Goal: Task Accomplishment & Management: Complete application form

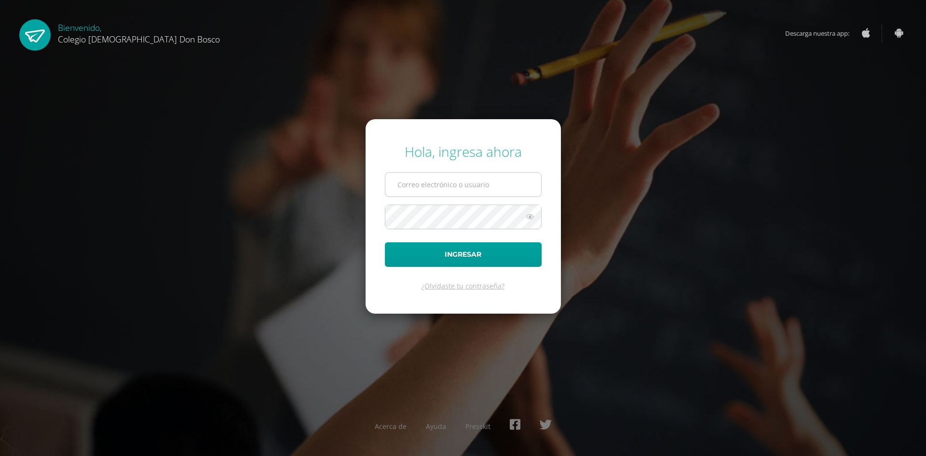
click at [421, 186] on input "text" at bounding box center [464, 185] width 156 height 24
type input "[EMAIL_ADDRESS][DOMAIN_NAME]"
click at [385, 242] on button "Ingresar" at bounding box center [463, 254] width 157 height 25
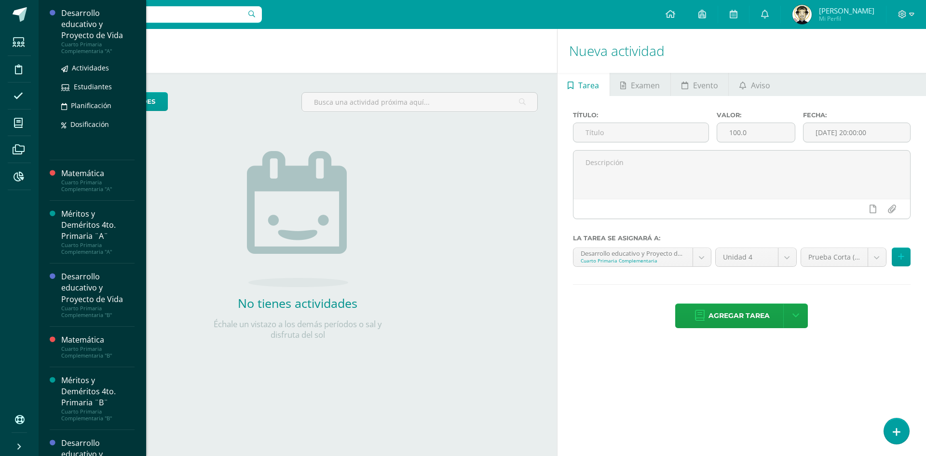
click at [91, 21] on div "Desarrollo educativo y Proyecto de Vida" at bounding box center [97, 24] width 73 height 33
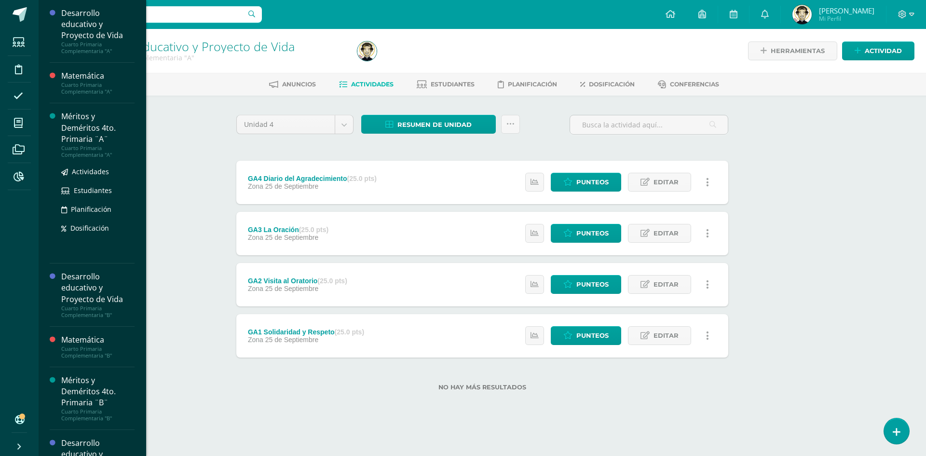
click at [79, 124] on div "Méritos y Deméritos 4to. Primaria ¨A¨" at bounding box center [97, 127] width 73 height 33
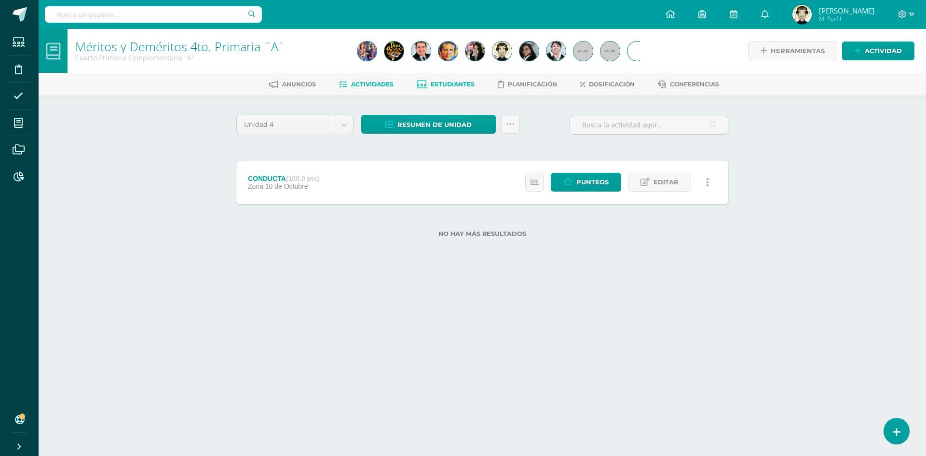
click at [470, 84] on span "Estudiantes" at bounding box center [453, 84] width 44 height 7
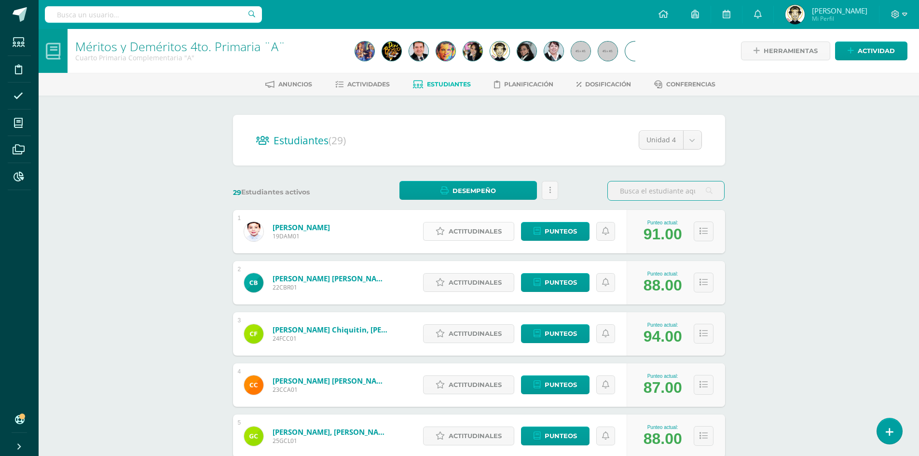
click at [483, 237] on span "Actitudinales" at bounding box center [475, 231] width 53 height 18
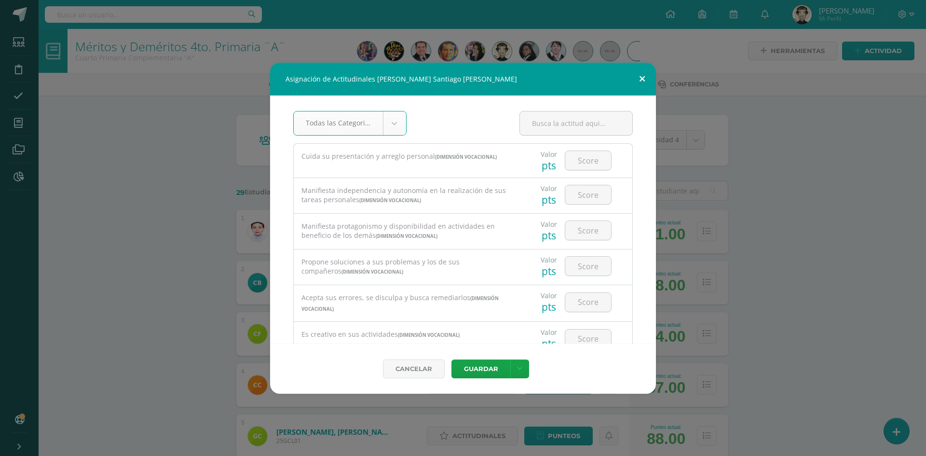
click at [642, 79] on button at bounding box center [643, 79] width 28 height 33
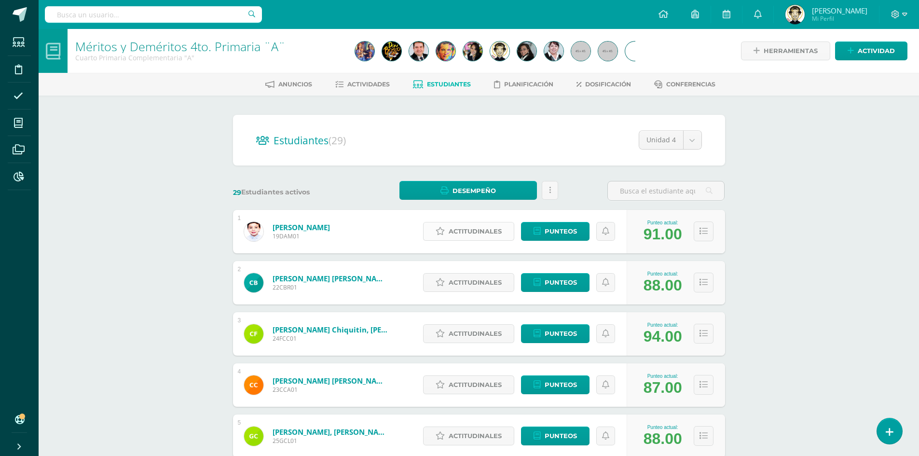
click at [469, 233] on span "Actitudinales" at bounding box center [475, 231] width 53 height 18
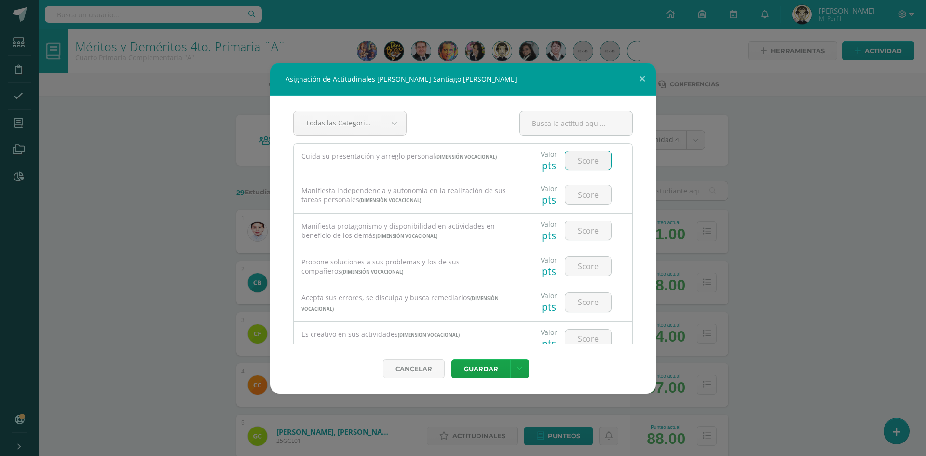
click at [575, 157] on input "number" at bounding box center [589, 160] width 46 height 19
type input "4"
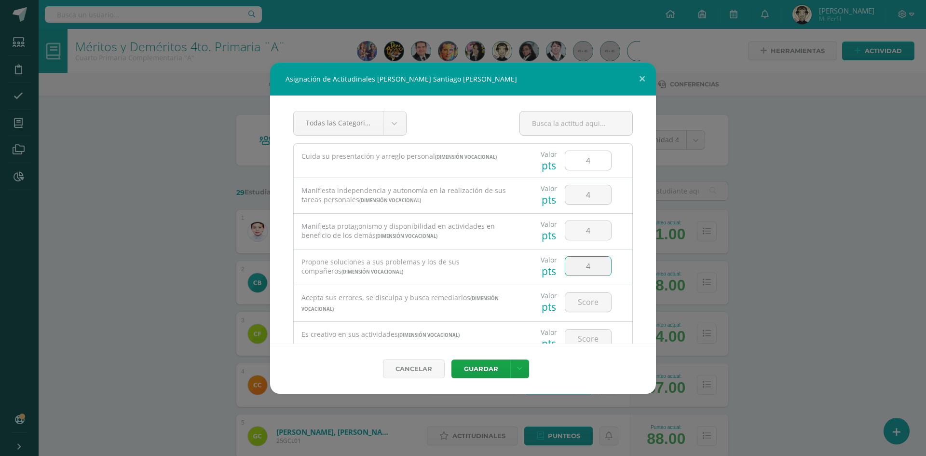
type input "4"
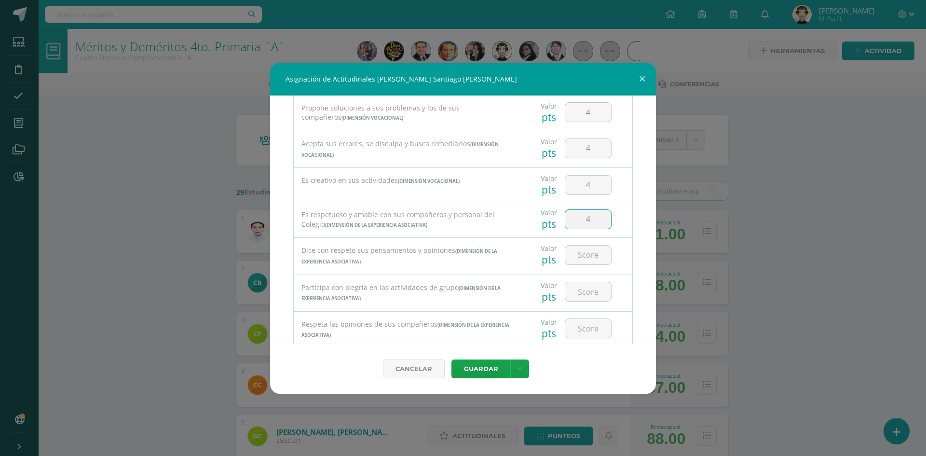
type input "4"
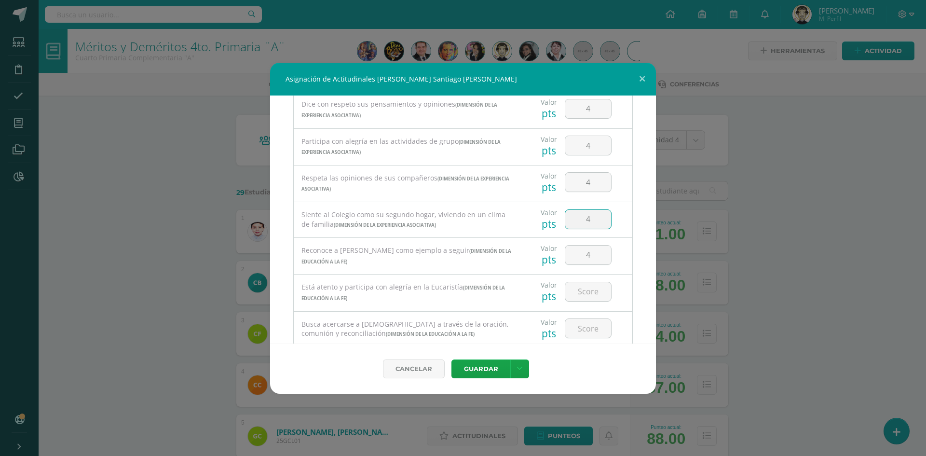
type input "4"
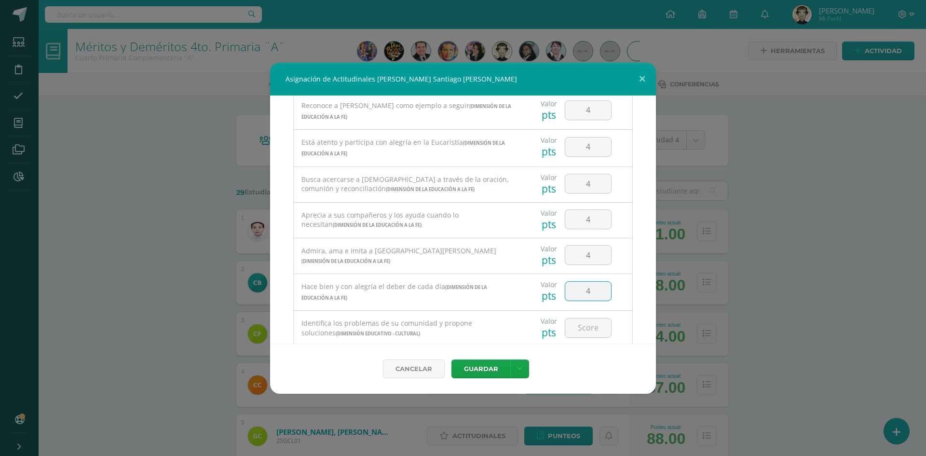
type input "4"
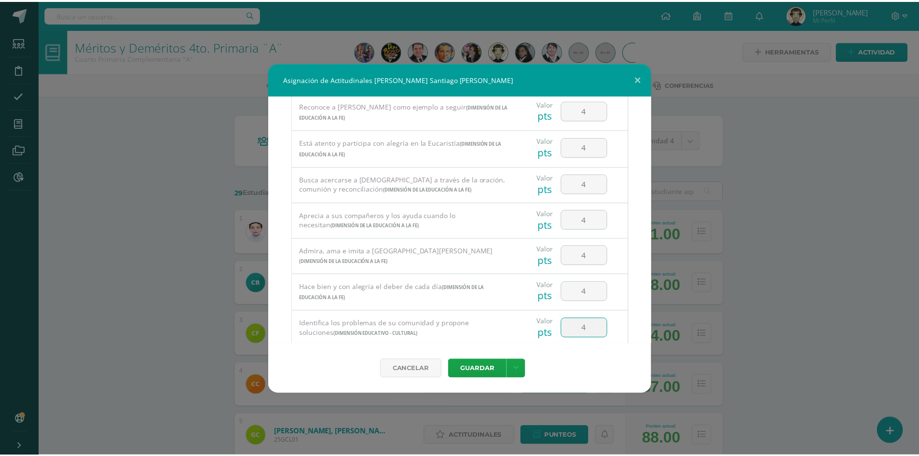
scroll to position [590, 0]
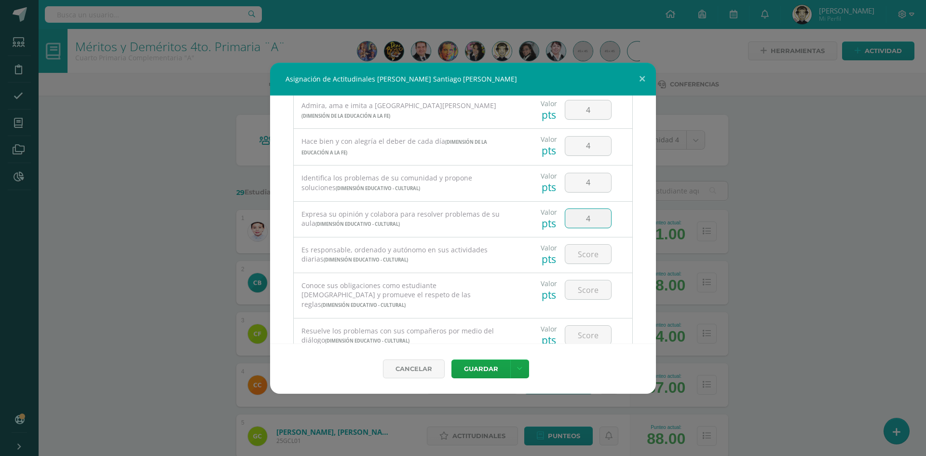
type input "4"
click at [497, 365] on button "Guardar" at bounding box center [481, 368] width 59 height 19
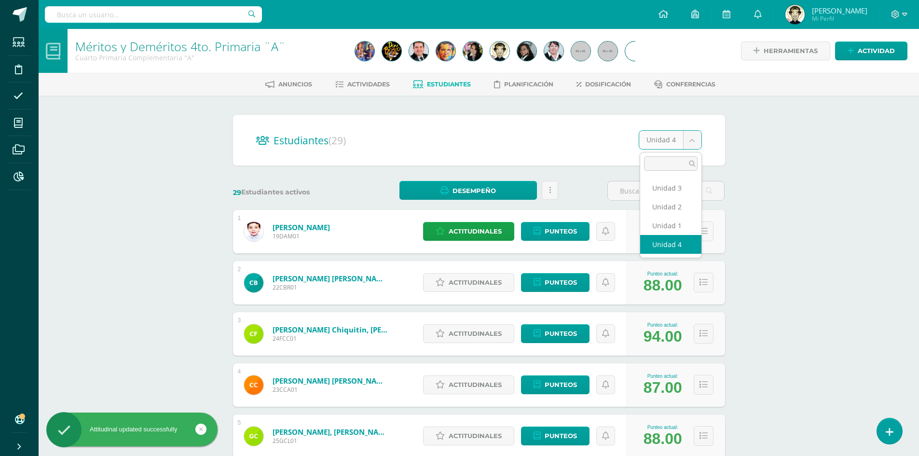
click at [691, 132] on body "Attitudinal updated successfully Estudiantes Disciplina Asistencia Mis cursos A…" at bounding box center [459, 387] width 919 height 774
select select "/dashboard/teacher/section/3941/students/?unit=149490"
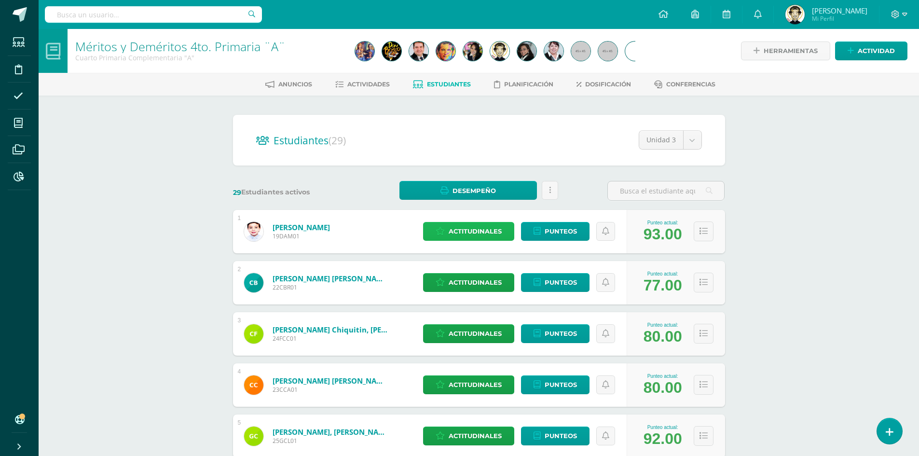
click at [491, 227] on span "Actitudinales" at bounding box center [475, 231] width 53 height 18
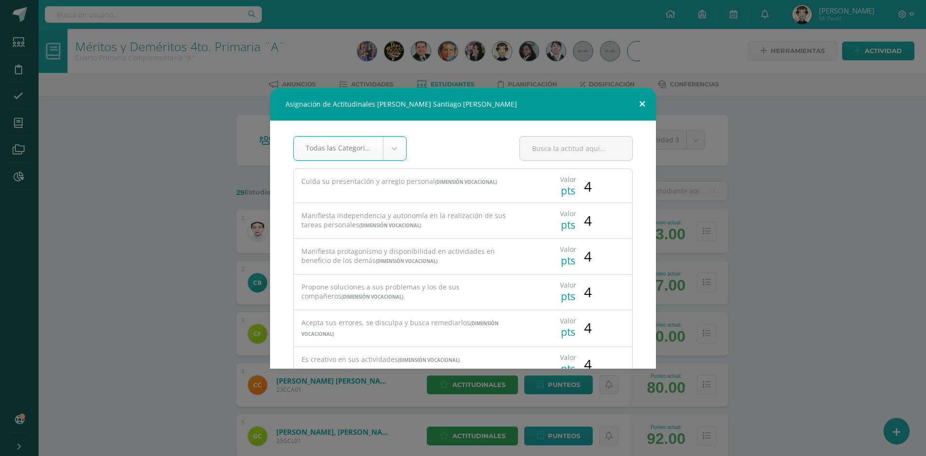
click at [642, 101] on button at bounding box center [643, 104] width 28 height 33
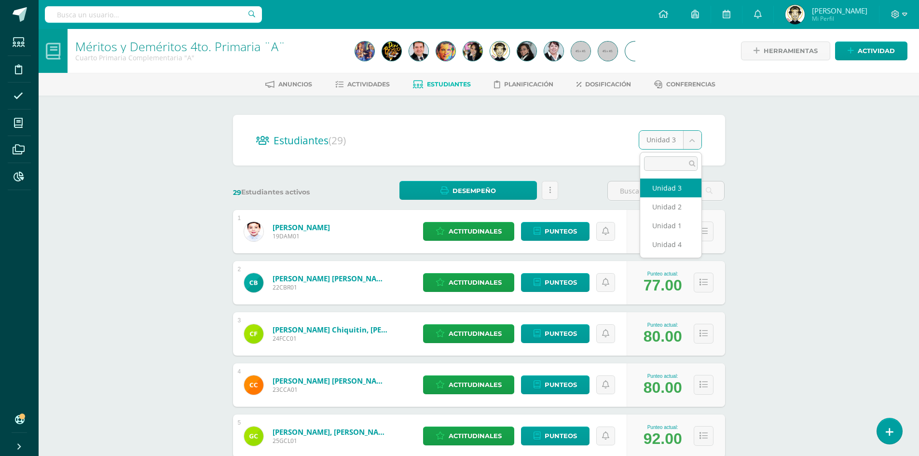
click at [693, 143] on body "Estudiantes Disciplina Asistencia Mis cursos Archivos Reportes Soporte Ayuda Re…" at bounding box center [459, 387] width 919 height 774
click at [693, 144] on body "Estudiantes Disciplina Asistencia Mis cursos Archivos Reportes Soporte Ayuda Re…" at bounding box center [459, 387] width 919 height 774
select select "/dashboard/teacher/section/3941/students/?unit=149491"
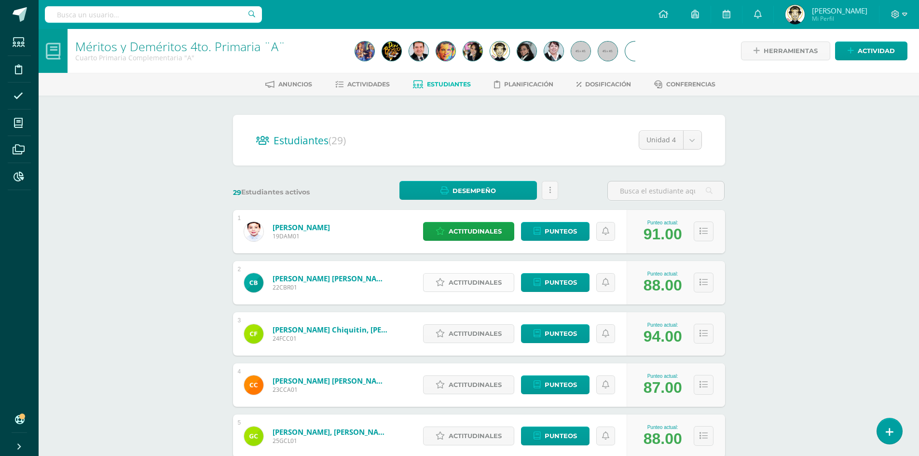
click at [470, 289] on span "Actitudinales" at bounding box center [475, 283] width 53 height 18
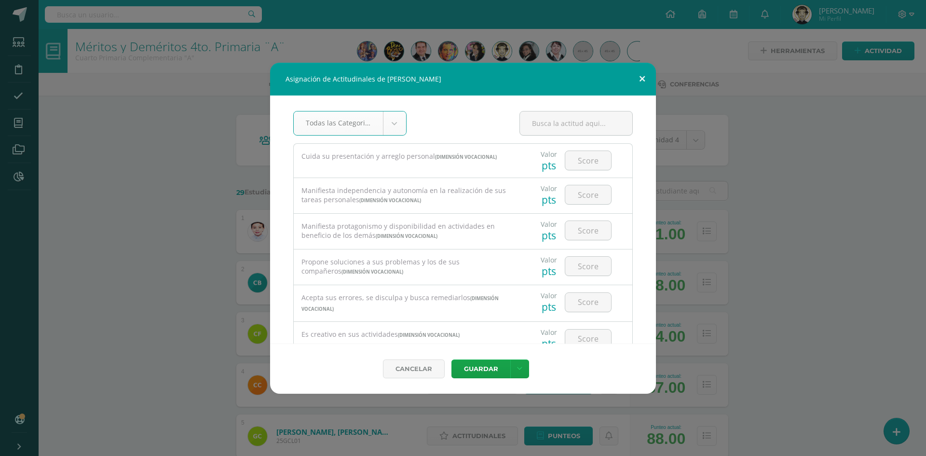
click at [650, 73] on button at bounding box center [643, 79] width 28 height 33
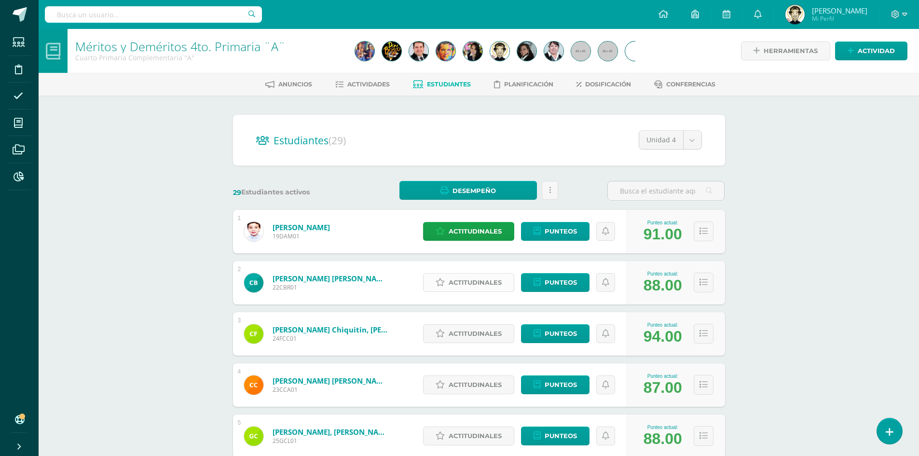
click at [488, 288] on span "Actitudinales" at bounding box center [475, 283] width 53 height 18
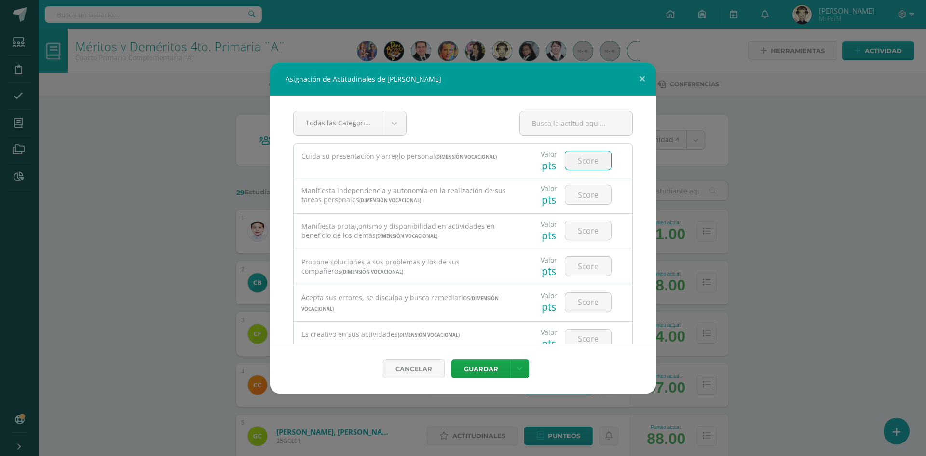
click at [577, 152] on input "number" at bounding box center [589, 160] width 46 height 19
type input "4"
click at [589, 186] on input "number" at bounding box center [589, 194] width 46 height 19
type input "3"
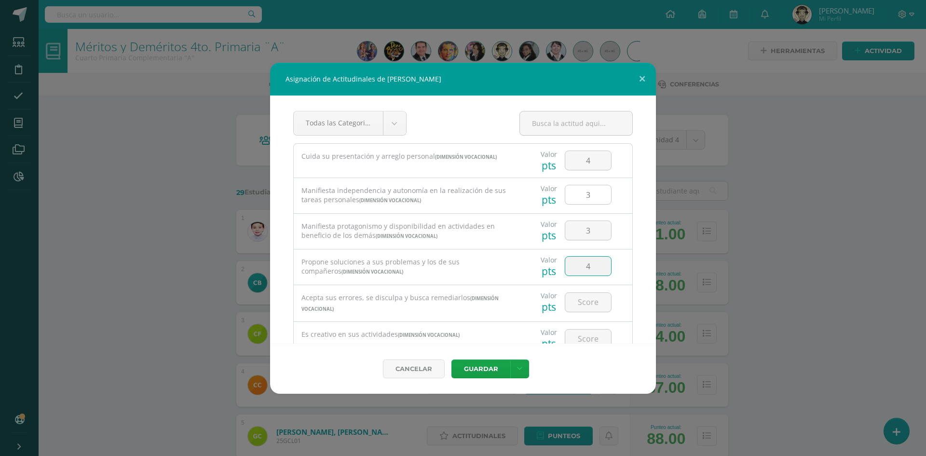
type input "4"
type input "3"
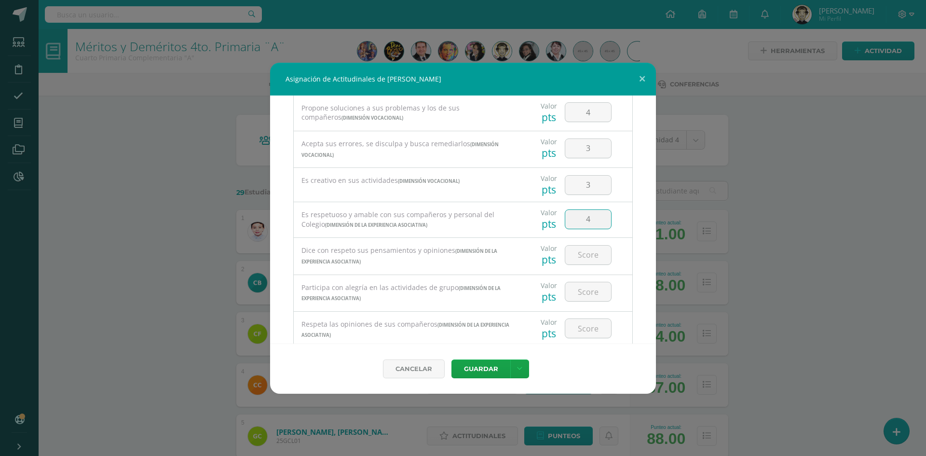
type input "4"
type input "3"
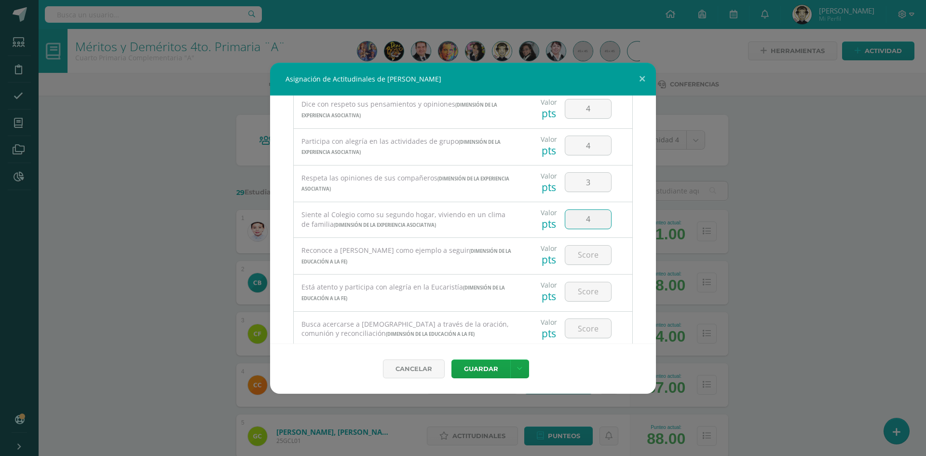
type input "4"
type input "3"
type input "4"
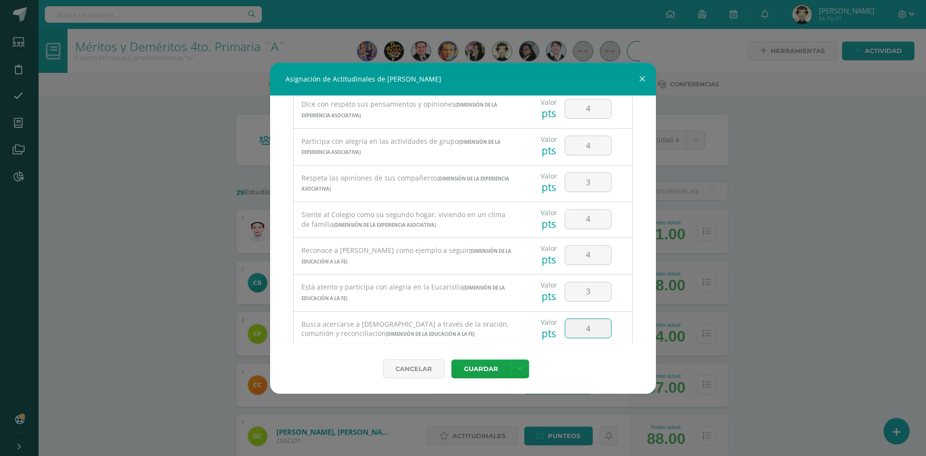
scroll to position [445, 0]
type input "4"
type input "3"
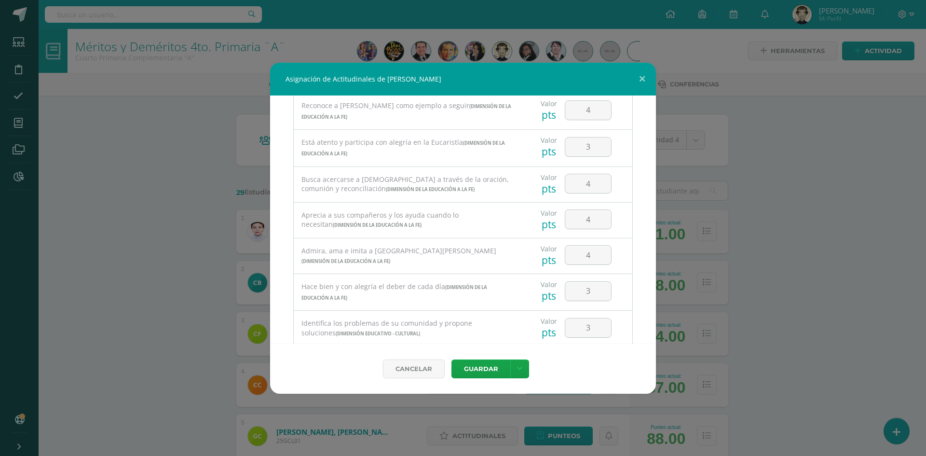
scroll to position [590, 0]
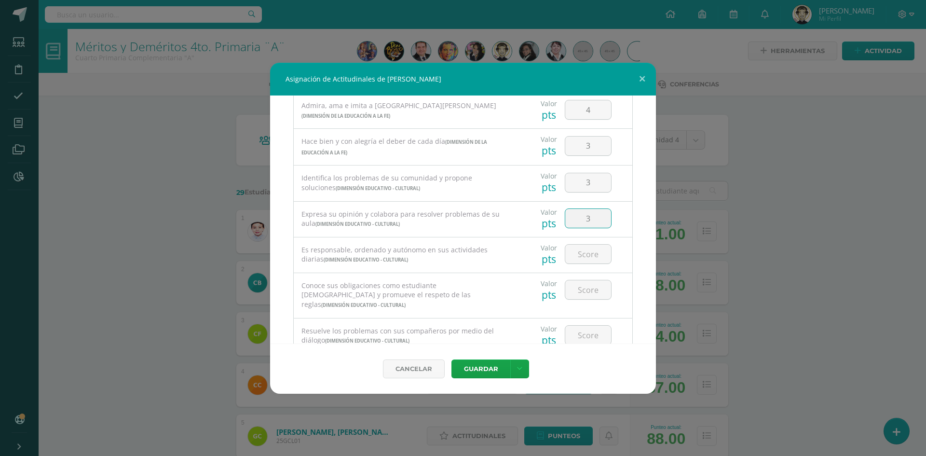
type input "3"
type input "4"
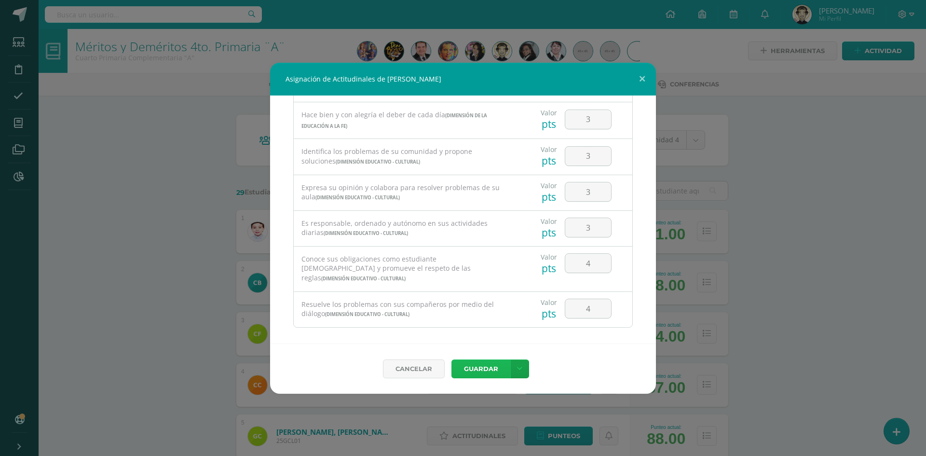
click at [494, 371] on button "Guardar" at bounding box center [481, 368] width 59 height 19
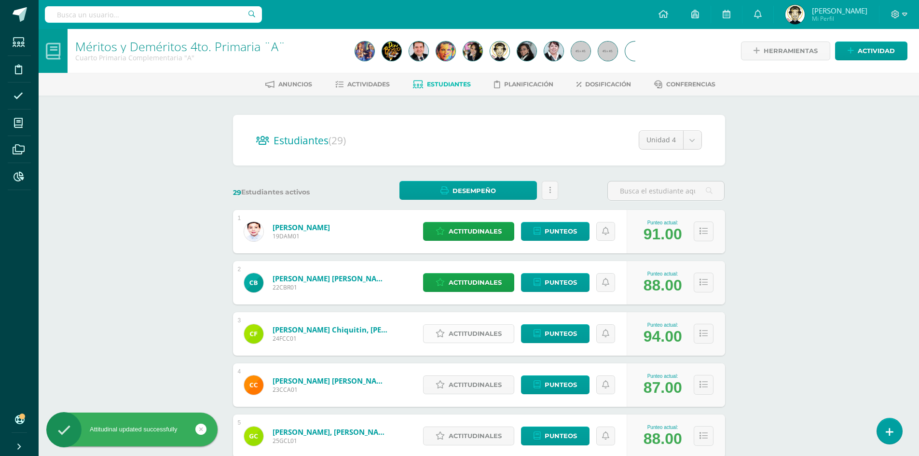
click at [487, 333] on span "Actitudinales" at bounding box center [475, 334] width 53 height 18
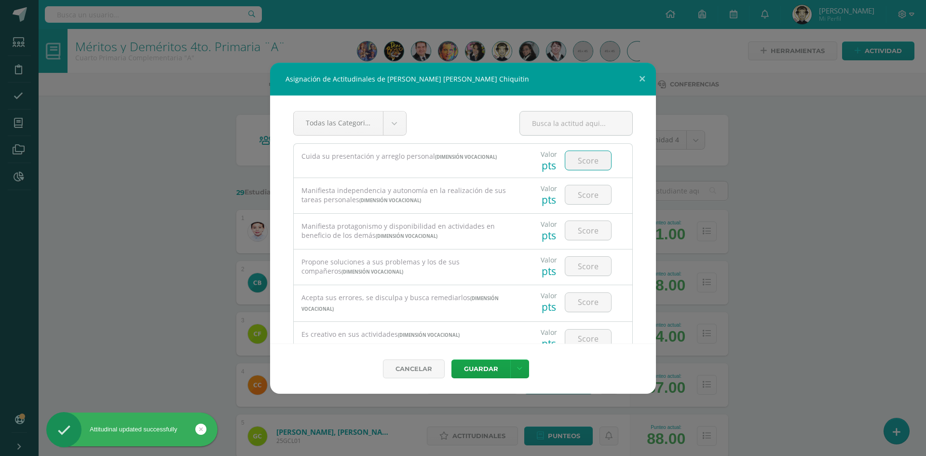
click at [595, 157] on input "number" at bounding box center [589, 160] width 46 height 19
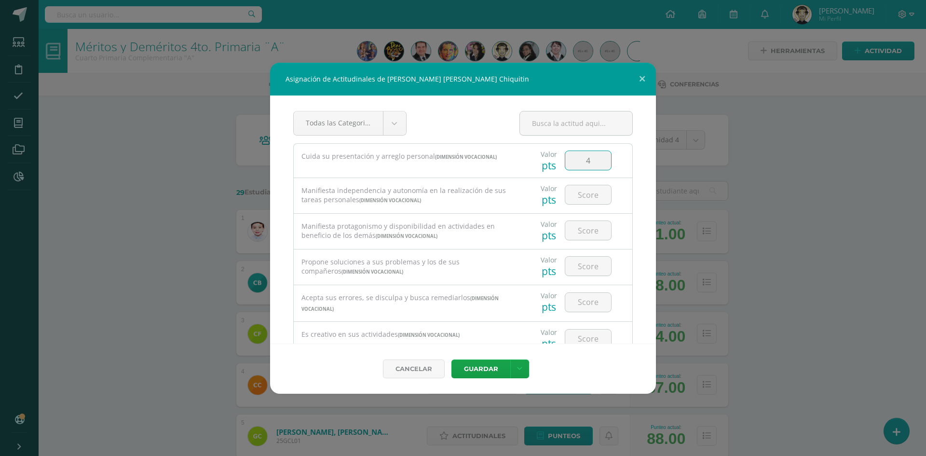
type input "4"
type input "3"
type input "4"
type input "3"
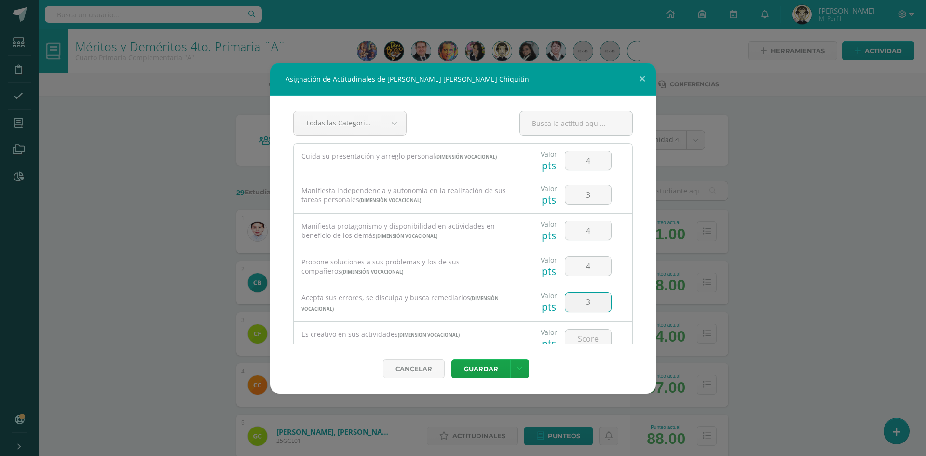
scroll to position [5, 0]
type input "3"
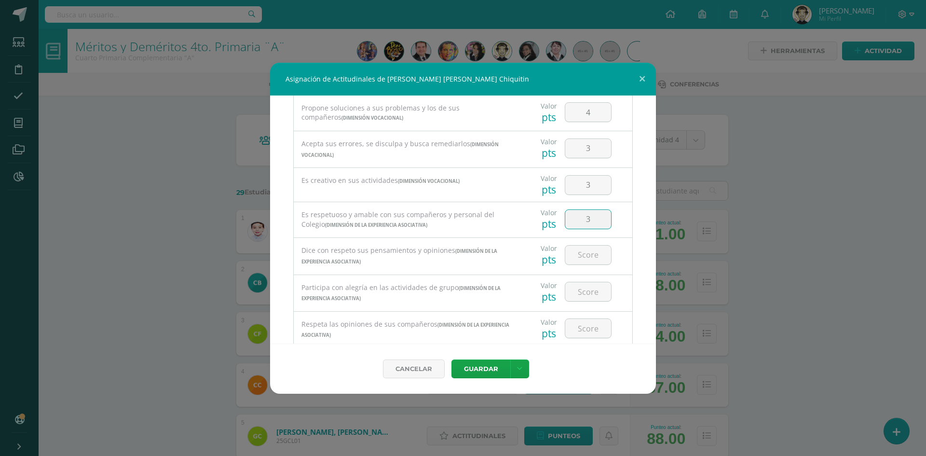
type input "3"
type input "4"
type input "3"
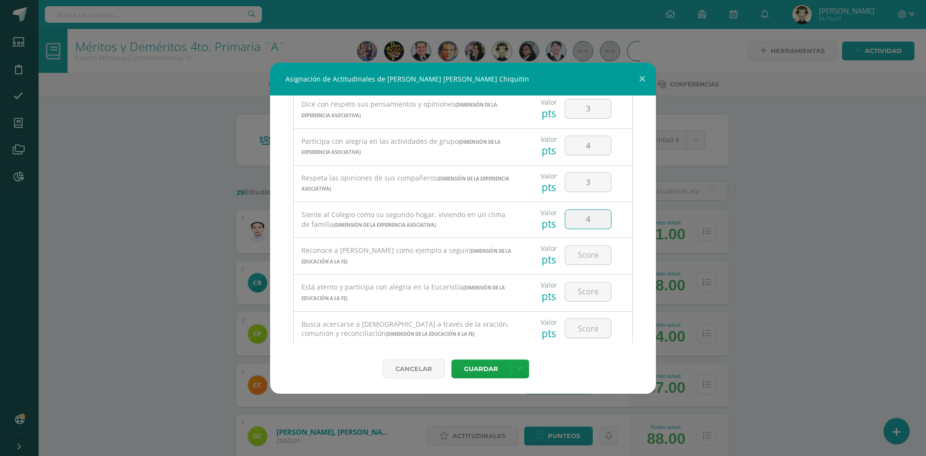
type input "4"
type input "3"
type input "4"
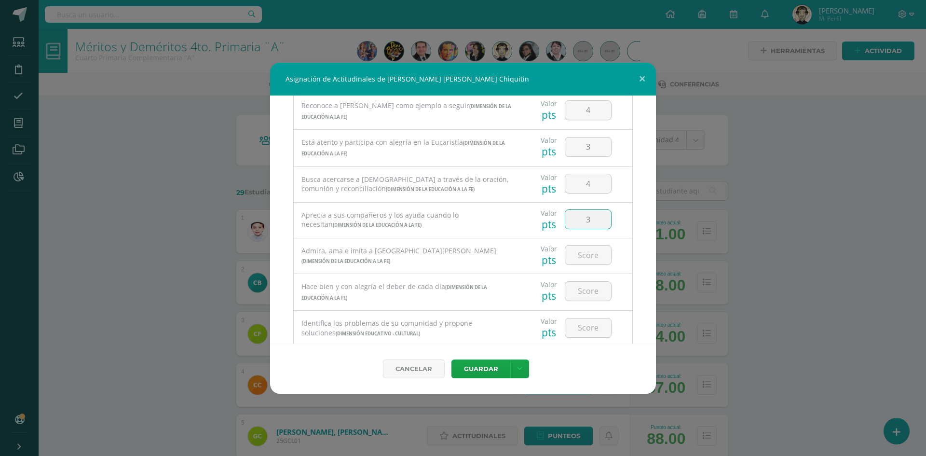
type input "3"
type input "4"
type input "3"
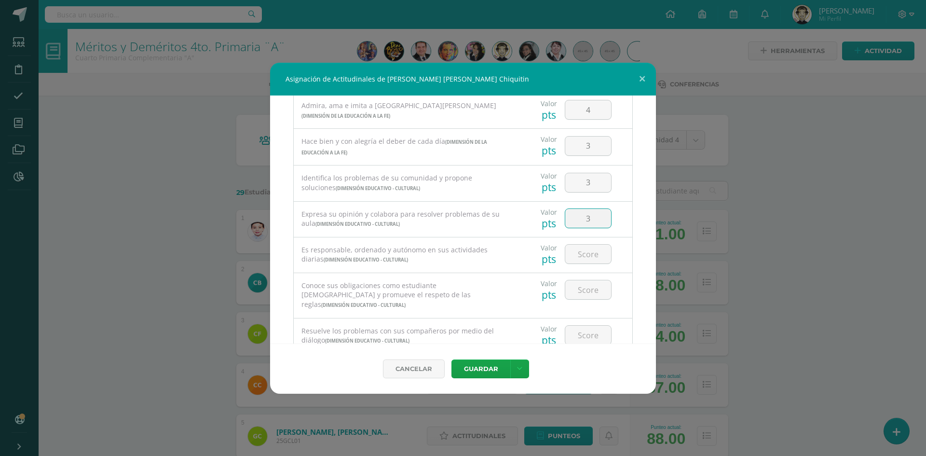
type input "3"
type input "2"
type input "4"
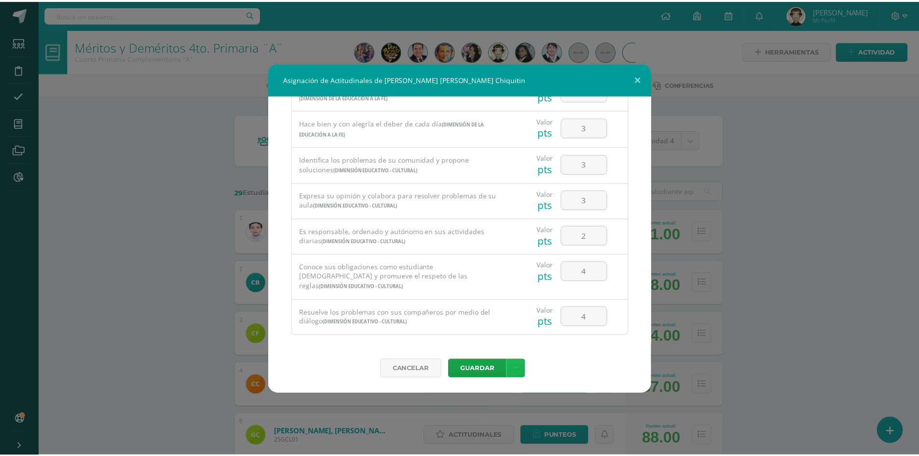
scroll to position [617, 0]
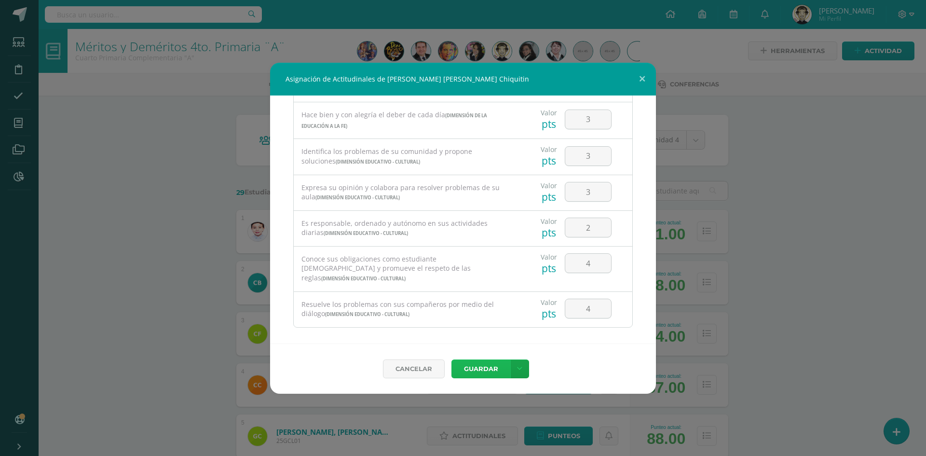
click at [486, 367] on button "Guardar" at bounding box center [481, 368] width 59 height 19
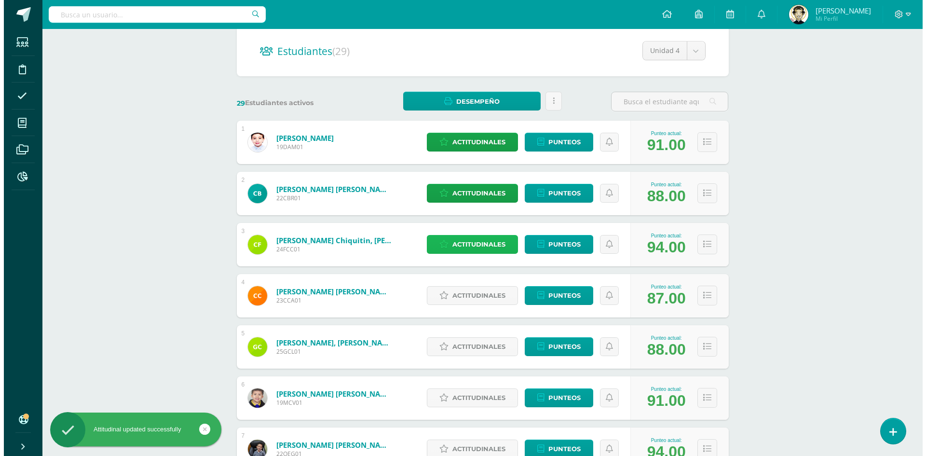
scroll to position [193, 0]
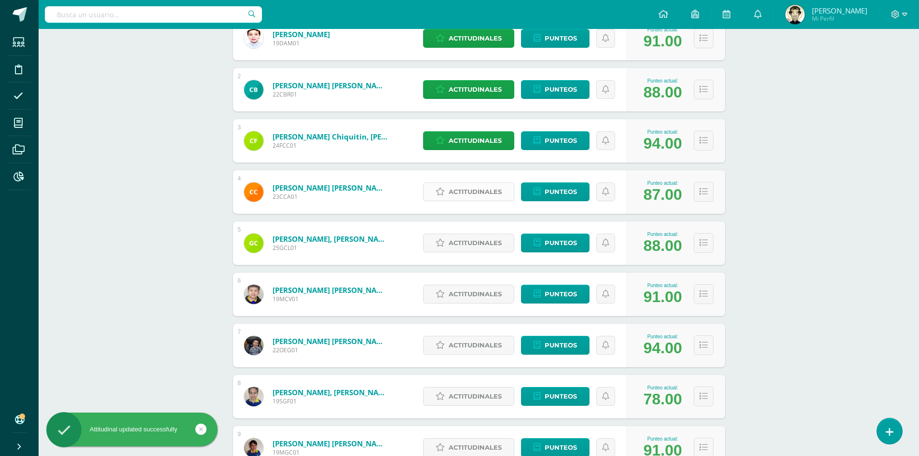
click at [481, 193] on span "Actitudinales" at bounding box center [475, 192] width 53 height 18
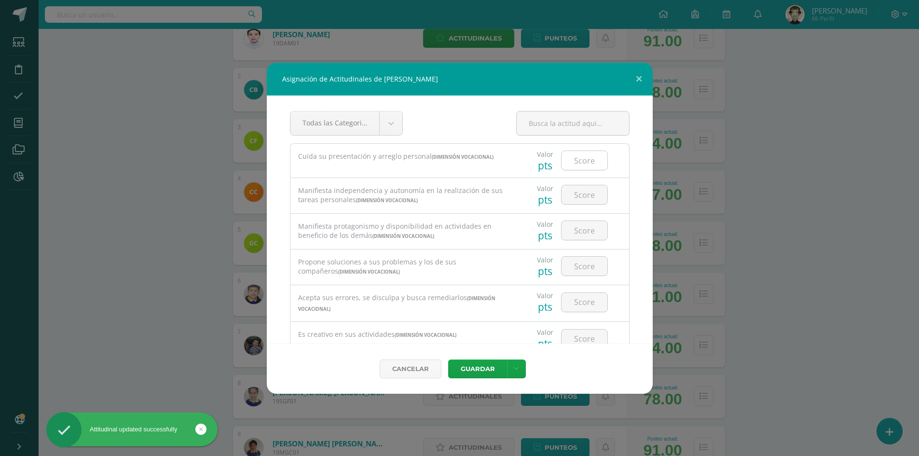
click at [583, 165] on input "number" at bounding box center [585, 160] width 46 height 19
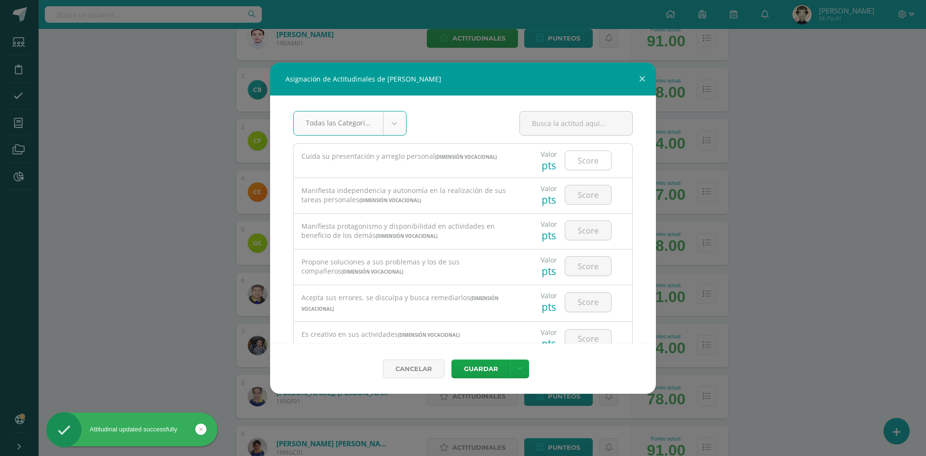
type input "4"
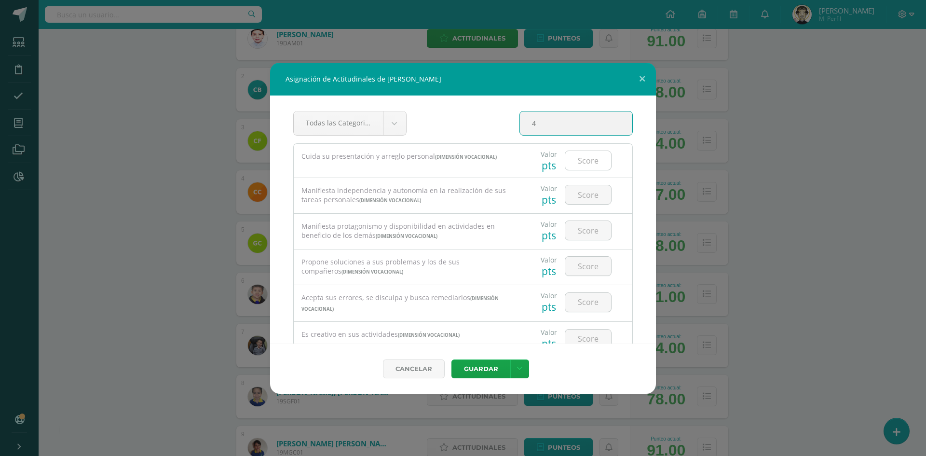
type input "4"
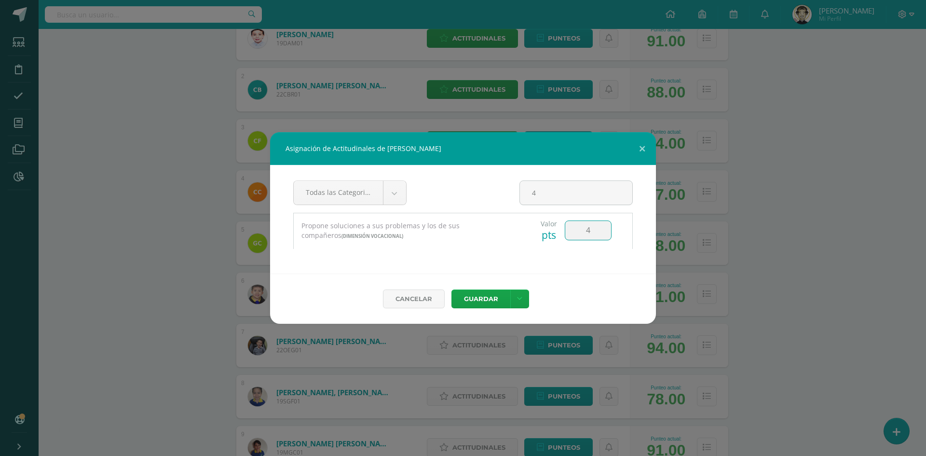
type input "4"
click at [641, 147] on button at bounding box center [643, 148] width 28 height 33
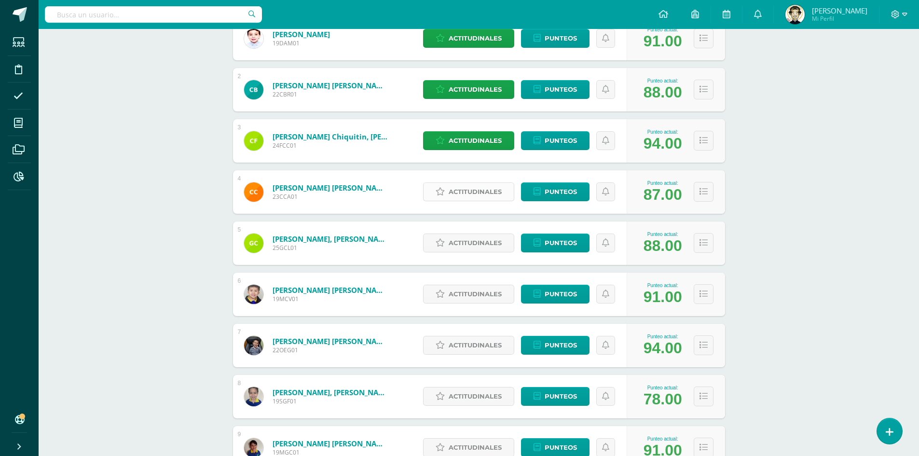
click at [477, 191] on span "Actitudinales" at bounding box center [475, 192] width 53 height 18
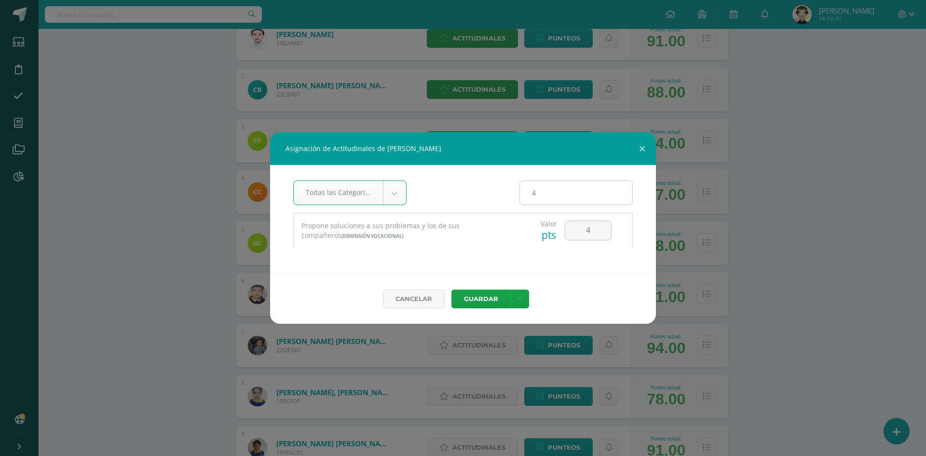
click at [543, 196] on input "4" at bounding box center [576, 193] width 112 height 24
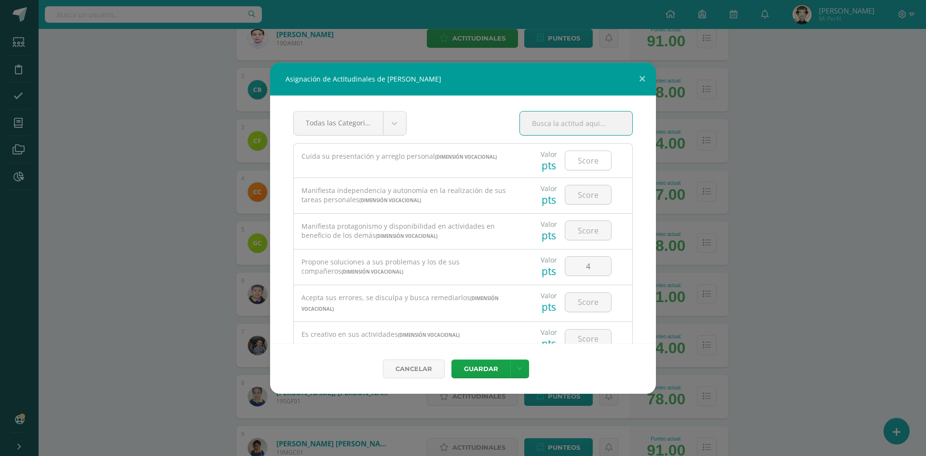
click at [581, 162] on input "number" at bounding box center [589, 160] width 46 height 19
type input "4"
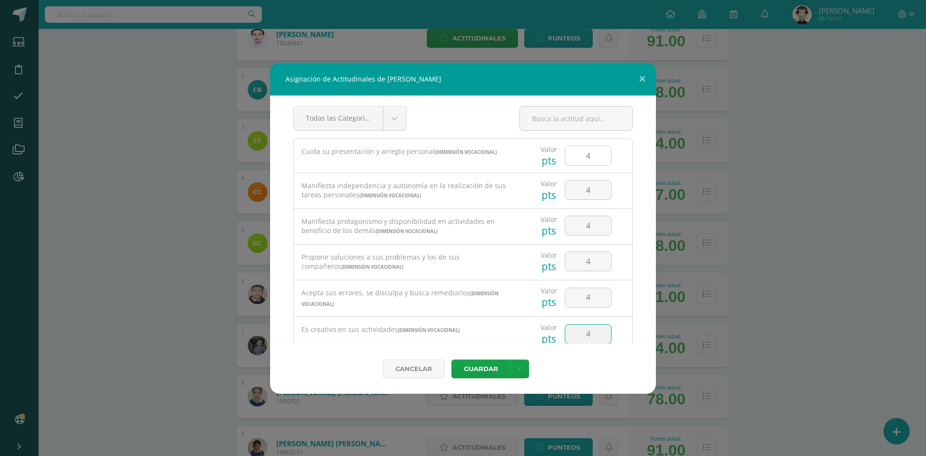
type input "4"
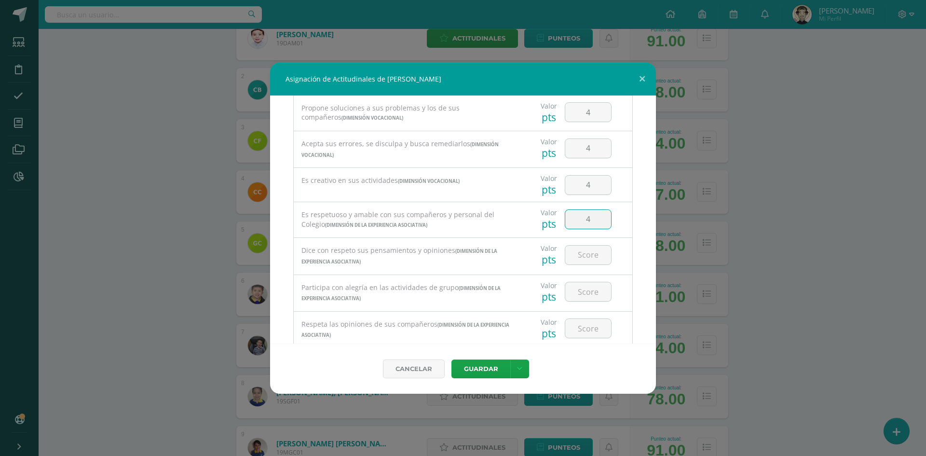
type input "4"
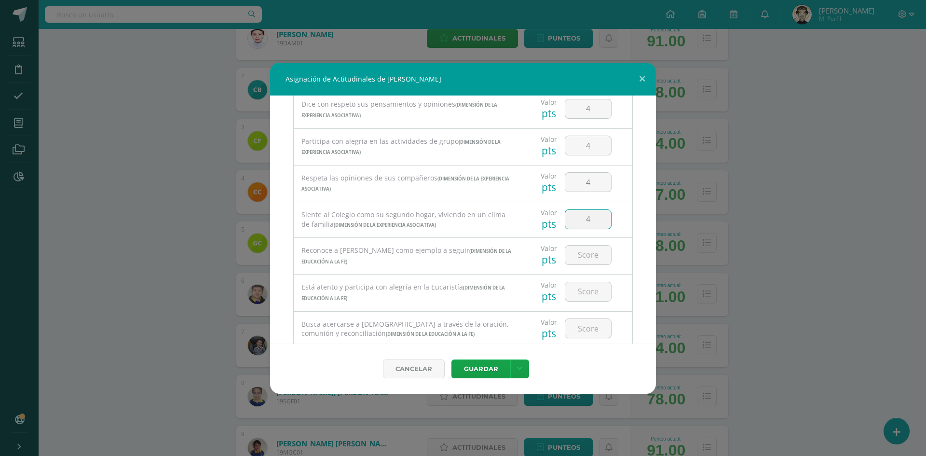
type input "4"
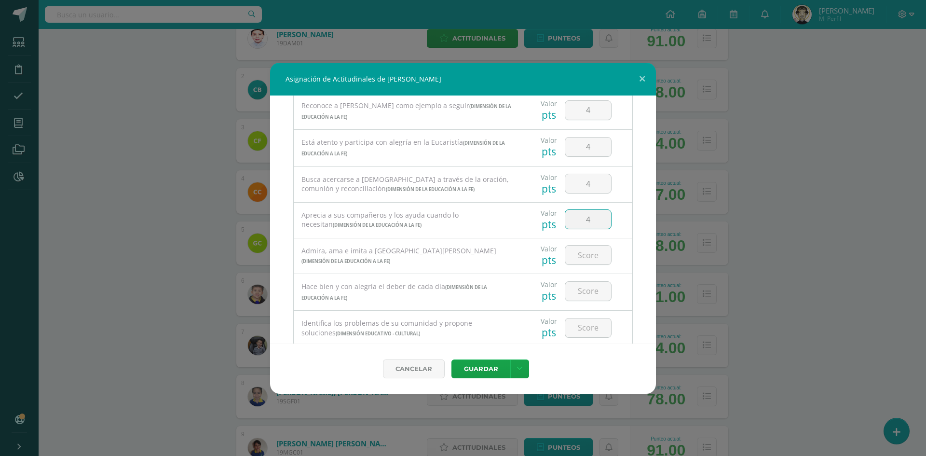
type input "4"
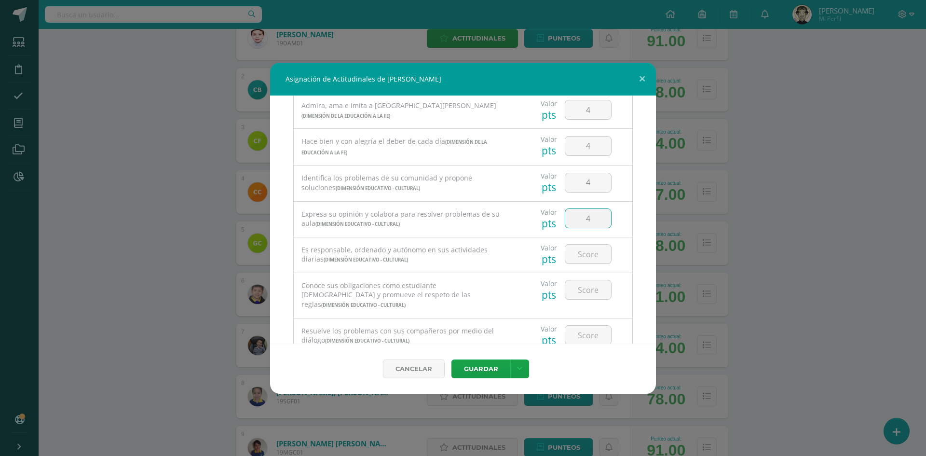
type input "4"
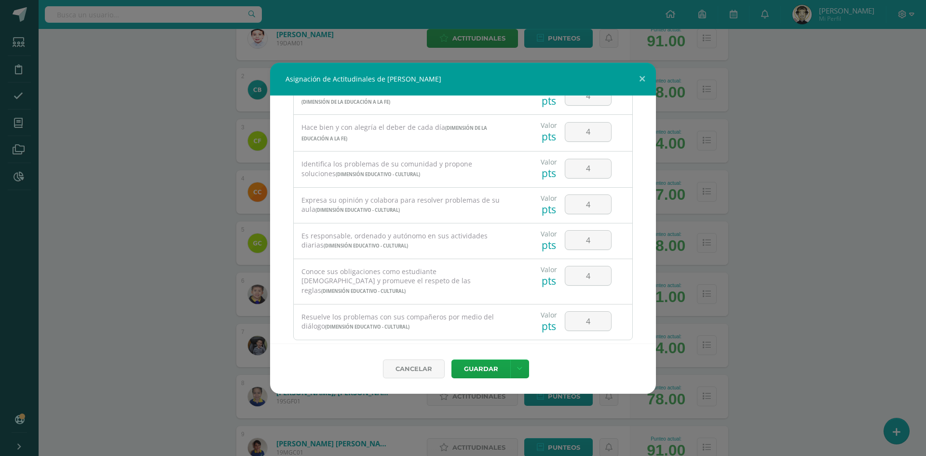
scroll to position [617, 0]
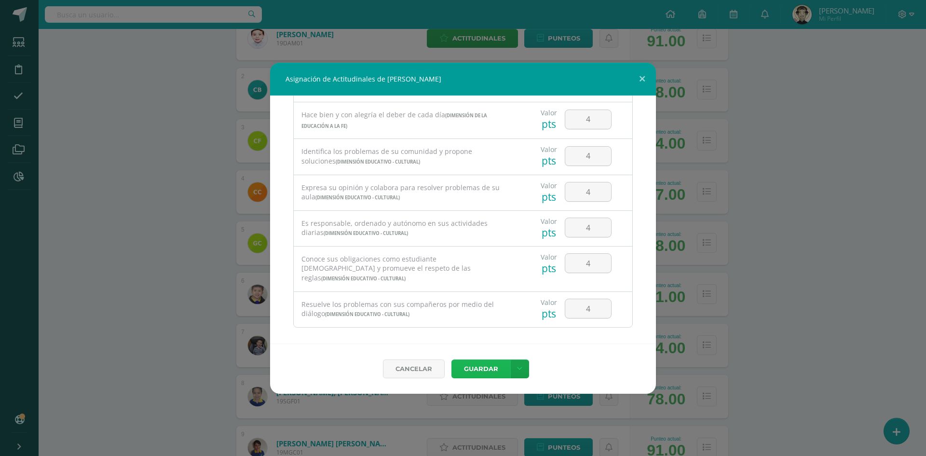
click at [471, 373] on button "Guardar" at bounding box center [481, 368] width 59 height 19
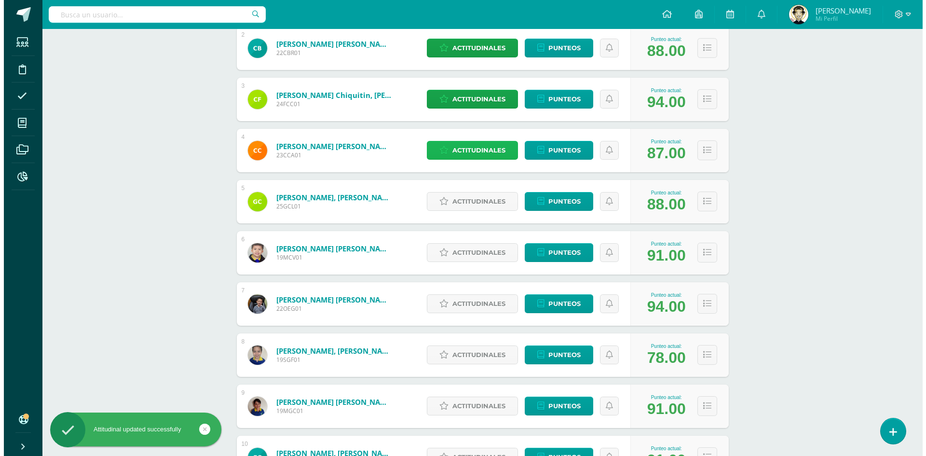
scroll to position [241, 0]
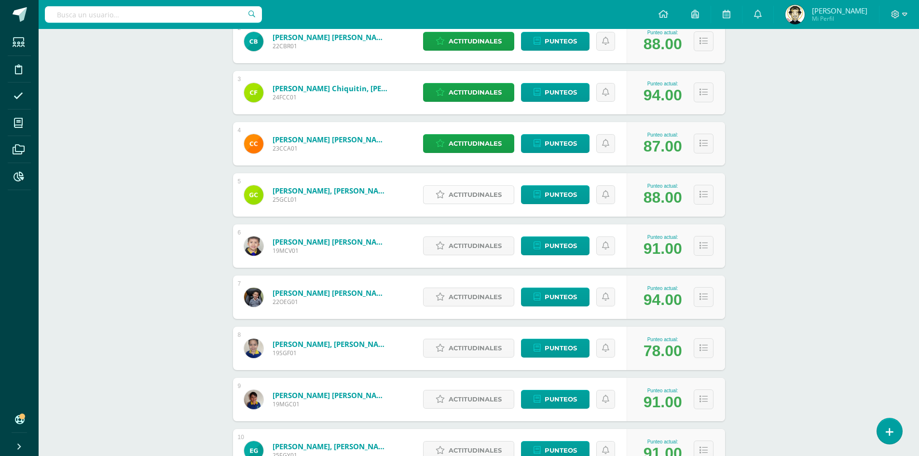
click at [479, 195] on span "Actitudinales" at bounding box center [475, 195] width 53 height 18
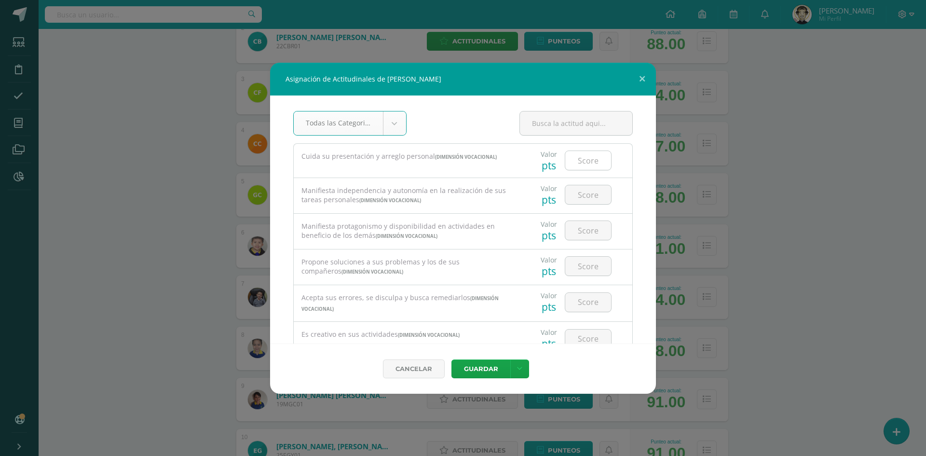
click at [577, 157] on input "number" at bounding box center [589, 160] width 46 height 19
type input "44"
type input "4"
click at [604, 158] on input "44" at bounding box center [589, 160] width 46 height 19
click at [601, 159] on input "44" at bounding box center [589, 160] width 46 height 19
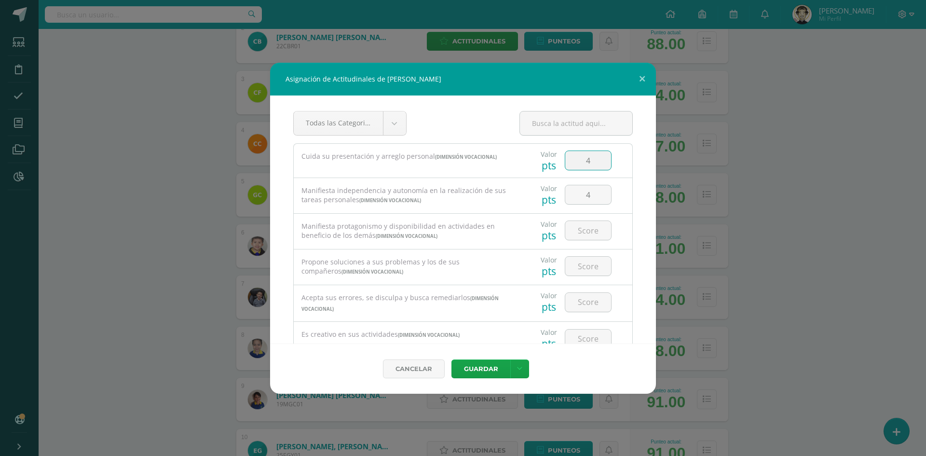
type input "4"
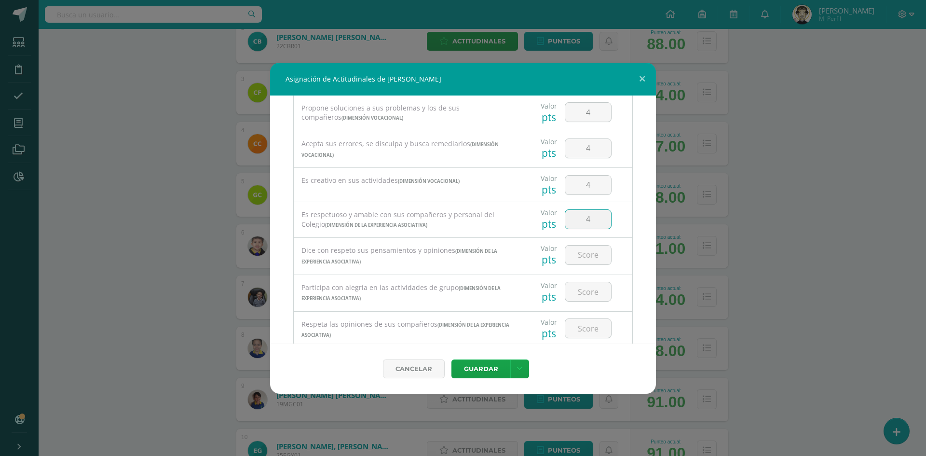
type input "4"
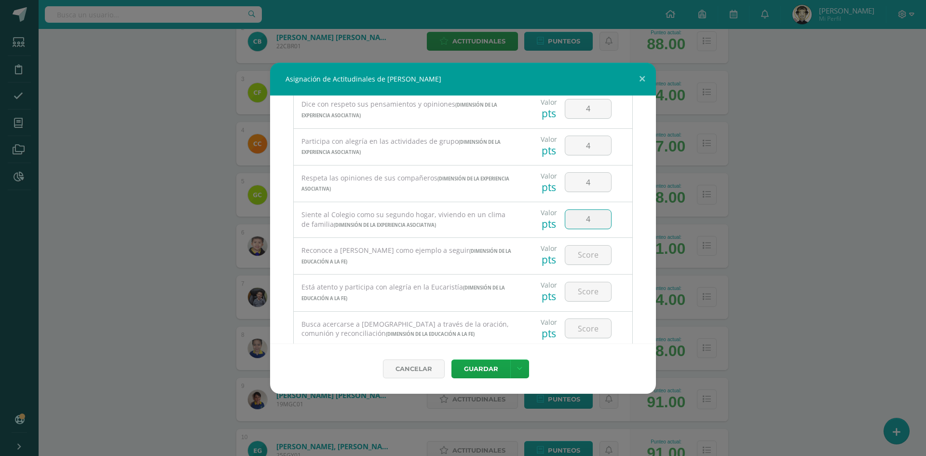
type input "4"
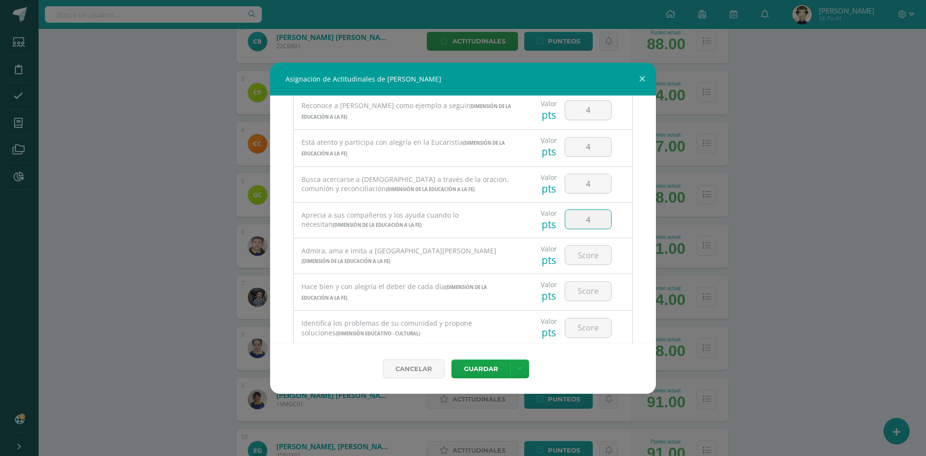
type input "4"
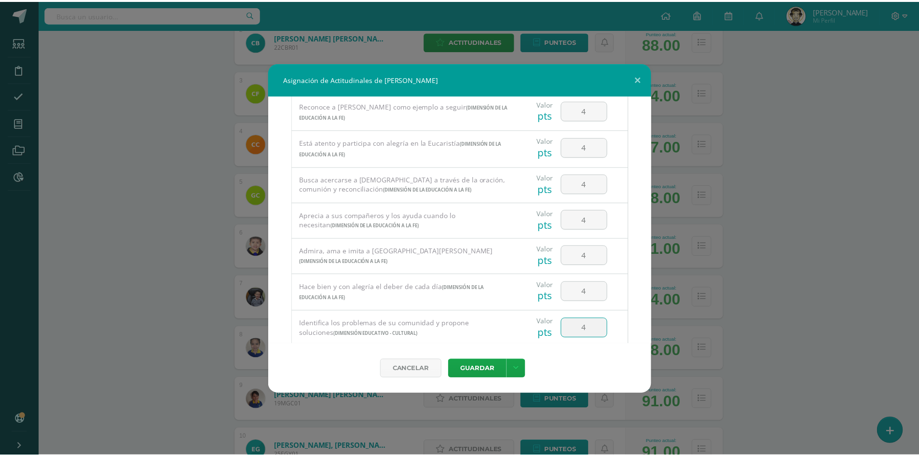
scroll to position [590, 0]
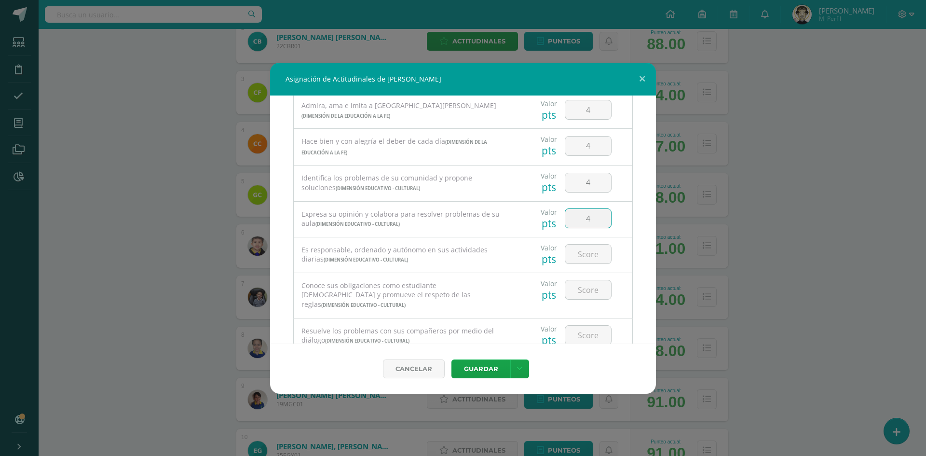
type input "4"
click at [592, 257] on input "4" at bounding box center [589, 254] width 46 height 19
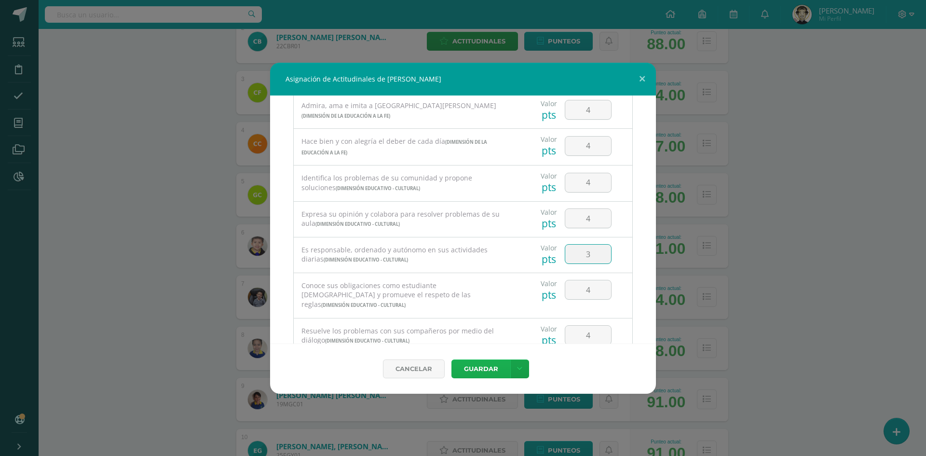
type input "3"
click at [481, 372] on button "Guardar" at bounding box center [481, 368] width 59 height 19
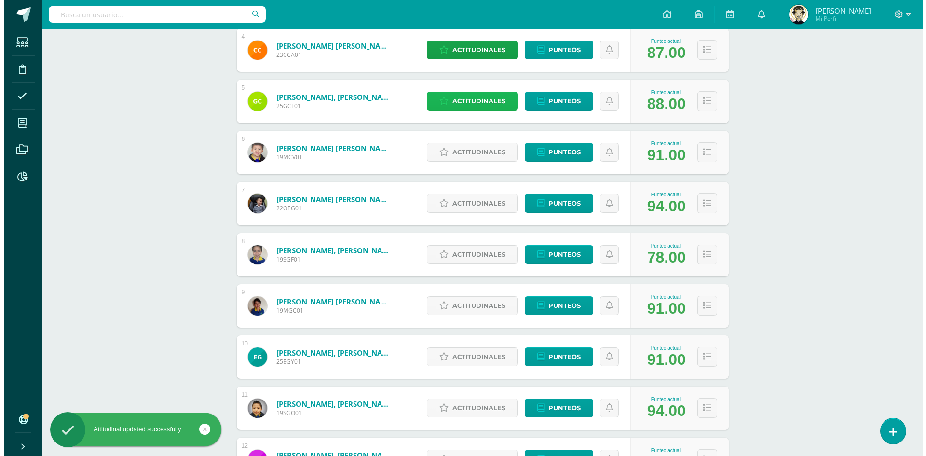
scroll to position [338, 0]
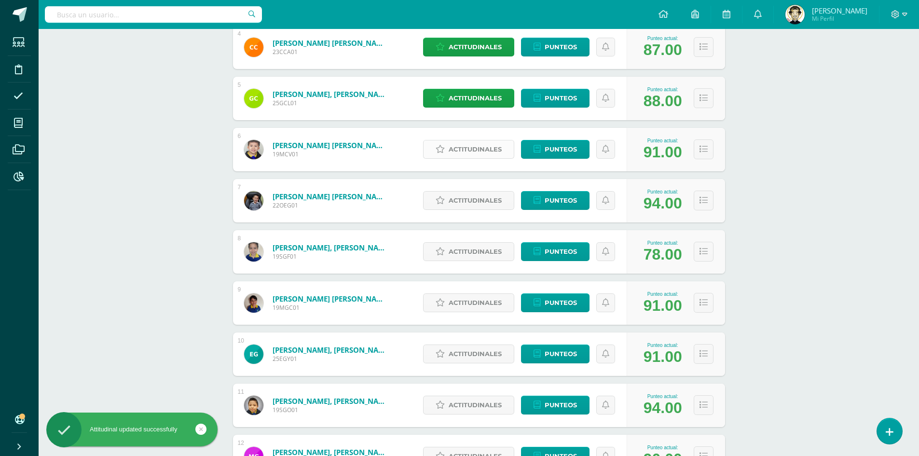
click at [487, 149] on span "Actitudinales" at bounding box center [475, 149] width 53 height 18
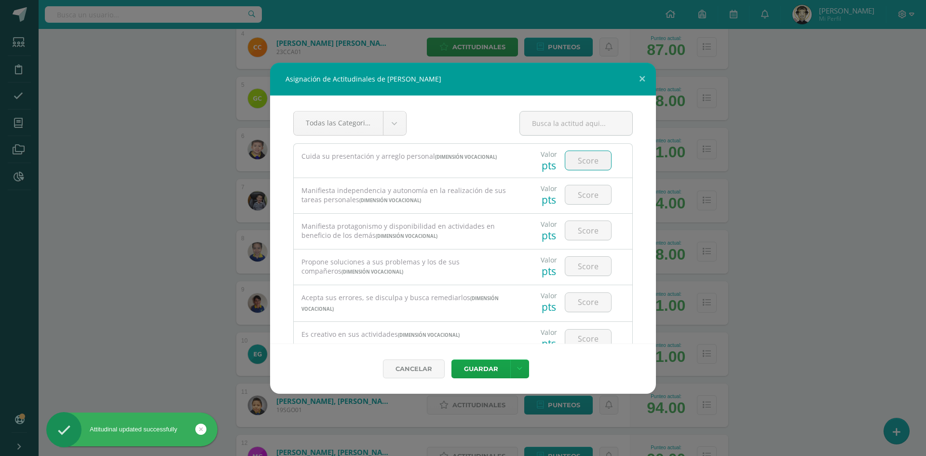
click at [592, 152] on input "number" at bounding box center [589, 160] width 46 height 19
type input "4"
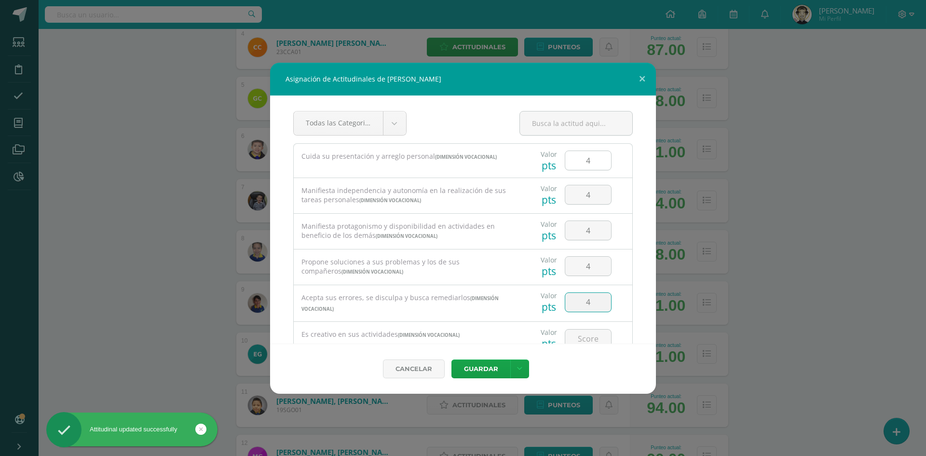
type input "4"
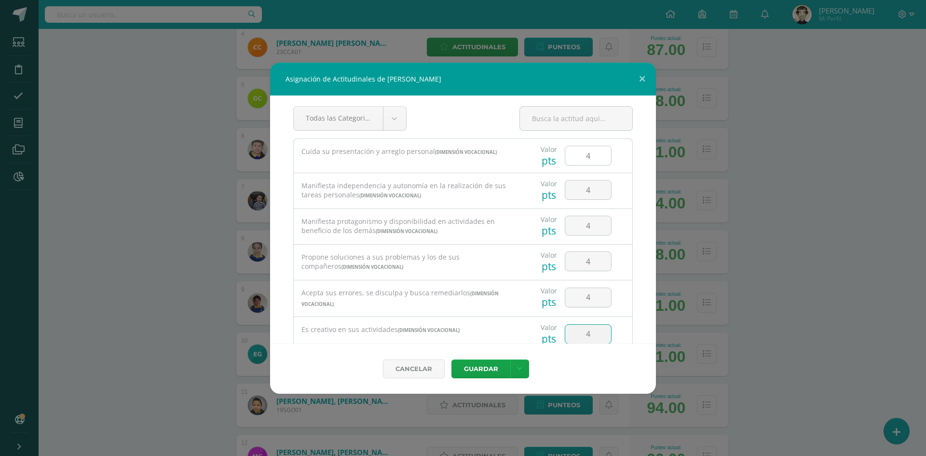
type input "4"
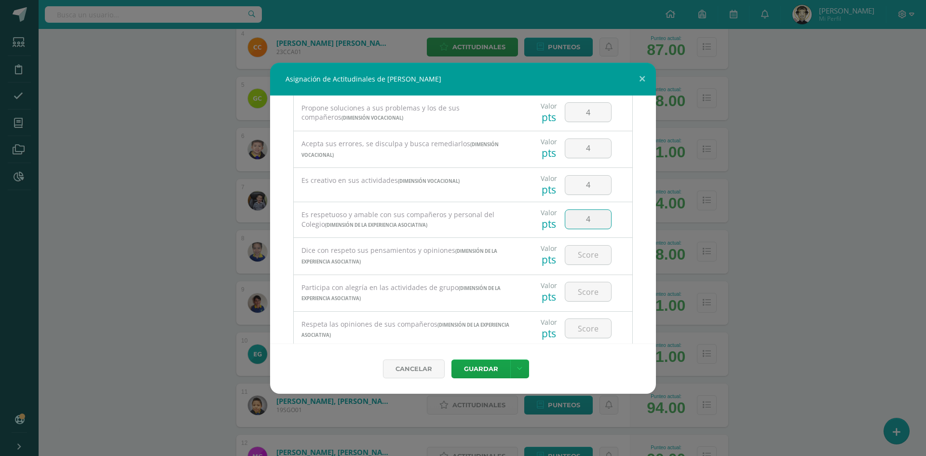
type input "4"
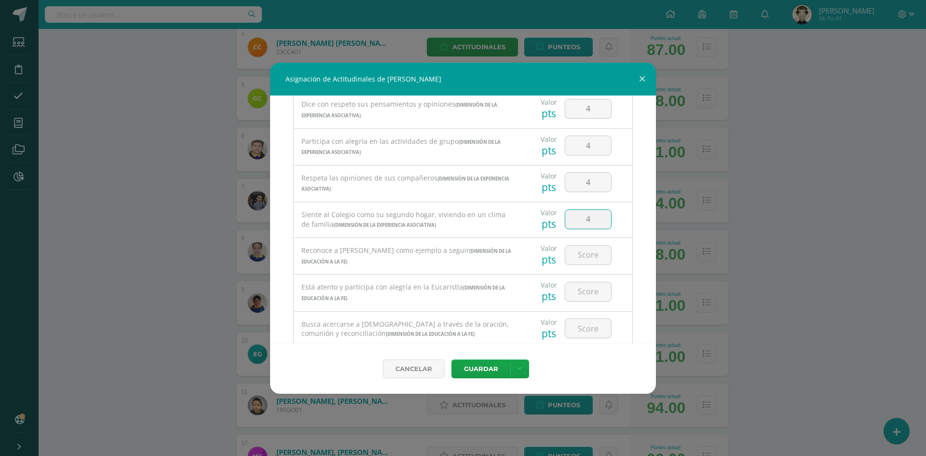
type input "4"
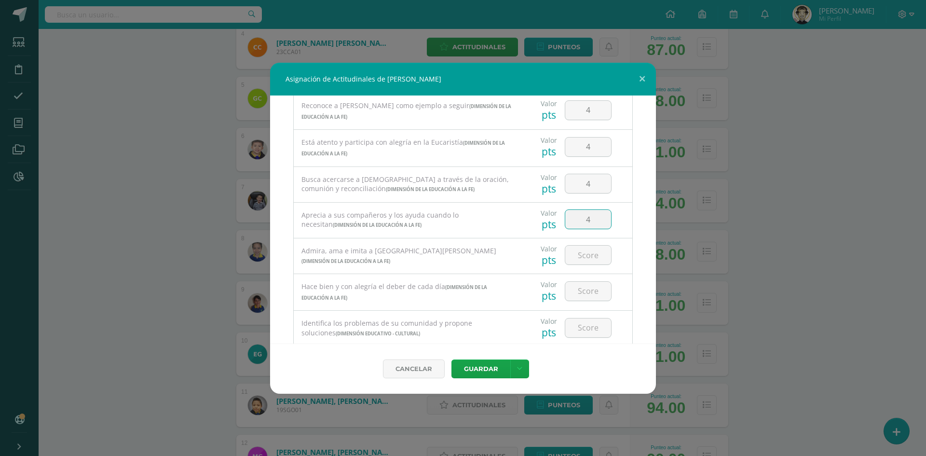
type input "4"
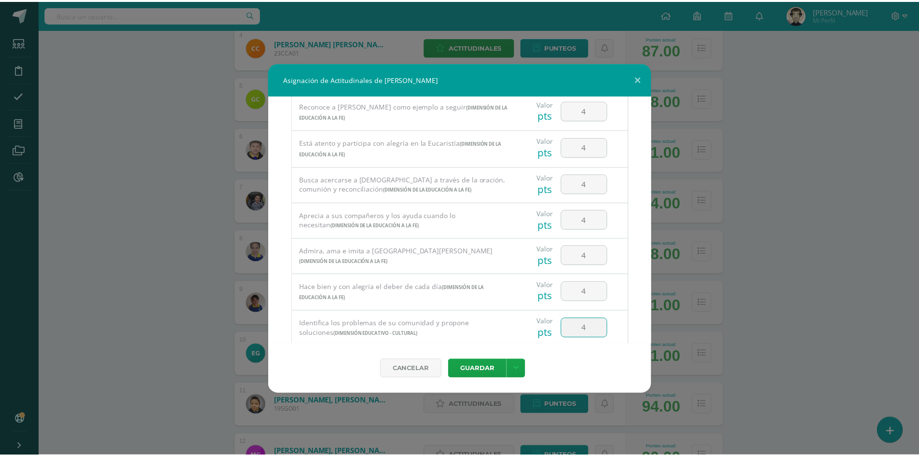
scroll to position [590, 0]
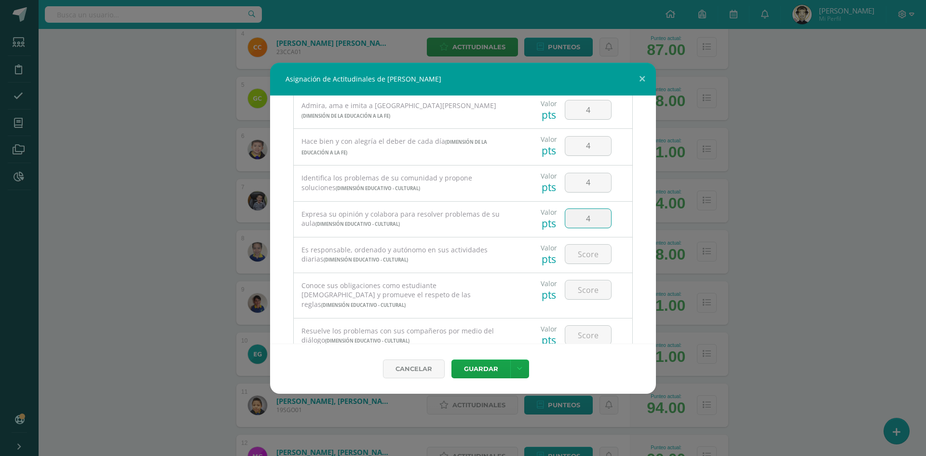
type input "4"
click at [484, 366] on button "Guardar" at bounding box center [481, 368] width 59 height 19
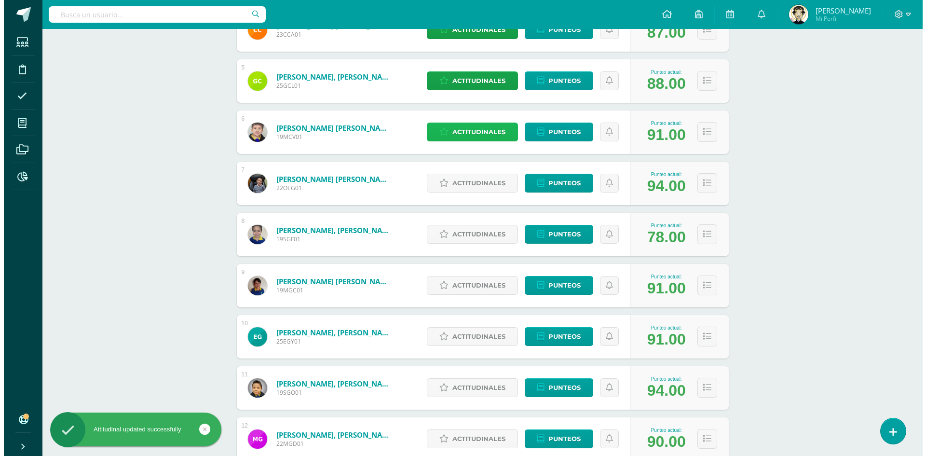
scroll to position [434, 0]
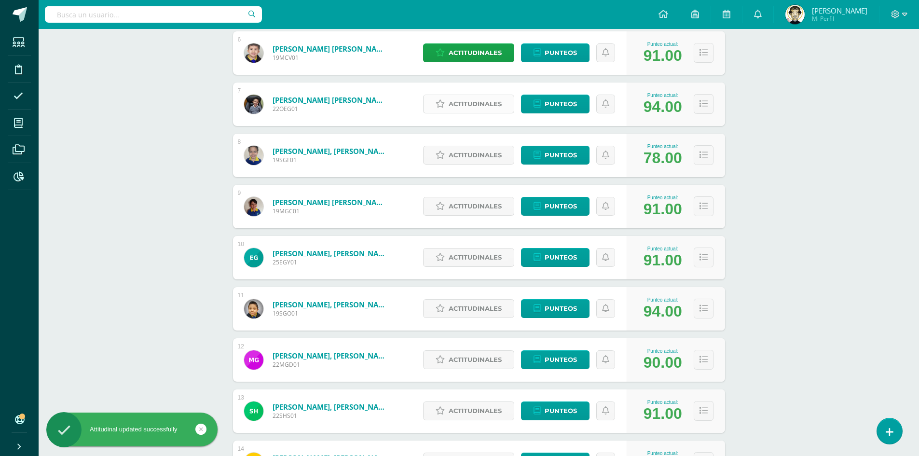
click at [485, 111] on span "Actitudinales" at bounding box center [475, 104] width 53 height 18
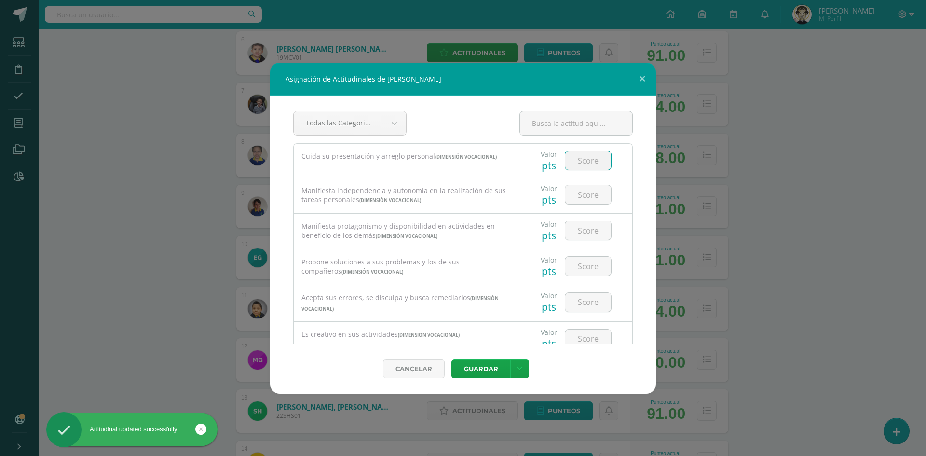
click at [579, 165] on input "number" at bounding box center [589, 160] width 46 height 19
type input "4"
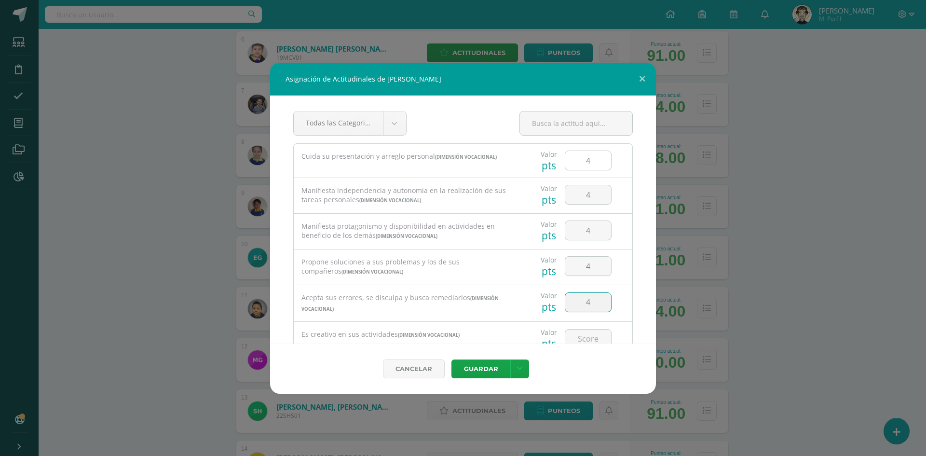
type input "4"
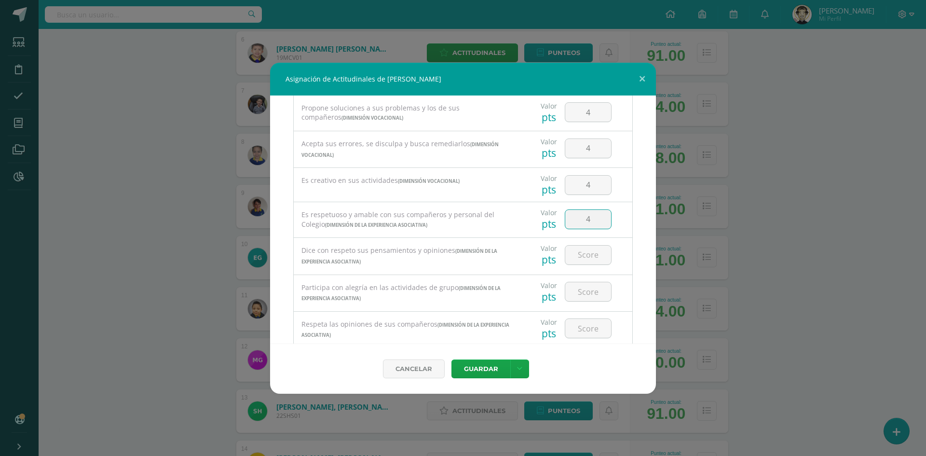
type input "4"
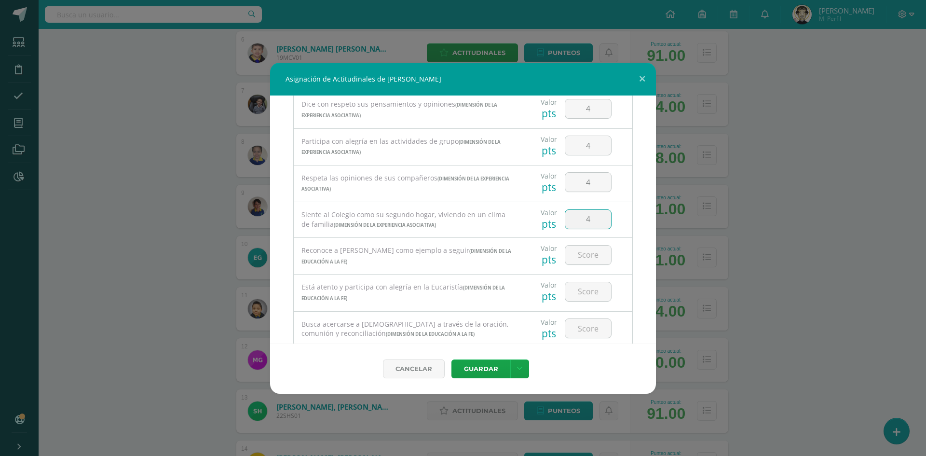
type input "4"
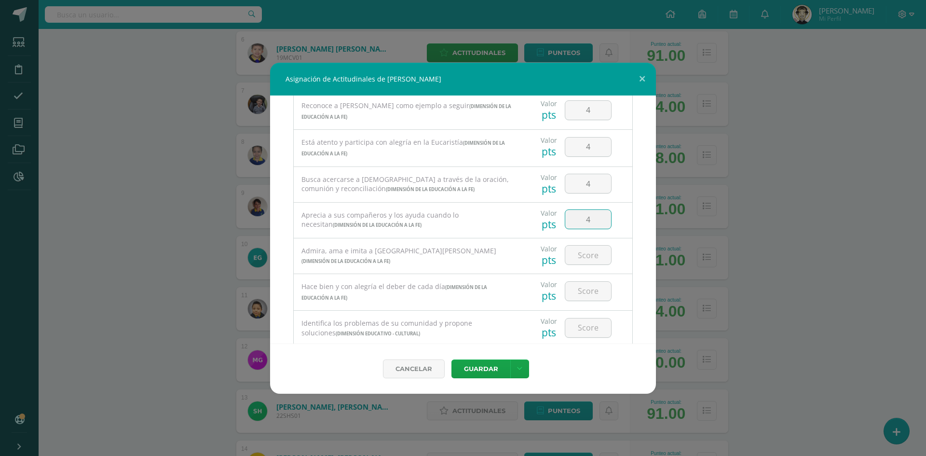
type input "4"
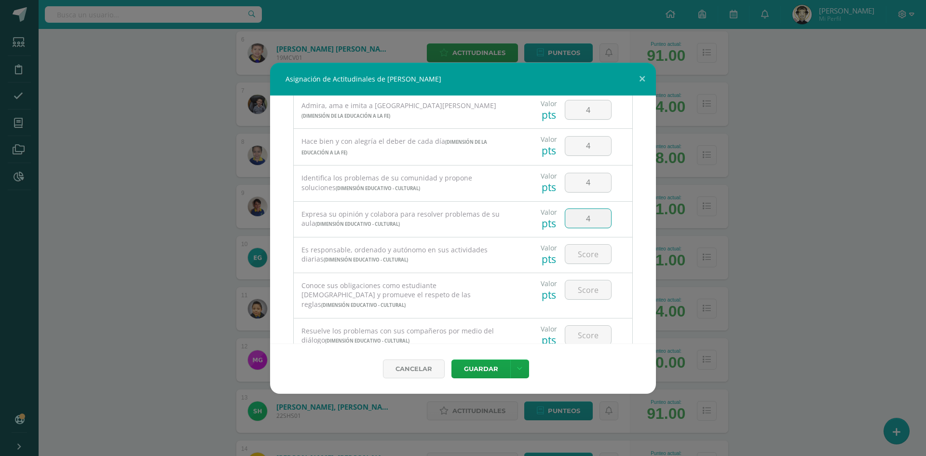
type input "4"
click at [581, 255] on input "4" at bounding box center [589, 254] width 46 height 19
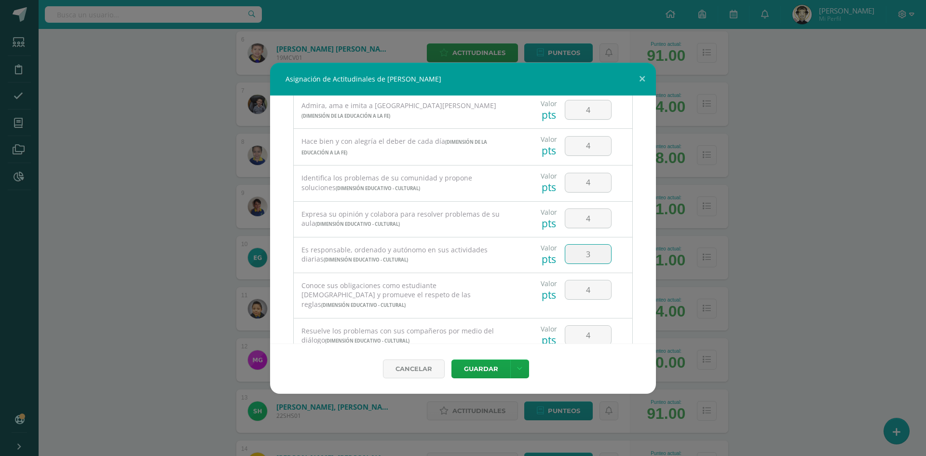
type input "3"
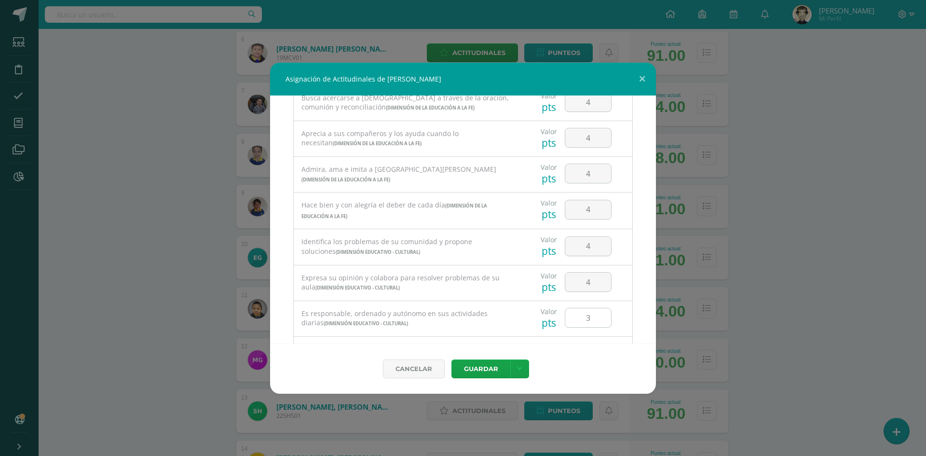
scroll to position [542, 0]
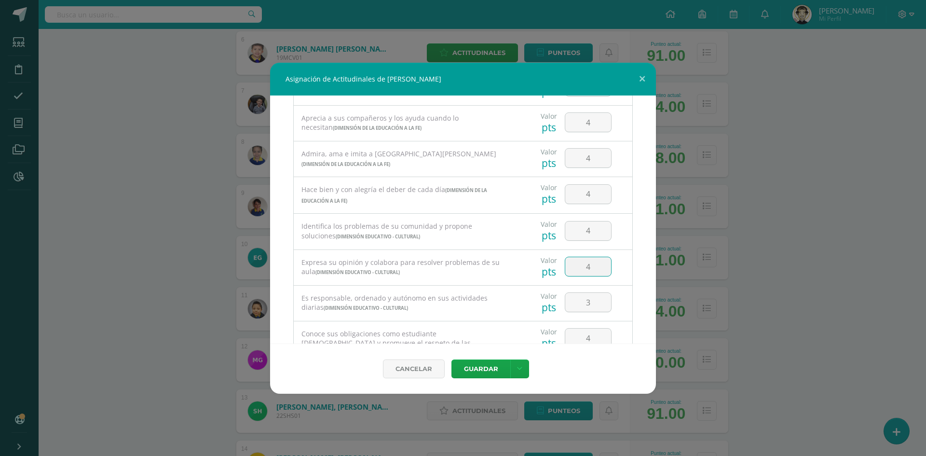
click at [588, 269] on input "4" at bounding box center [589, 266] width 46 height 19
type input "3"
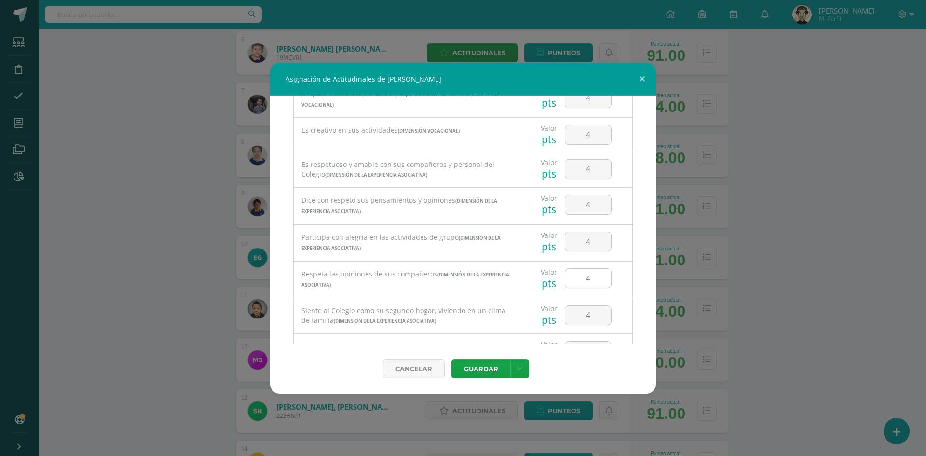
click at [592, 277] on input "4" at bounding box center [589, 278] width 46 height 19
type input "3"
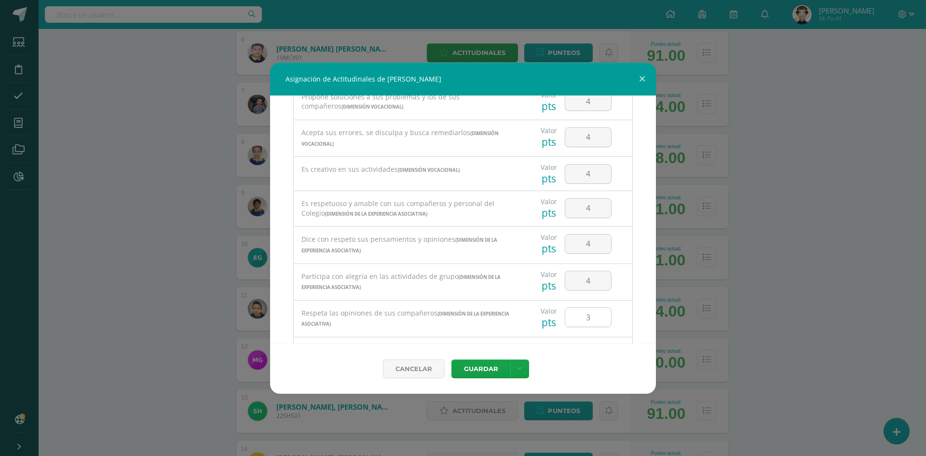
scroll to position [156, 0]
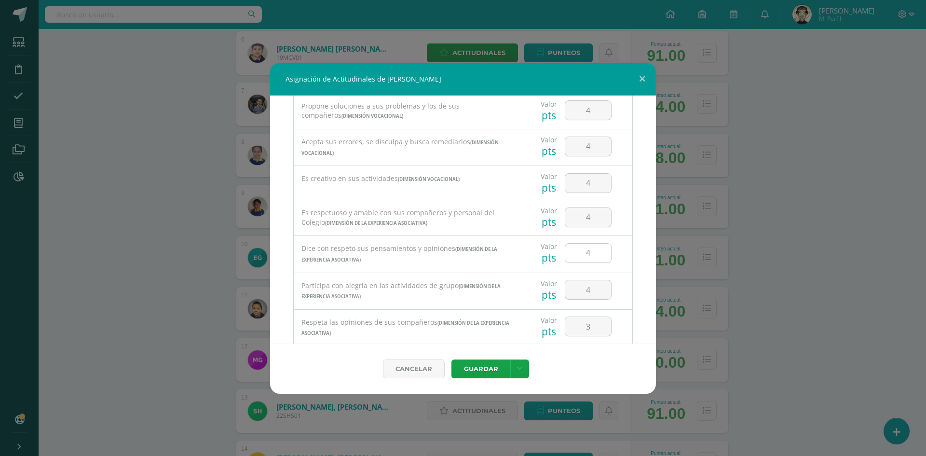
click at [587, 255] on input "4" at bounding box center [589, 253] width 46 height 19
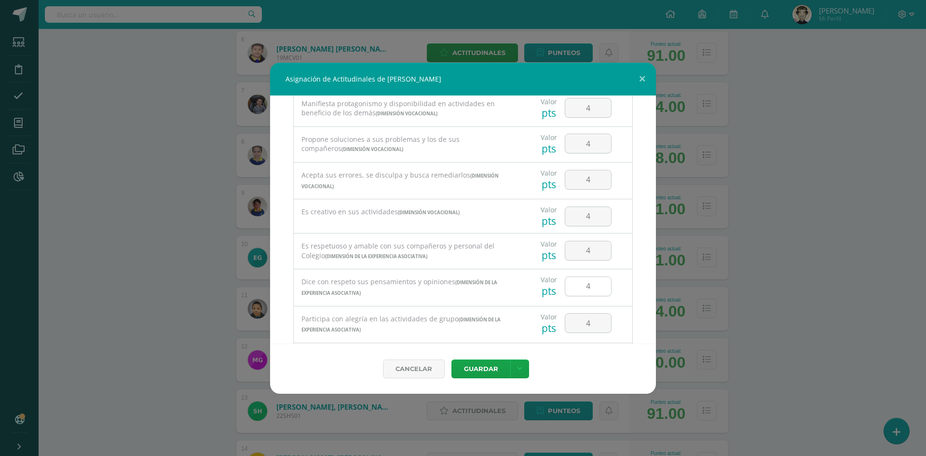
scroll to position [108, 0]
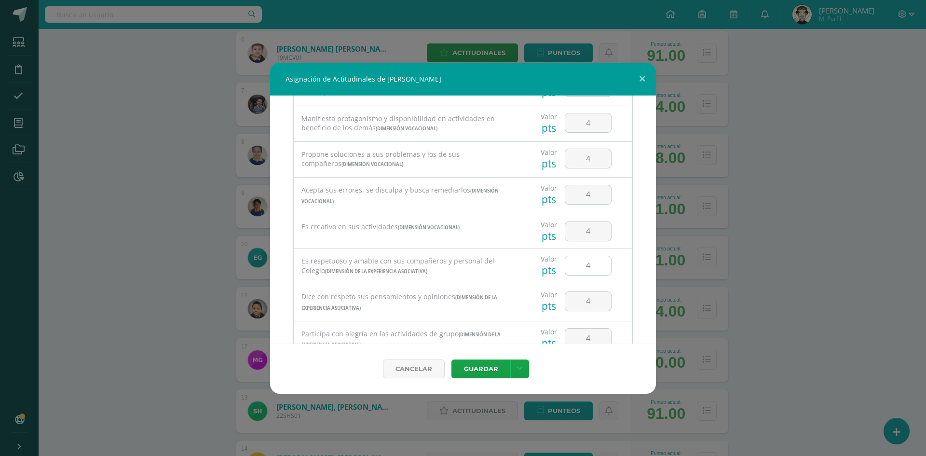
click at [593, 262] on input "4" at bounding box center [589, 265] width 46 height 19
type input "3"
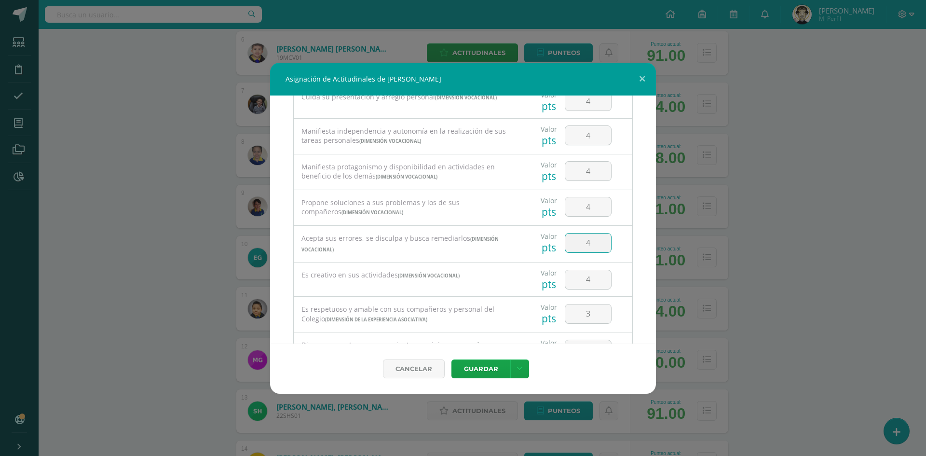
click at [586, 242] on input "4" at bounding box center [589, 243] width 46 height 19
type input "3"
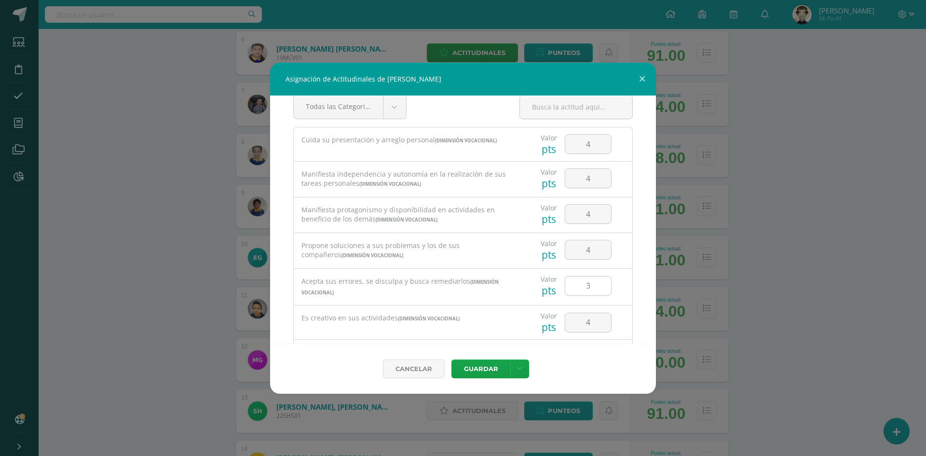
scroll to position [11, 0]
click at [586, 242] on div "4" at bounding box center [588, 255] width 55 height 34
click at [589, 257] on input "4" at bounding box center [589, 255] width 46 height 19
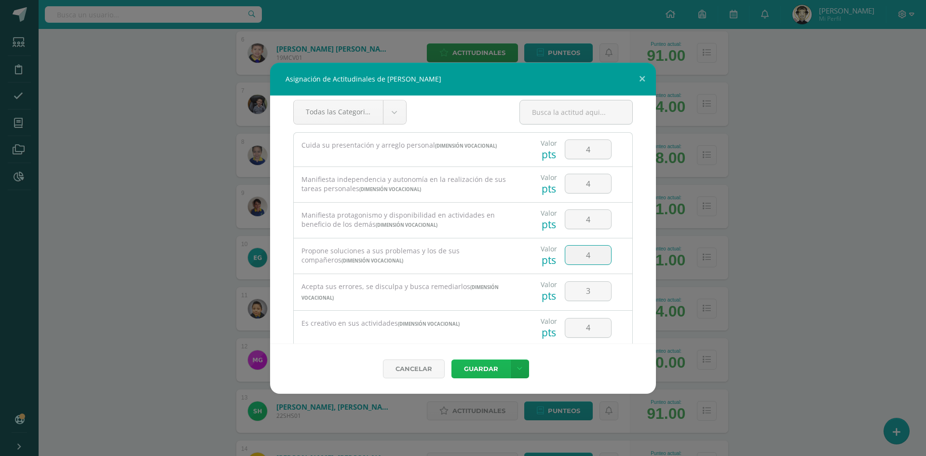
click at [480, 377] on button "Guardar" at bounding box center [481, 368] width 59 height 19
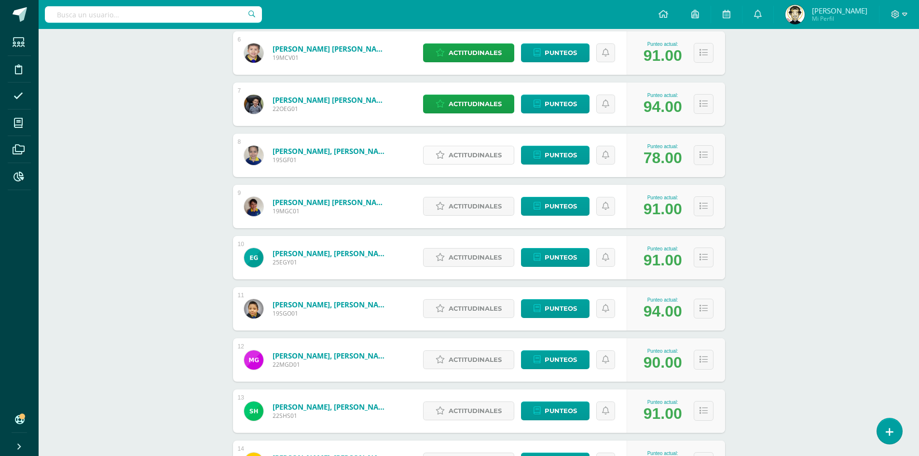
click at [463, 155] on span "Actitudinales" at bounding box center [475, 155] width 53 height 18
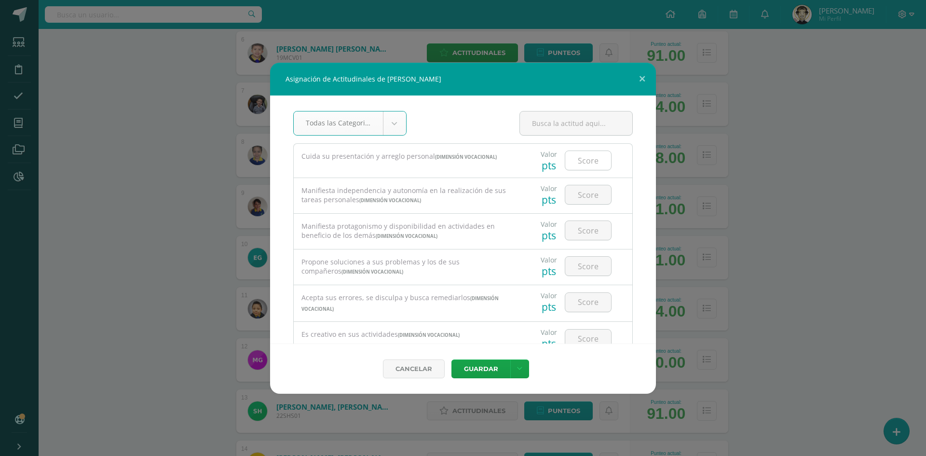
click at [593, 164] on input "number" at bounding box center [589, 160] width 46 height 19
type input "4"
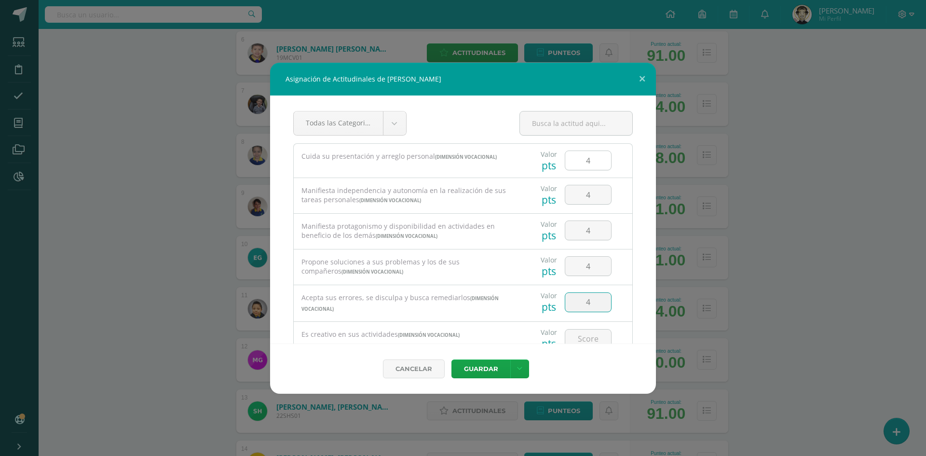
type input "4"
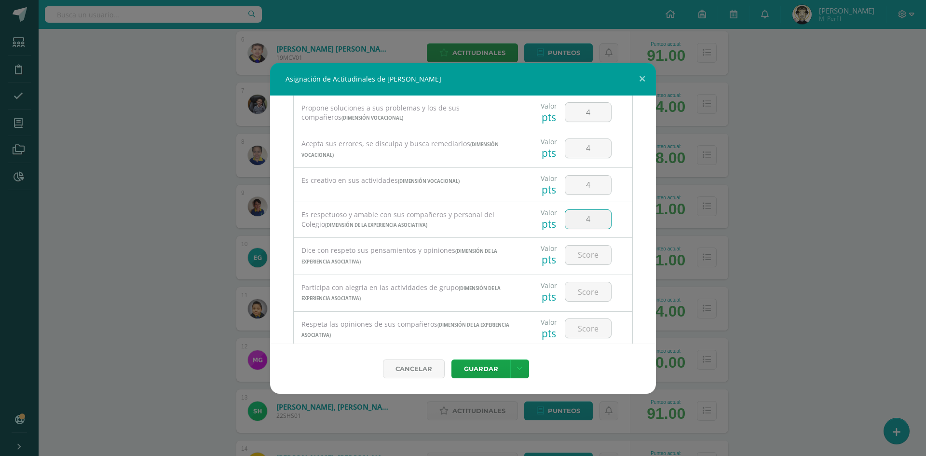
type input "4"
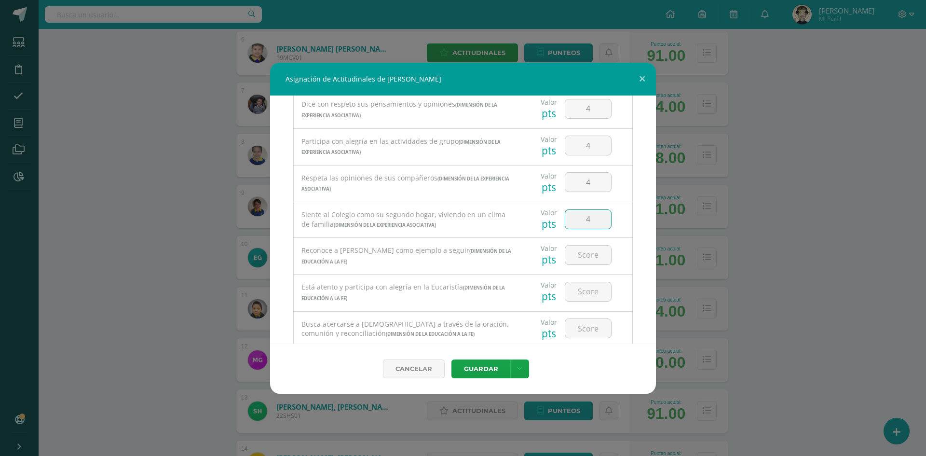
type input "4"
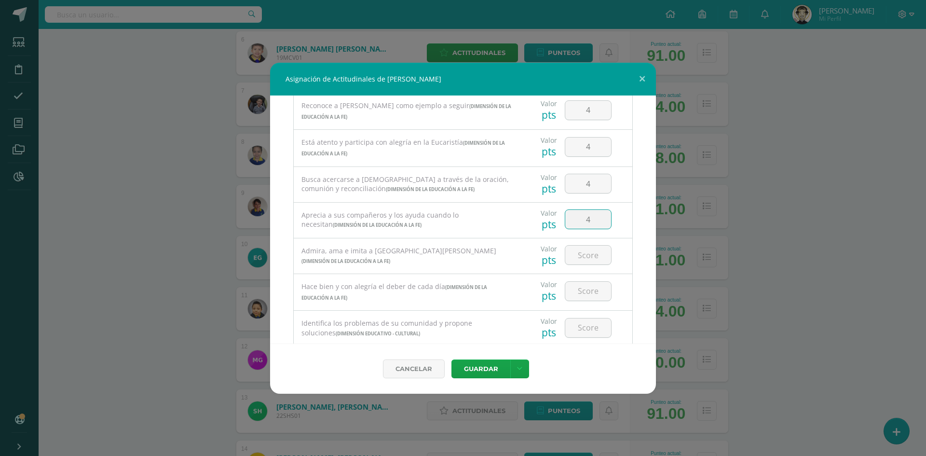
type input "4"
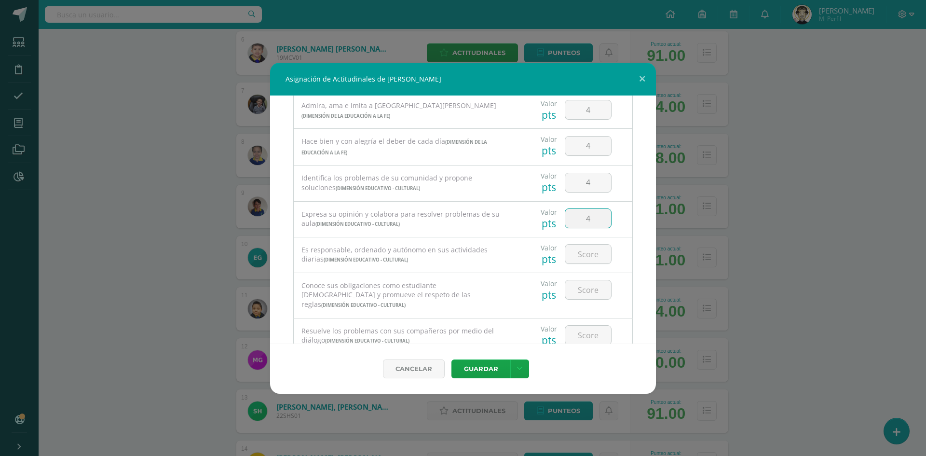
type input "4"
click at [587, 257] on input "4" at bounding box center [589, 254] width 46 height 19
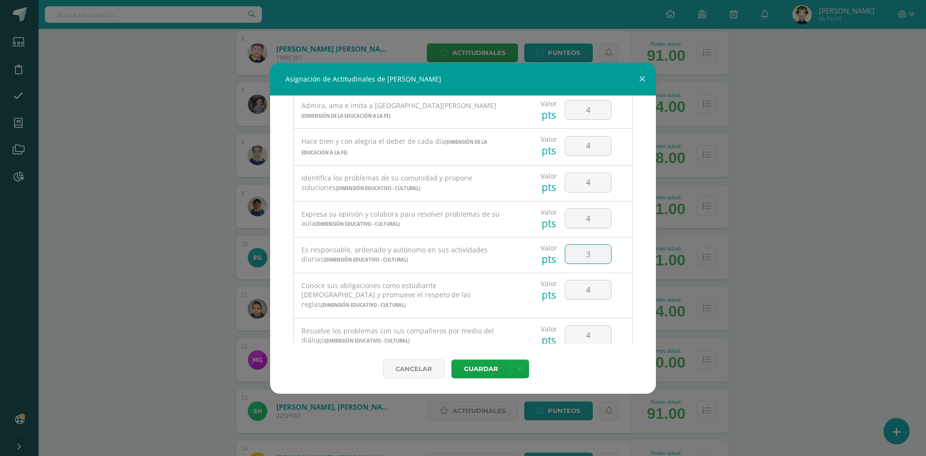
type input "3"
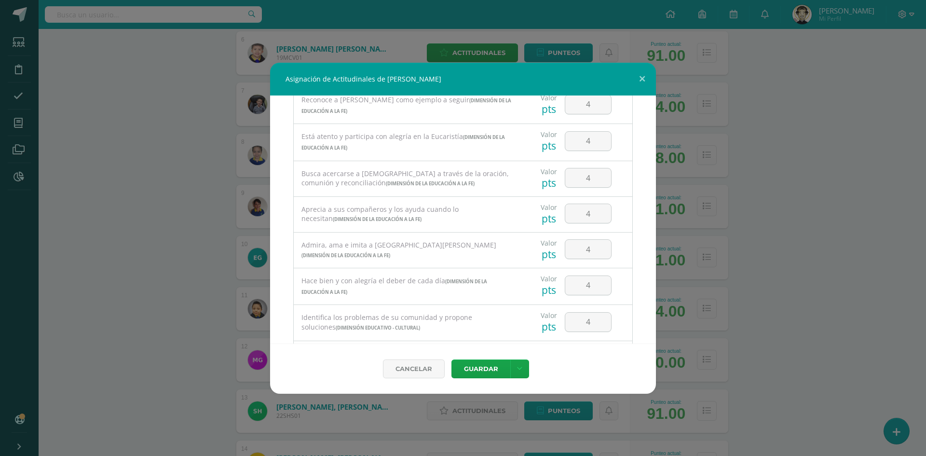
scroll to position [472, 0]
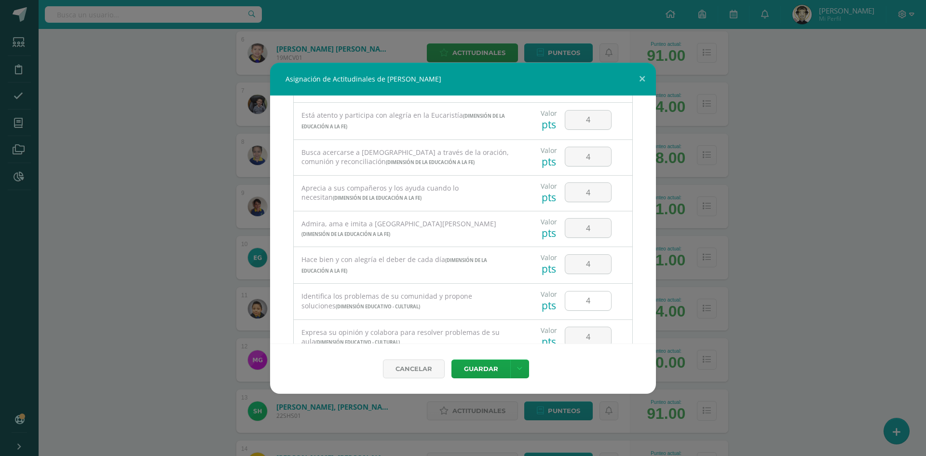
click at [591, 306] on input "4" at bounding box center [589, 300] width 46 height 19
type input "3"
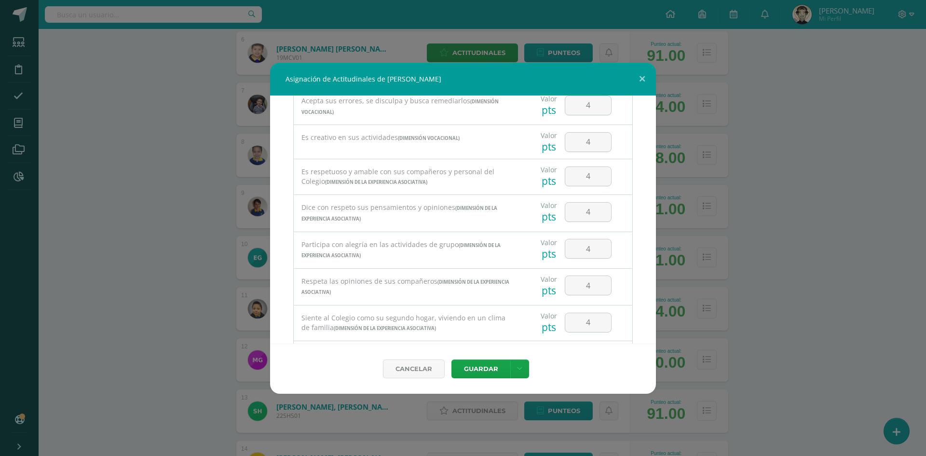
scroll to position [182, 0]
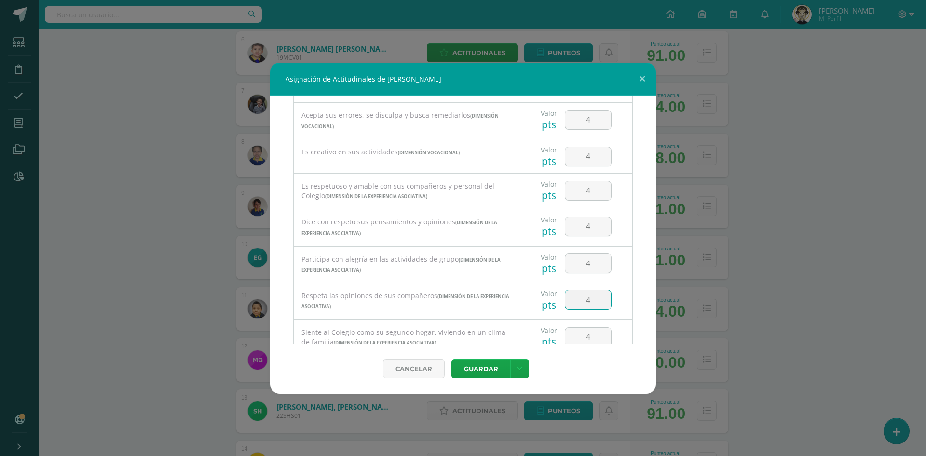
click at [585, 296] on input "4" at bounding box center [589, 299] width 46 height 19
type input "3"
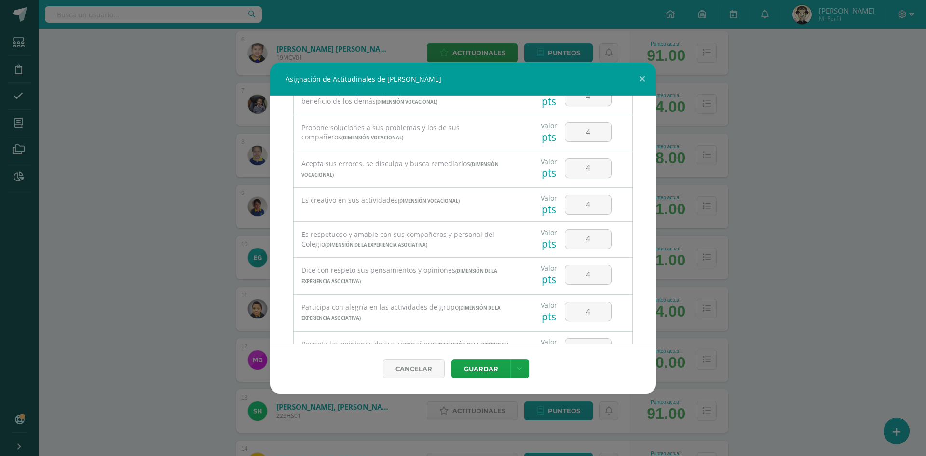
scroll to position [86, 0]
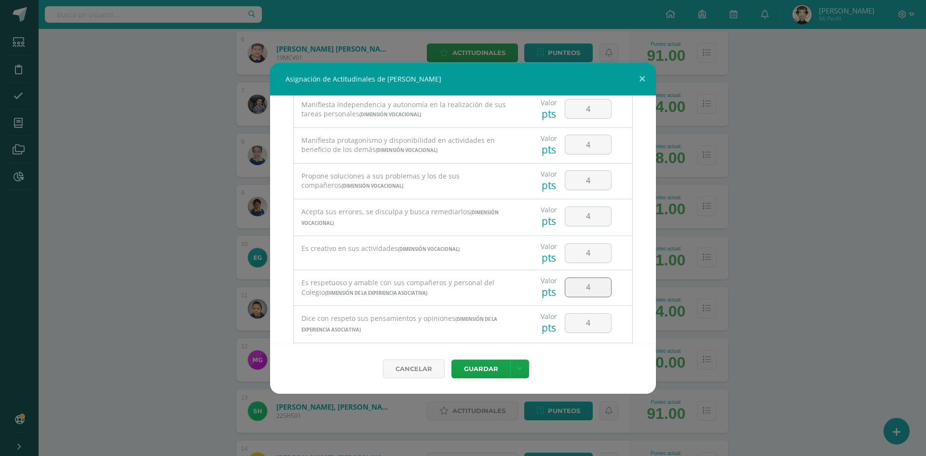
click at [588, 286] on input "4" at bounding box center [589, 287] width 46 height 19
type input "3"
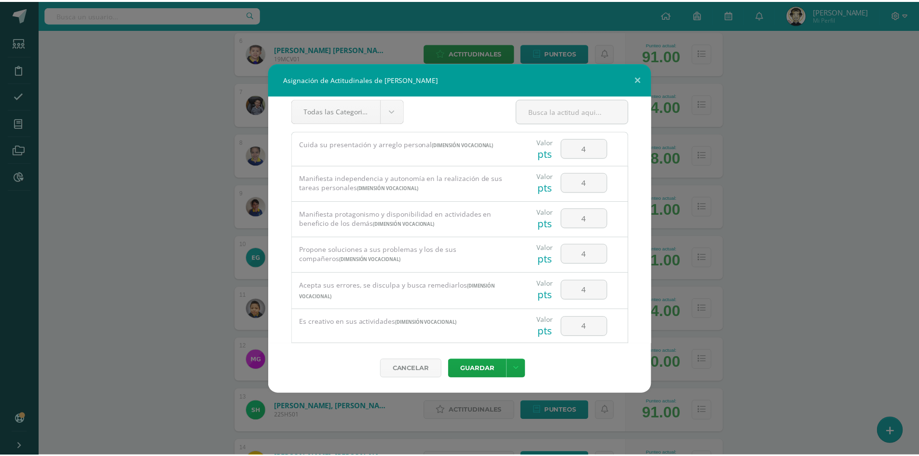
scroll to position [0, 0]
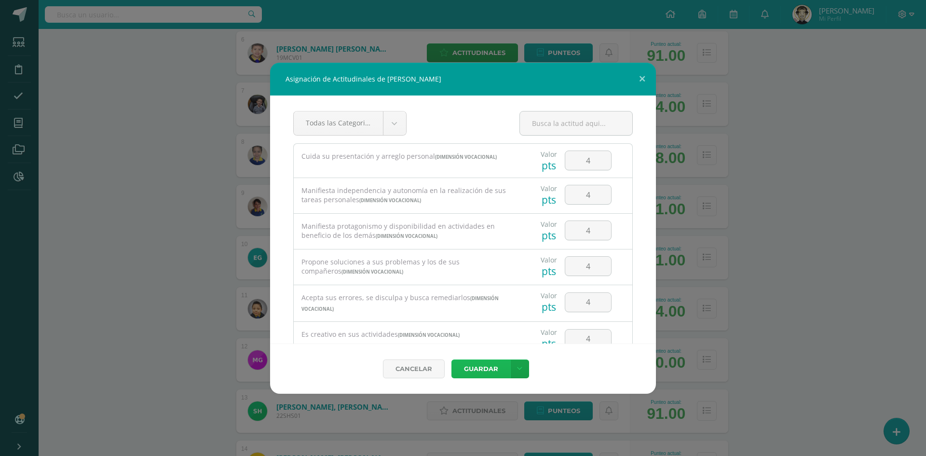
click at [478, 366] on button "Guardar" at bounding box center [481, 368] width 59 height 19
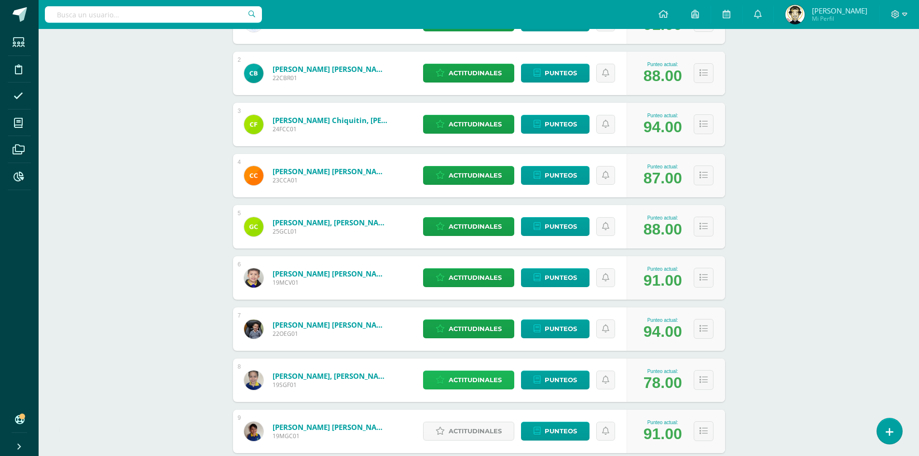
scroll to position [193, 0]
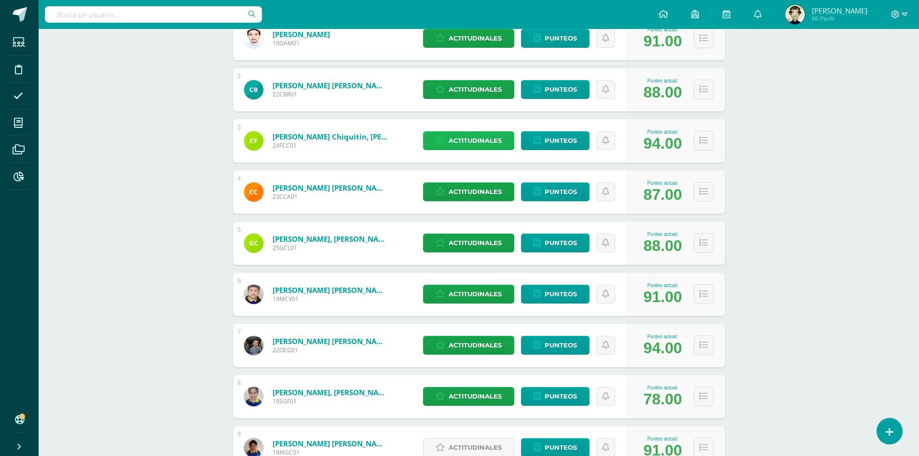
click at [491, 140] on span "Actitudinales" at bounding box center [475, 141] width 53 height 18
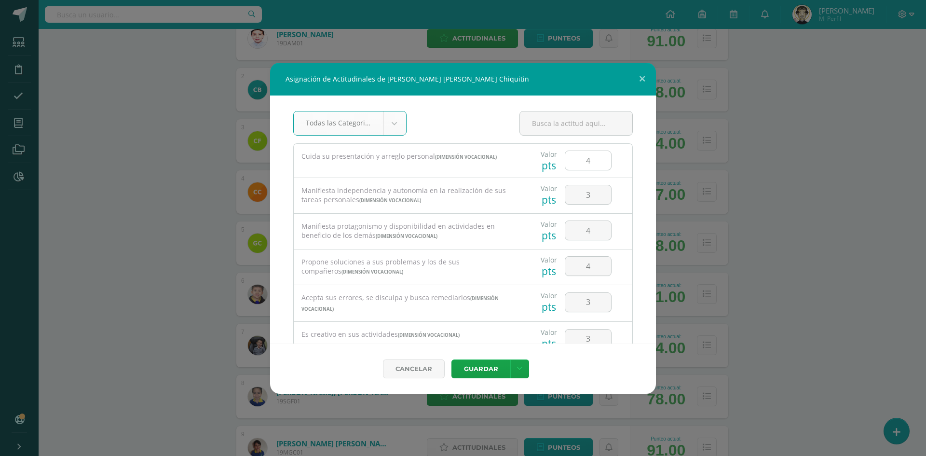
click at [585, 165] on input "4" at bounding box center [589, 160] width 46 height 19
type input "3"
click at [482, 371] on button "Guardar" at bounding box center [481, 368] width 59 height 19
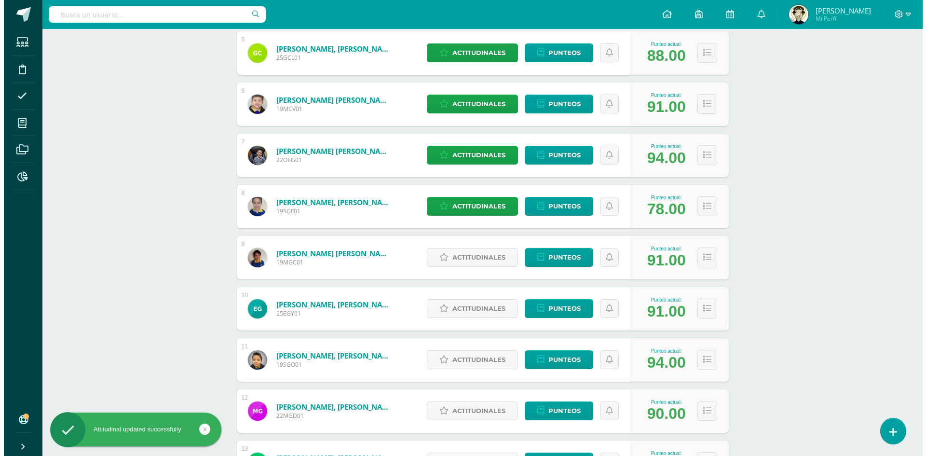
scroll to position [386, 0]
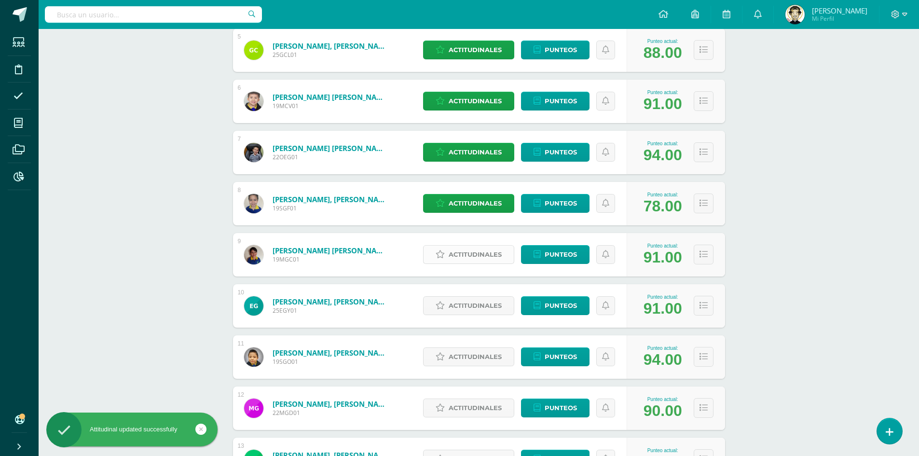
click at [477, 256] on span "Actitudinales" at bounding box center [475, 255] width 53 height 18
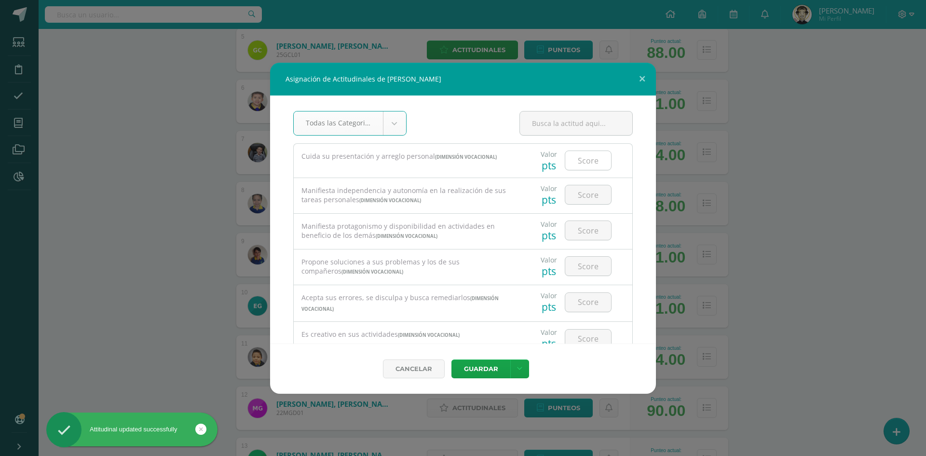
click at [578, 165] on input "number" at bounding box center [589, 160] width 46 height 19
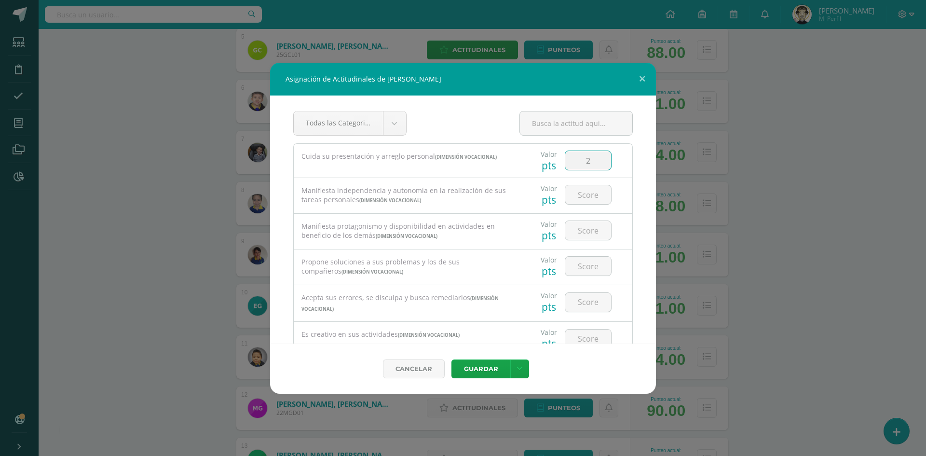
type input "2"
type input "4"
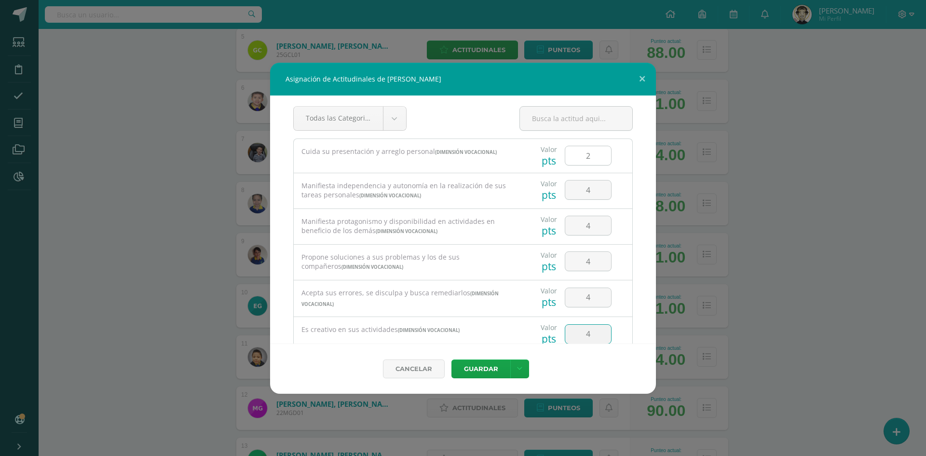
type input "4"
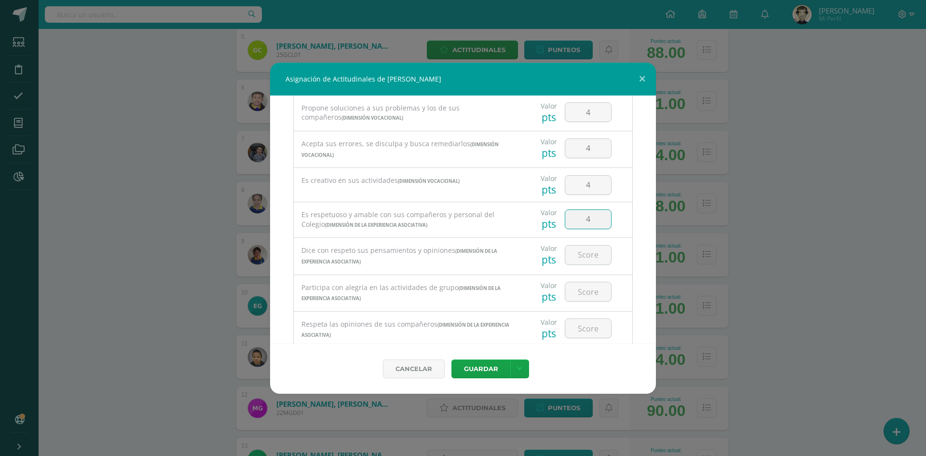
type input "4"
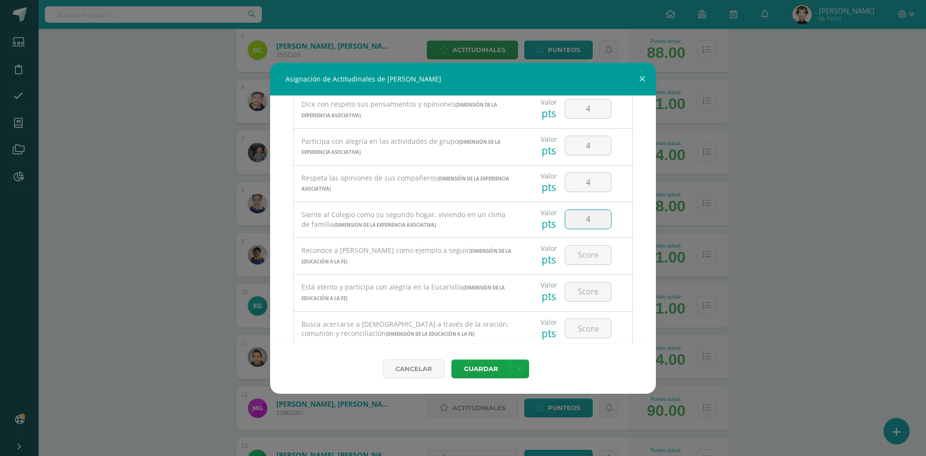
type input "4"
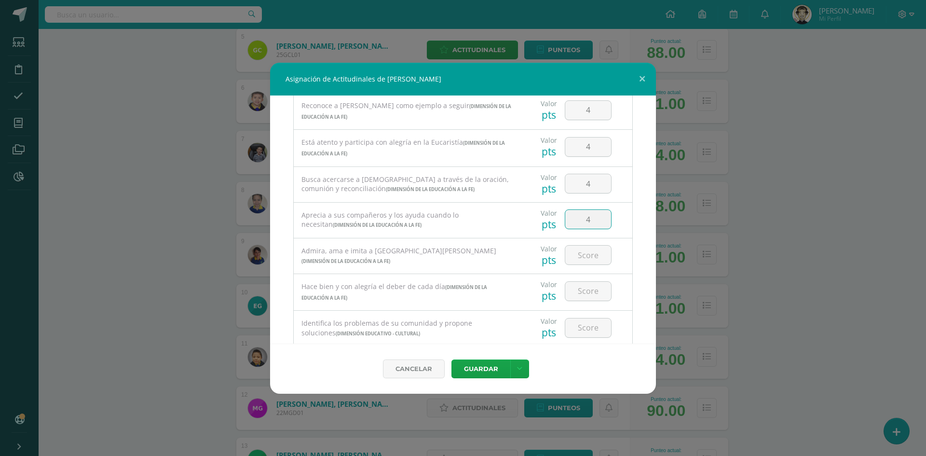
type input "4"
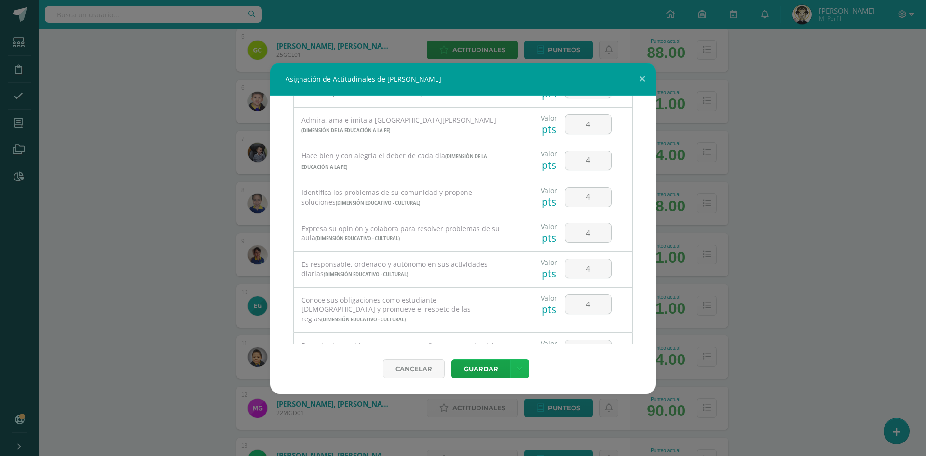
scroll to position [590, 0]
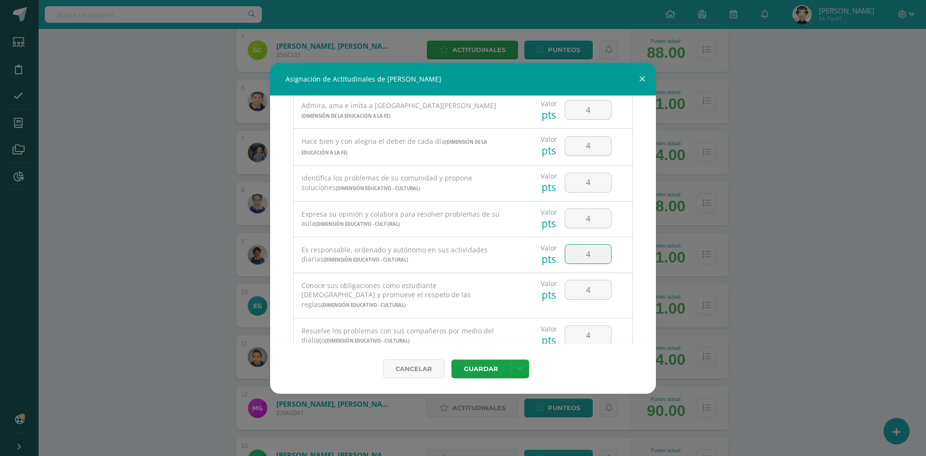
click at [596, 255] on input "4" at bounding box center [589, 254] width 46 height 19
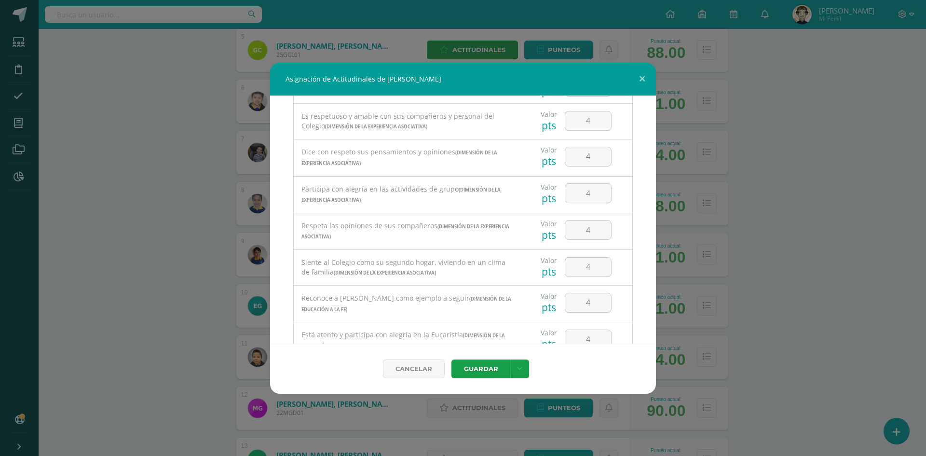
scroll to position [204, 0]
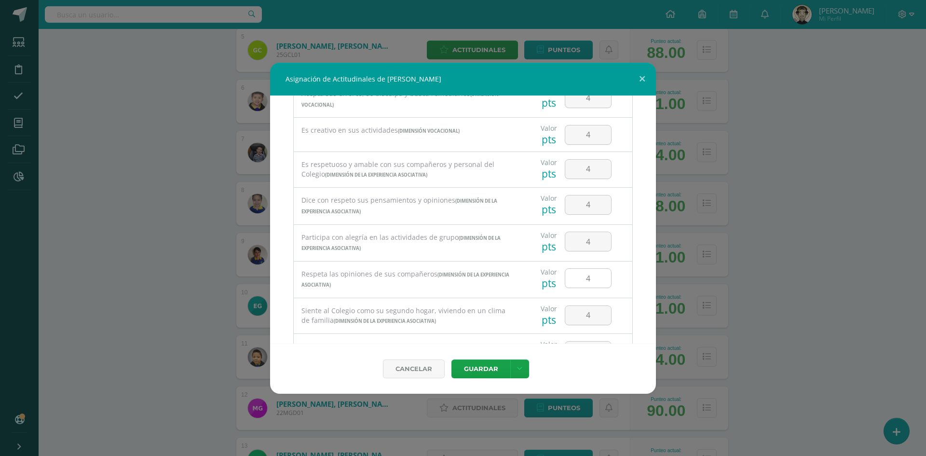
click at [587, 279] on input "4" at bounding box center [589, 278] width 46 height 19
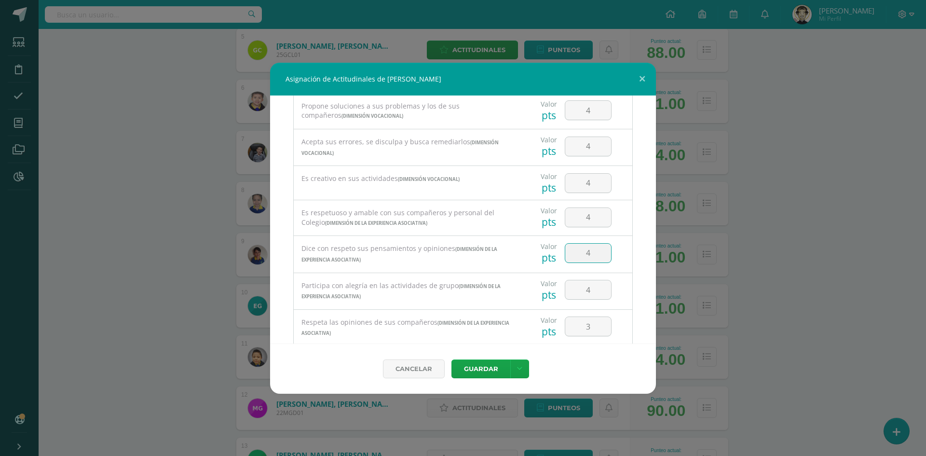
click at [586, 255] on input "4" at bounding box center [589, 253] width 46 height 19
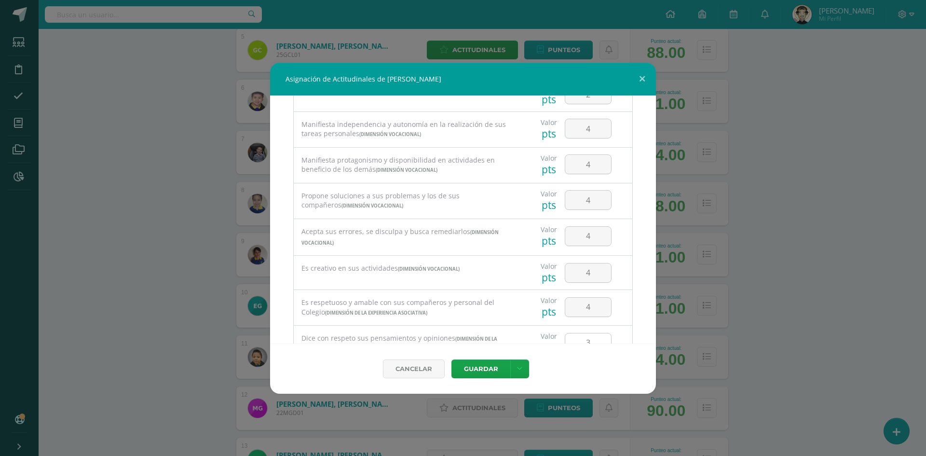
scroll to position [59, 0]
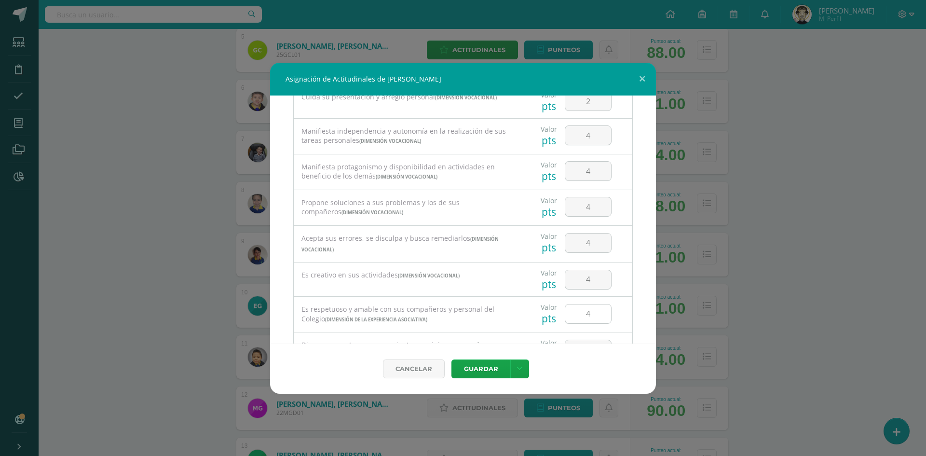
click at [588, 310] on input "4" at bounding box center [589, 313] width 46 height 19
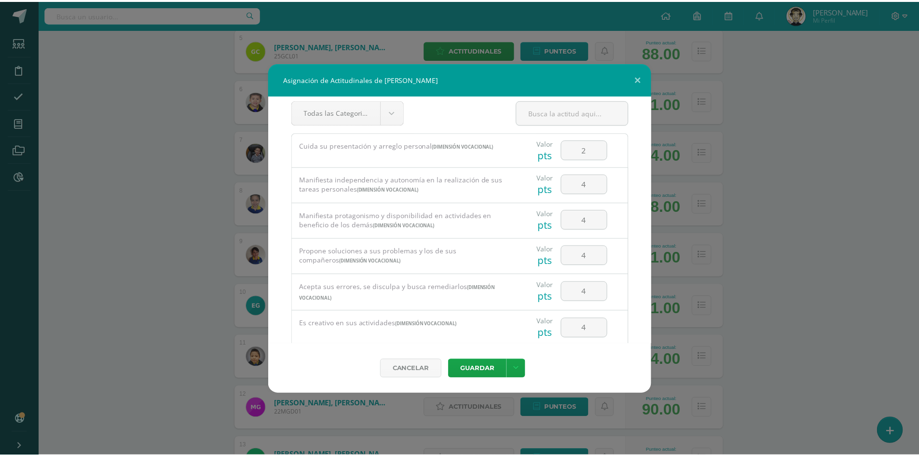
scroll to position [0, 0]
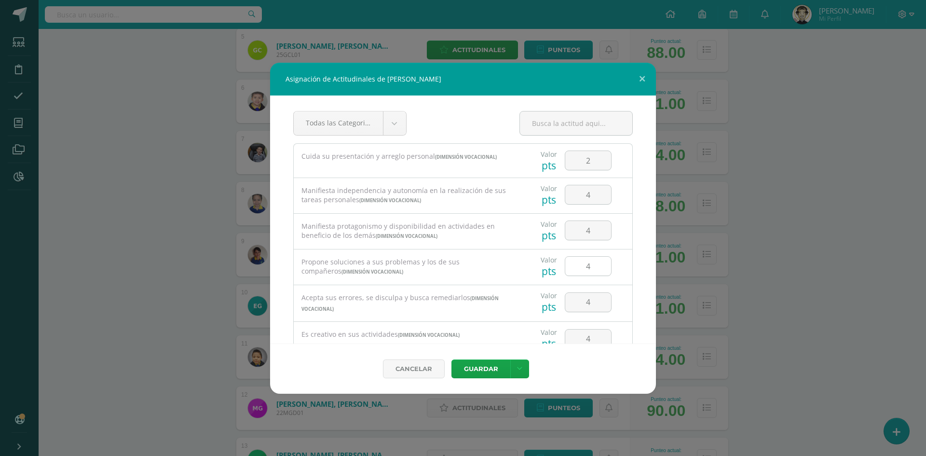
click at [587, 264] on input "4" at bounding box center [589, 266] width 46 height 19
click at [595, 194] on input "4" at bounding box center [589, 194] width 46 height 19
click at [480, 370] on button "Guardar" at bounding box center [481, 368] width 59 height 19
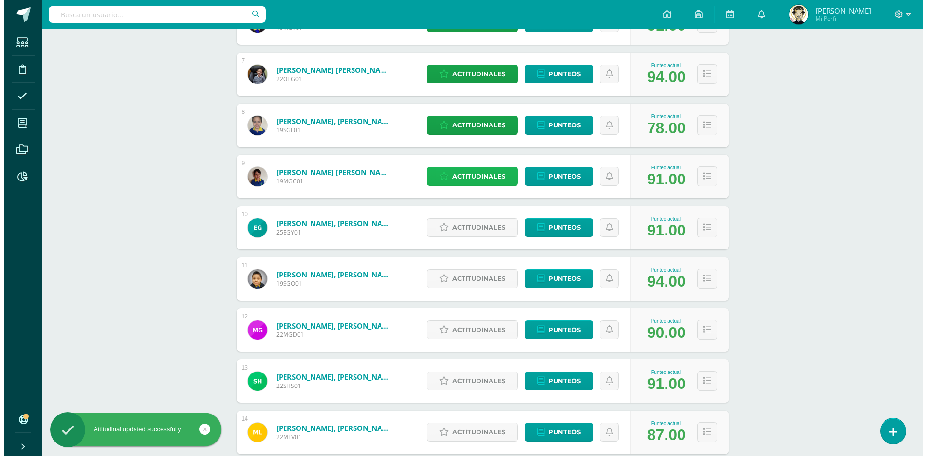
scroll to position [483, 0]
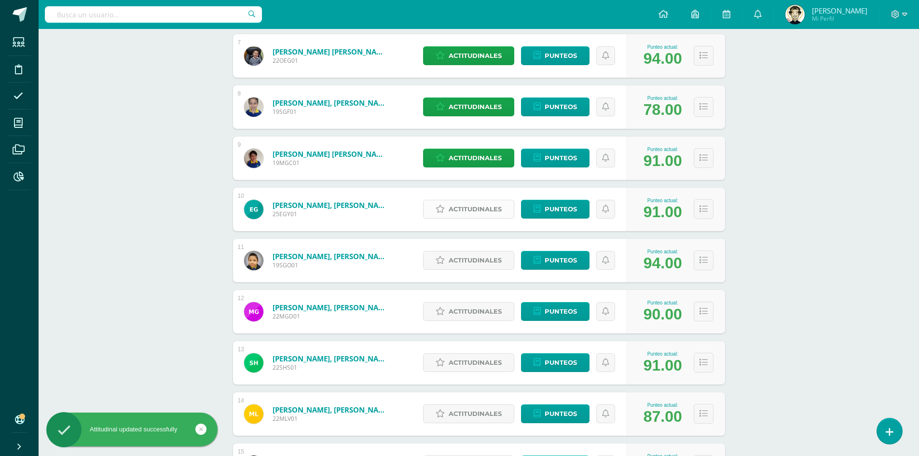
click at [502, 211] on span "Actitudinales" at bounding box center [475, 209] width 53 height 18
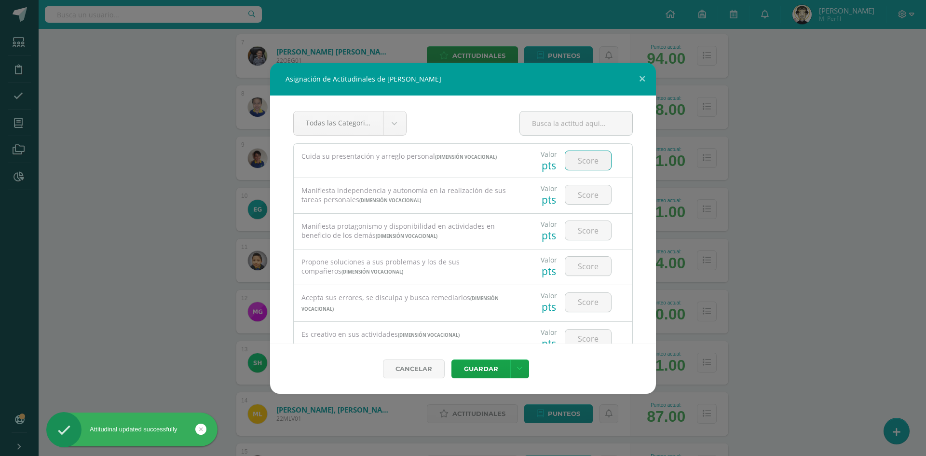
click at [588, 160] on input "number" at bounding box center [589, 160] width 46 height 19
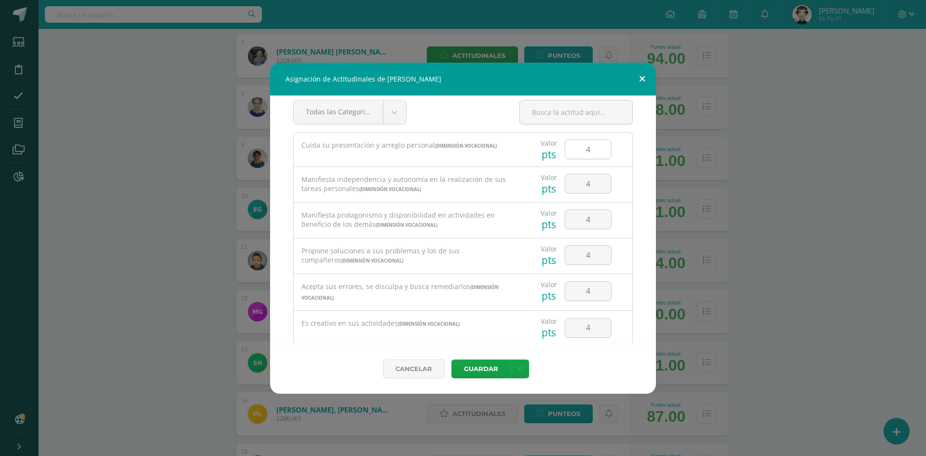
scroll to position [0, 0]
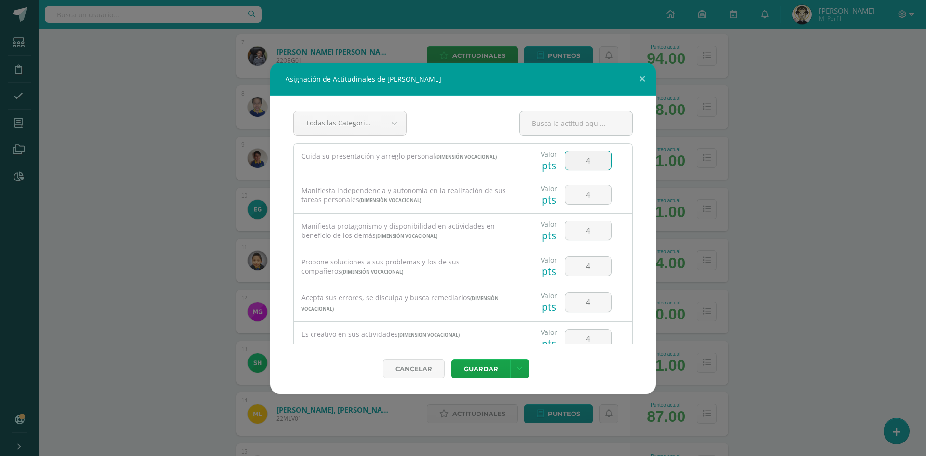
click at [586, 161] on input "4" at bounding box center [589, 160] width 46 height 19
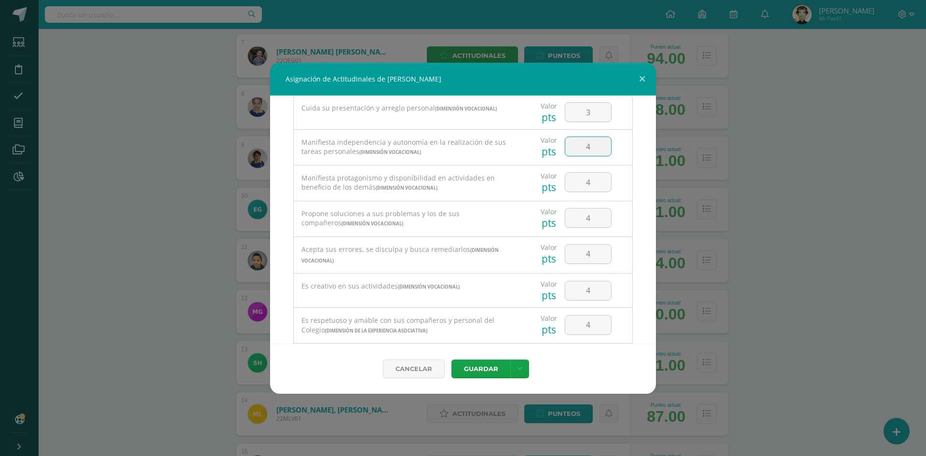
click at [593, 145] on input "4" at bounding box center [589, 146] width 46 height 19
click at [589, 187] on input "4" at bounding box center [589, 182] width 46 height 19
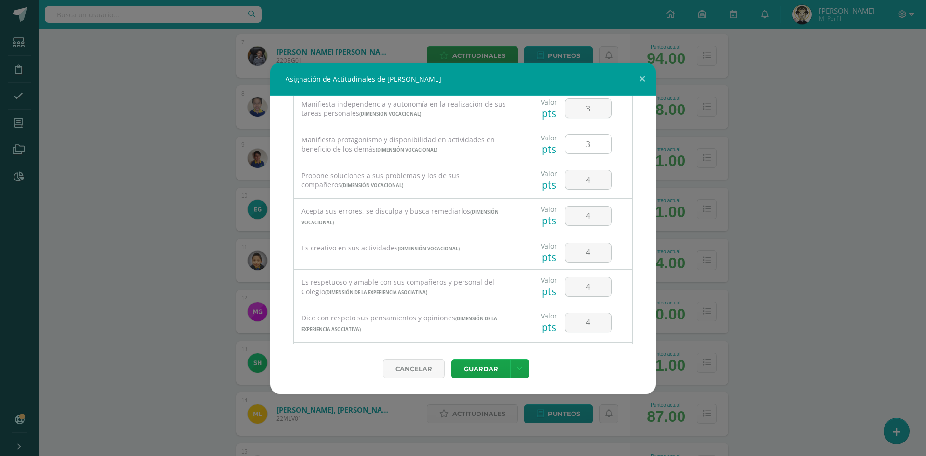
scroll to position [97, 0]
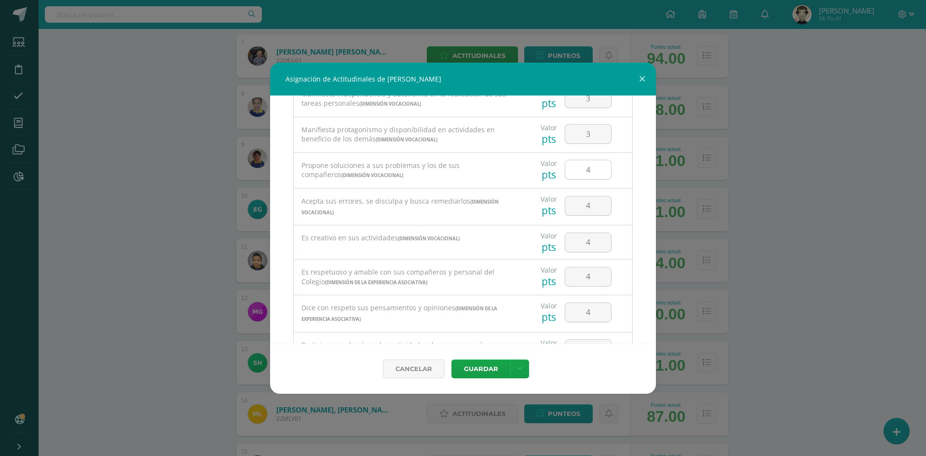
click at [593, 169] on input "4" at bounding box center [589, 169] width 46 height 19
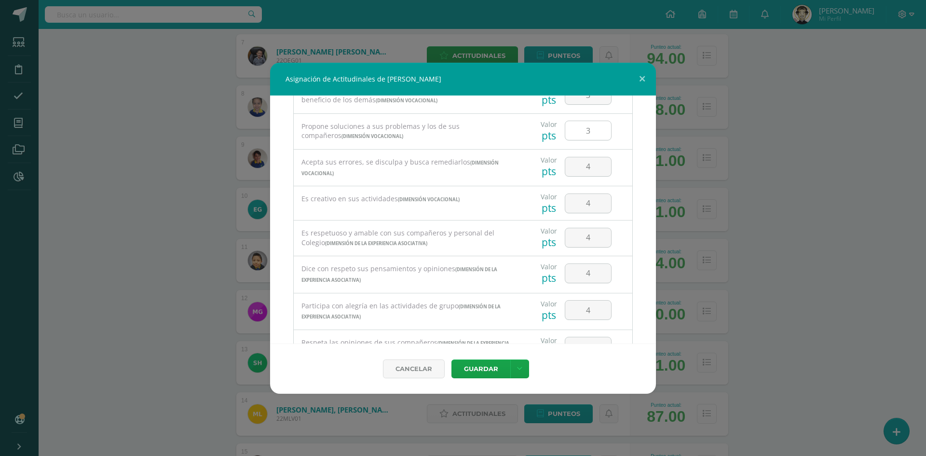
scroll to position [145, 0]
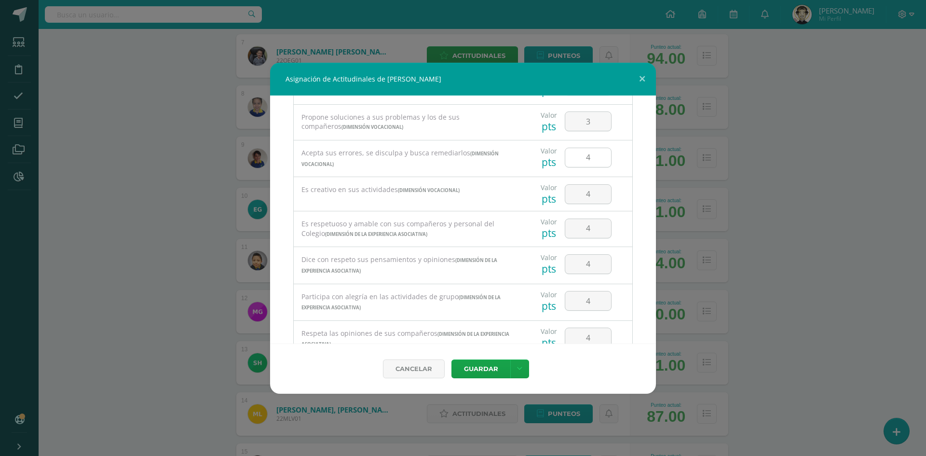
click at [589, 160] on input "4" at bounding box center [589, 157] width 46 height 19
click at [589, 232] on input "4" at bounding box center [589, 228] width 46 height 19
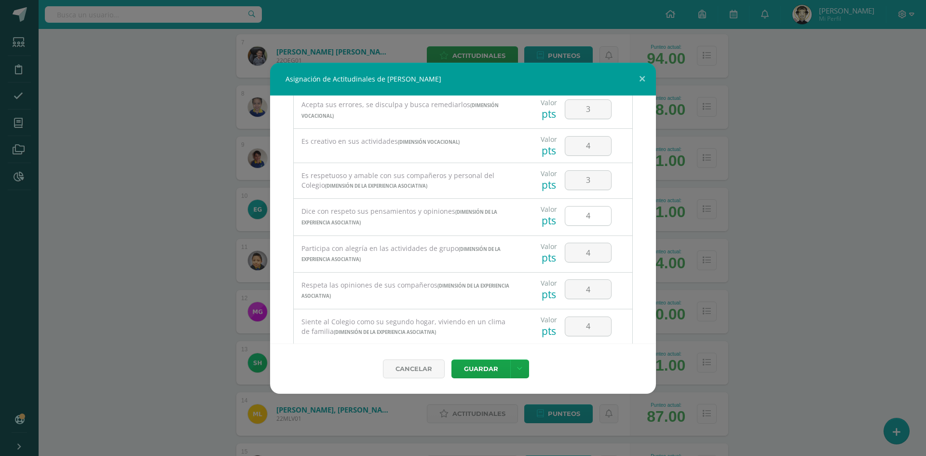
click at [588, 214] on input "4" at bounding box center [589, 216] width 46 height 19
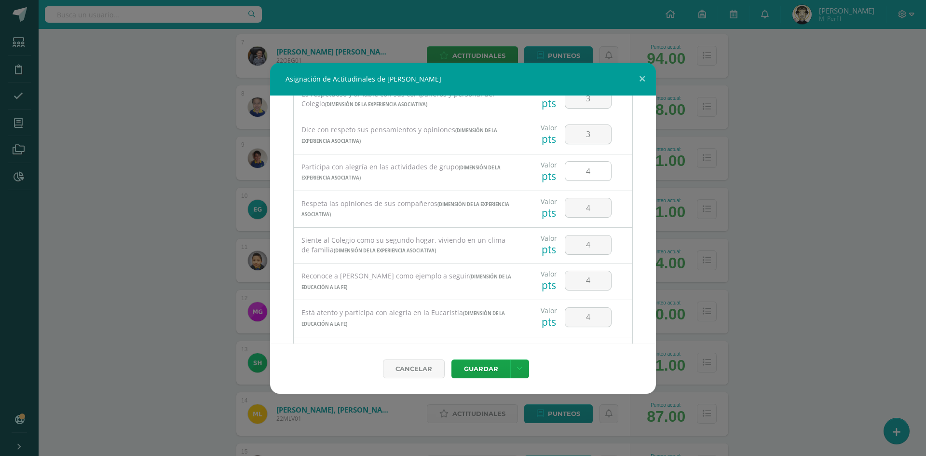
scroll to position [290, 0]
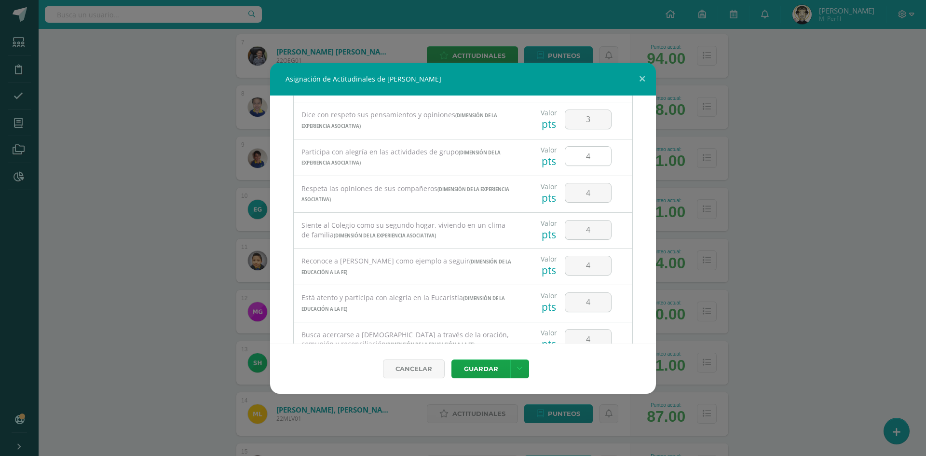
click at [591, 156] on input "4" at bounding box center [589, 156] width 46 height 19
click at [595, 192] on input "4" at bounding box center [589, 192] width 46 height 19
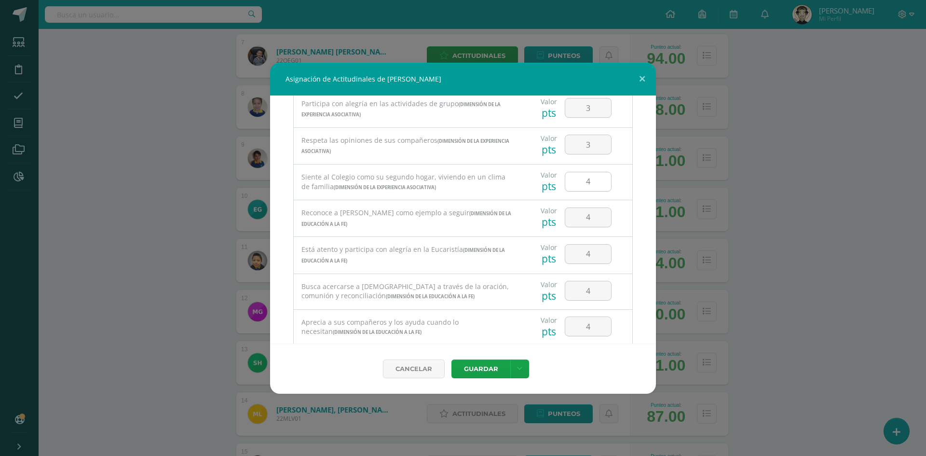
click at [589, 182] on input "4" at bounding box center [589, 181] width 46 height 19
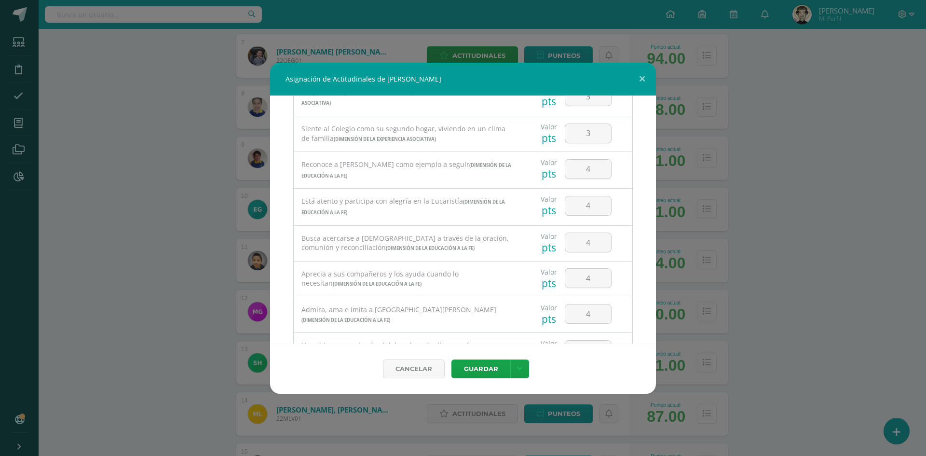
scroll to position [434, 0]
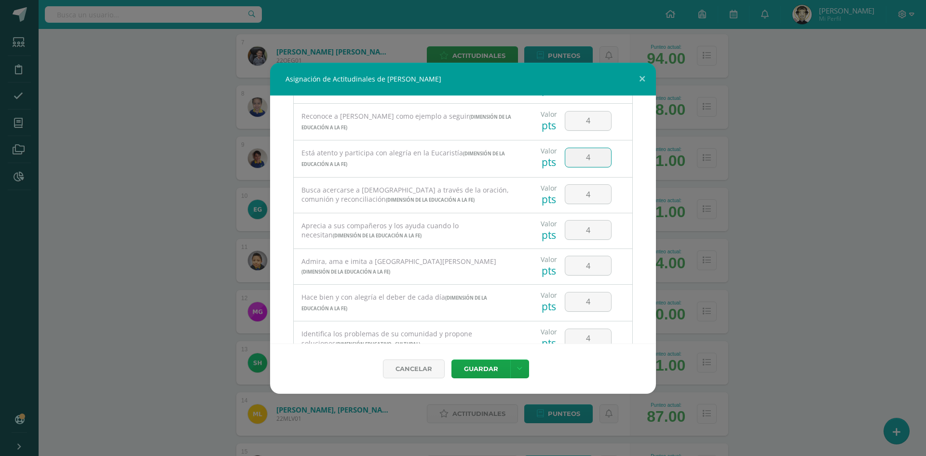
click at [598, 159] on input "4" at bounding box center [589, 157] width 46 height 19
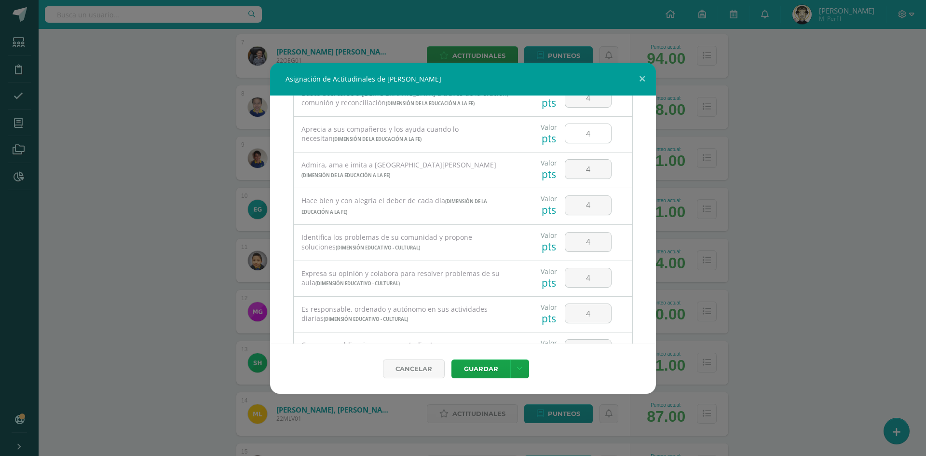
click at [595, 135] on input "4" at bounding box center [589, 133] width 46 height 19
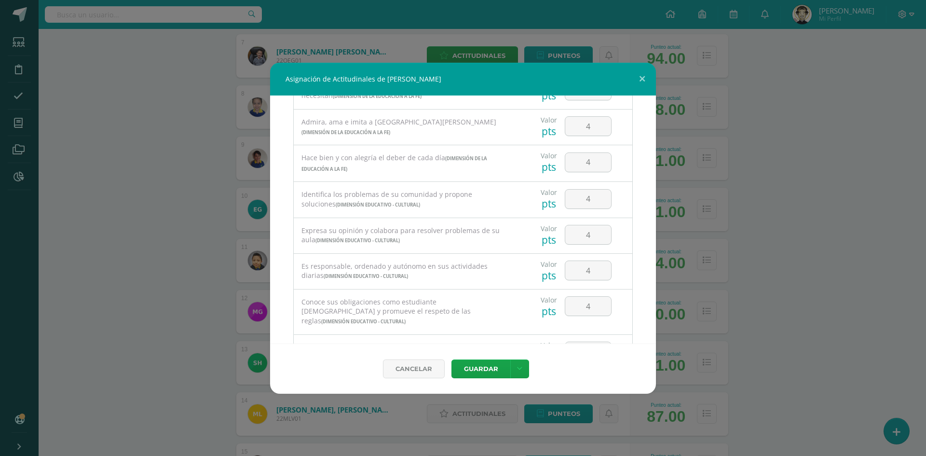
scroll to position [579, 0]
click at [595, 162] on input "4" at bounding box center [589, 157] width 46 height 19
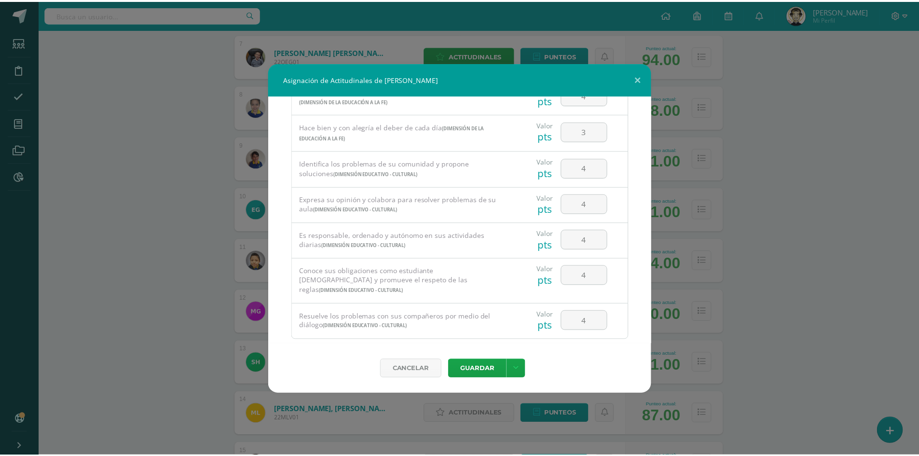
scroll to position [617, 0]
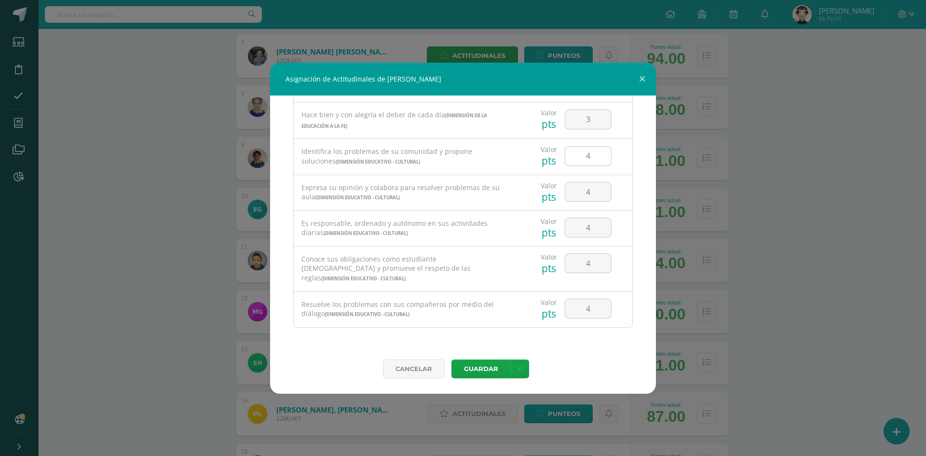
click at [593, 159] on input "4" at bounding box center [589, 156] width 46 height 19
click at [603, 191] on input "4" at bounding box center [589, 191] width 46 height 19
click at [588, 224] on input "4" at bounding box center [589, 227] width 46 height 19
click at [588, 300] on input "4" at bounding box center [589, 308] width 46 height 19
click at [480, 370] on button "Guardar" at bounding box center [481, 368] width 59 height 19
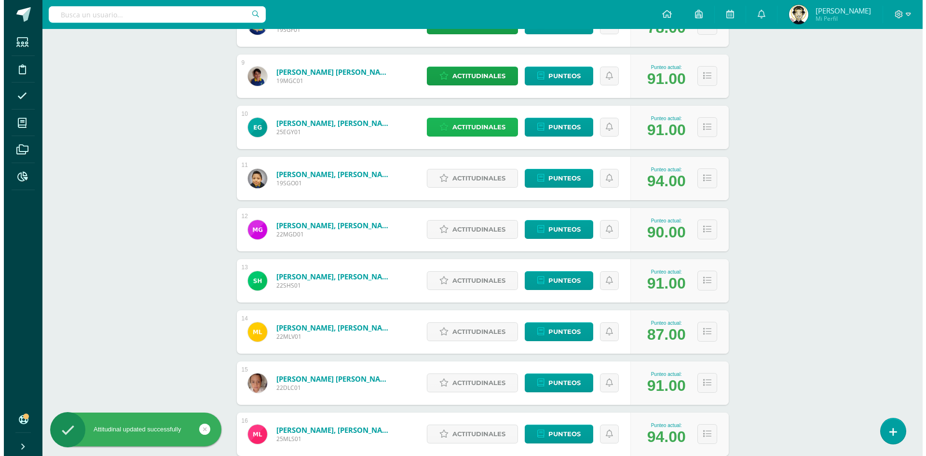
scroll to position [579, 0]
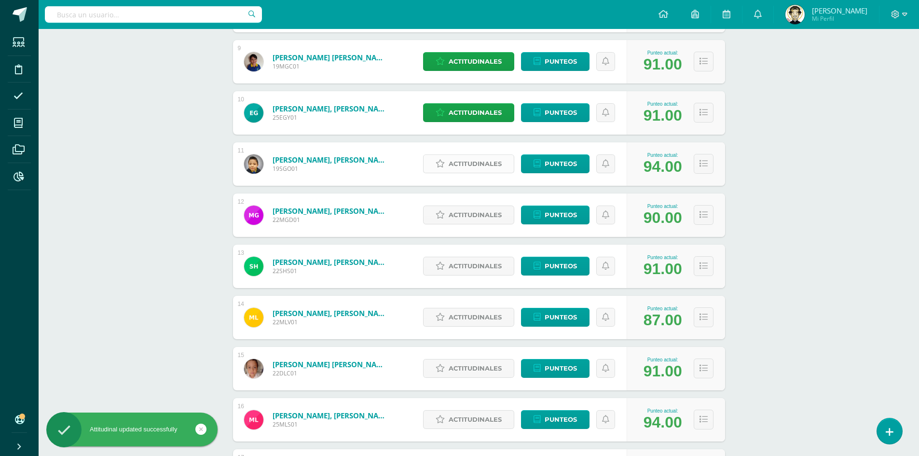
click at [480, 171] on span "Actitudinales" at bounding box center [475, 164] width 53 height 18
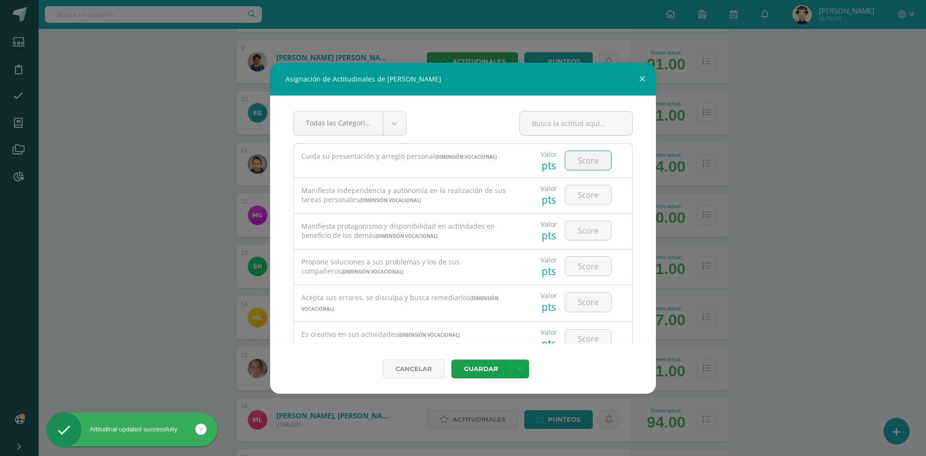
click at [566, 155] on input "number" at bounding box center [589, 160] width 46 height 19
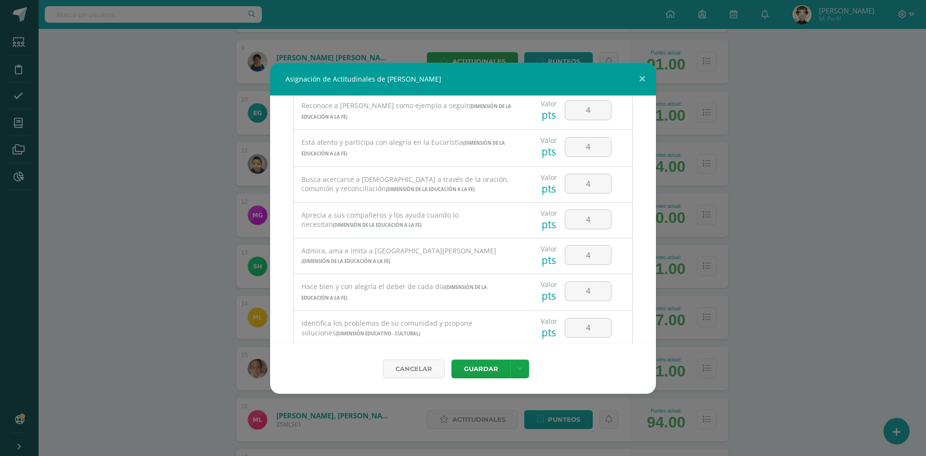
scroll to position [590, 0]
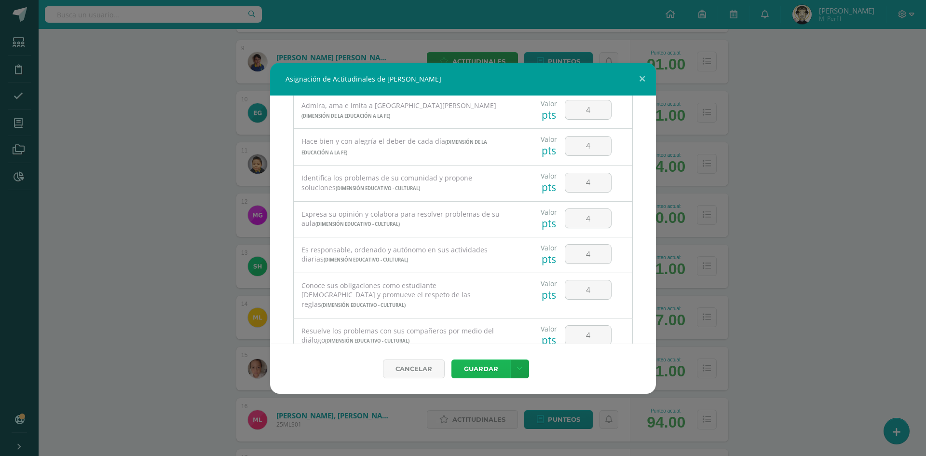
click at [500, 365] on button "Guardar" at bounding box center [481, 368] width 59 height 19
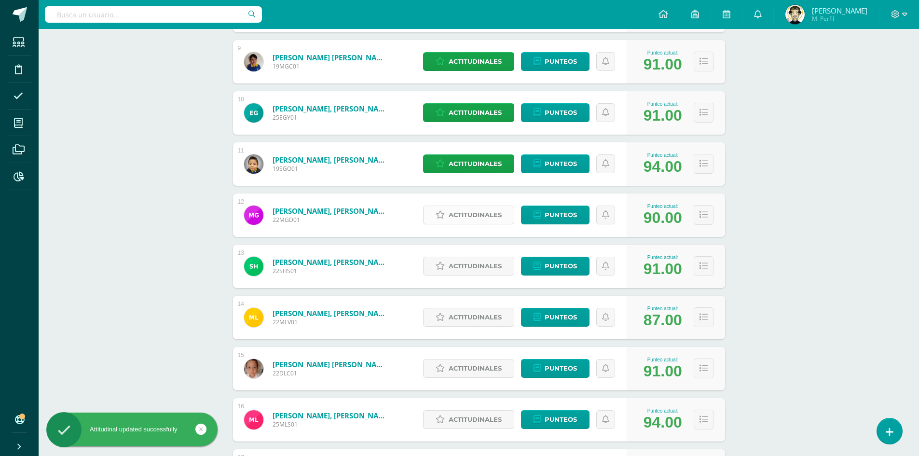
click at [456, 223] on span "Actitudinales" at bounding box center [475, 215] width 53 height 18
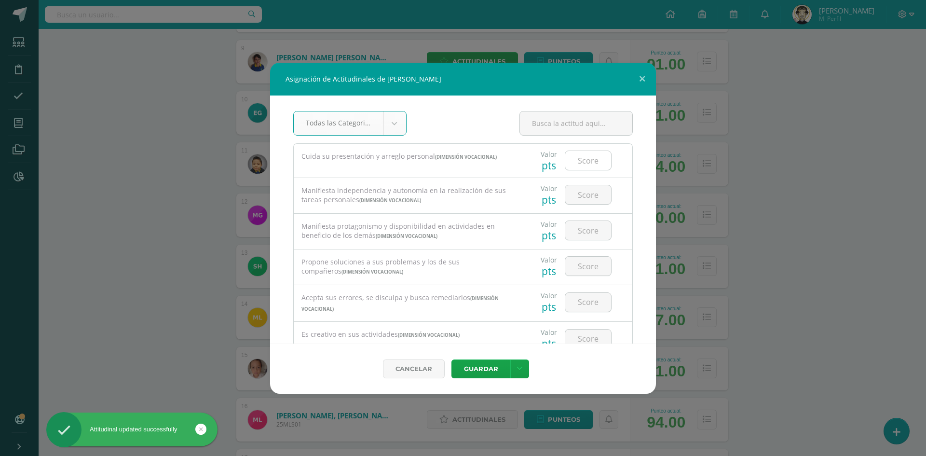
click at [581, 164] on input "number" at bounding box center [589, 160] width 46 height 19
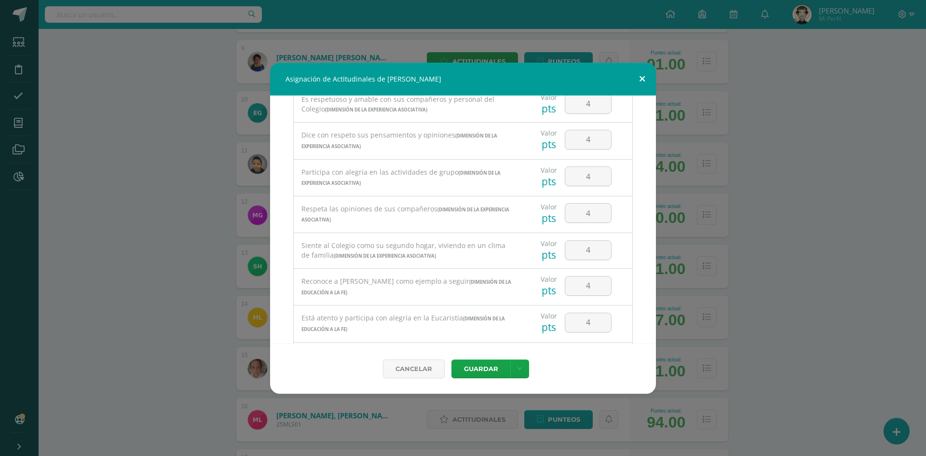
scroll to position [0, 0]
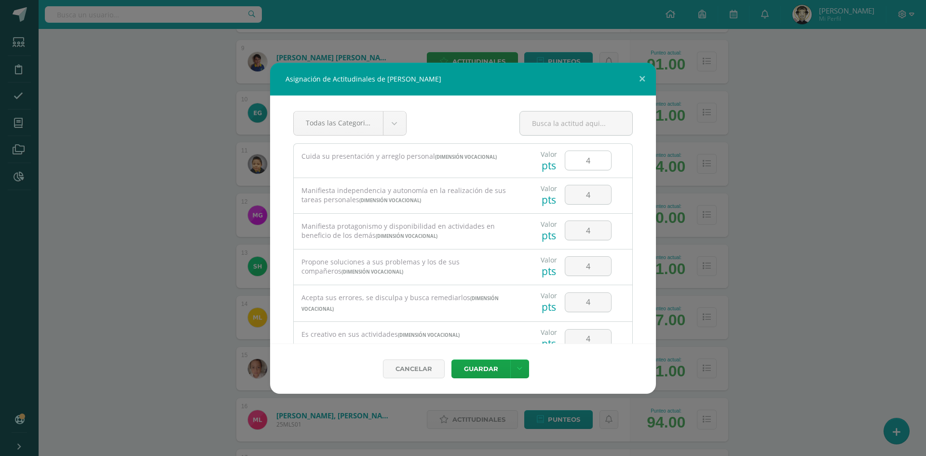
click at [586, 163] on input "4" at bounding box center [589, 160] width 46 height 19
click at [585, 190] on input "4" at bounding box center [589, 194] width 46 height 19
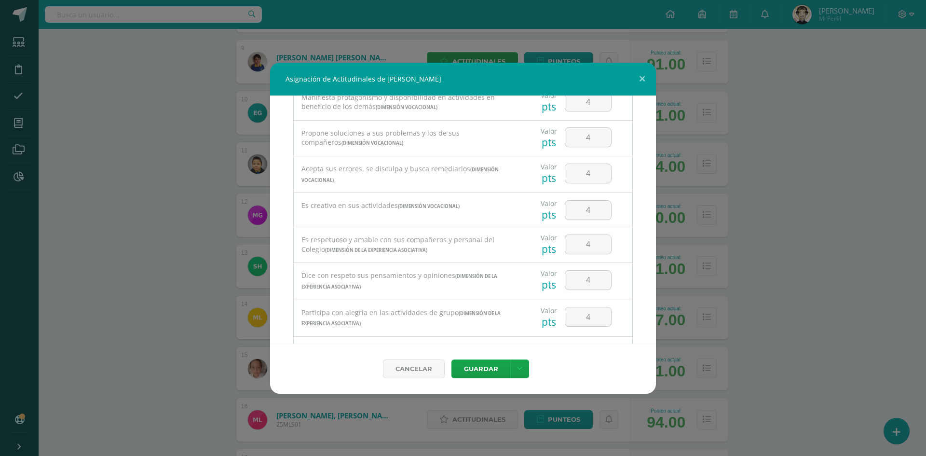
scroll to position [145, 0]
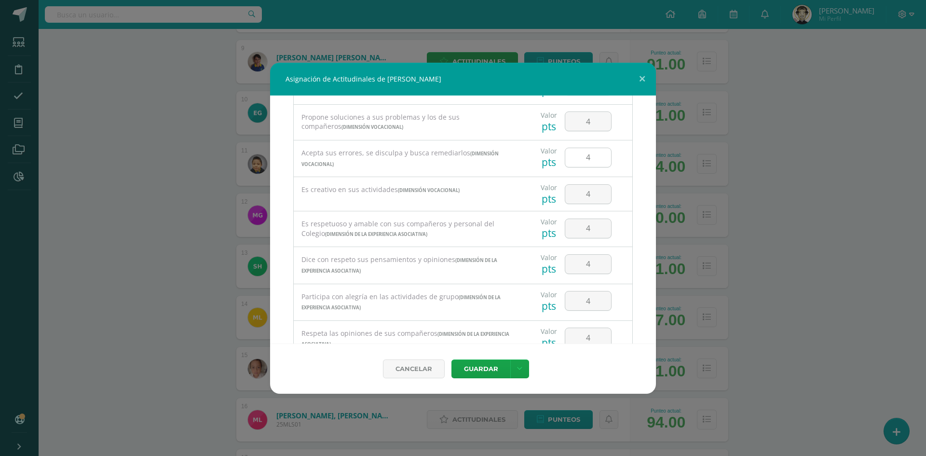
click at [589, 158] on input "4" at bounding box center [589, 157] width 46 height 19
click at [589, 189] on input "4" at bounding box center [589, 194] width 46 height 19
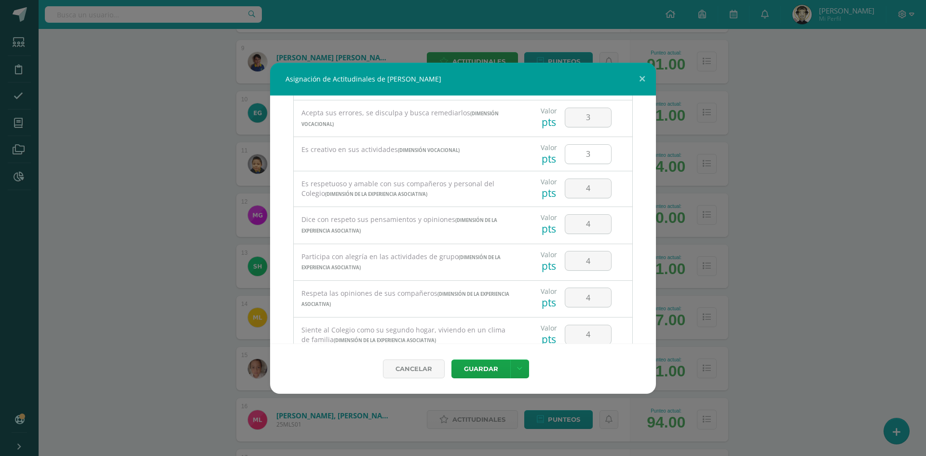
scroll to position [193, 0]
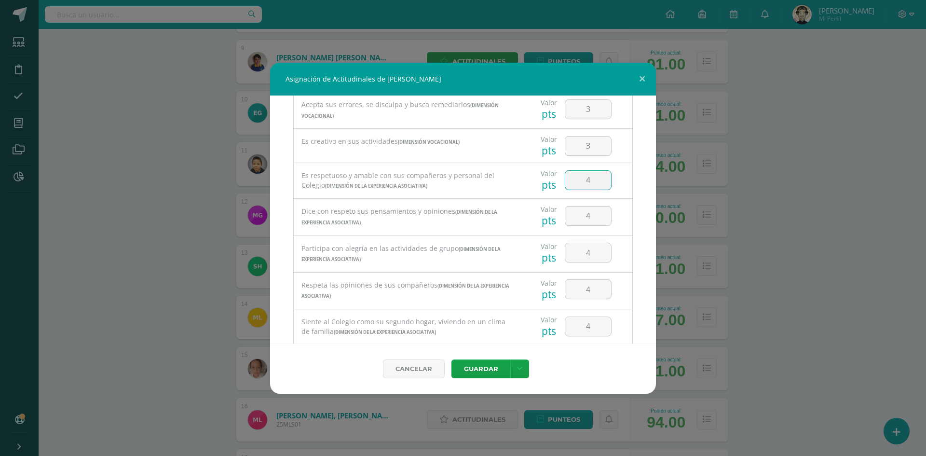
click at [589, 182] on input "4" at bounding box center [589, 180] width 46 height 19
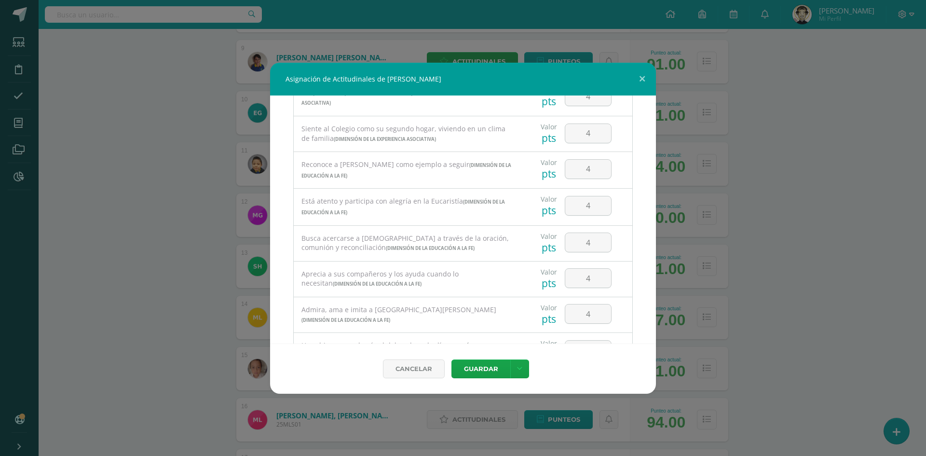
scroll to position [434, 0]
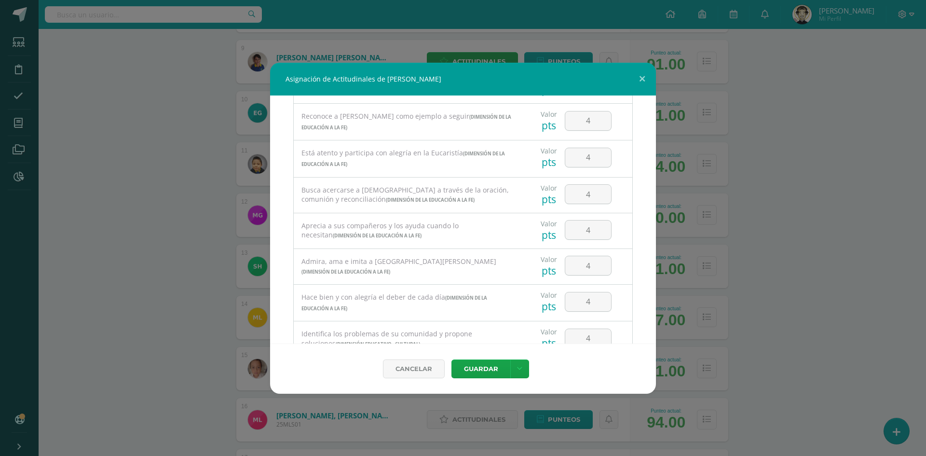
click at [583, 167] on div "4" at bounding box center [588, 157] width 55 height 34
click at [588, 158] on input "4" at bounding box center [589, 157] width 46 height 19
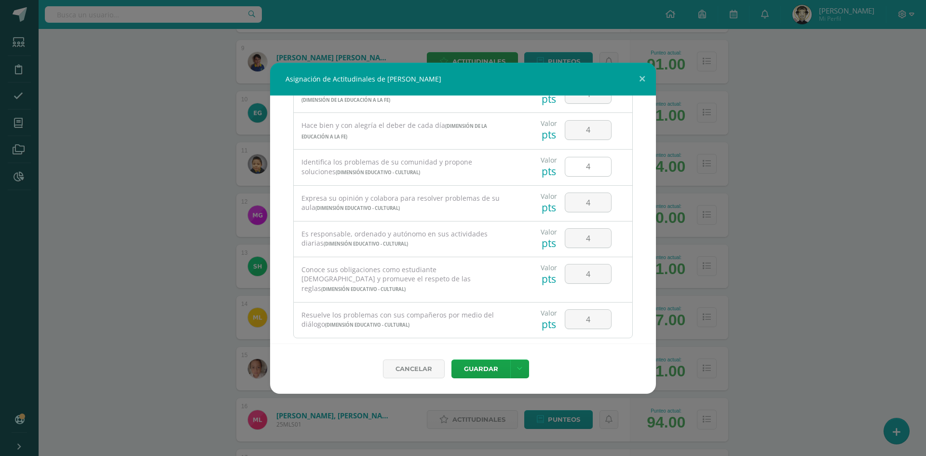
scroll to position [617, 0]
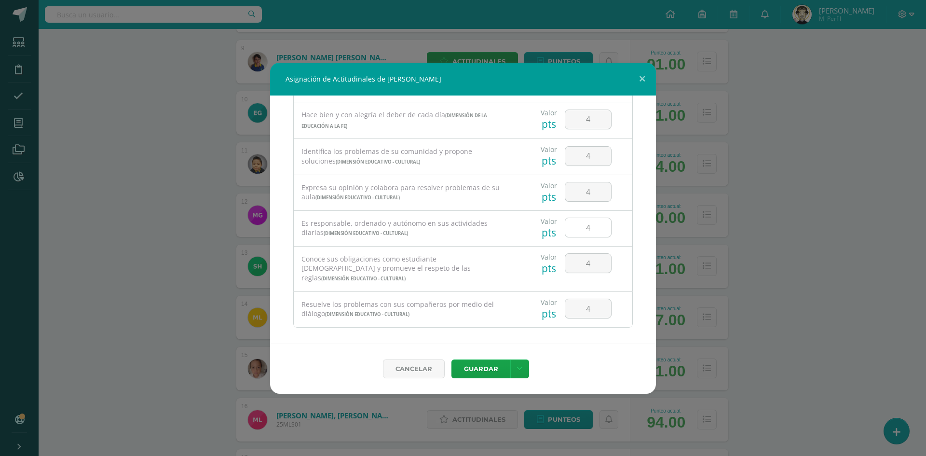
click at [592, 229] on input "4" at bounding box center [589, 227] width 46 height 19
click at [594, 263] on input "4" at bounding box center [589, 263] width 46 height 19
click at [481, 364] on button "Guardar" at bounding box center [481, 368] width 59 height 19
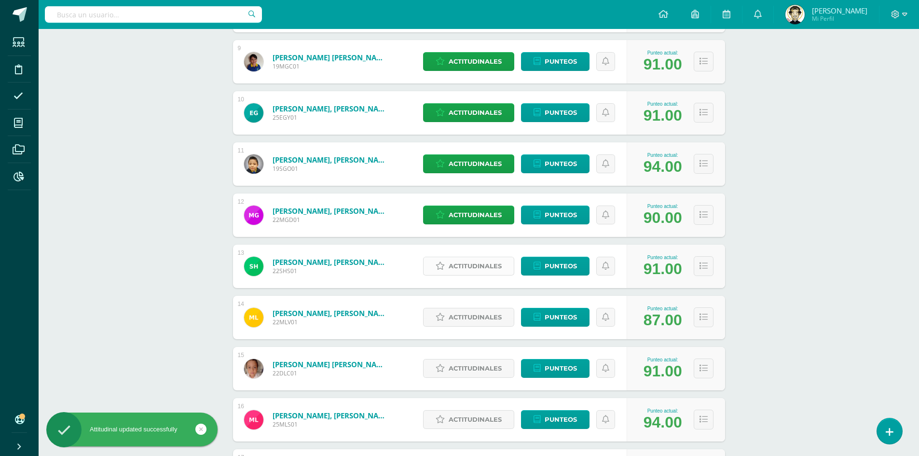
click at [471, 269] on span "Actitudinales" at bounding box center [475, 266] width 53 height 18
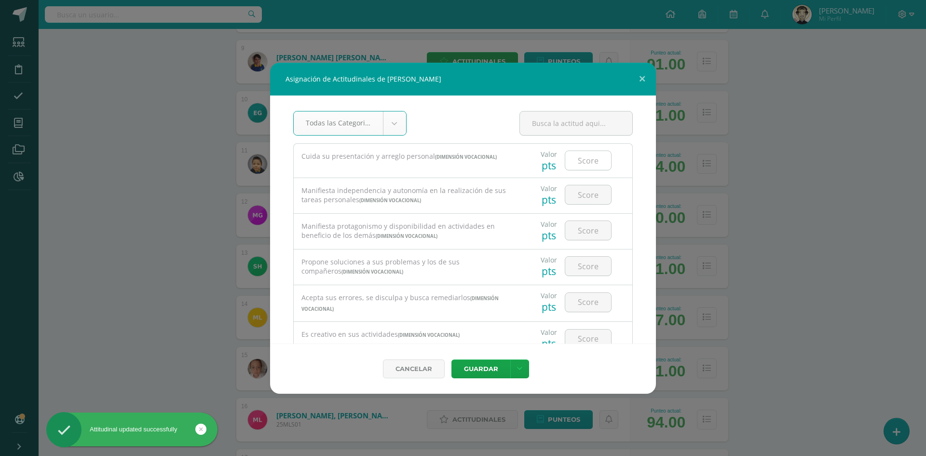
click at [581, 156] on input "number" at bounding box center [589, 160] width 46 height 19
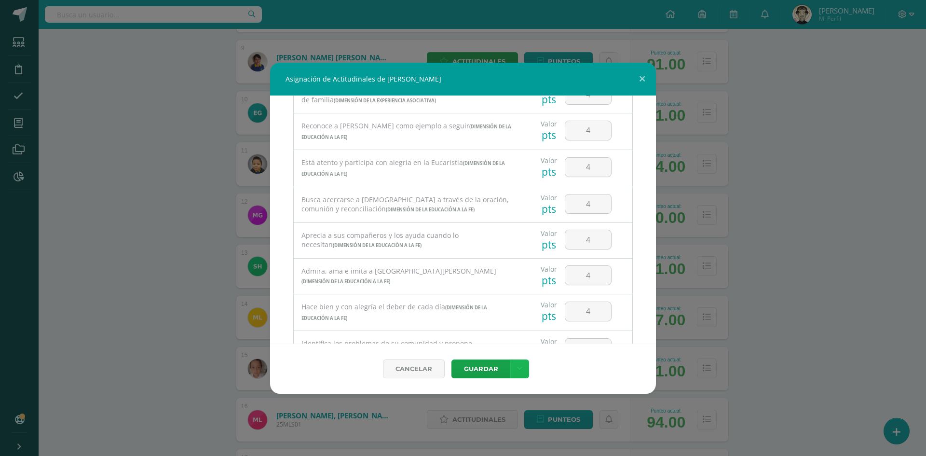
scroll to position [0, 0]
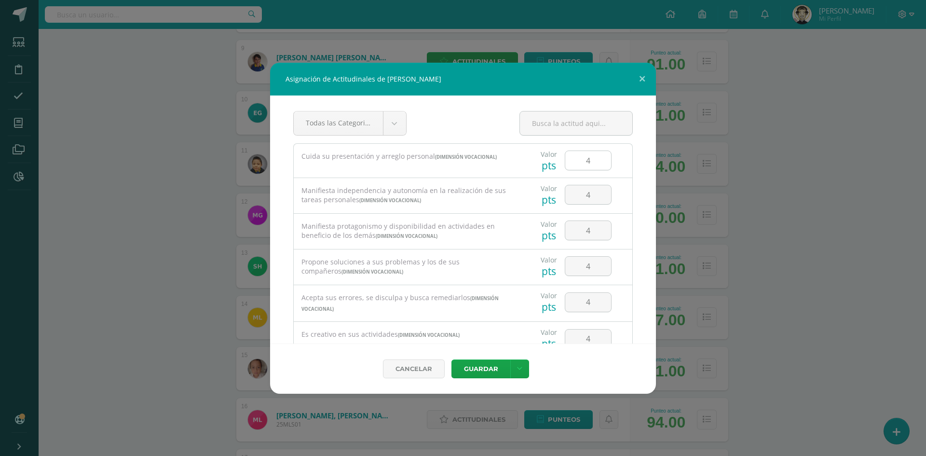
click at [589, 161] on input "4" at bounding box center [589, 160] width 46 height 19
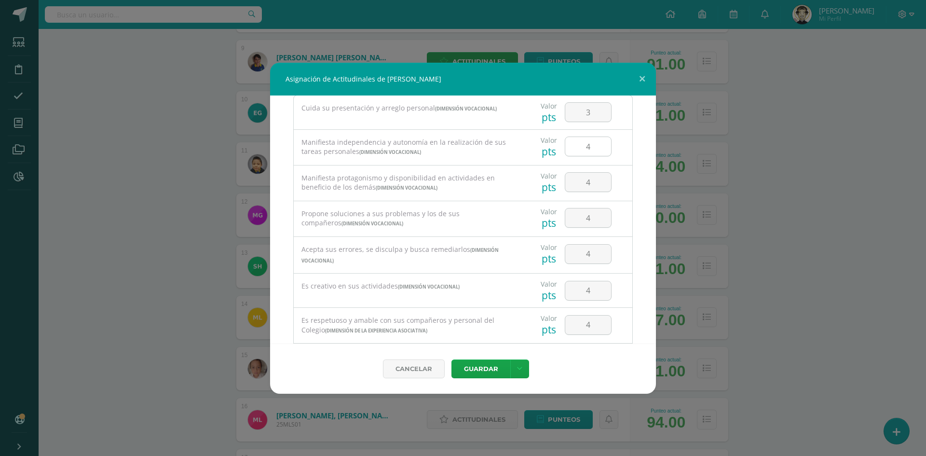
click at [597, 150] on input "4" at bounding box center [589, 146] width 46 height 19
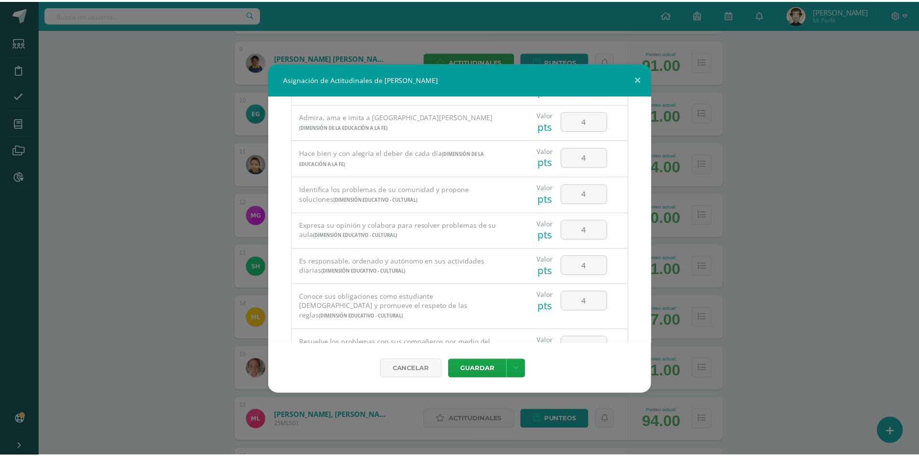
scroll to position [617, 0]
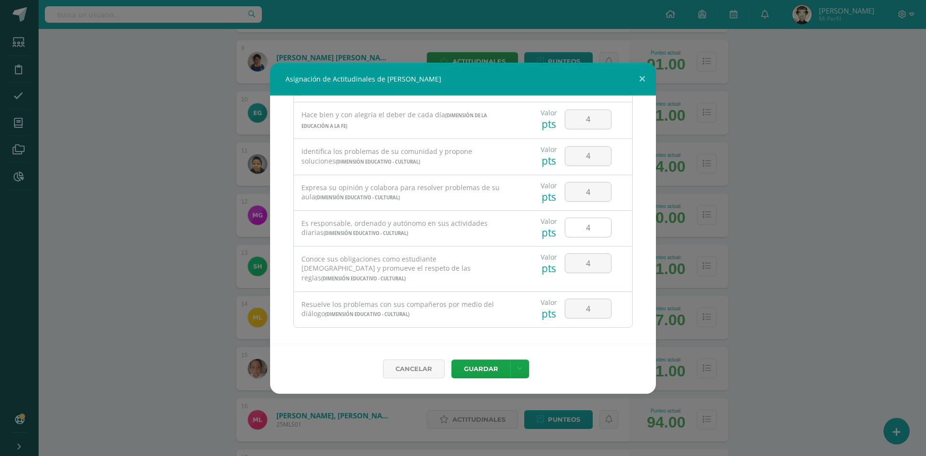
click at [589, 230] on input "4" at bounding box center [589, 227] width 46 height 19
click at [493, 370] on button "Guardar" at bounding box center [481, 368] width 59 height 19
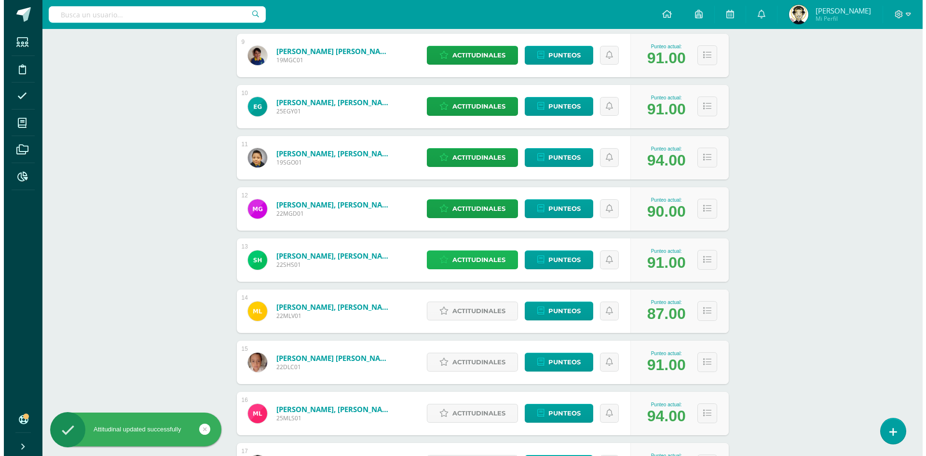
scroll to position [724, 0]
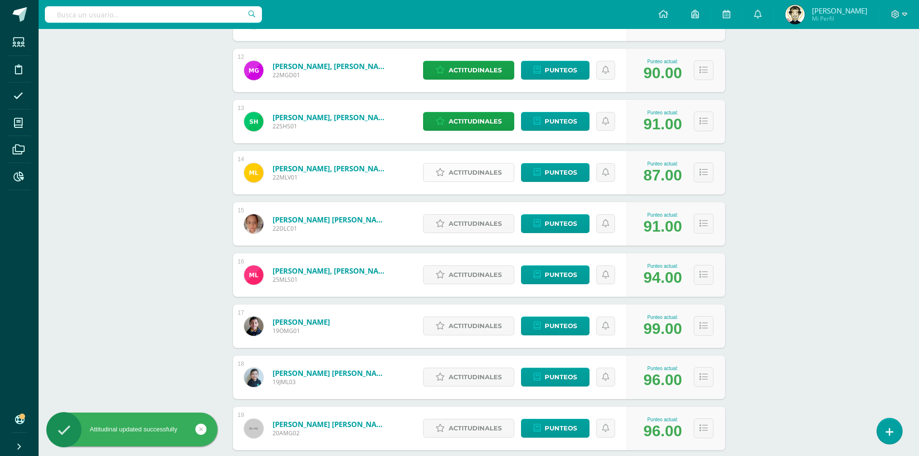
click at [456, 177] on span "Actitudinales" at bounding box center [475, 173] width 53 height 18
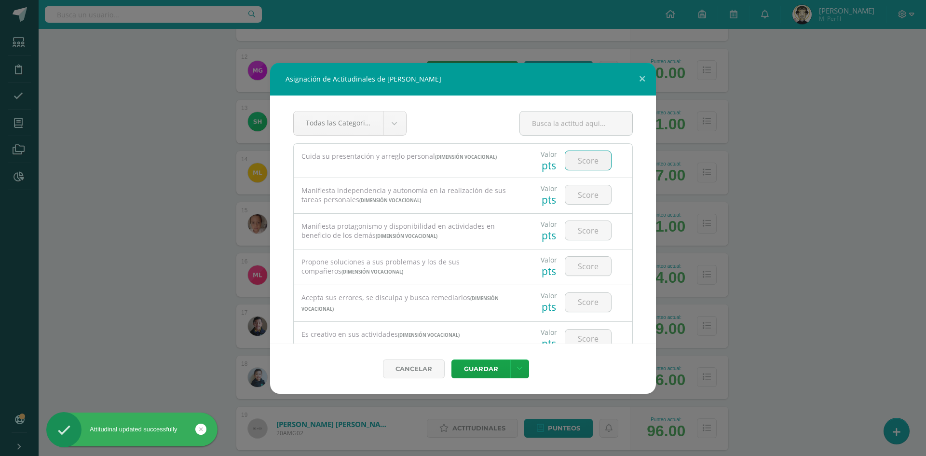
click at [580, 159] on input "number" at bounding box center [589, 160] width 46 height 19
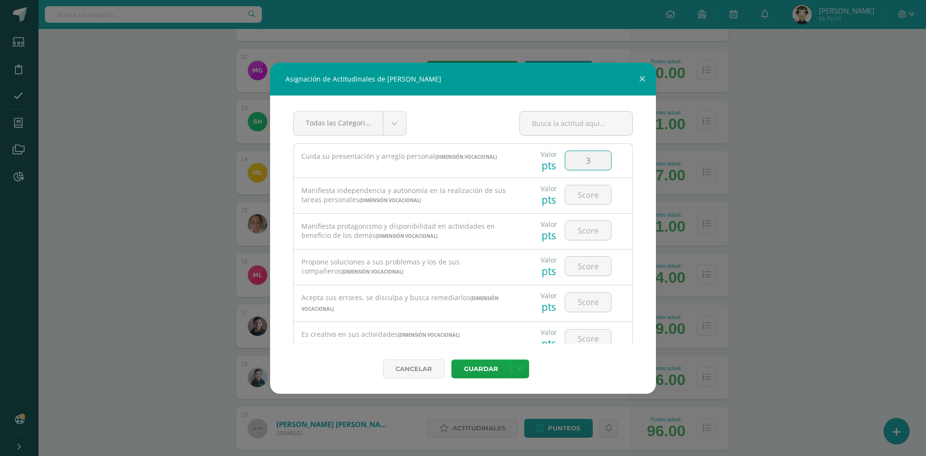
click at [585, 161] on input "3" at bounding box center [589, 160] width 46 height 19
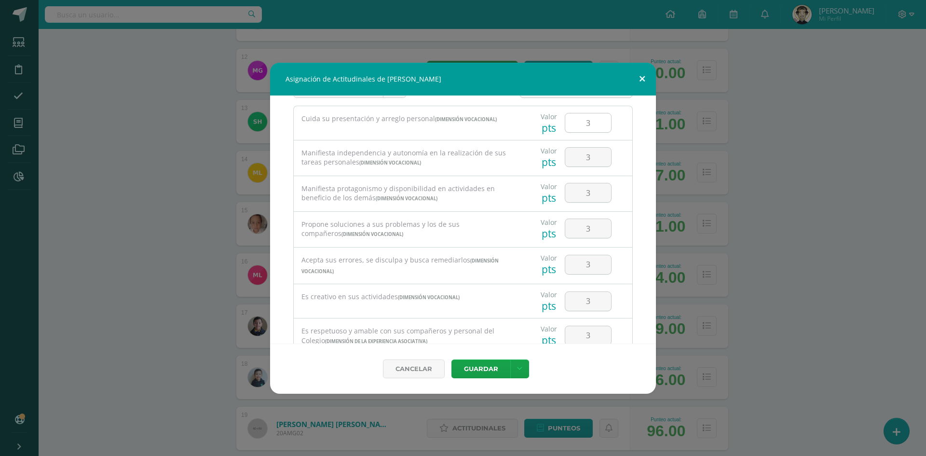
scroll to position [0, 0]
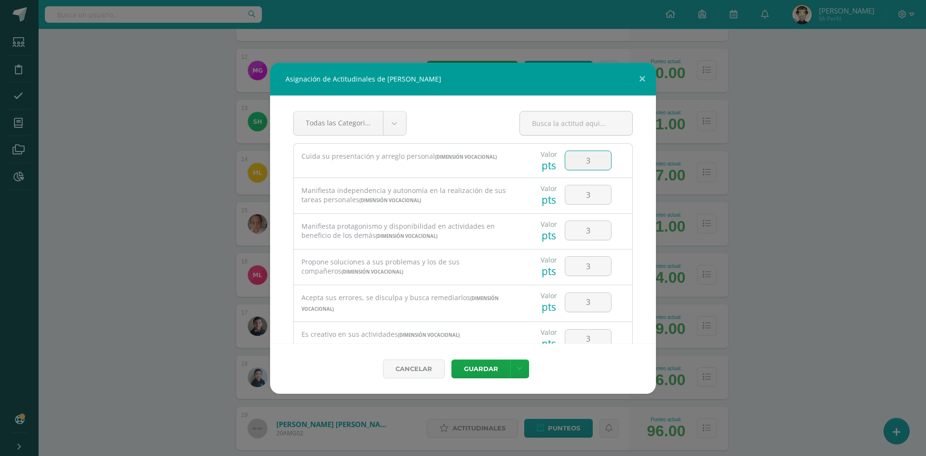
click at [588, 162] on input "3" at bounding box center [589, 160] width 46 height 19
click at [589, 196] on input "3" at bounding box center [589, 194] width 46 height 19
click at [591, 227] on input "3" at bounding box center [589, 230] width 46 height 19
click at [596, 266] on input "3" at bounding box center [589, 266] width 46 height 19
click at [591, 303] on input "3" at bounding box center [589, 302] width 46 height 19
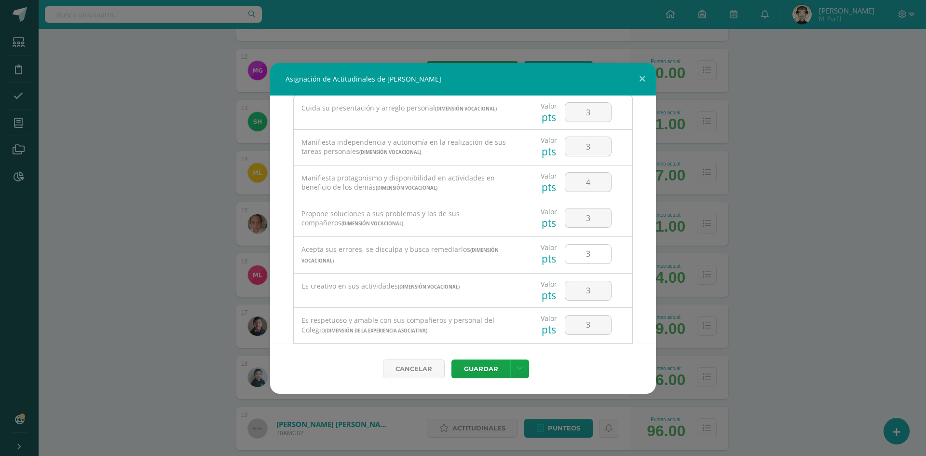
scroll to position [97, 0]
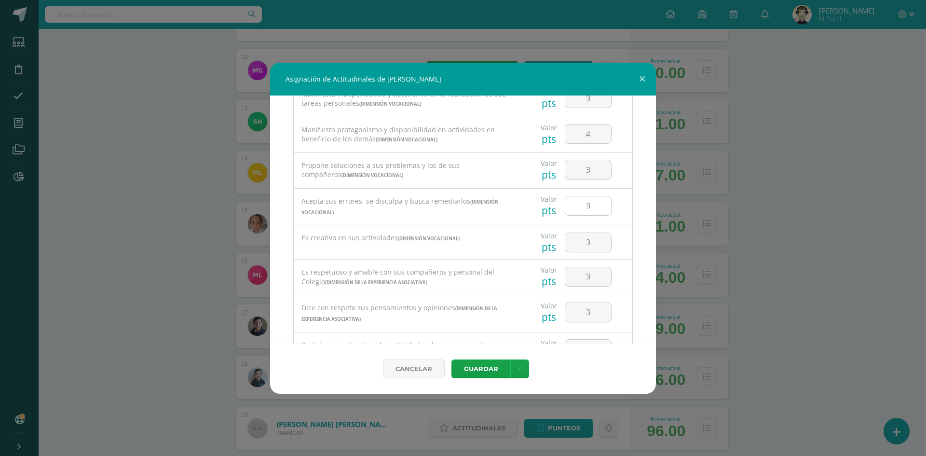
click at [590, 204] on input "3" at bounding box center [589, 205] width 46 height 19
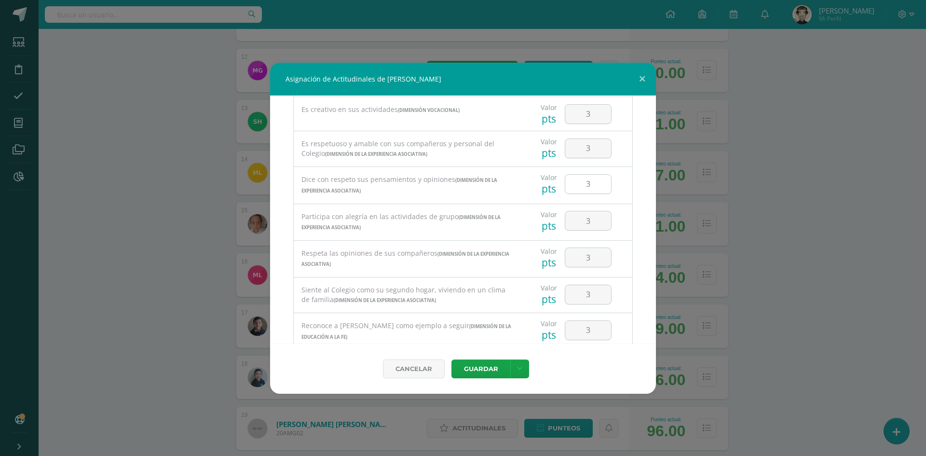
scroll to position [241, 0]
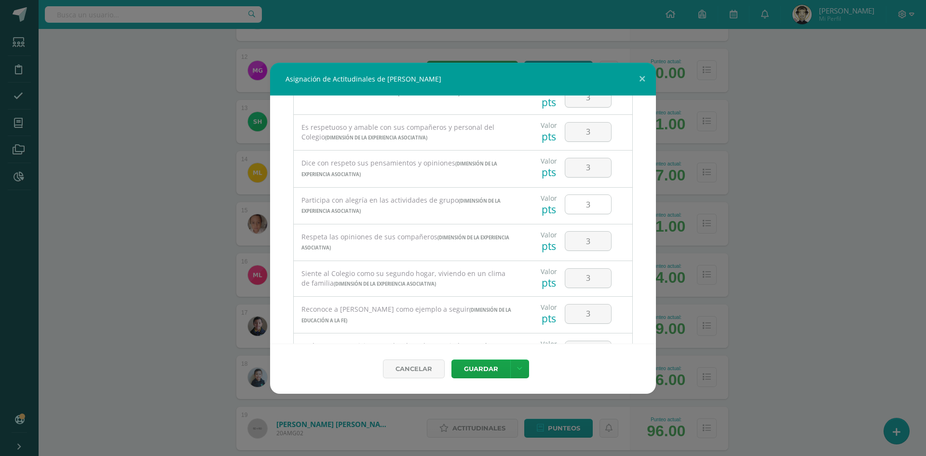
click at [587, 207] on input "3" at bounding box center [589, 204] width 46 height 19
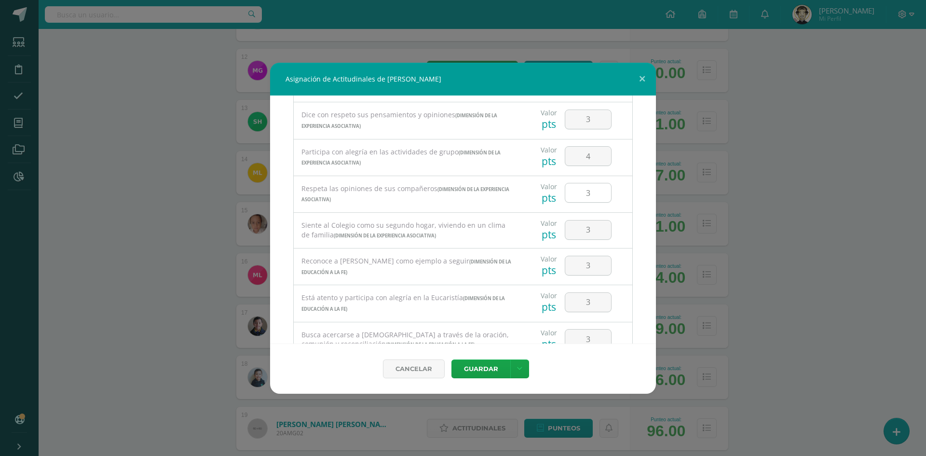
click at [593, 189] on input "3" at bounding box center [589, 192] width 46 height 19
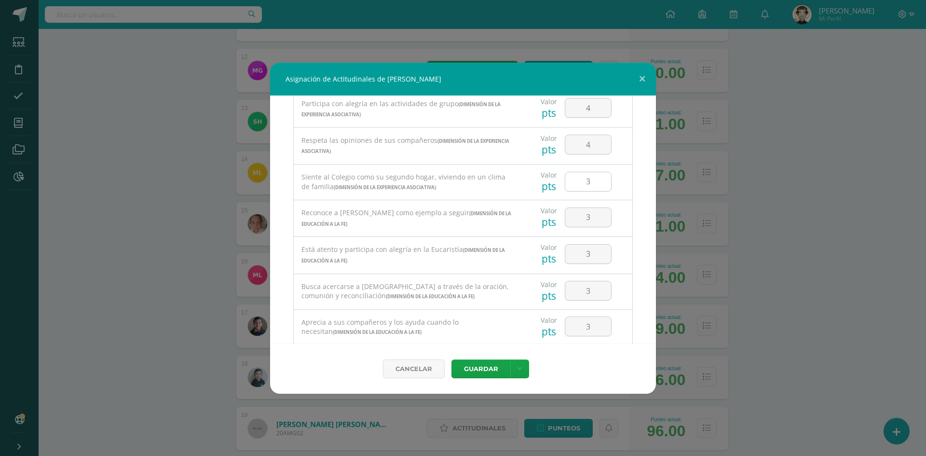
click at [590, 180] on input "3" at bounding box center [589, 181] width 46 height 19
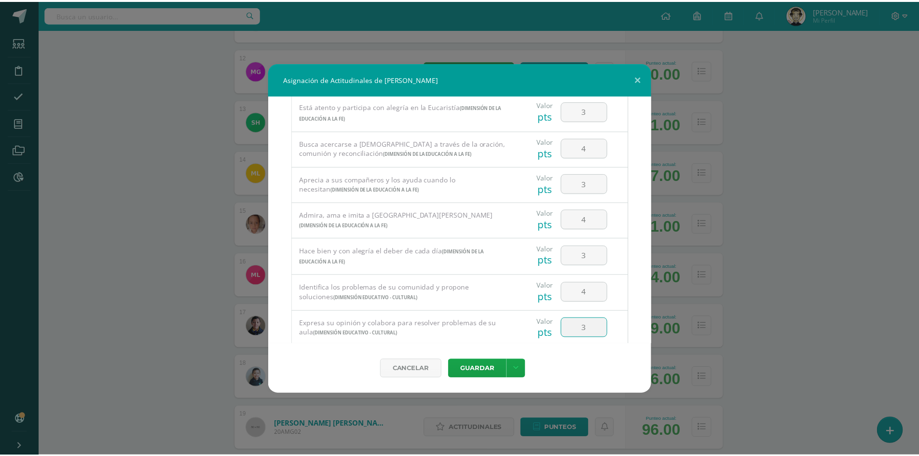
scroll to position [617, 0]
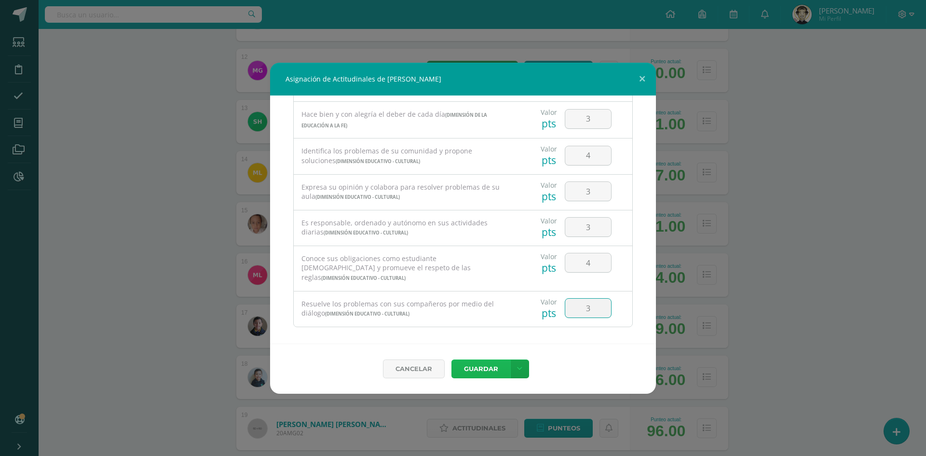
click at [478, 367] on button "Guardar" at bounding box center [481, 368] width 59 height 19
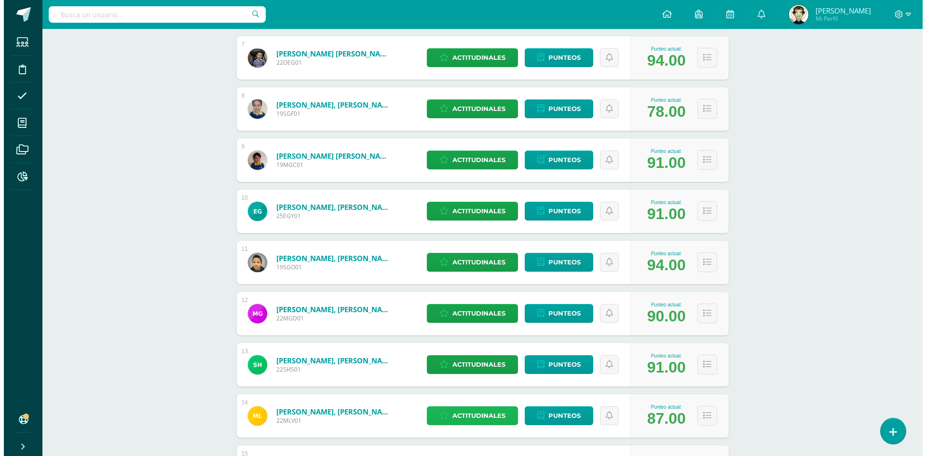
scroll to position [483, 0]
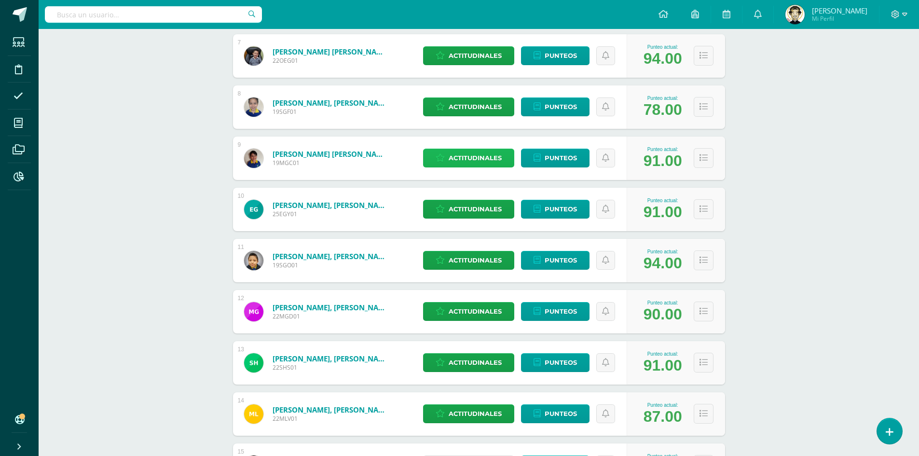
click at [493, 157] on span "Actitudinales" at bounding box center [475, 158] width 53 height 18
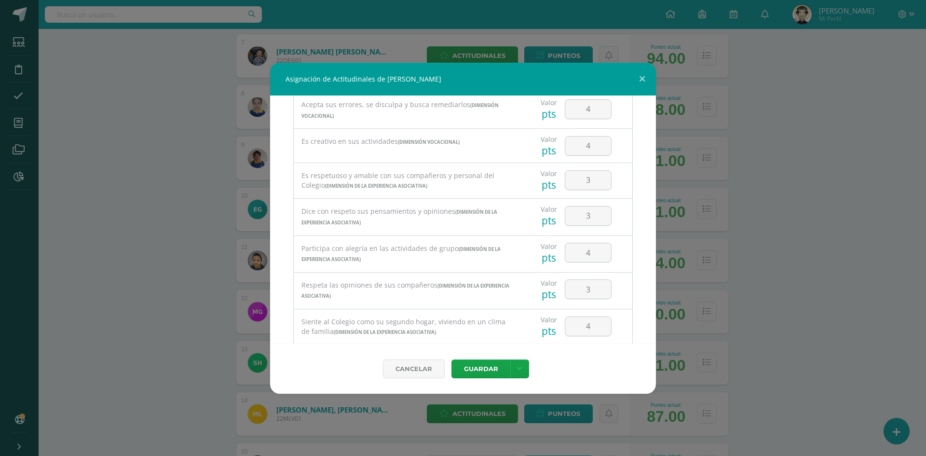
scroll to position [145, 0]
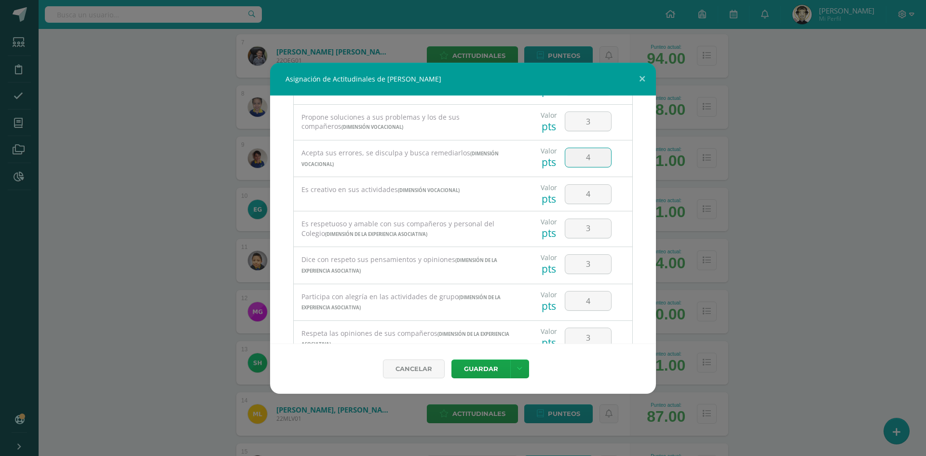
click at [591, 163] on input "4" at bounding box center [589, 157] width 46 height 19
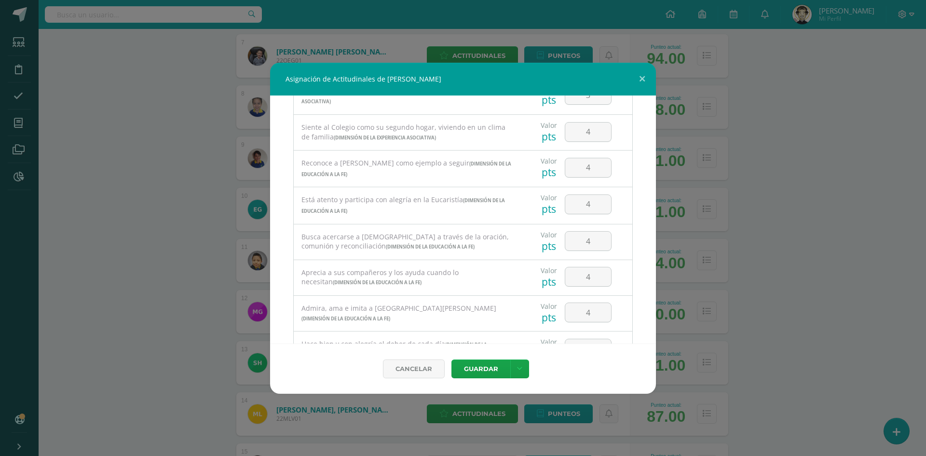
scroll to position [434, 0]
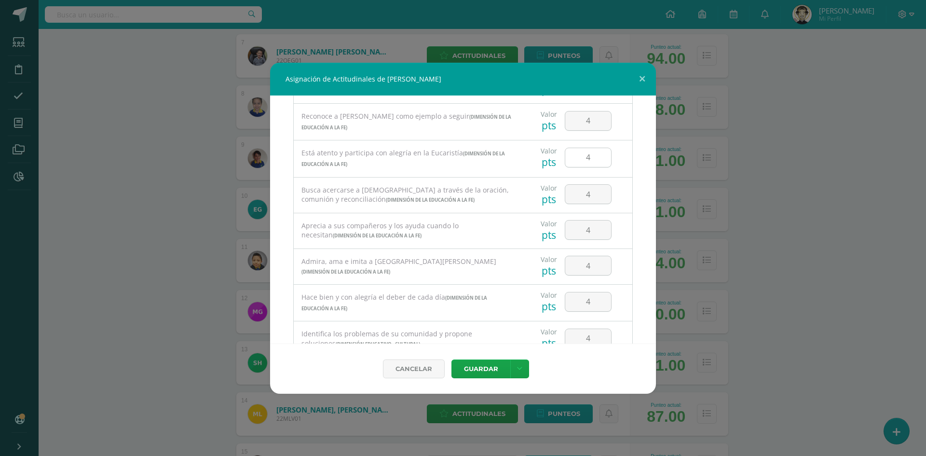
click at [586, 158] on input "4" at bounding box center [589, 157] width 46 height 19
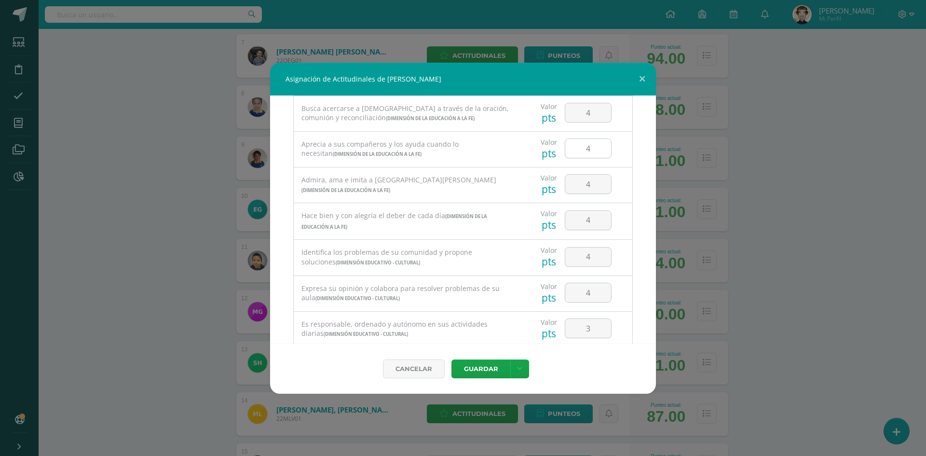
scroll to position [531, 0]
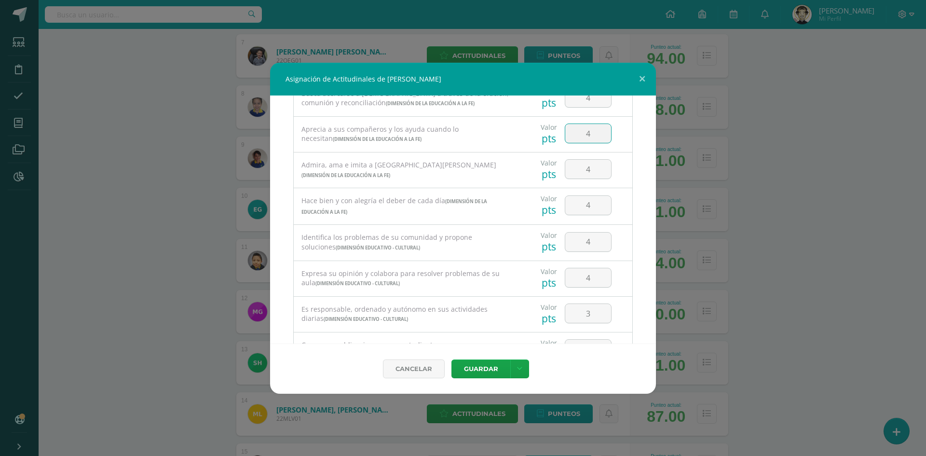
click at [593, 135] on input "4" at bounding box center [589, 133] width 46 height 19
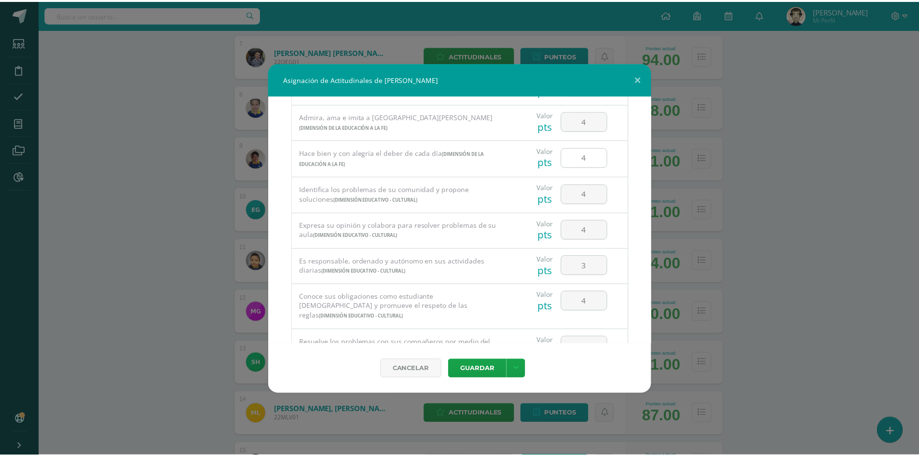
scroll to position [617, 0]
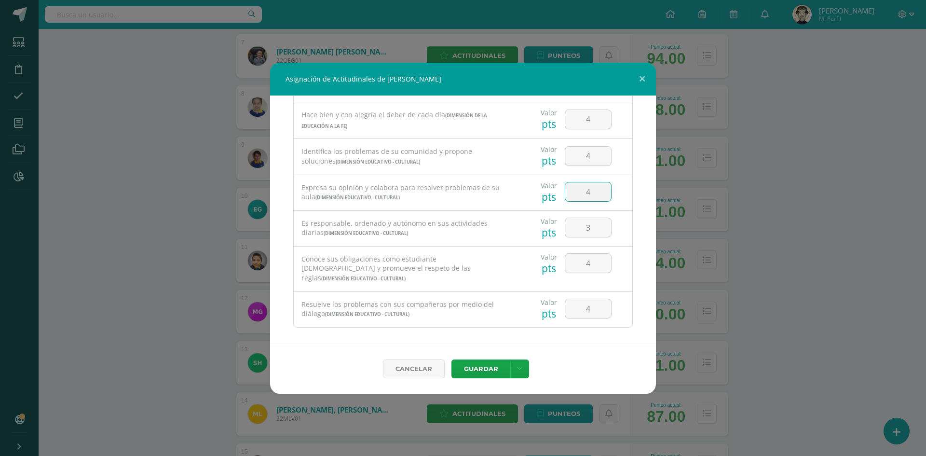
click at [596, 194] on input "4" at bounding box center [589, 191] width 46 height 19
click at [481, 366] on button "Guardar" at bounding box center [481, 368] width 59 height 19
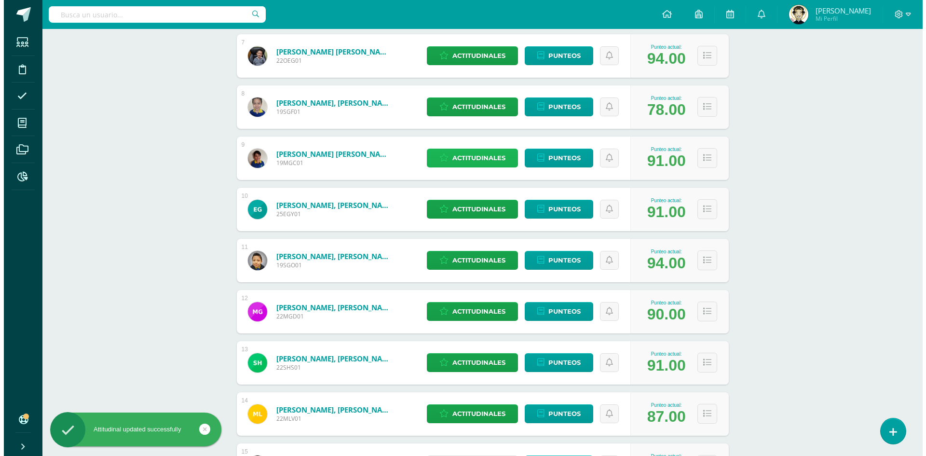
scroll to position [820, 0]
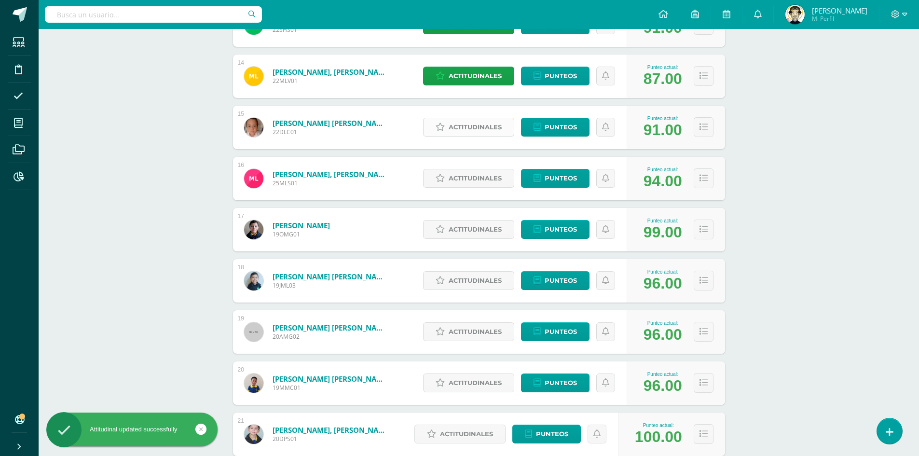
click at [495, 125] on span "Actitudinales" at bounding box center [475, 127] width 53 height 18
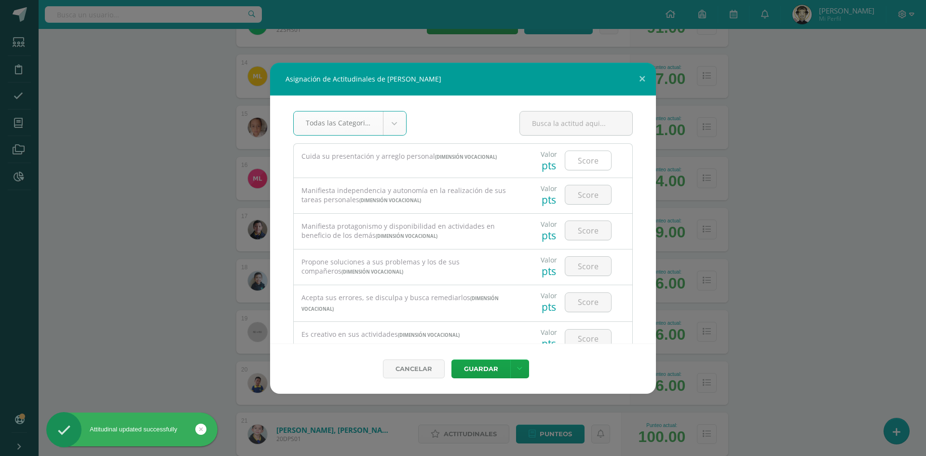
click at [587, 164] on input "number" at bounding box center [589, 160] width 46 height 19
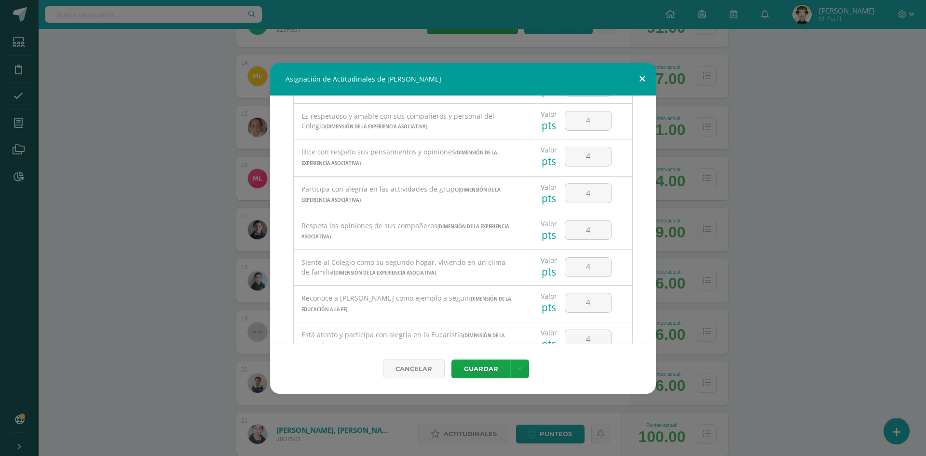
scroll to position [0, 0]
click at [587, 197] on input "4" at bounding box center [589, 194] width 46 height 19
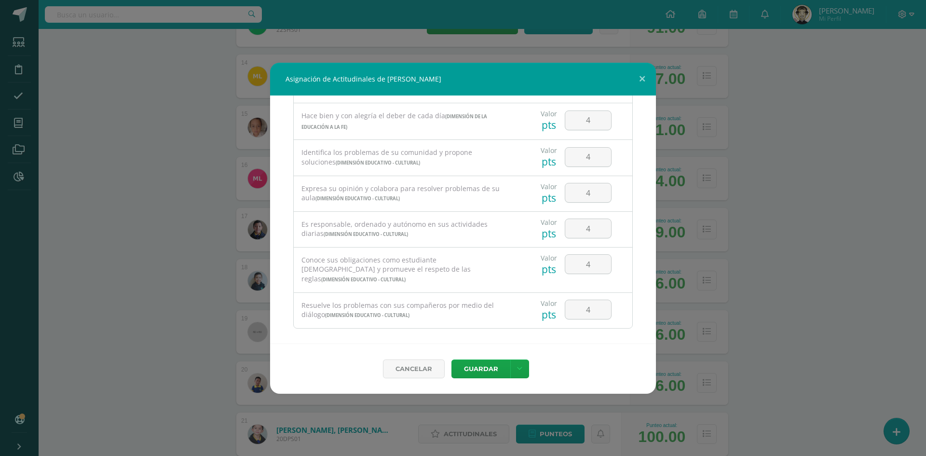
scroll to position [617, 0]
click at [589, 231] on input "4" at bounding box center [589, 227] width 46 height 19
click at [489, 363] on button "Guardar" at bounding box center [481, 368] width 59 height 19
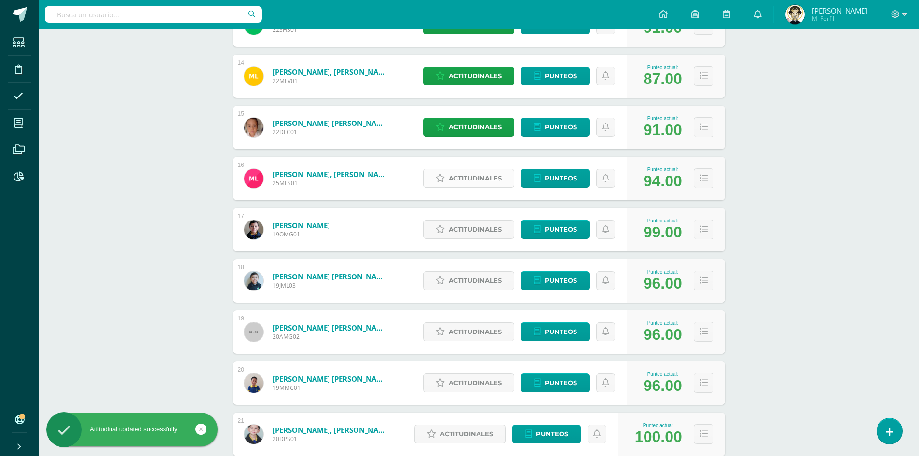
click at [470, 182] on span "Actitudinales" at bounding box center [475, 178] width 53 height 18
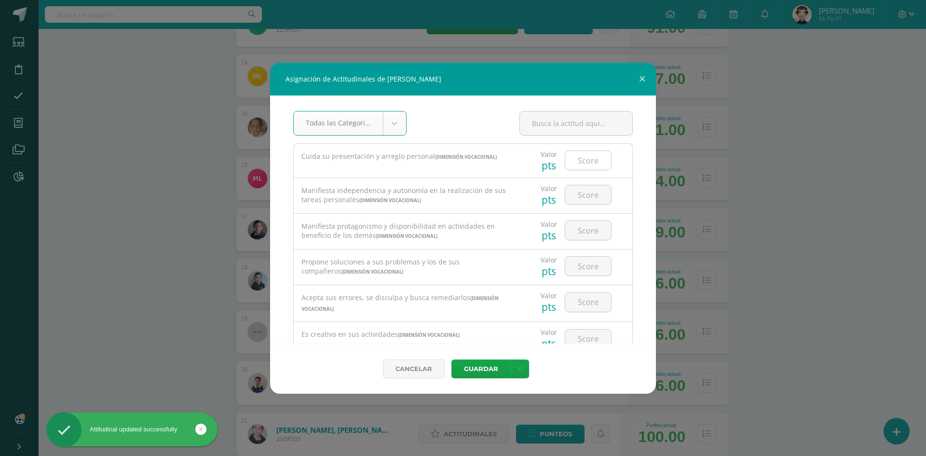
click at [571, 165] on input "number" at bounding box center [589, 160] width 46 height 19
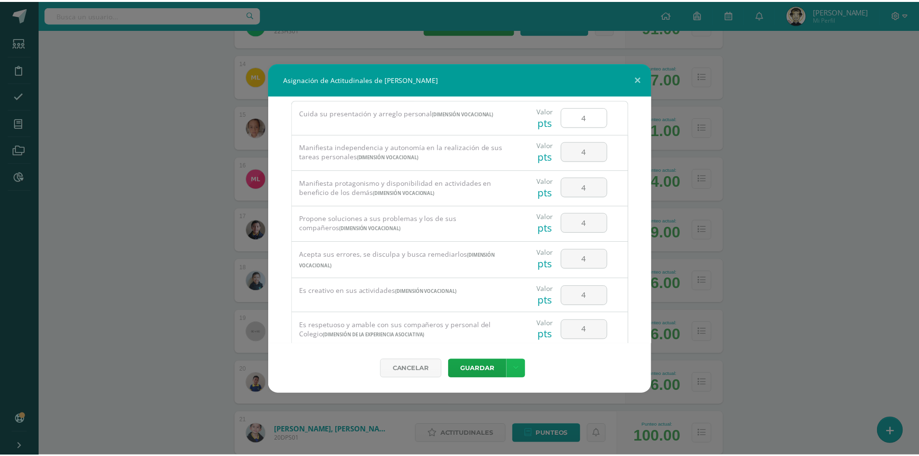
scroll to position [0, 0]
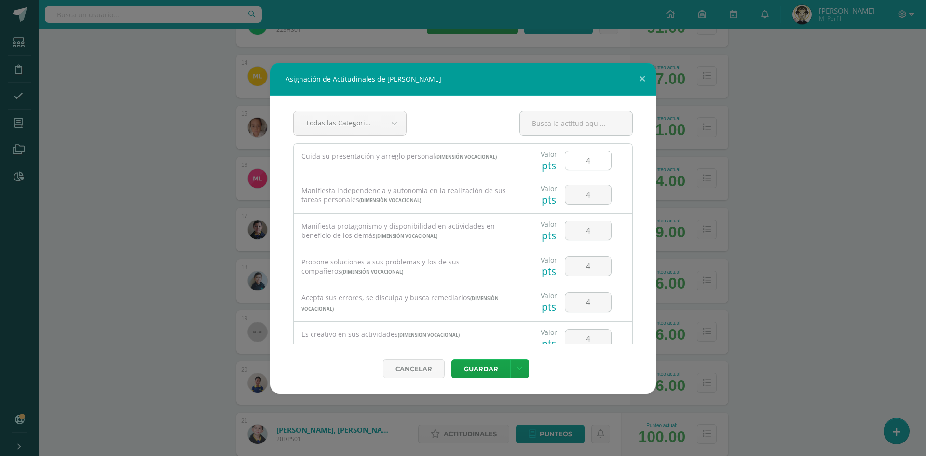
click at [589, 164] on input "4" at bounding box center [589, 160] width 46 height 19
click at [481, 374] on button "Guardar" at bounding box center [481, 368] width 59 height 19
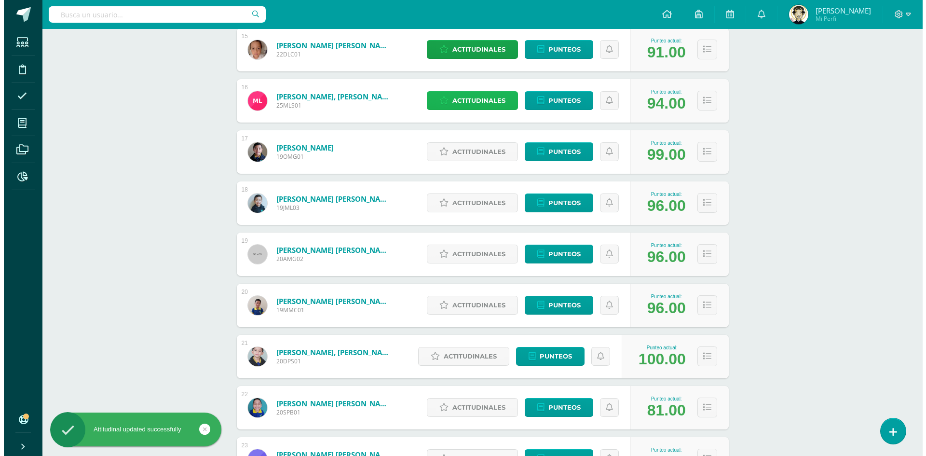
scroll to position [917, 0]
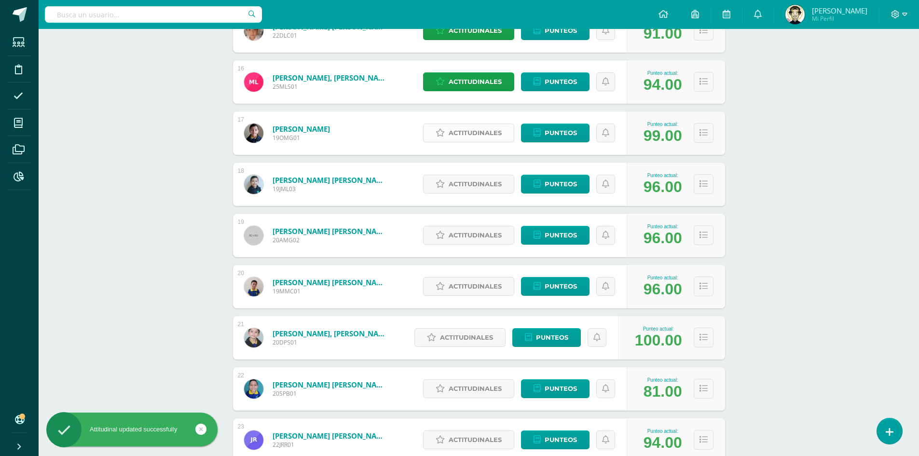
click at [477, 131] on span "Actitudinales" at bounding box center [475, 133] width 53 height 18
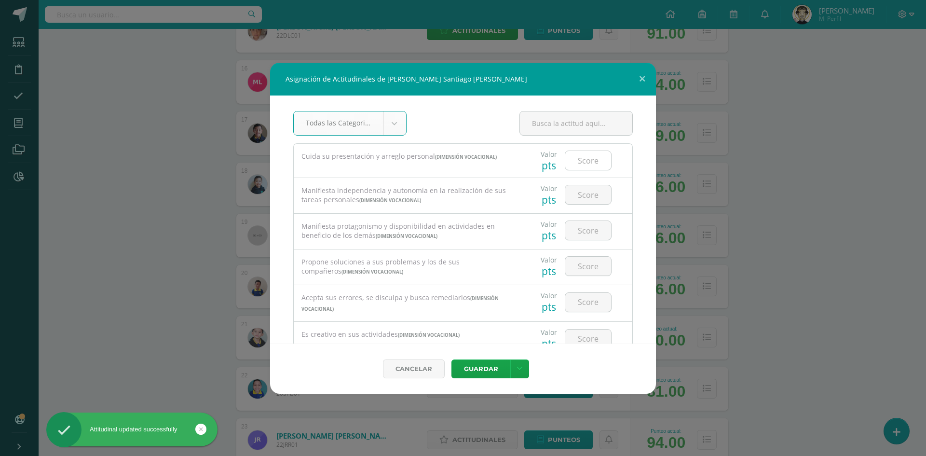
click at [589, 163] on input "number" at bounding box center [589, 160] width 46 height 19
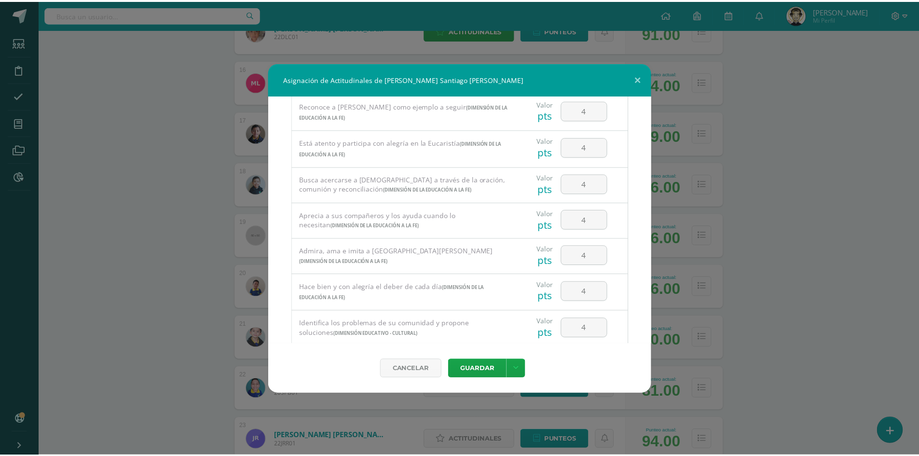
scroll to position [590, 0]
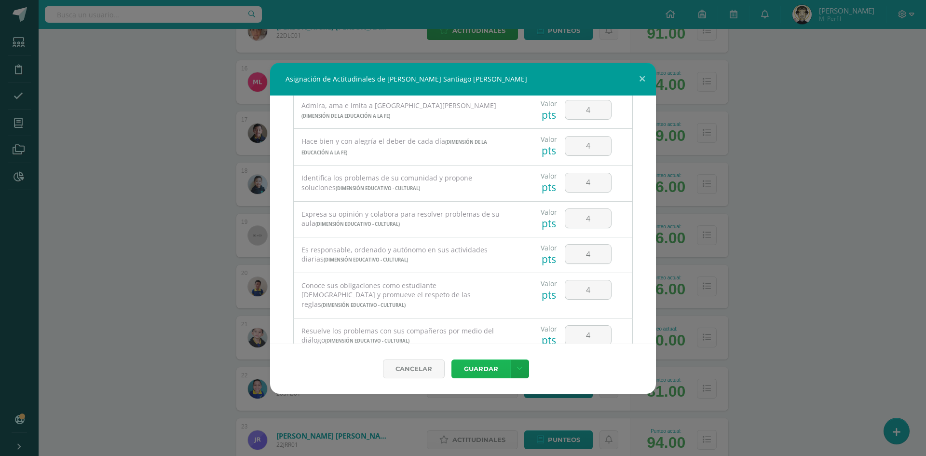
click at [482, 364] on button "Guardar" at bounding box center [481, 368] width 59 height 19
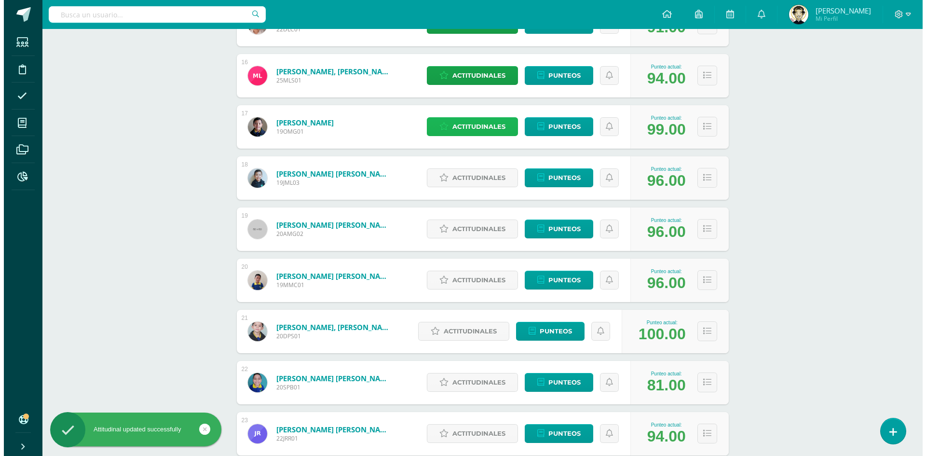
scroll to position [965, 0]
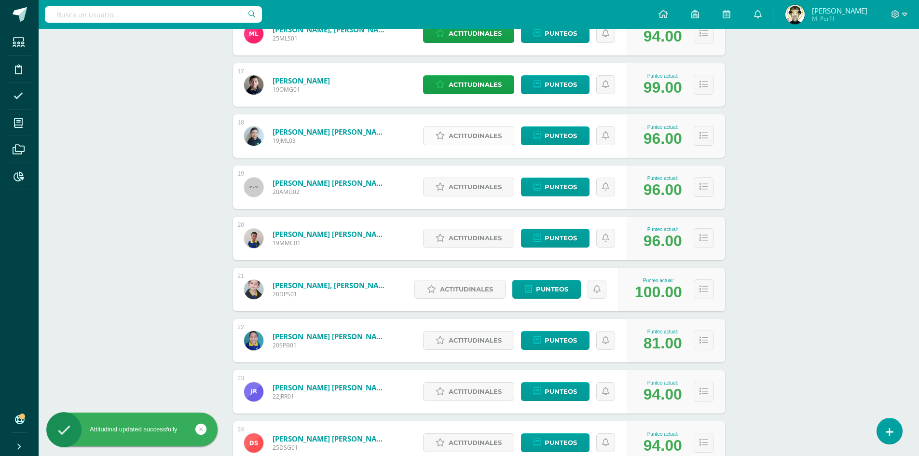
click at [483, 140] on span "Actitudinales" at bounding box center [475, 136] width 53 height 18
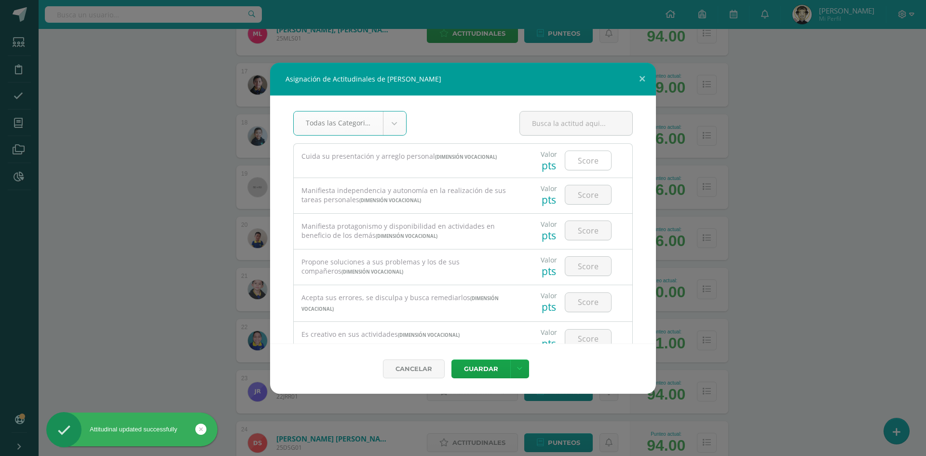
click at [595, 161] on input "number" at bounding box center [589, 160] width 46 height 19
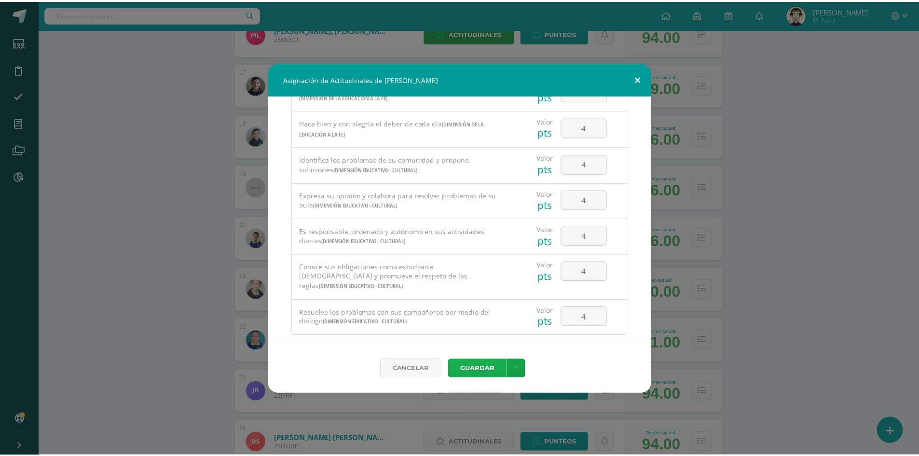
scroll to position [617, 0]
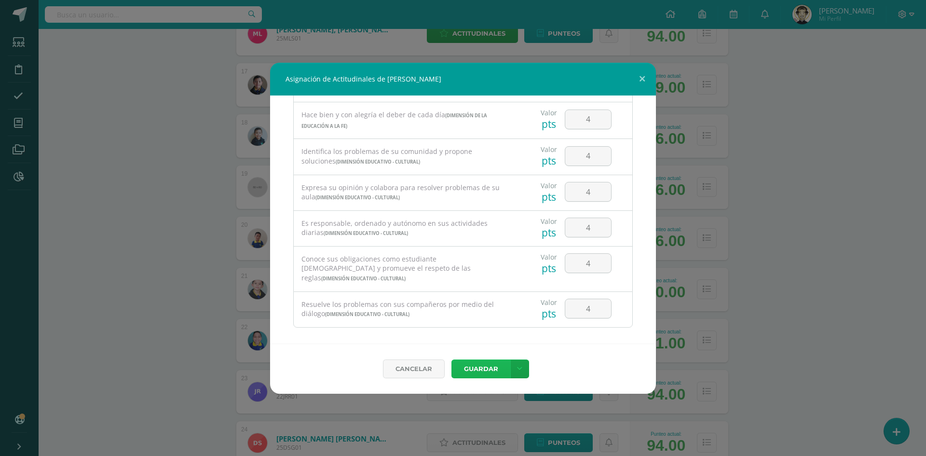
click at [477, 362] on button "Guardar" at bounding box center [481, 368] width 59 height 19
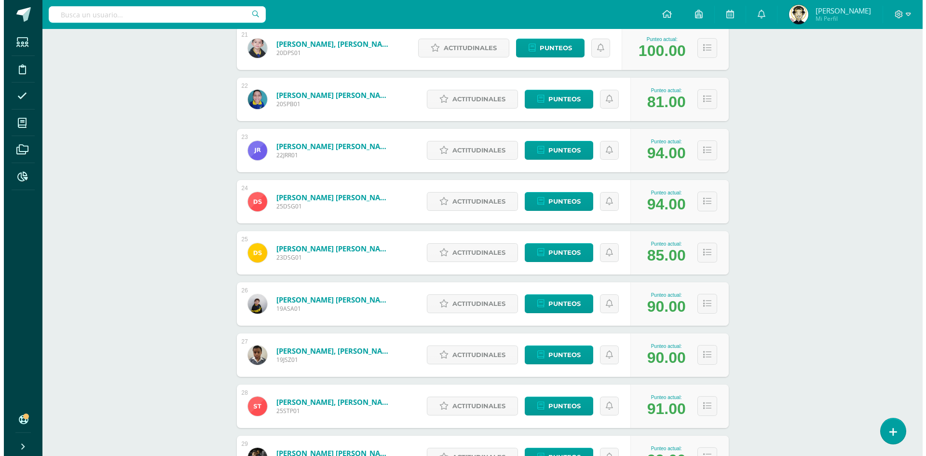
scroll to position [965, 0]
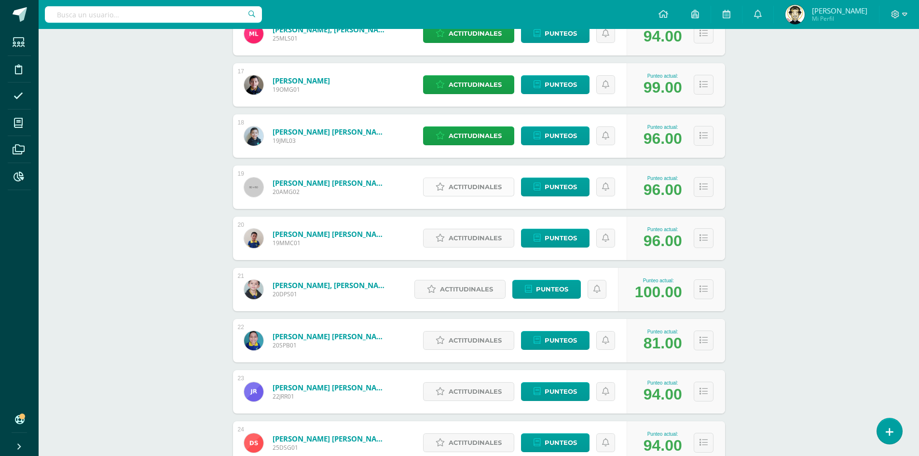
click at [494, 182] on span "Actitudinales" at bounding box center [475, 187] width 53 height 18
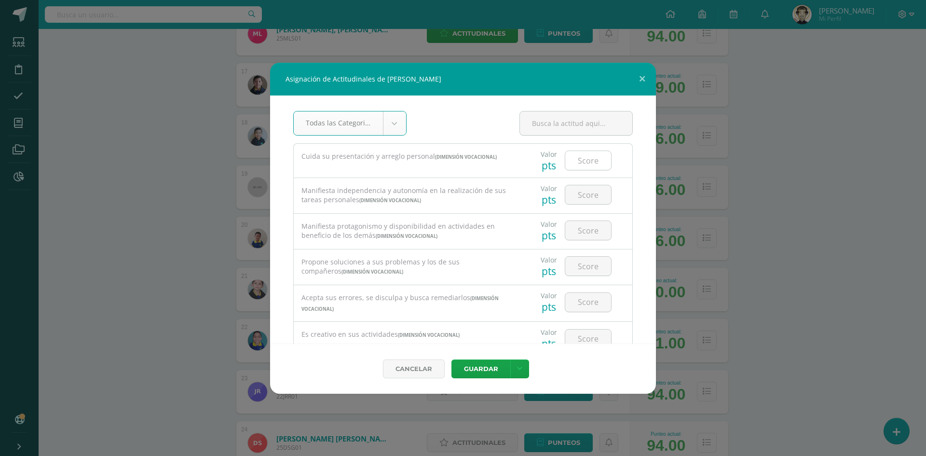
click at [580, 151] on div at bounding box center [588, 161] width 47 height 20
click at [583, 152] on input "number" at bounding box center [589, 160] width 46 height 19
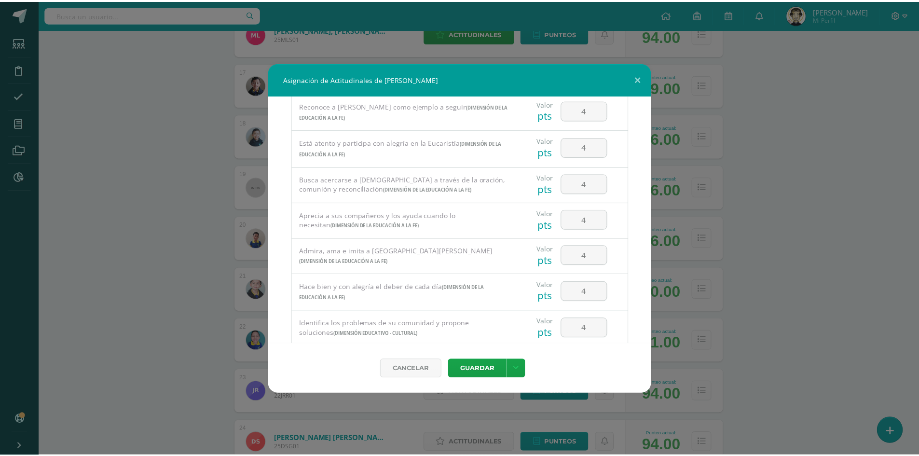
scroll to position [590, 0]
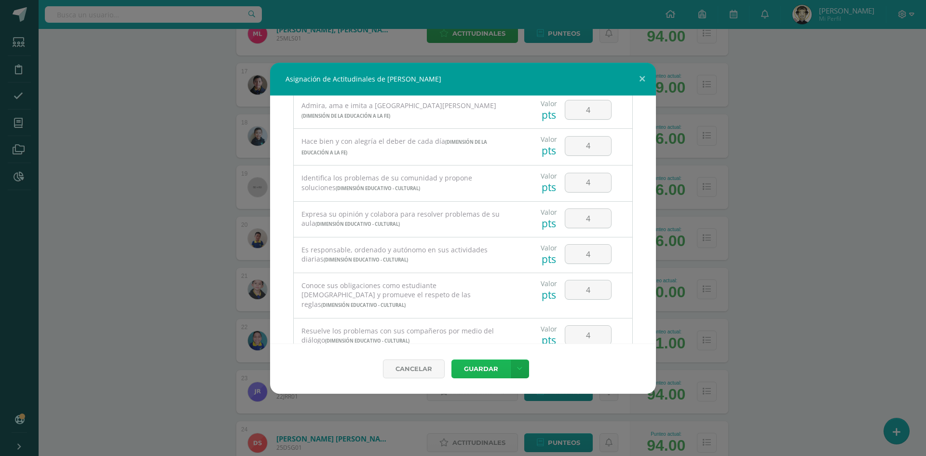
click at [461, 365] on button "Guardar" at bounding box center [481, 368] width 59 height 19
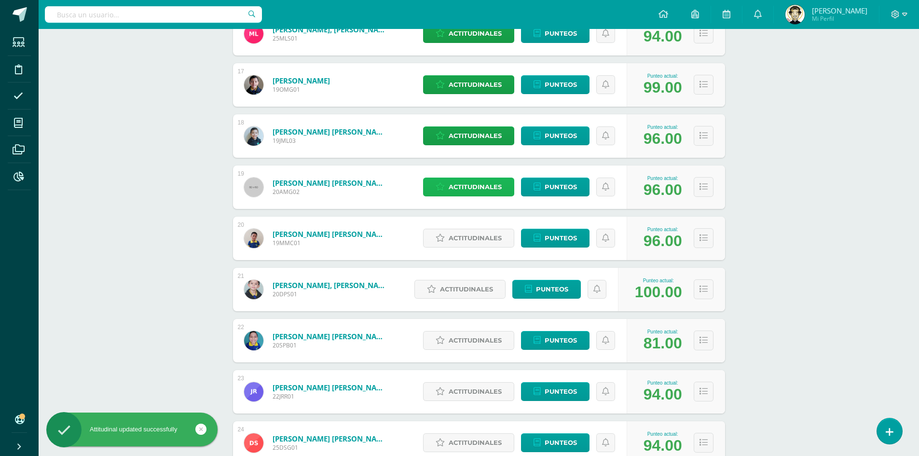
scroll to position [1013, 0]
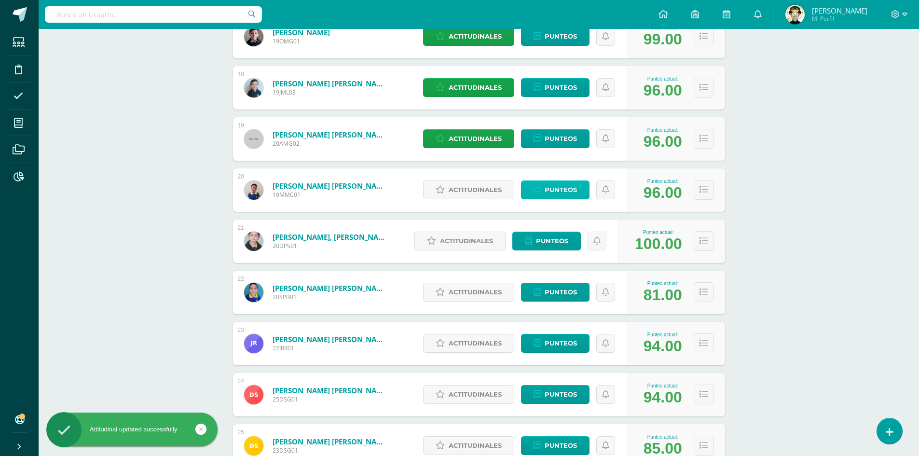
click at [554, 191] on span "Punteos" at bounding box center [561, 190] width 32 height 18
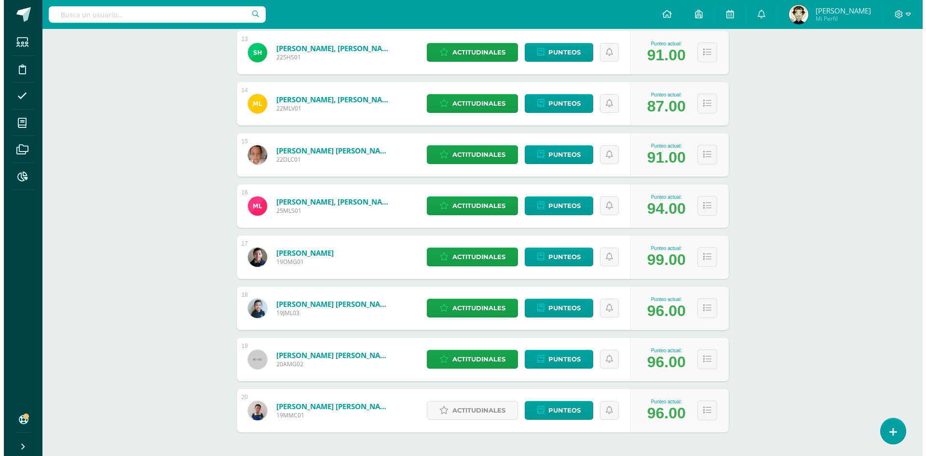
scroll to position [830, 0]
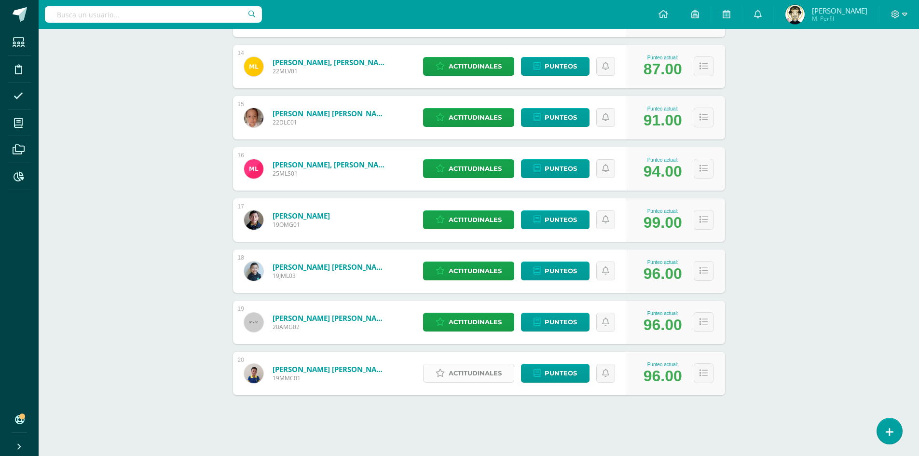
click at [482, 378] on span "Actitudinales" at bounding box center [475, 373] width 53 height 18
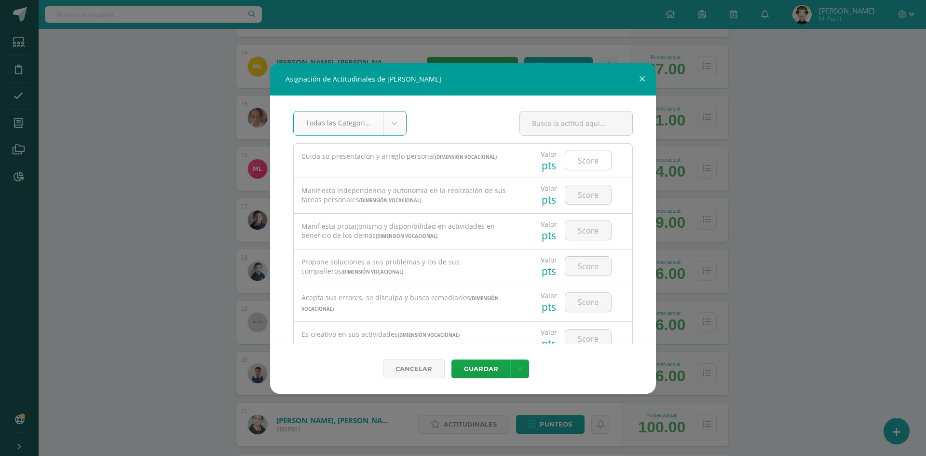
click at [589, 165] on input "number" at bounding box center [589, 160] width 46 height 19
type input "4"
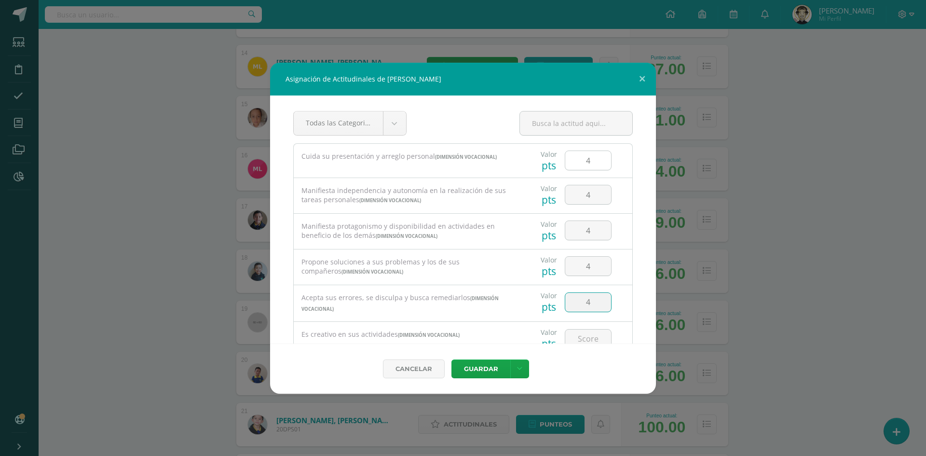
type input "4"
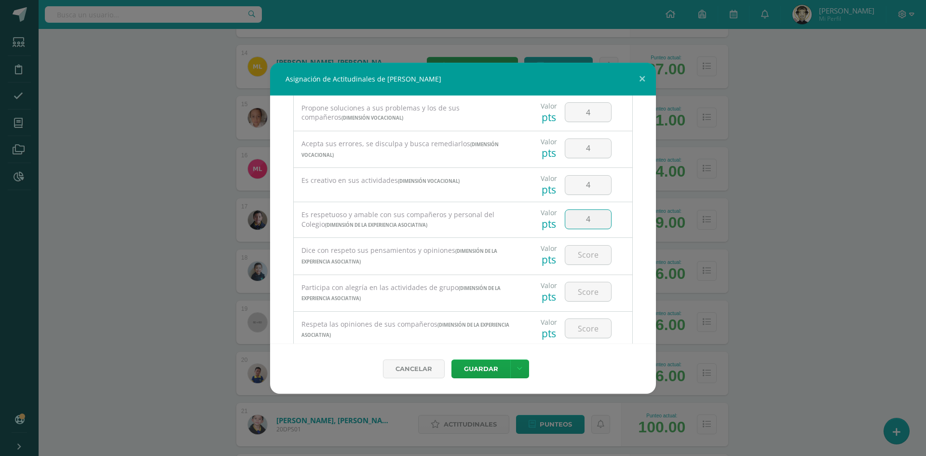
type input "4"
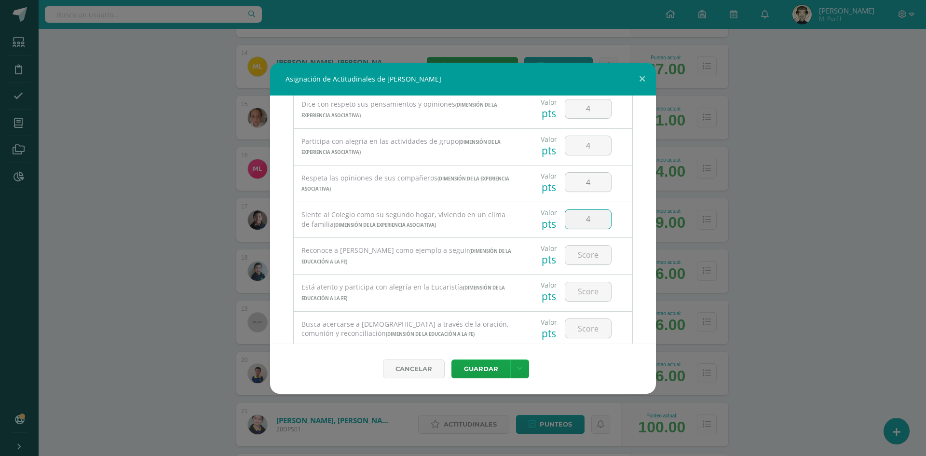
type input "4"
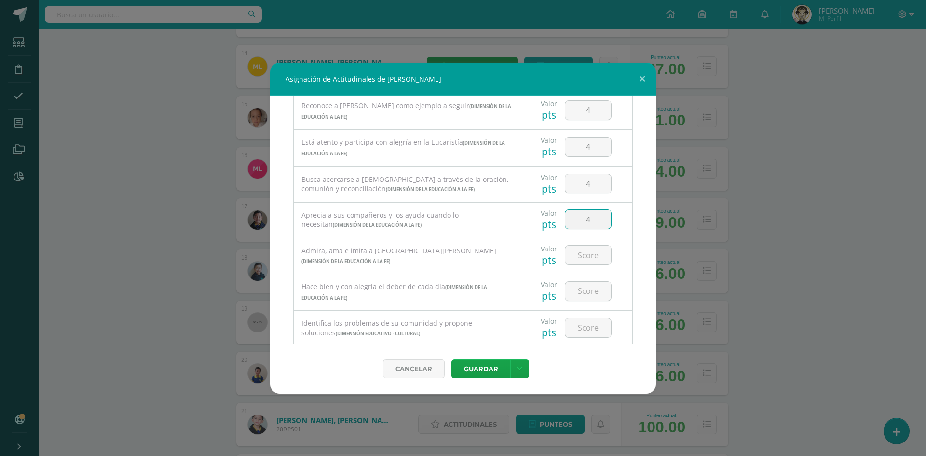
type input "4"
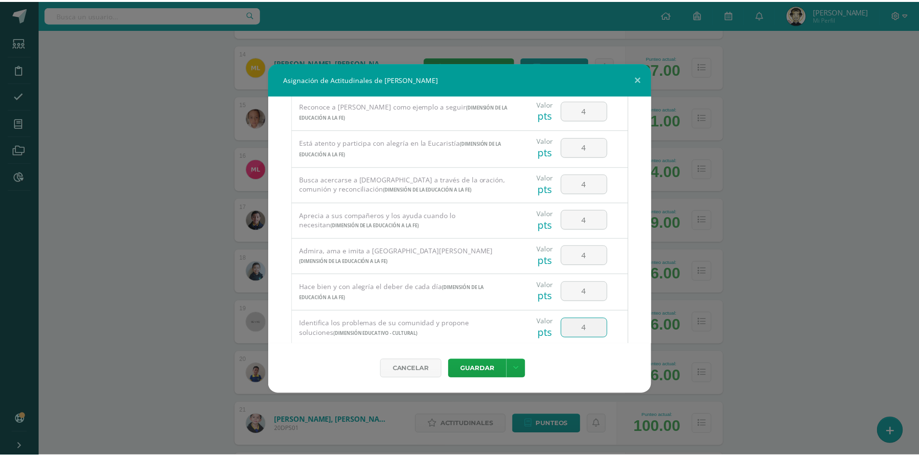
scroll to position [590, 0]
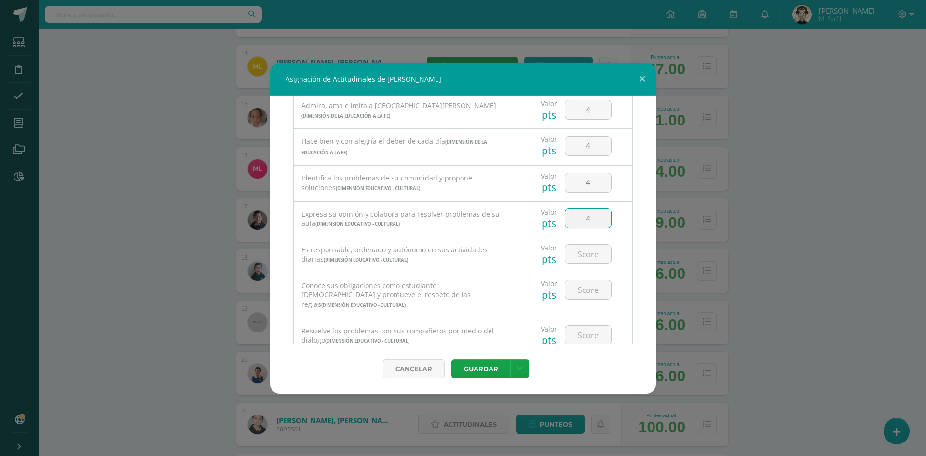
type input "4"
click at [474, 363] on button "Guardar" at bounding box center [481, 368] width 59 height 19
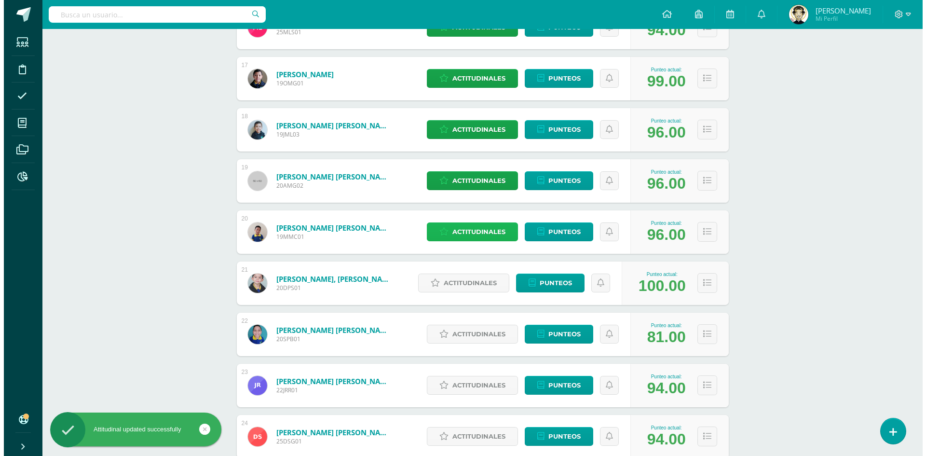
scroll to position [1023, 0]
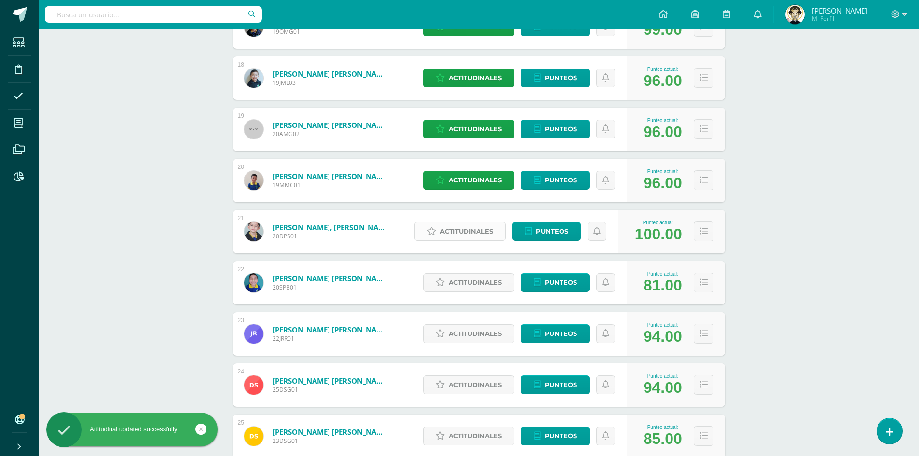
click at [475, 232] on span "Actitudinales" at bounding box center [466, 231] width 53 height 18
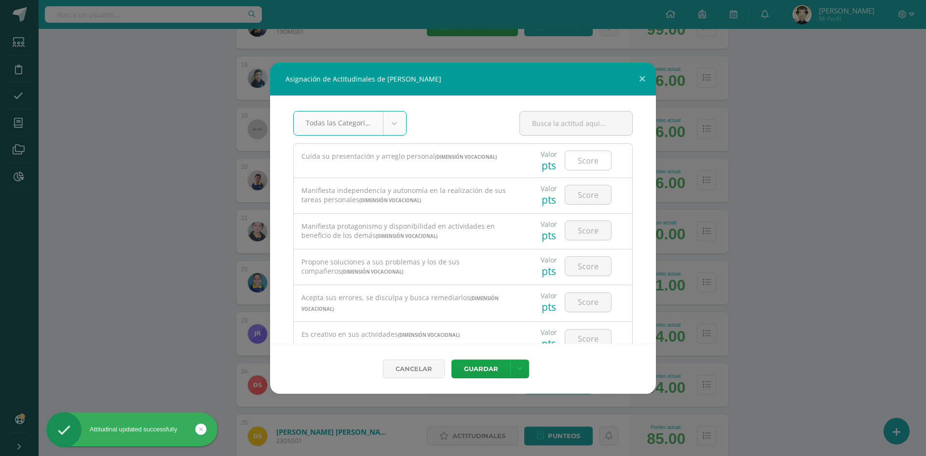
click at [589, 160] on input "number" at bounding box center [589, 160] width 46 height 19
type input "4"
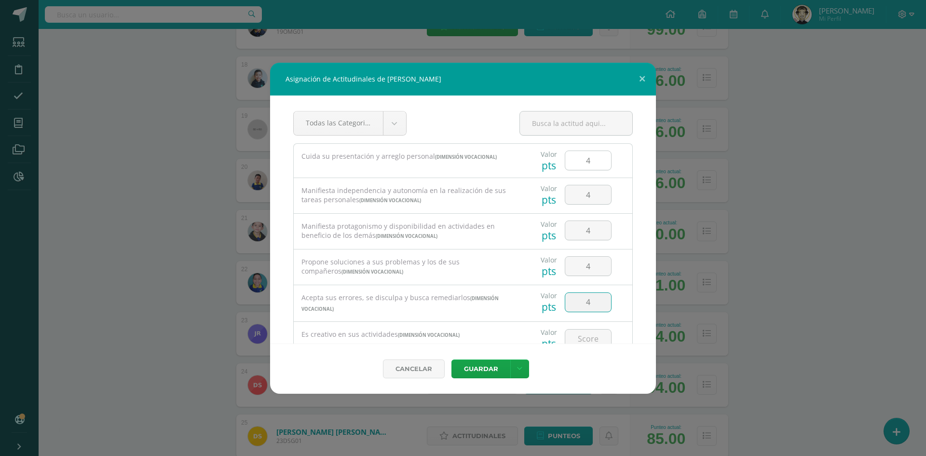
type input "4"
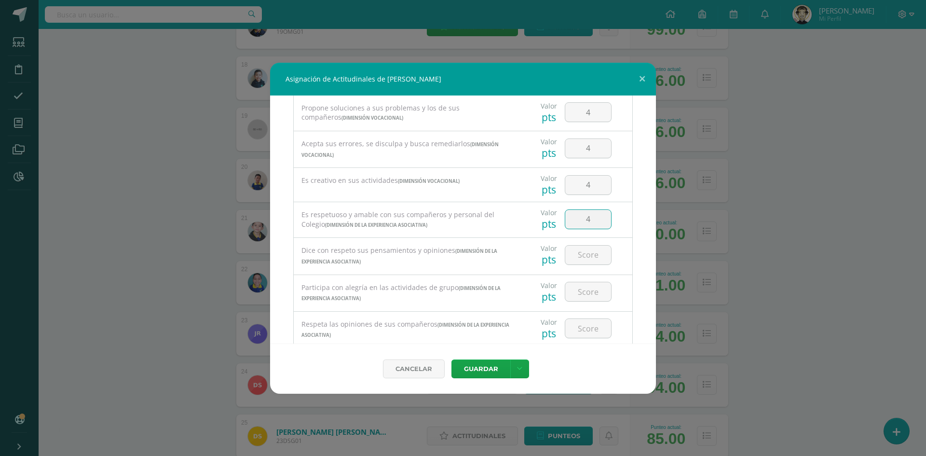
type input "4"
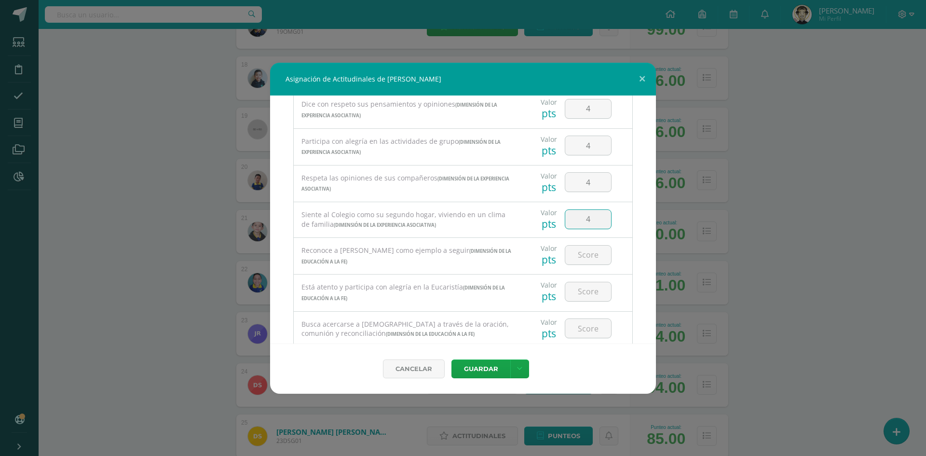
type input "4"
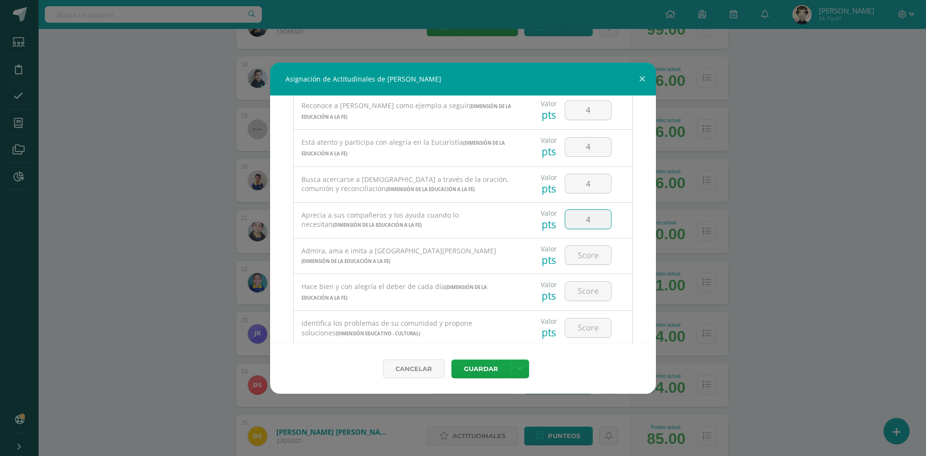
type input "4"
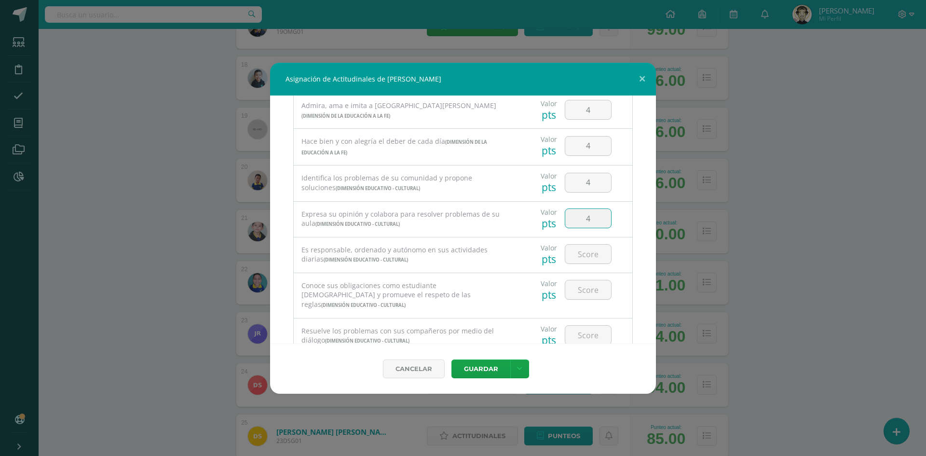
type input "4"
click at [486, 366] on button "Guardar" at bounding box center [481, 368] width 59 height 19
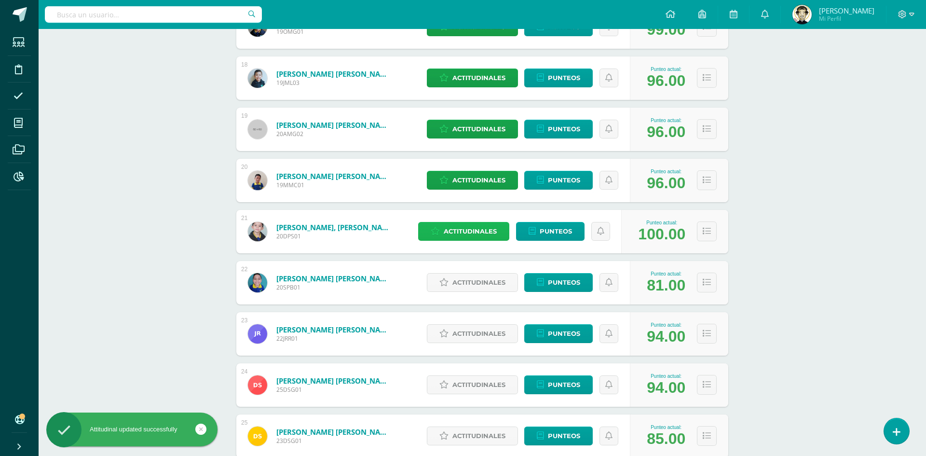
scroll to position [1168, 0]
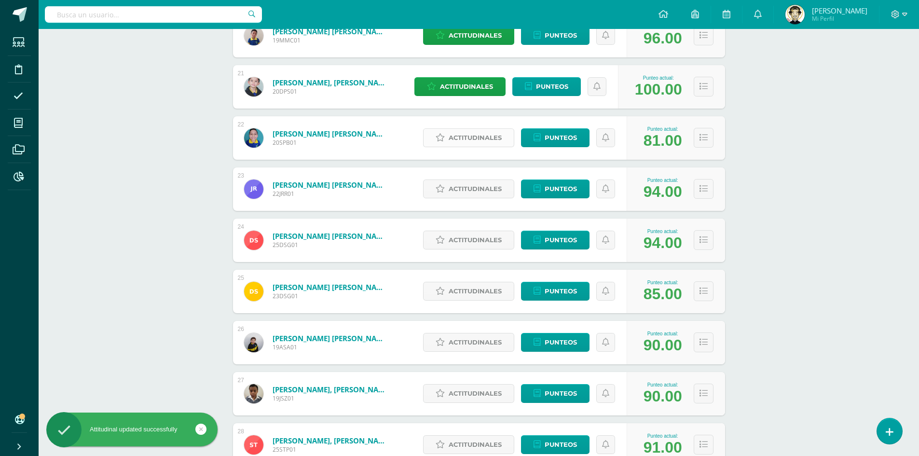
click at [470, 136] on span "Actitudinales" at bounding box center [475, 138] width 53 height 18
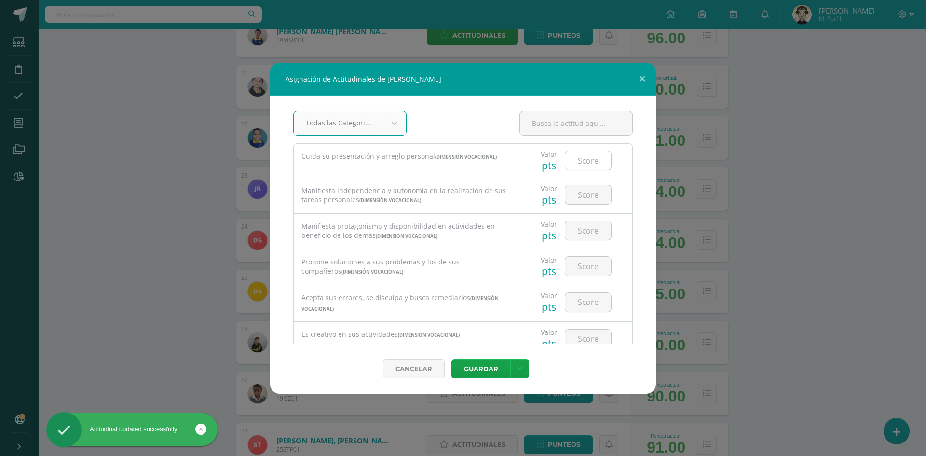
click at [573, 159] on input "number" at bounding box center [589, 160] width 46 height 19
type input "4"
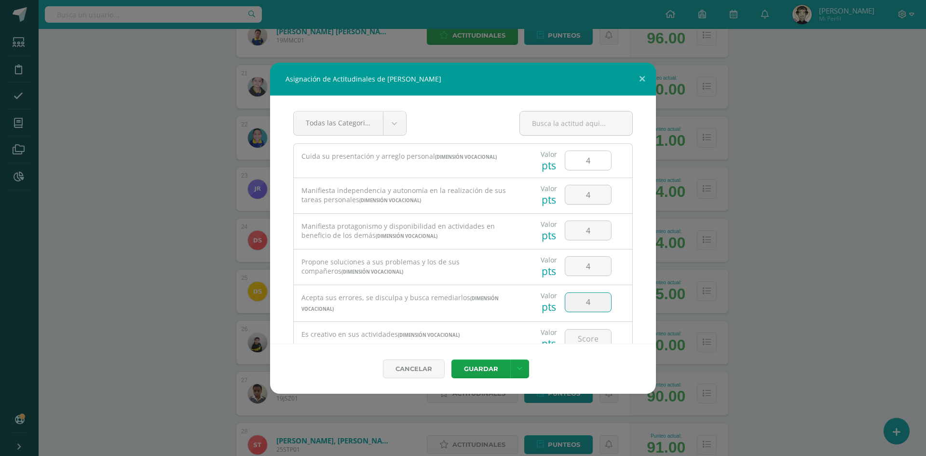
type input "4"
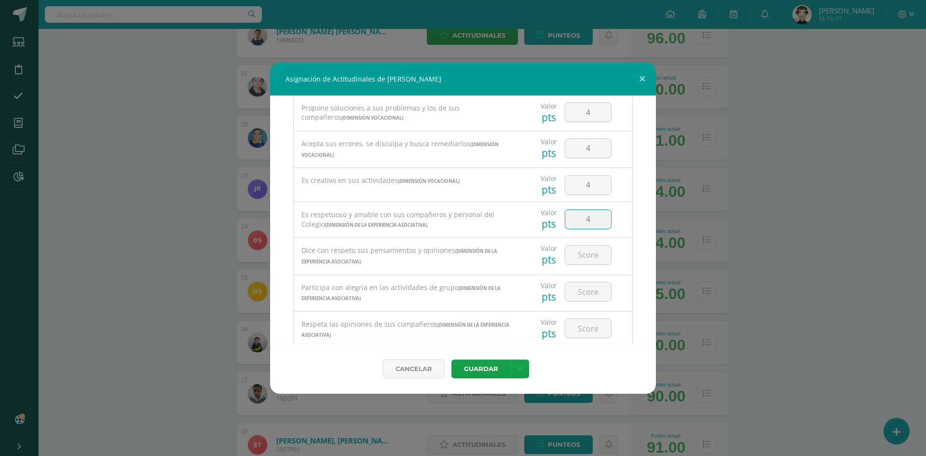
type input "4"
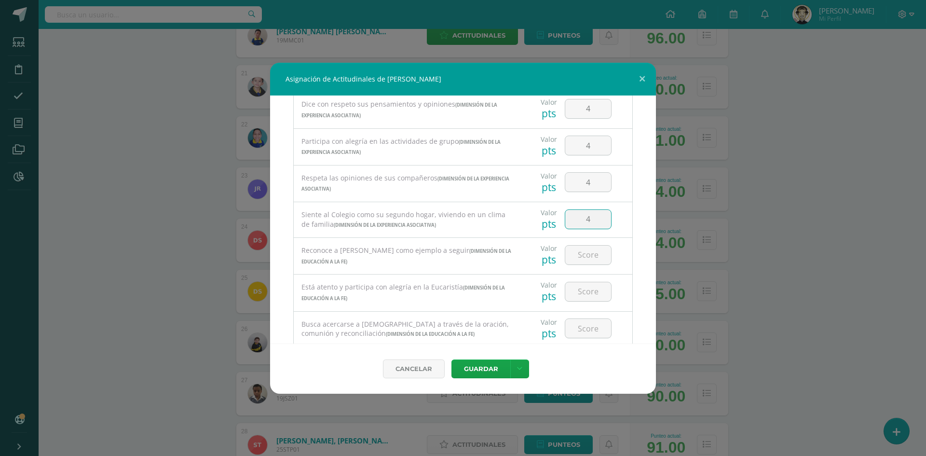
type input "4"
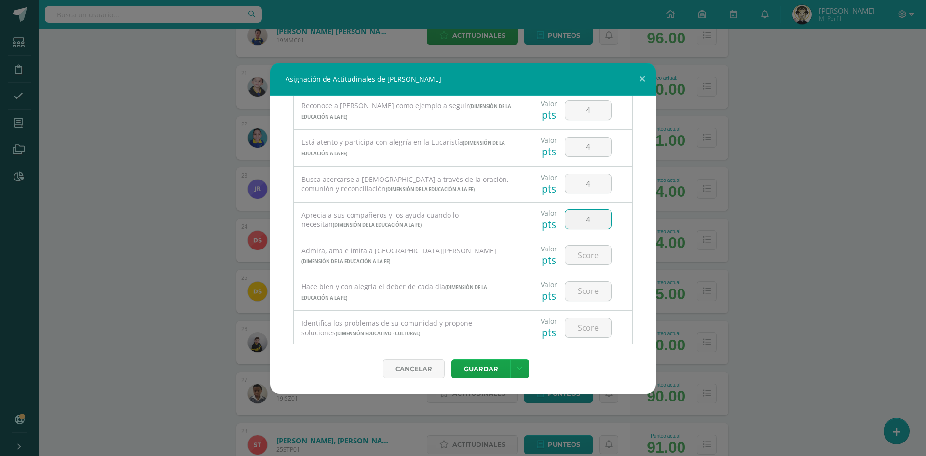
type input "4"
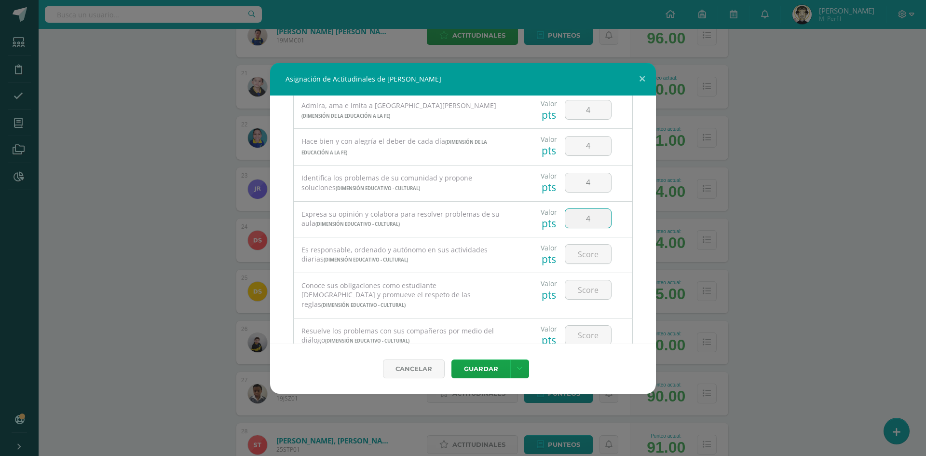
type input "4"
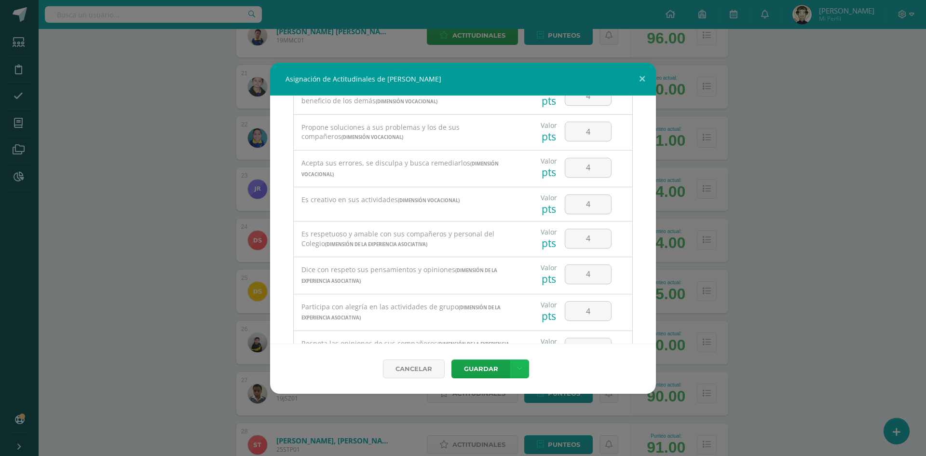
scroll to position [145, 0]
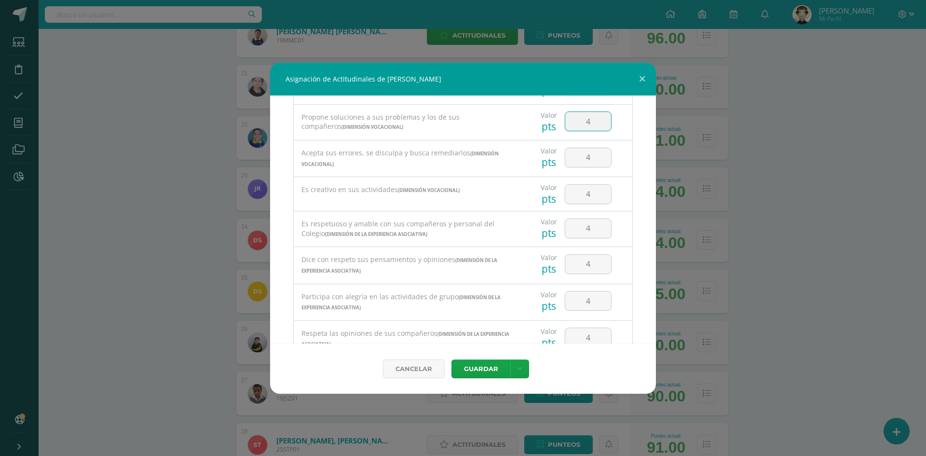
click at [591, 123] on input "4" at bounding box center [589, 121] width 46 height 19
type input "3"
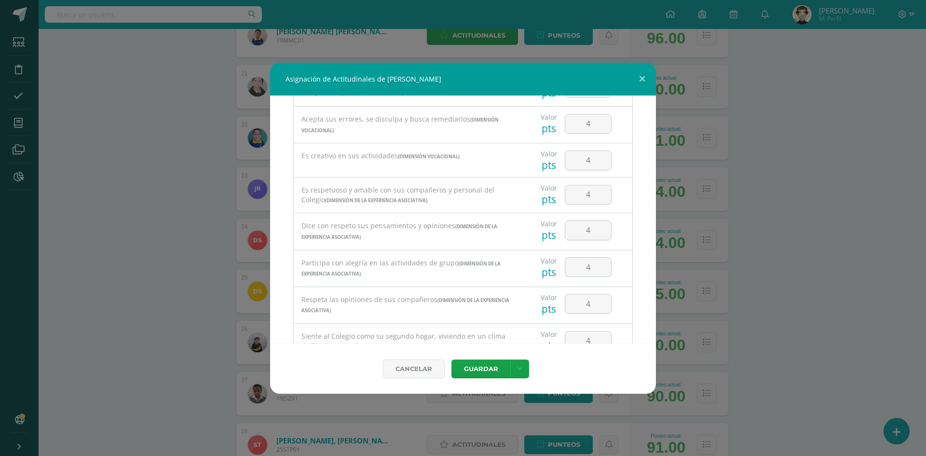
scroll to position [193, 0]
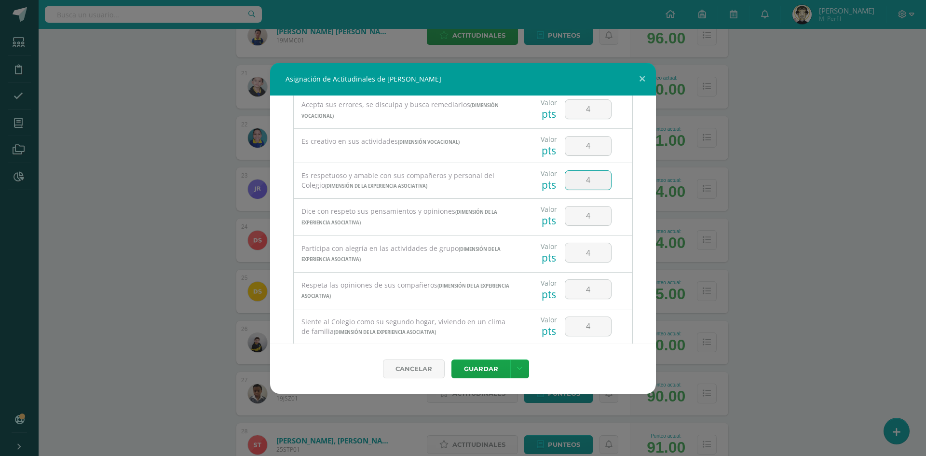
click at [587, 181] on input "4" at bounding box center [589, 180] width 46 height 19
type input "3"
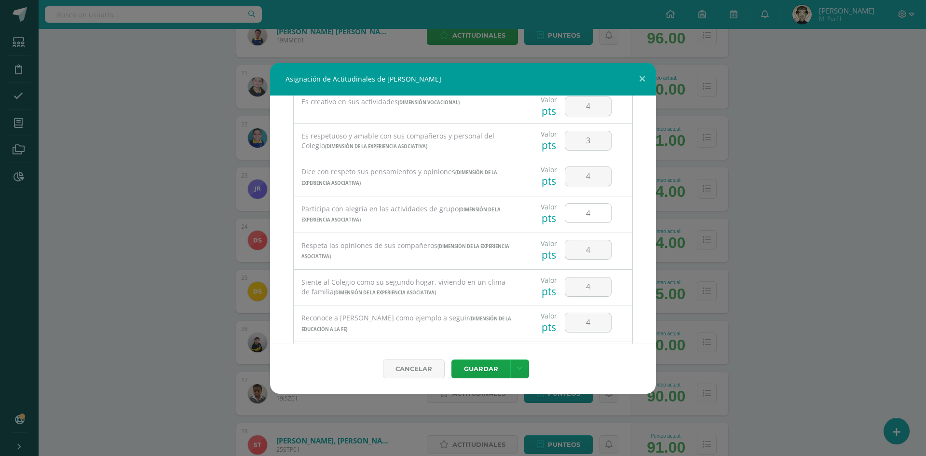
scroll to position [241, 0]
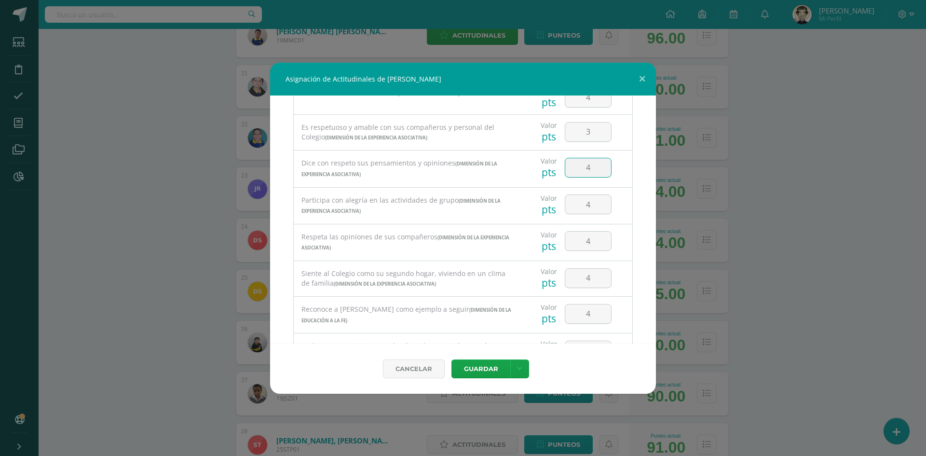
click at [592, 168] on input "4" at bounding box center [589, 167] width 46 height 19
type input "3"
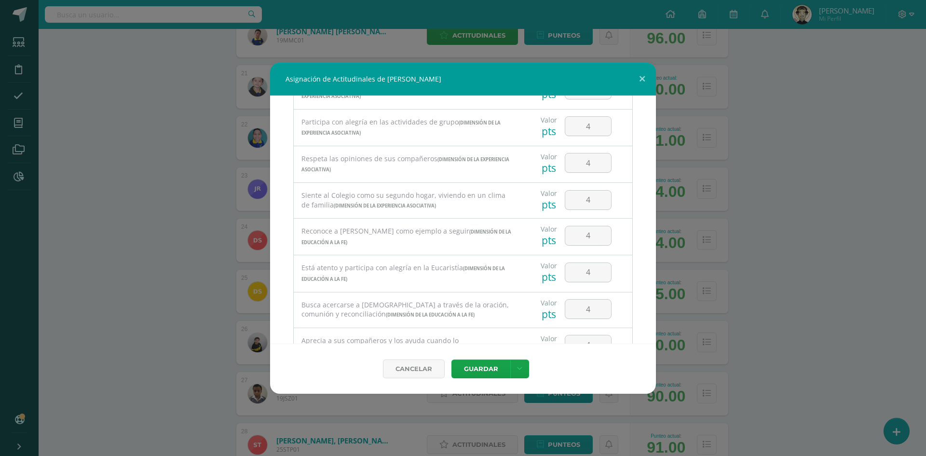
scroll to position [338, 0]
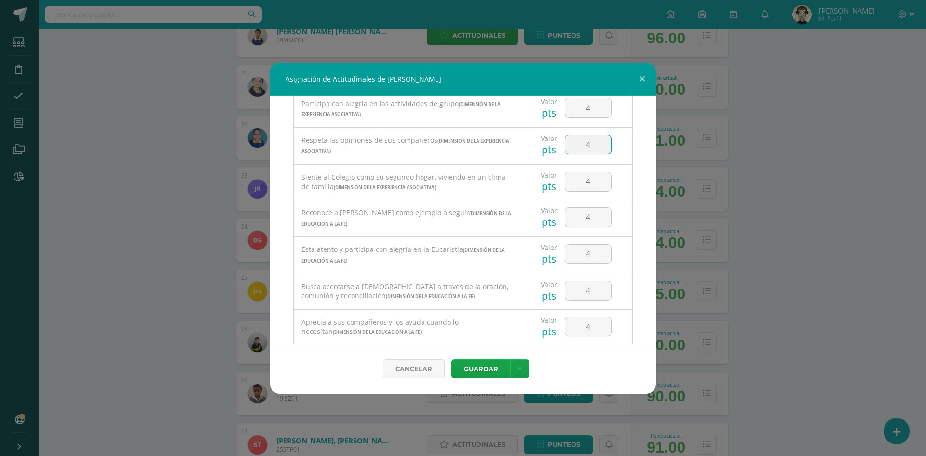
click at [586, 147] on input "4" at bounding box center [589, 144] width 46 height 19
type input "3"
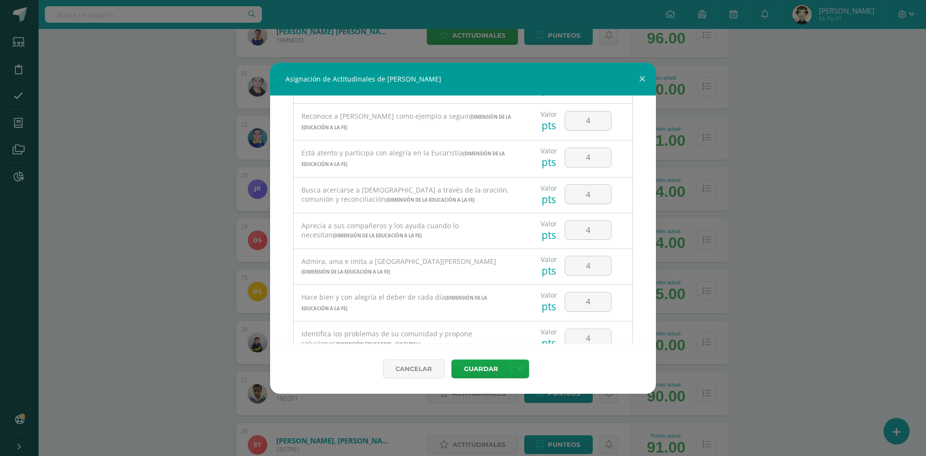
scroll to position [483, 0]
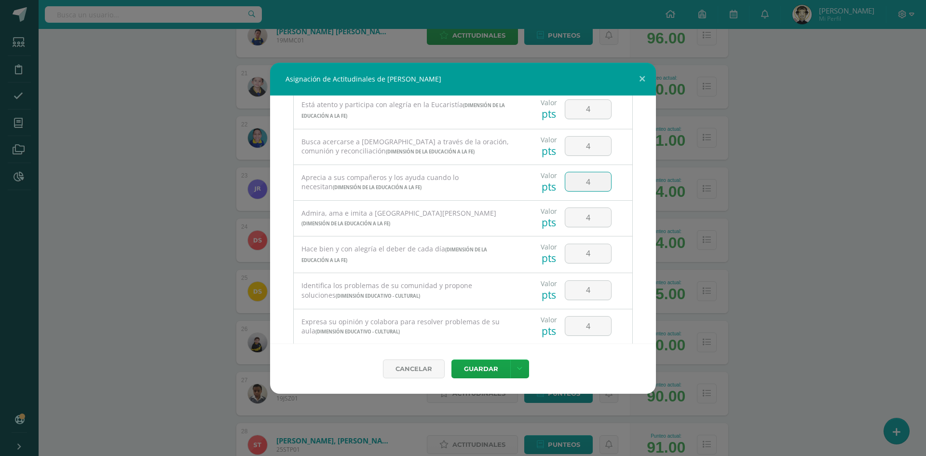
click at [601, 183] on input "4" at bounding box center [589, 181] width 46 height 19
type input "3"
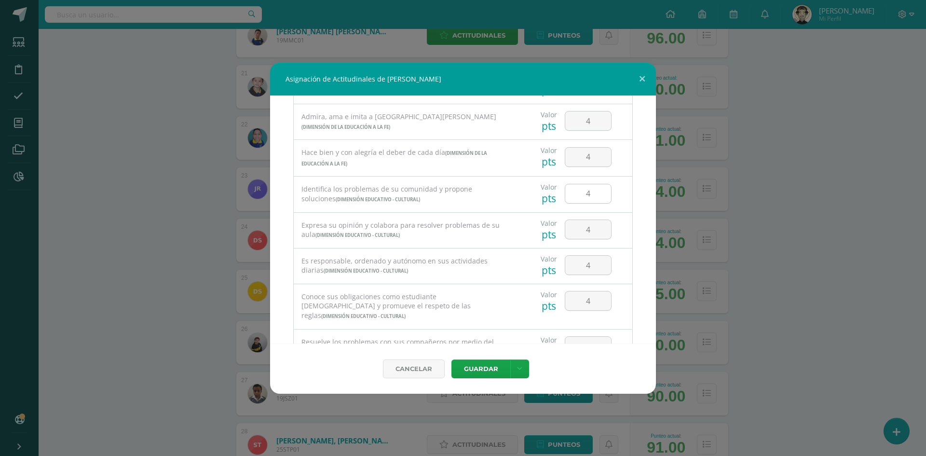
click at [590, 196] on input "4" at bounding box center [589, 193] width 46 height 19
click at [591, 229] on input "4" at bounding box center [589, 229] width 46 height 19
click at [596, 229] on input "4" at bounding box center [589, 227] width 46 height 19
type input "3"
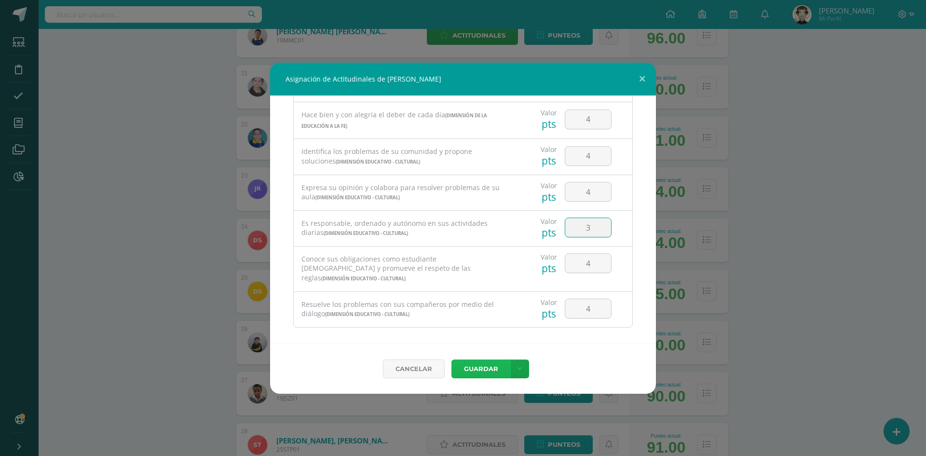
click at [475, 368] on button "Guardar" at bounding box center [481, 368] width 59 height 19
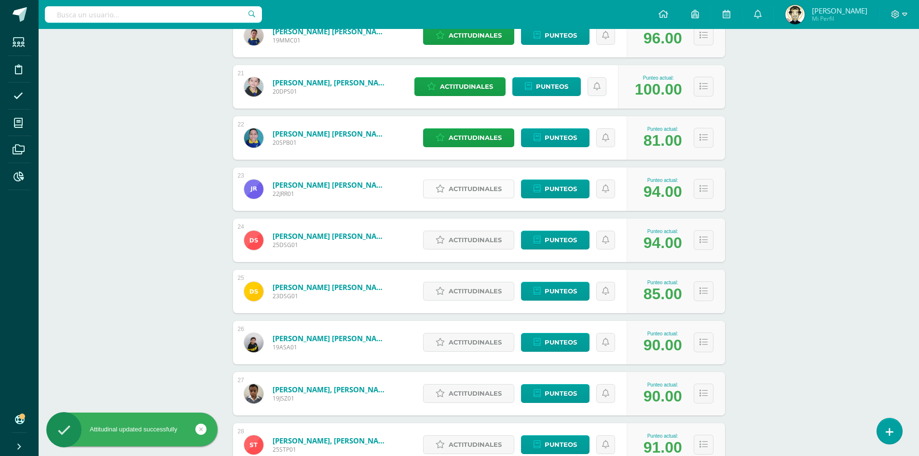
click at [472, 187] on span "Actitudinales" at bounding box center [475, 189] width 53 height 18
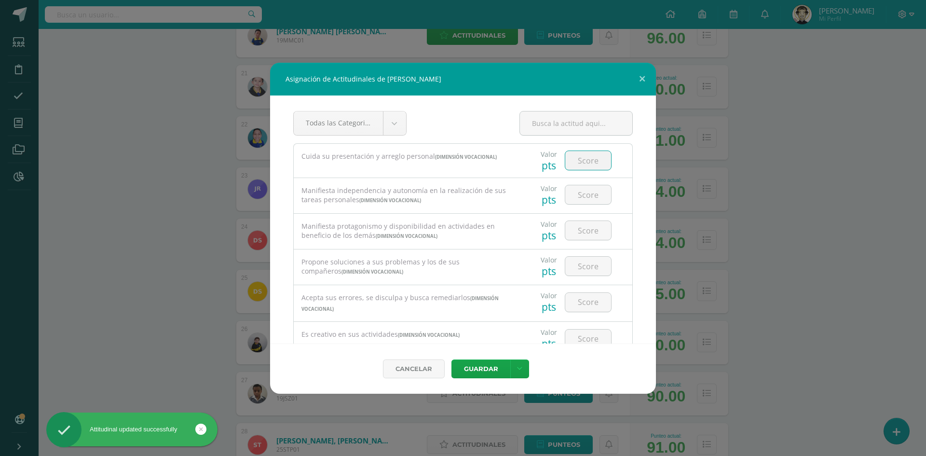
click at [579, 163] on input "number" at bounding box center [589, 160] width 46 height 19
type input "4"
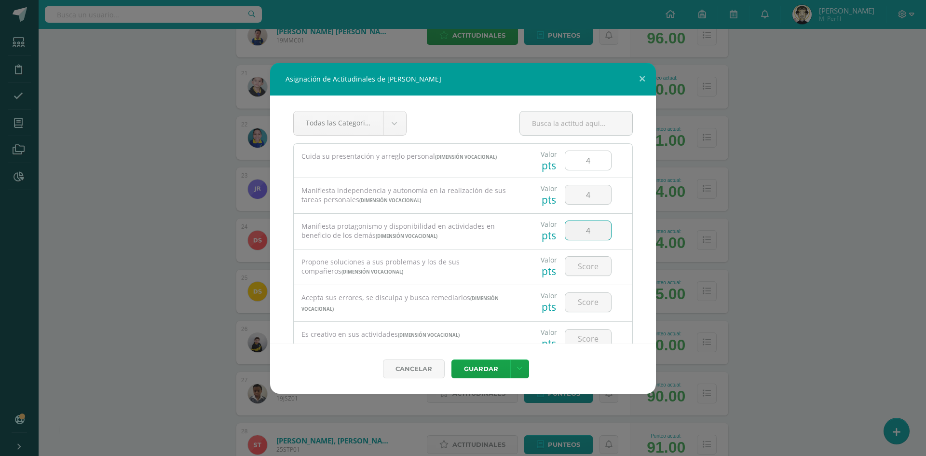
type input "4"
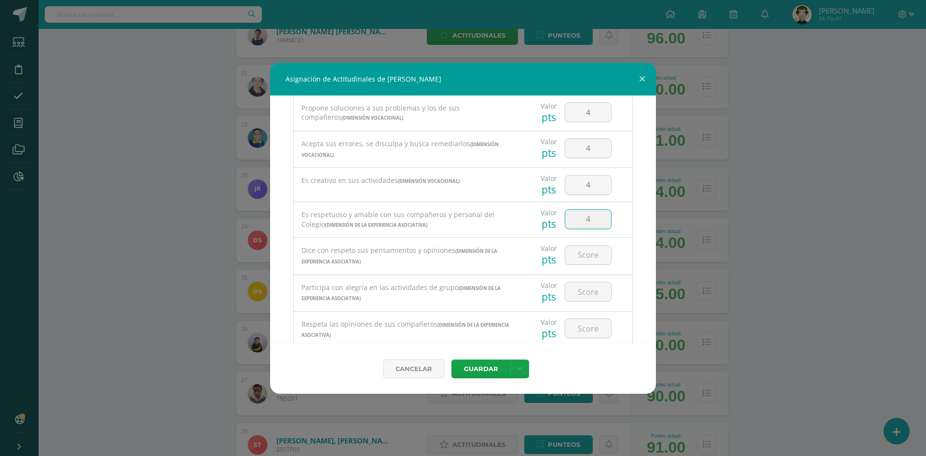
type input "4"
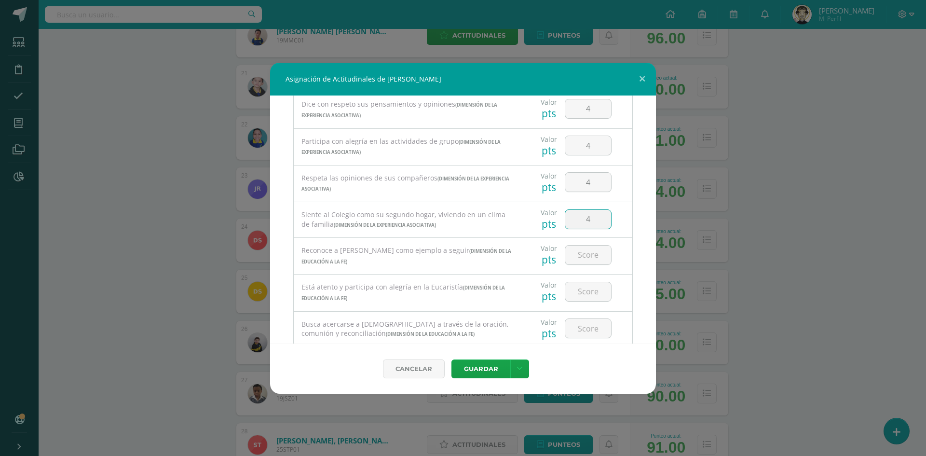
type input "4"
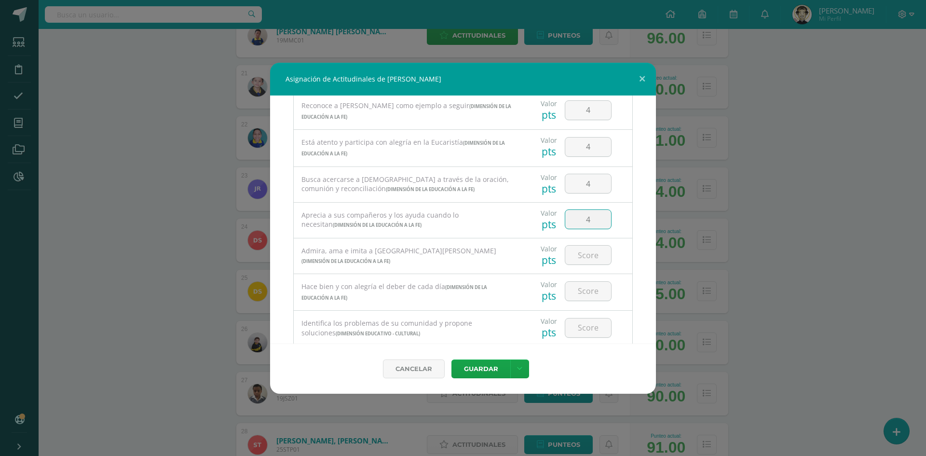
type input "4"
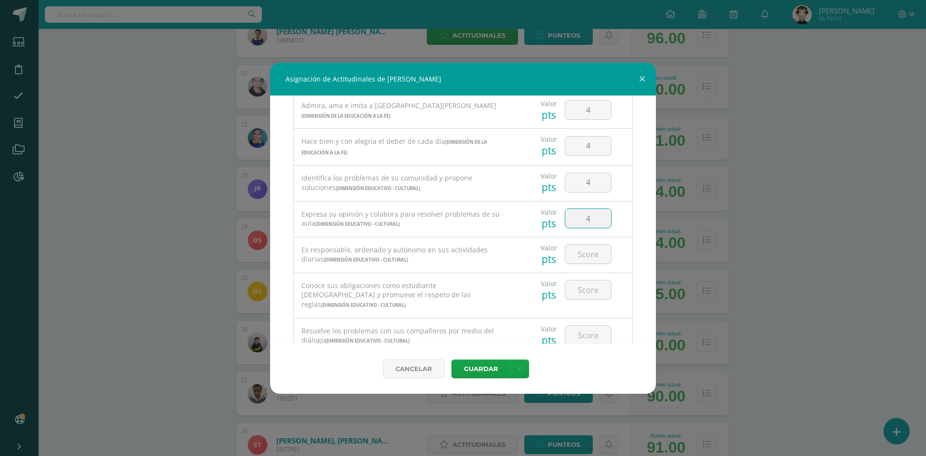
type input "4"
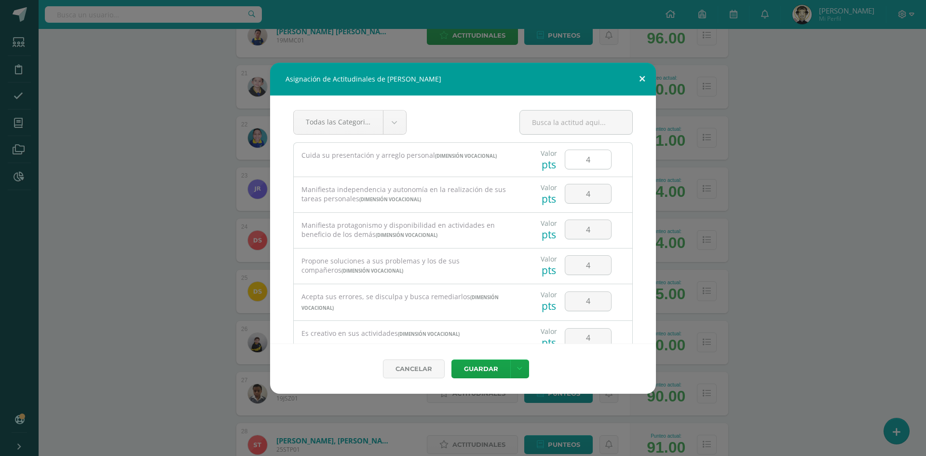
scroll to position [0, 0]
click at [593, 157] on input "4" at bounding box center [589, 160] width 46 height 19
type input "3"
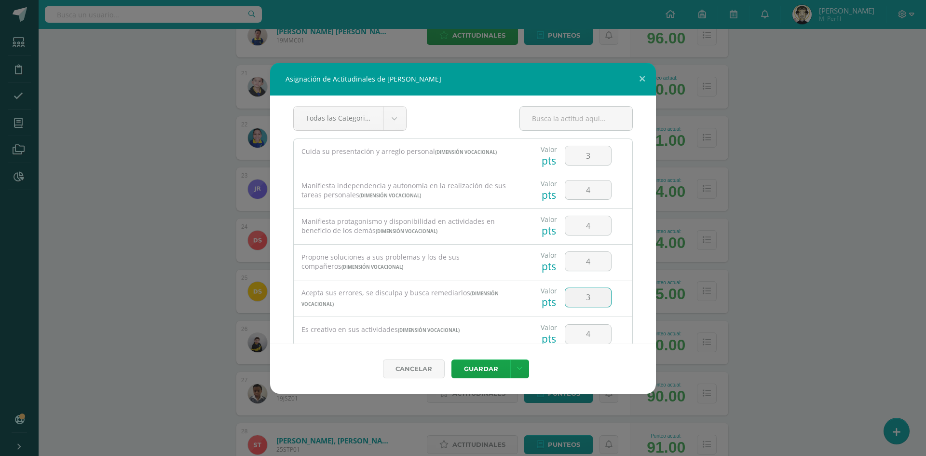
click at [597, 294] on input "3" at bounding box center [589, 297] width 46 height 19
type input "2"
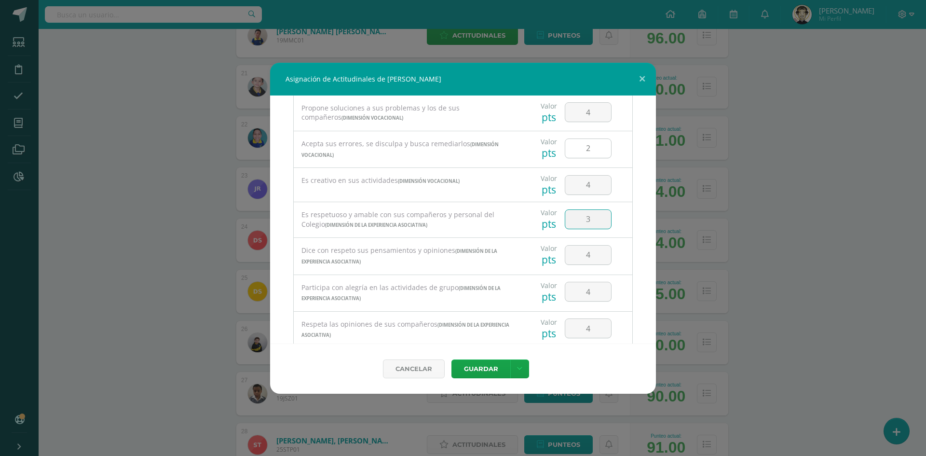
type input "3"
click at [597, 294] on input "4" at bounding box center [589, 291] width 46 height 19
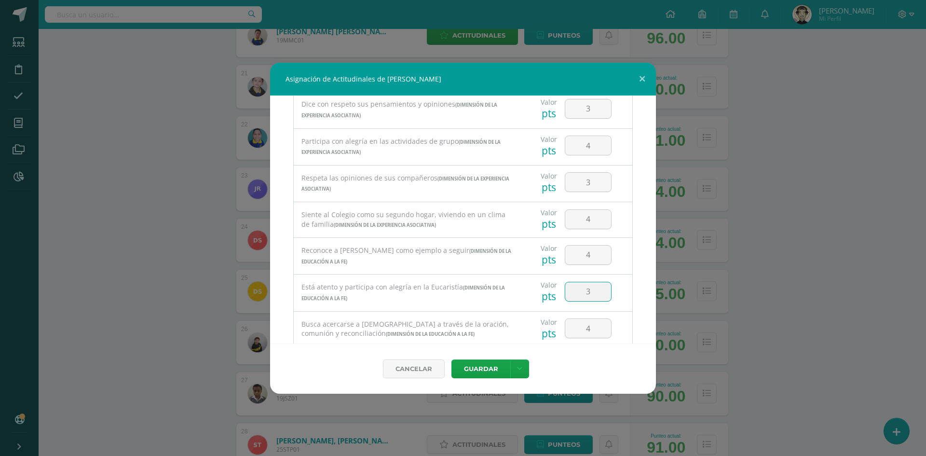
type input "3"
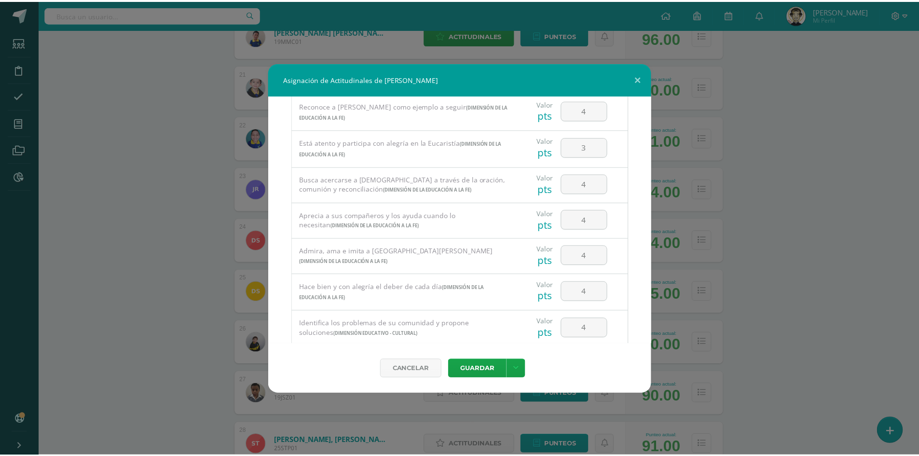
scroll to position [590, 0]
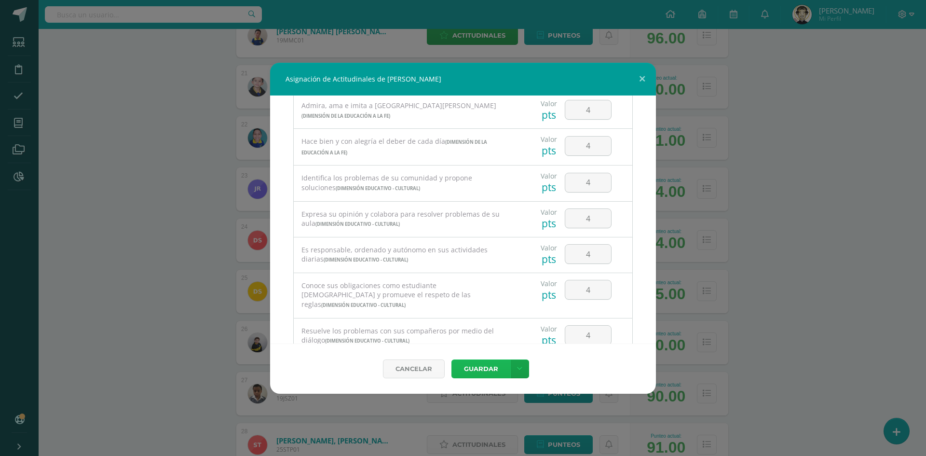
click at [476, 365] on button "Guardar" at bounding box center [481, 368] width 59 height 19
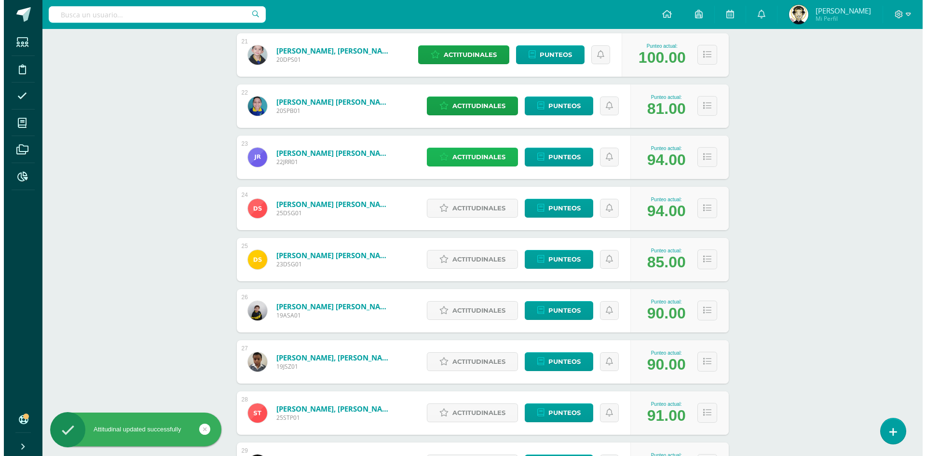
scroll to position [1216, 0]
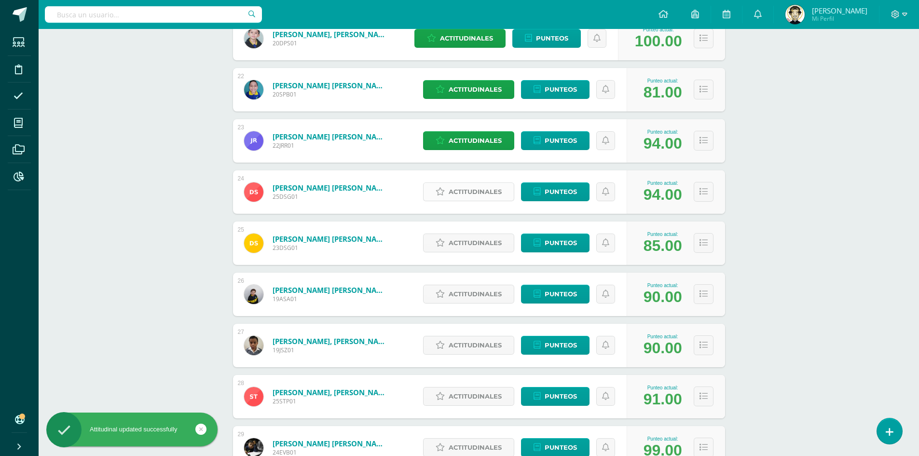
click at [483, 193] on span "Actitudinales" at bounding box center [475, 192] width 53 height 18
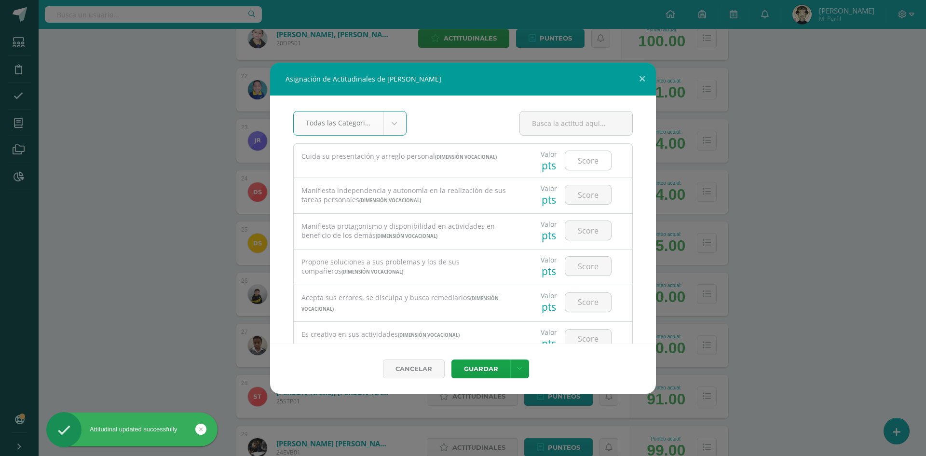
click at [575, 157] on input "number" at bounding box center [589, 160] width 46 height 19
type input "4"
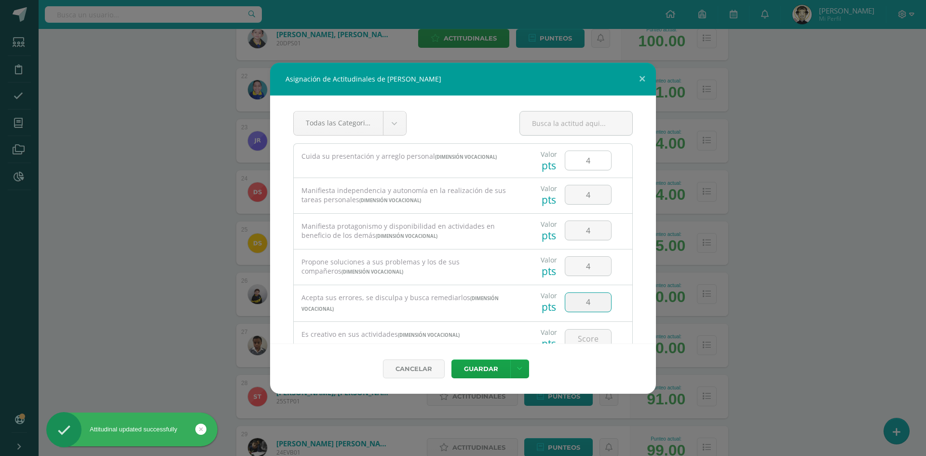
type input "4"
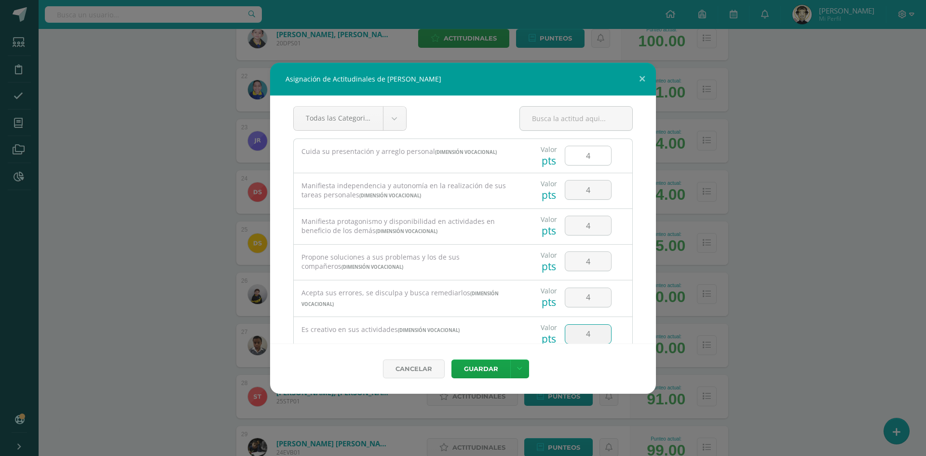
type input "4"
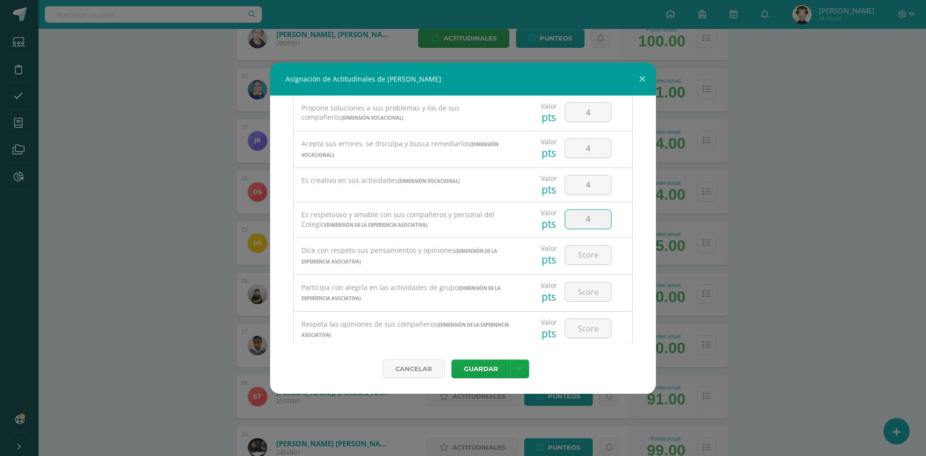
type input "4"
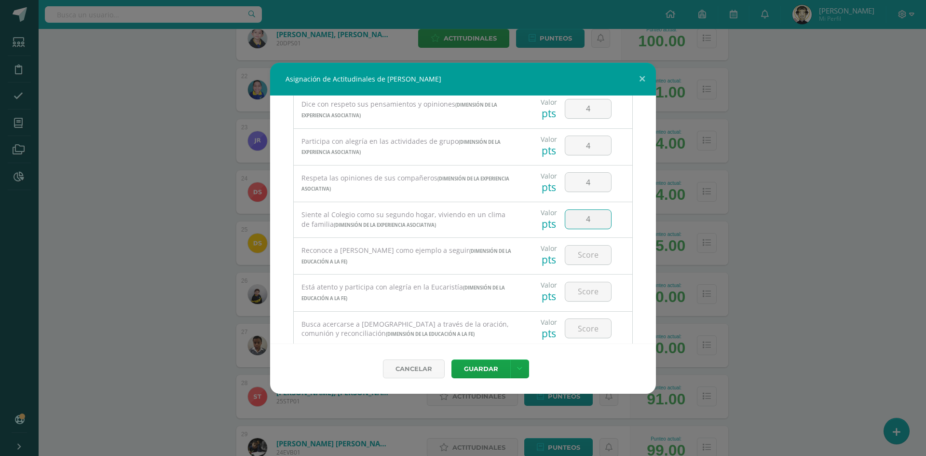
type input "4"
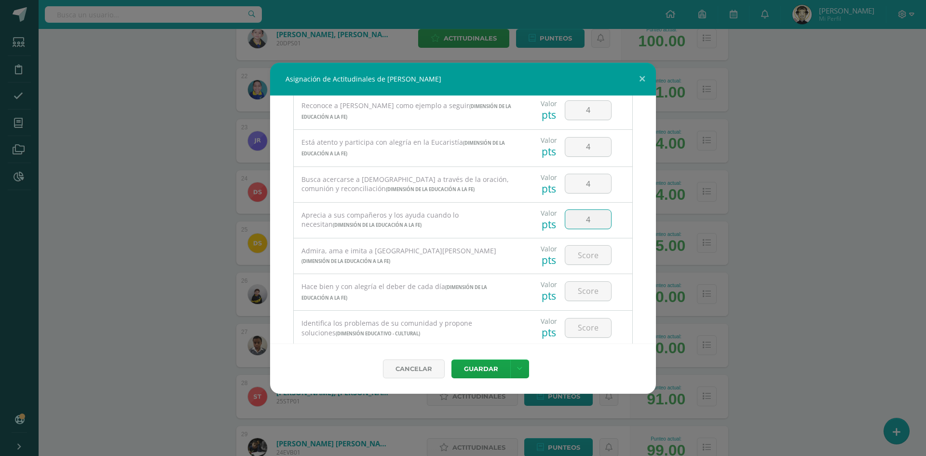
type input "4"
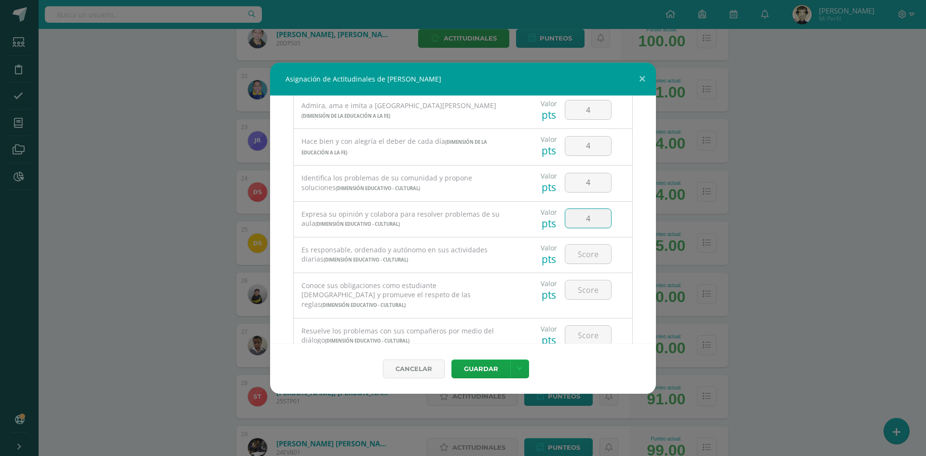
type input "4"
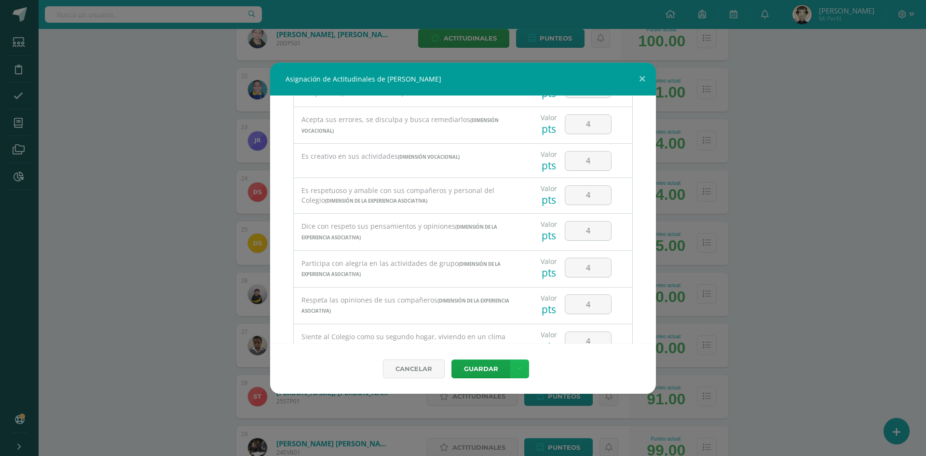
scroll to position [193, 0]
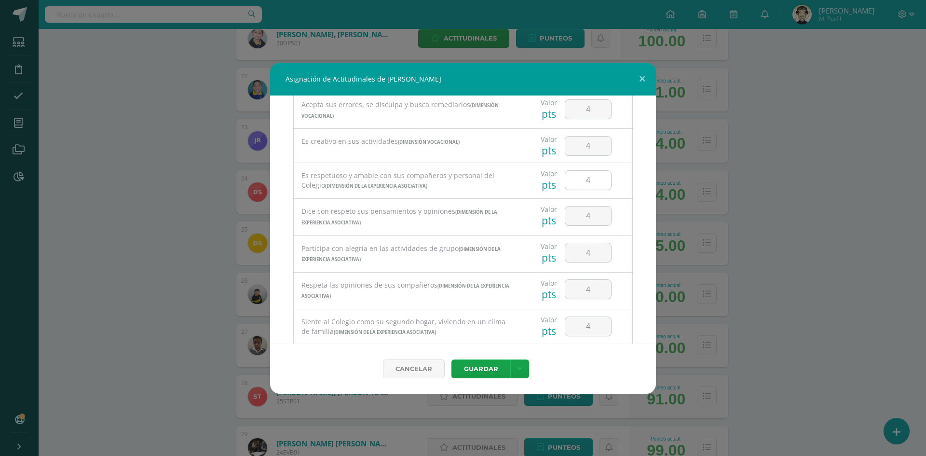
click at [596, 182] on input "4" at bounding box center [589, 180] width 46 height 19
type input "3"
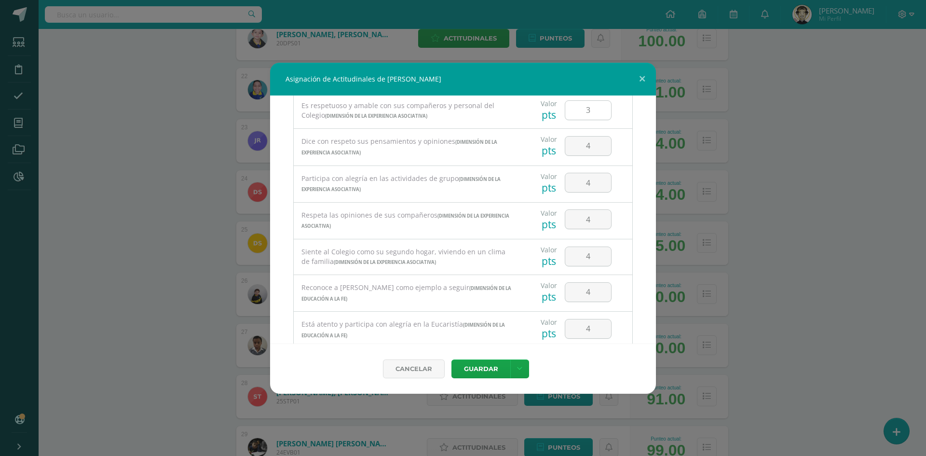
scroll to position [290, 0]
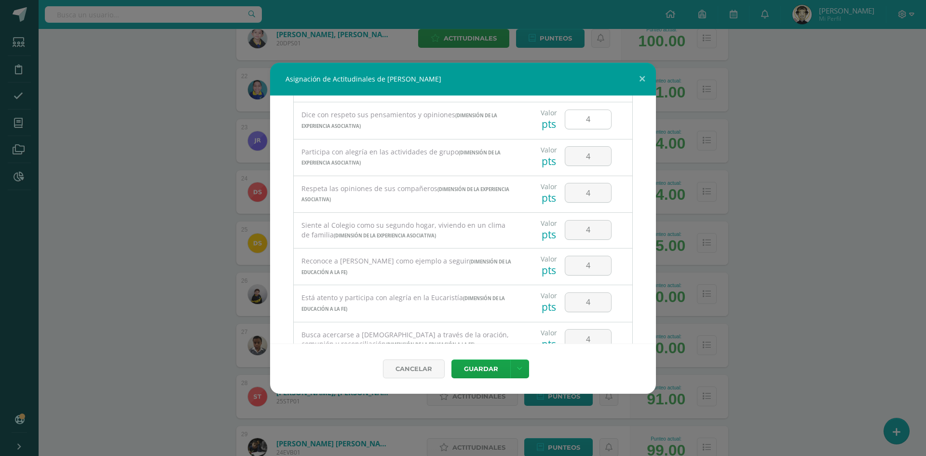
click at [590, 126] on input "4" at bounding box center [589, 119] width 46 height 19
type input "3"
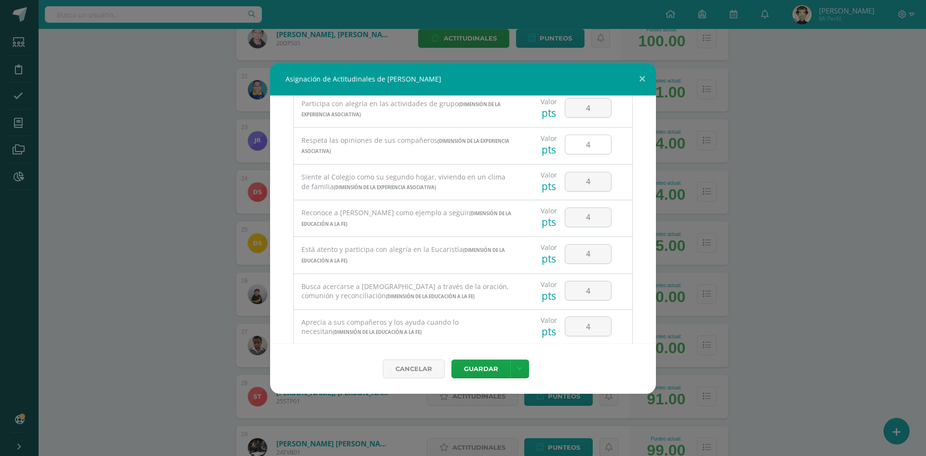
click at [587, 137] on input "4" at bounding box center [589, 144] width 46 height 19
type input "3"
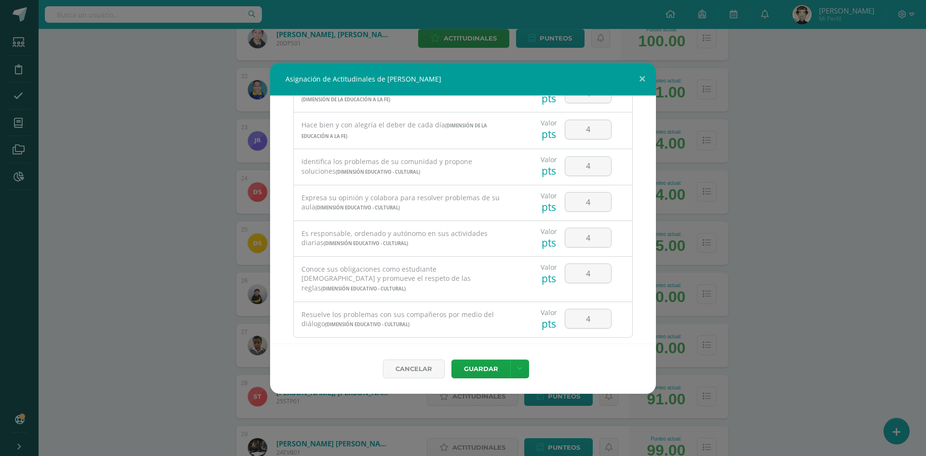
scroll to position [617, 0]
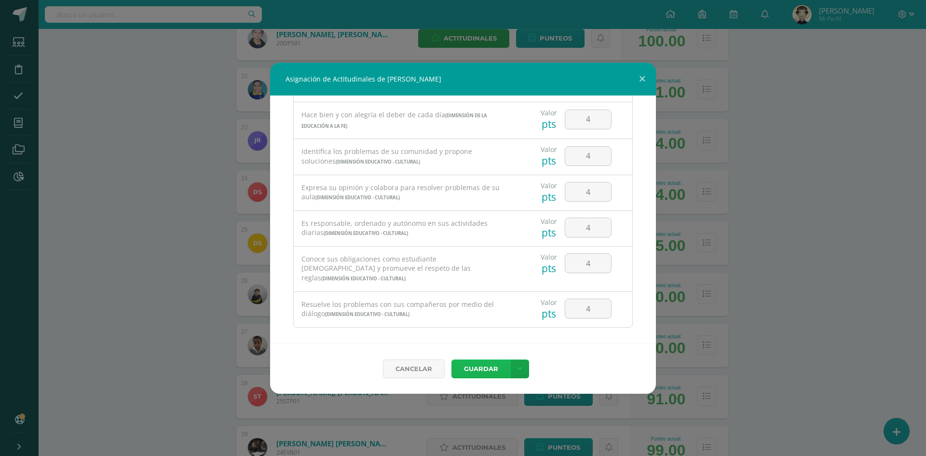
click at [488, 371] on button "Guardar" at bounding box center [481, 368] width 59 height 19
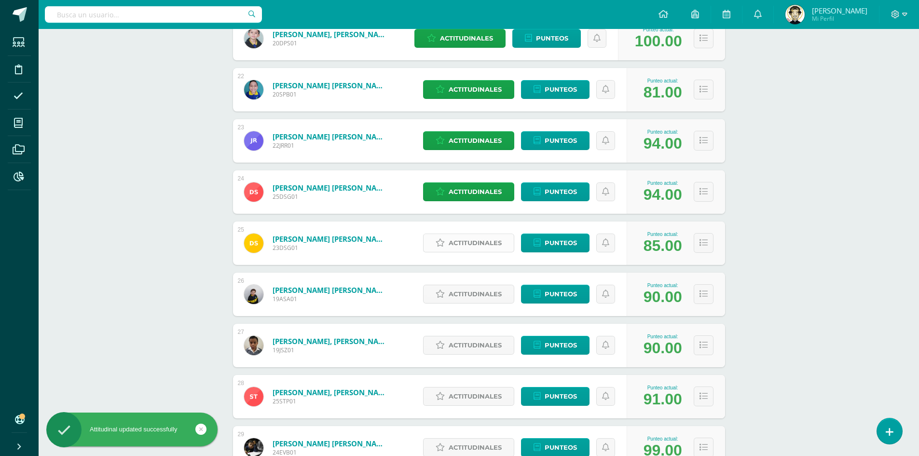
click at [486, 246] on span "Actitudinales" at bounding box center [475, 243] width 53 height 18
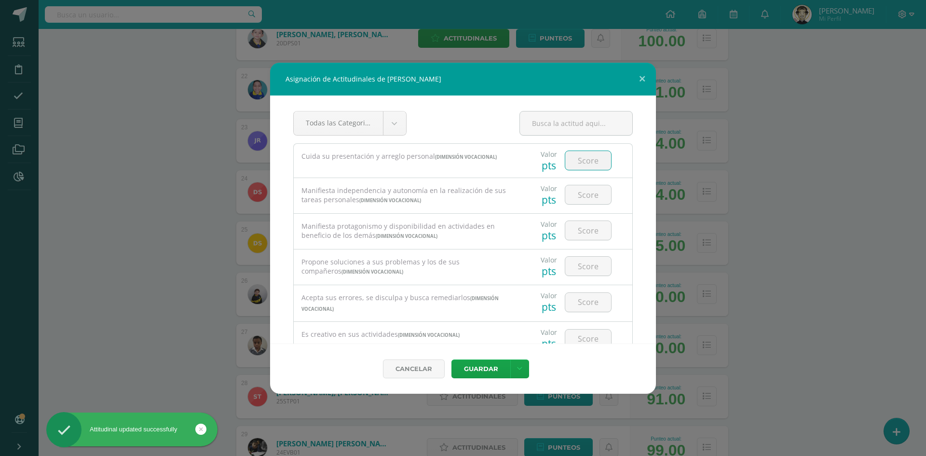
click at [572, 152] on input "number" at bounding box center [589, 160] width 46 height 19
type input "4"
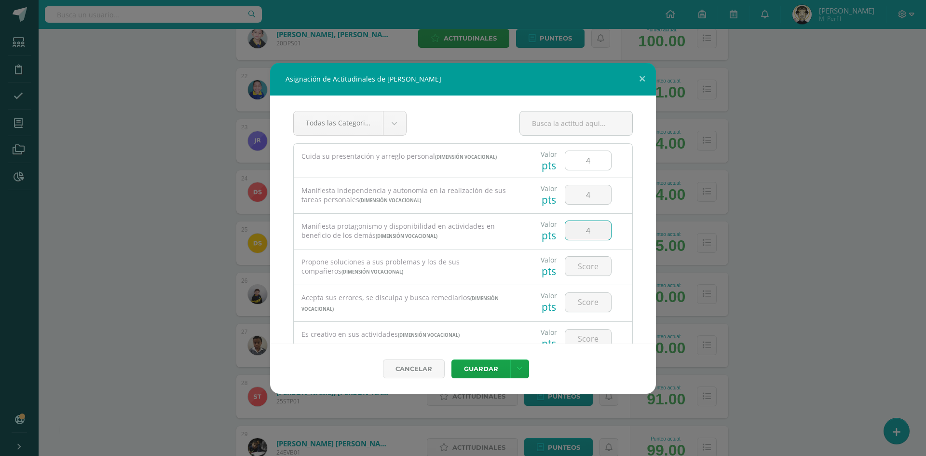
type input "4"
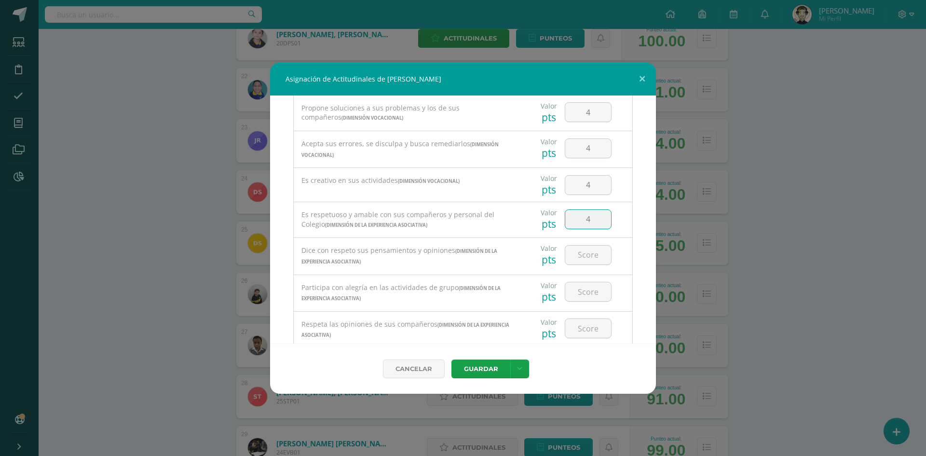
type input "4"
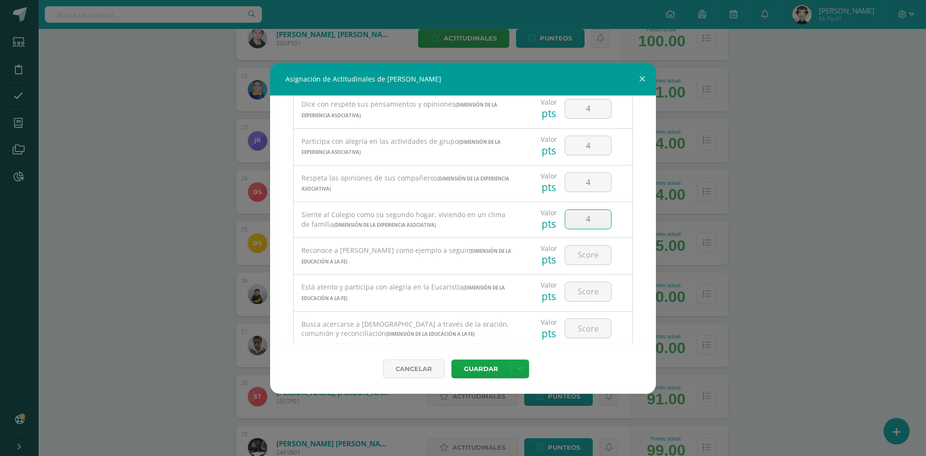
type input "4"
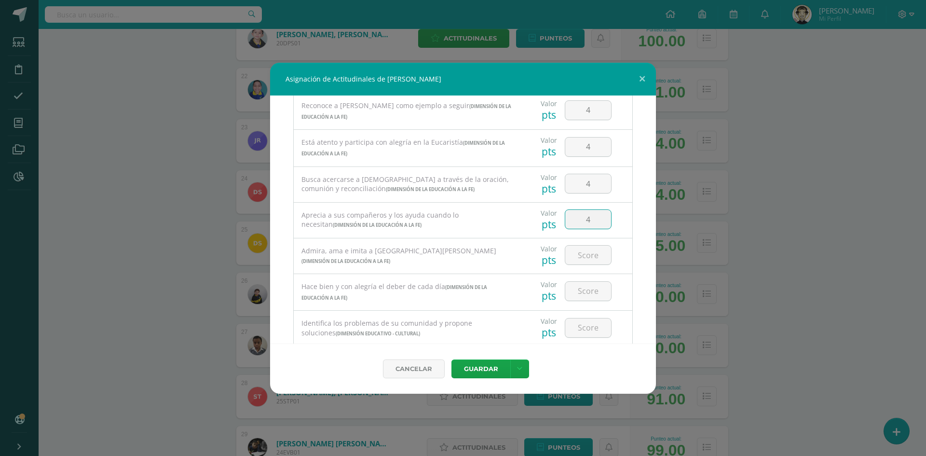
type input "4"
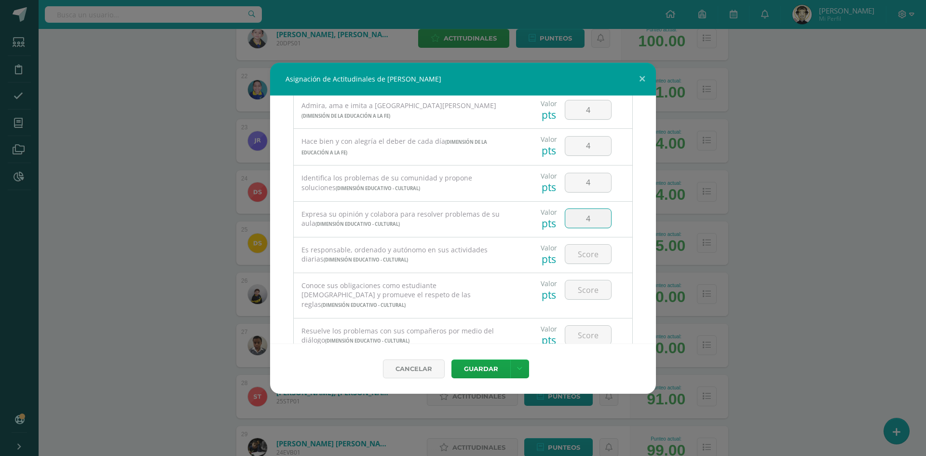
type input "4"
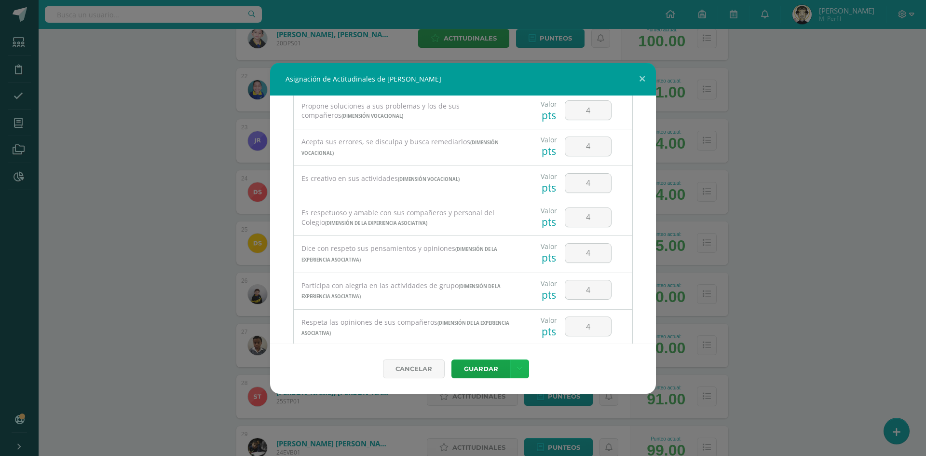
scroll to position [0, 0]
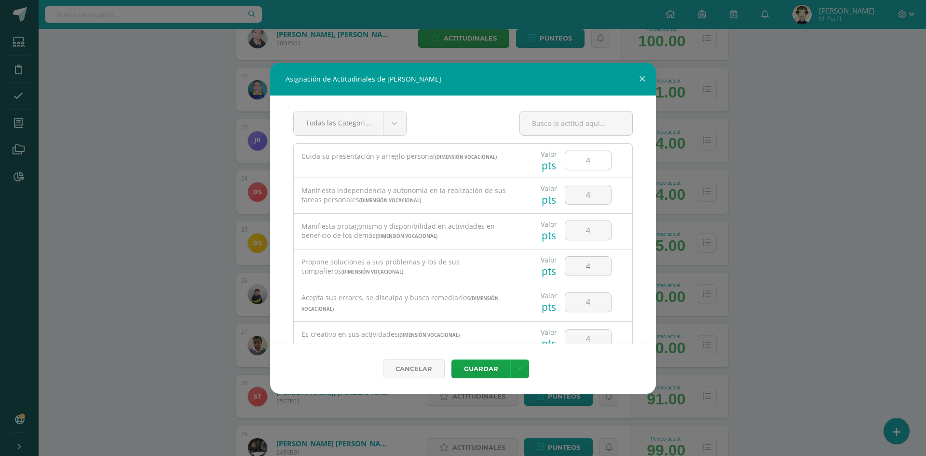
click at [592, 159] on input "4" at bounding box center [589, 160] width 46 height 19
type input "3"
click at [583, 200] on input "4" at bounding box center [589, 194] width 46 height 19
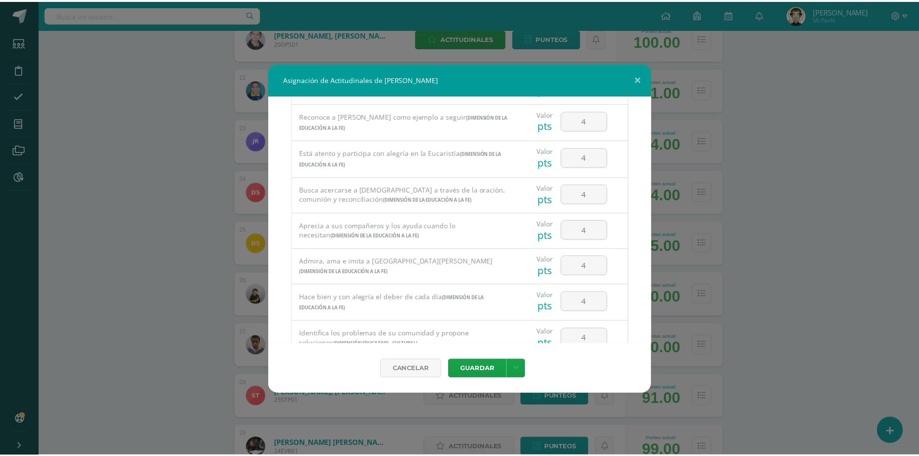
scroll to position [617, 0]
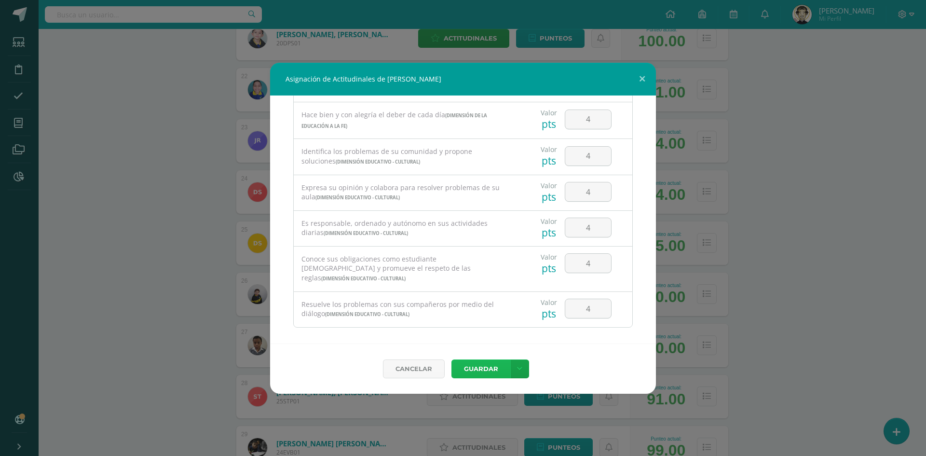
click at [482, 365] on button "Guardar" at bounding box center [481, 368] width 59 height 19
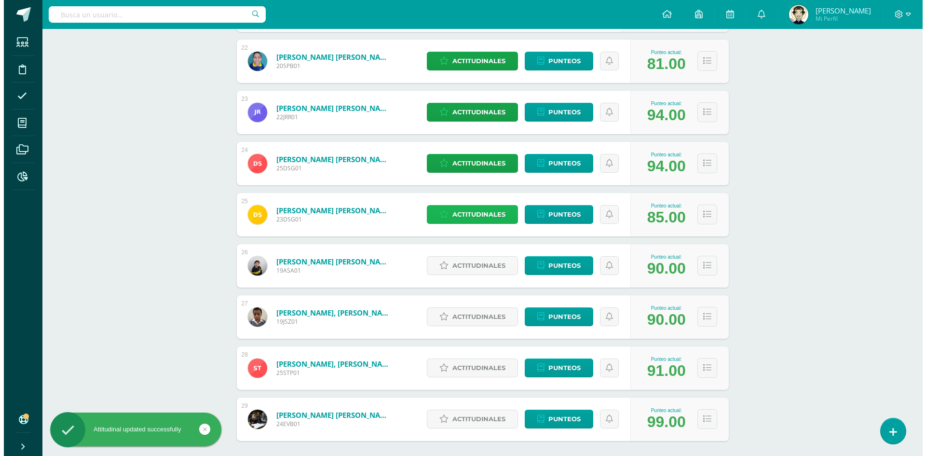
scroll to position [1294, 0]
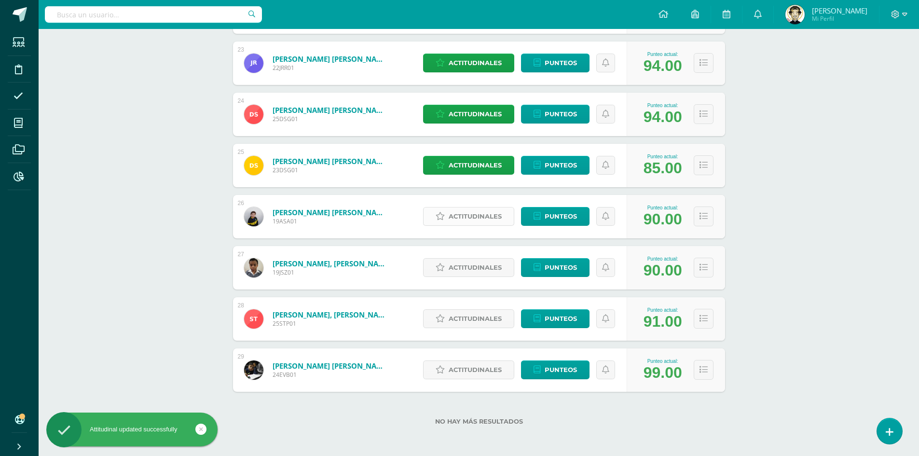
click at [483, 217] on span "Actitudinales" at bounding box center [475, 216] width 53 height 18
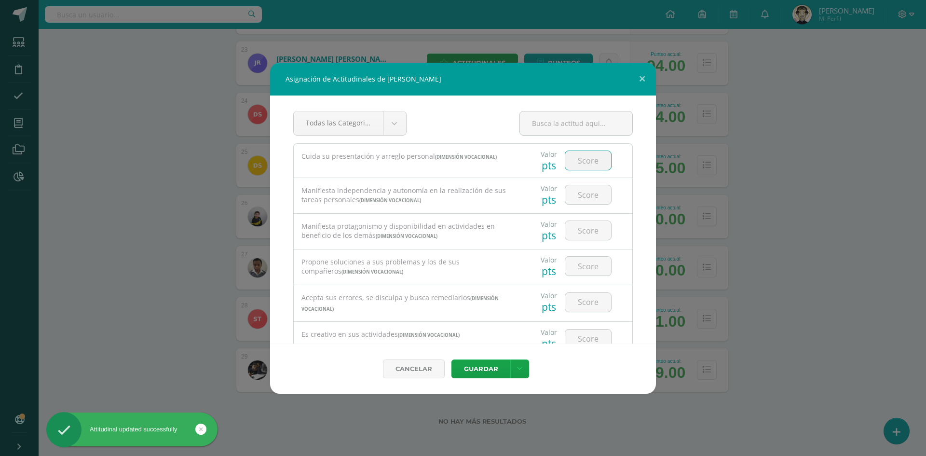
click at [572, 165] on input "number" at bounding box center [589, 160] width 46 height 19
type input "4"
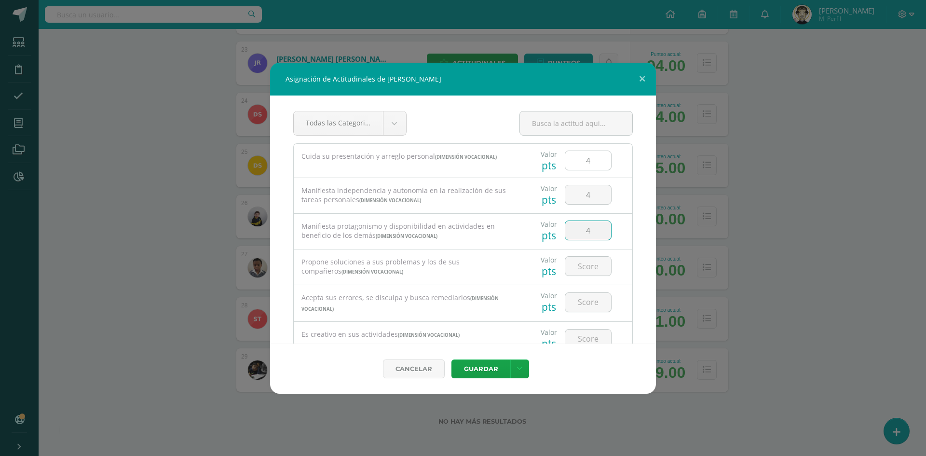
type input "4"
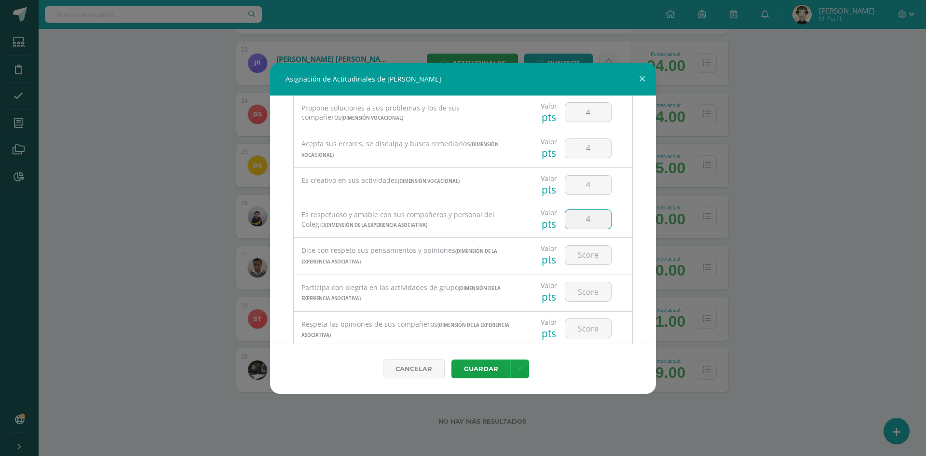
type input "4"
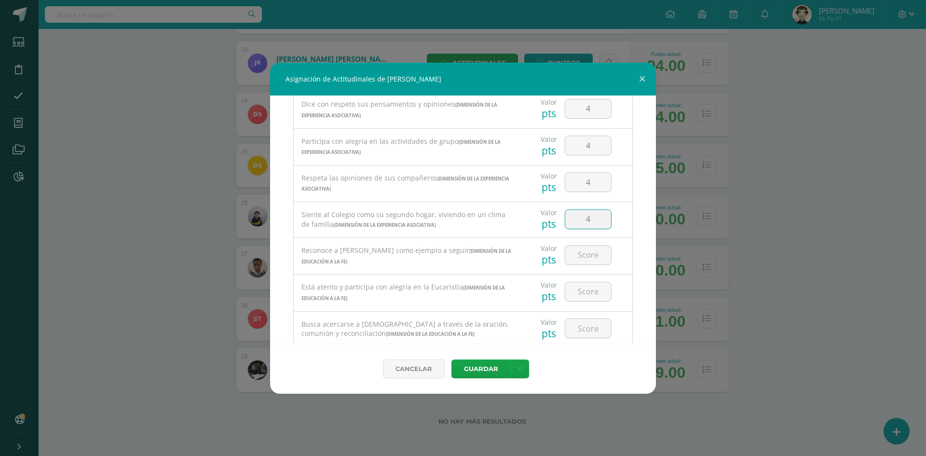
type input "4"
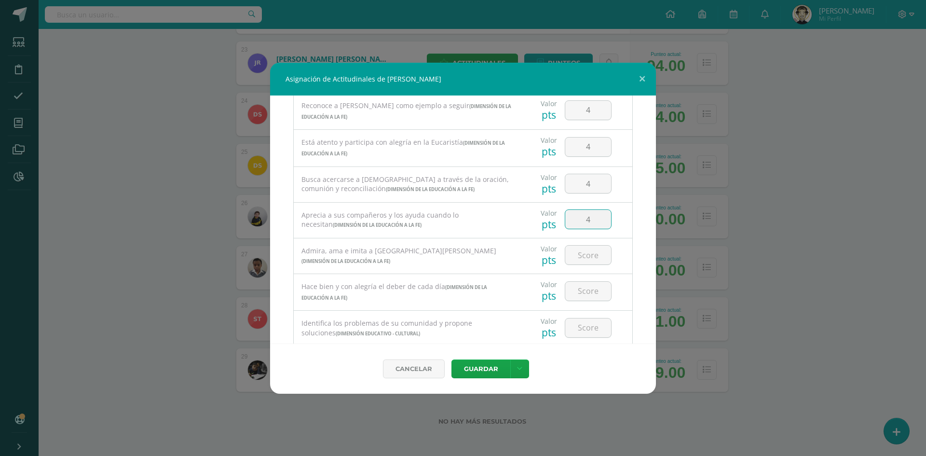
type input "4"
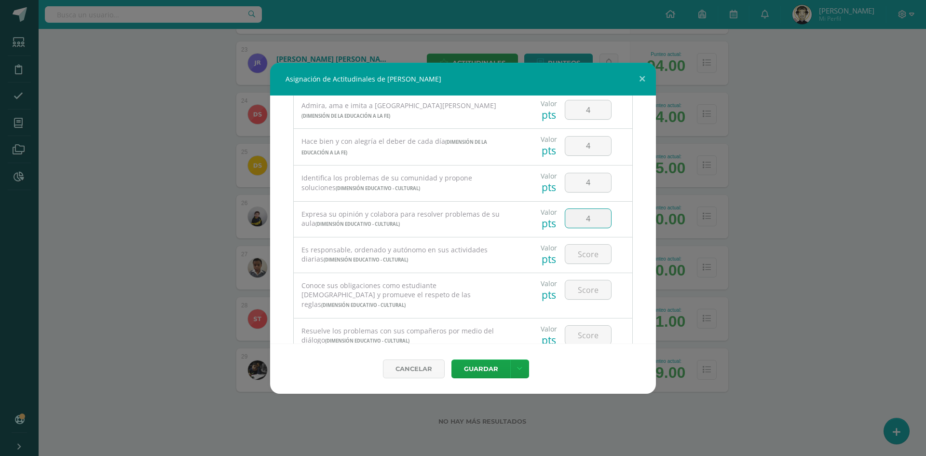
type input "4"
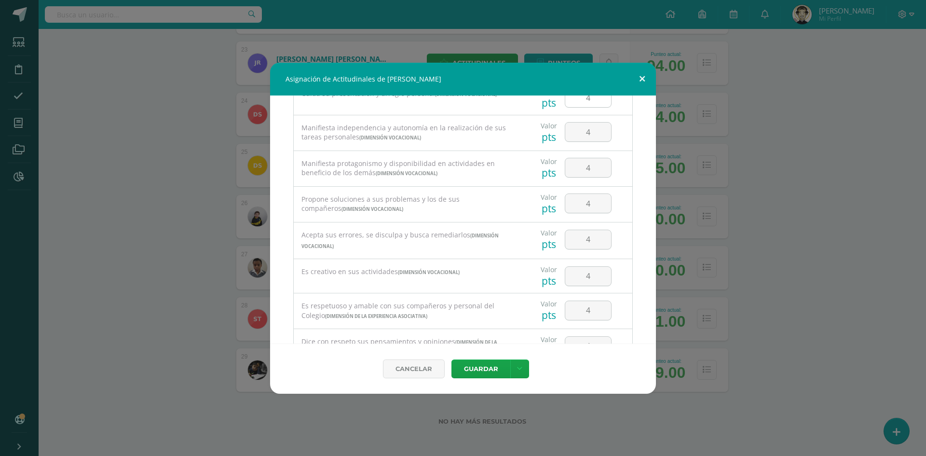
scroll to position [0, 0]
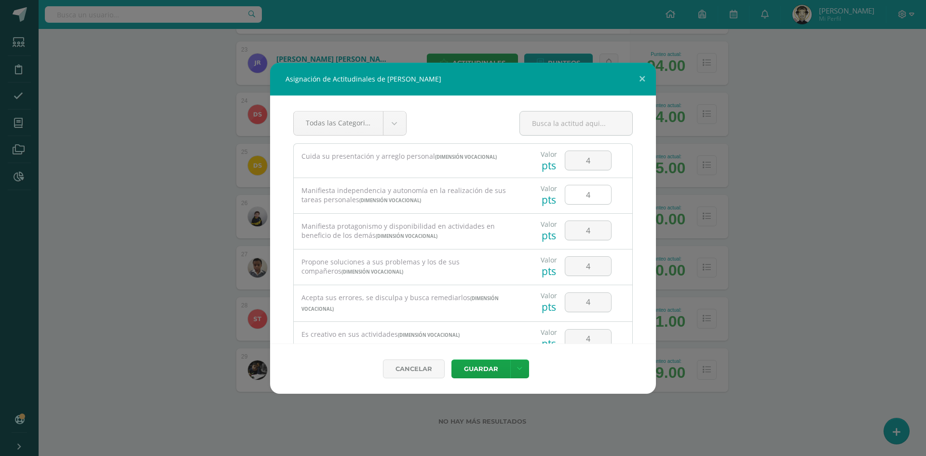
drag, startPoint x: 586, startPoint y: 184, endPoint x: 592, endPoint y: 187, distance: 6.3
click at [588, 184] on div "4" at bounding box center [588, 195] width 55 height 34
click at [592, 188] on input "4" at bounding box center [589, 194] width 46 height 19
type input "3"
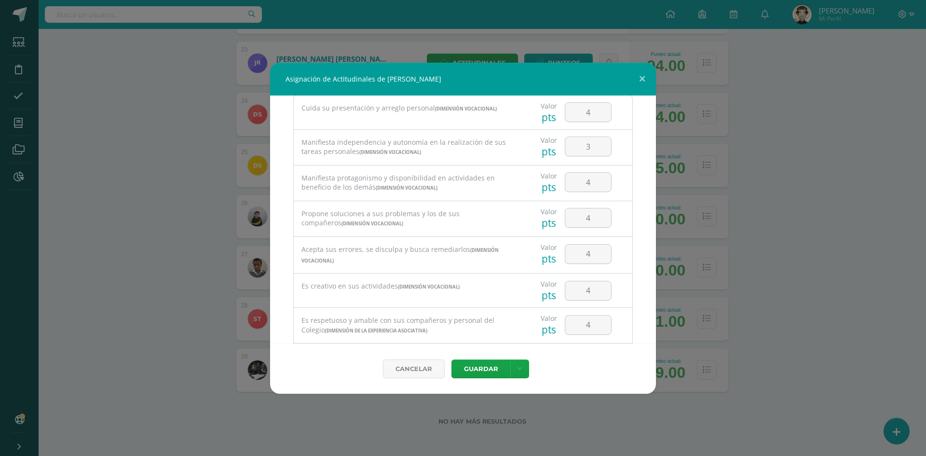
scroll to position [97, 0]
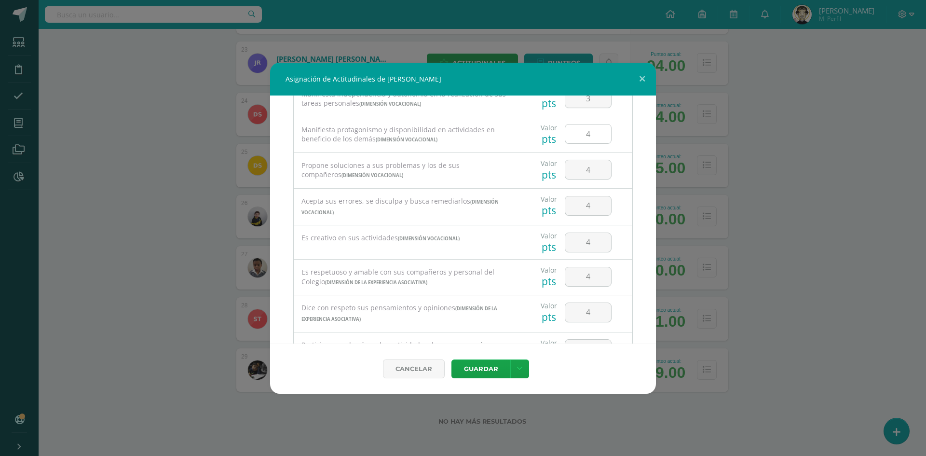
click at [601, 138] on input "4" at bounding box center [589, 133] width 46 height 19
type input "3"
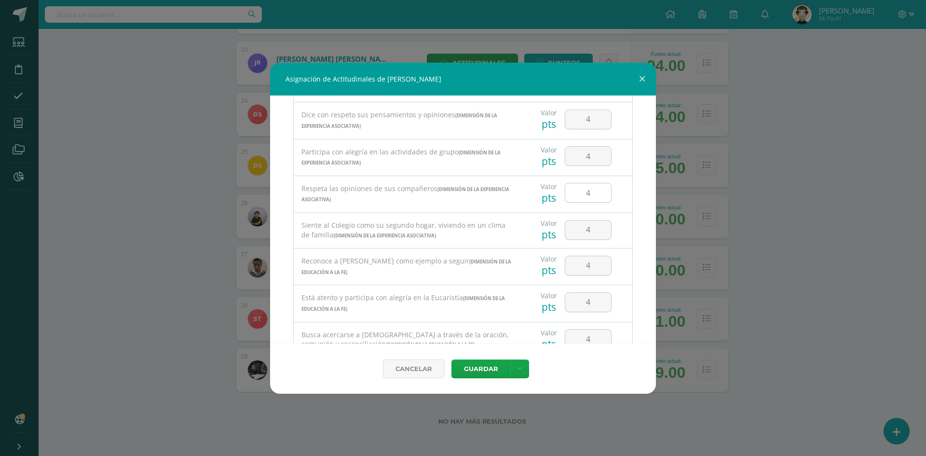
click at [586, 195] on input "4" at bounding box center [589, 192] width 46 height 19
type input "3"
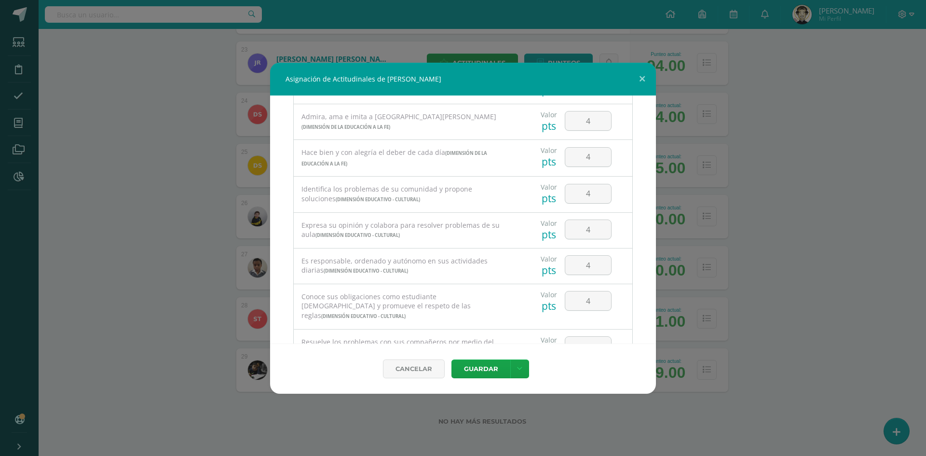
scroll to position [617, 0]
click at [592, 232] on input "4" at bounding box center [589, 227] width 46 height 19
type input "3"
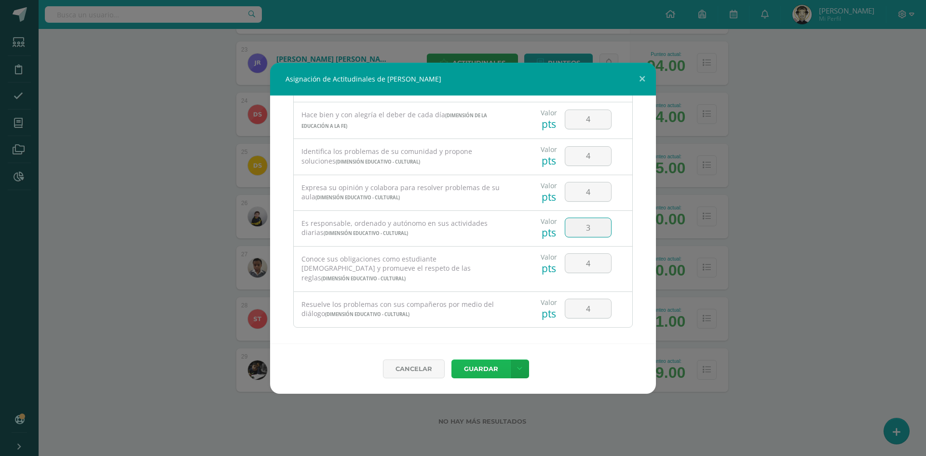
click at [504, 367] on button "Guardar" at bounding box center [481, 368] width 59 height 19
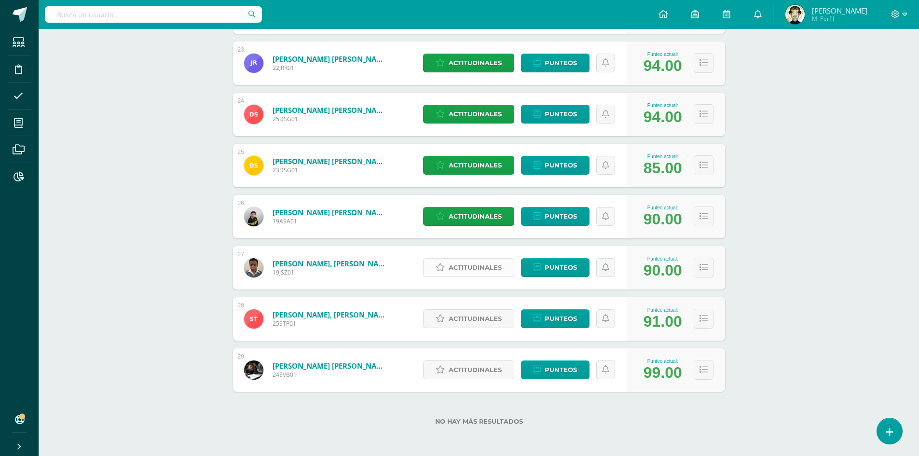
click at [481, 274] on span "Actitudinales" at bounding box center [475, 268] width 53 height 18
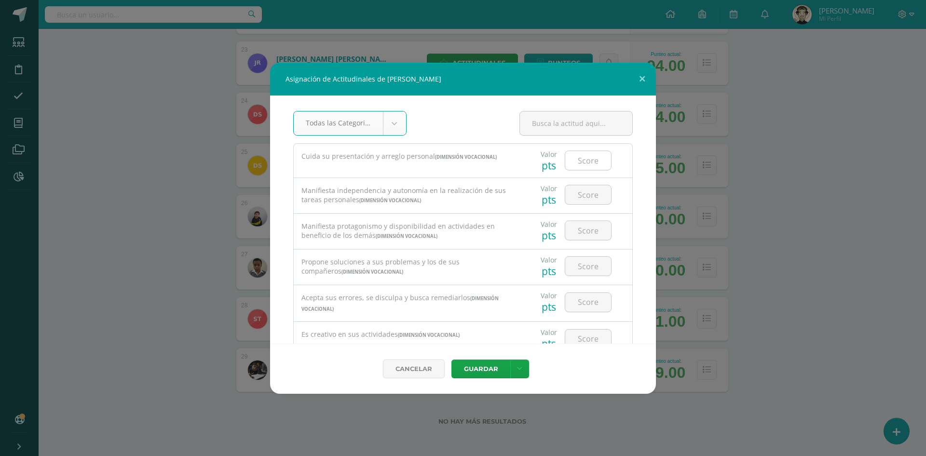
click at [571, 168] on input "number" at bounding box center [589, 160] width 46 height 19
type input "4"
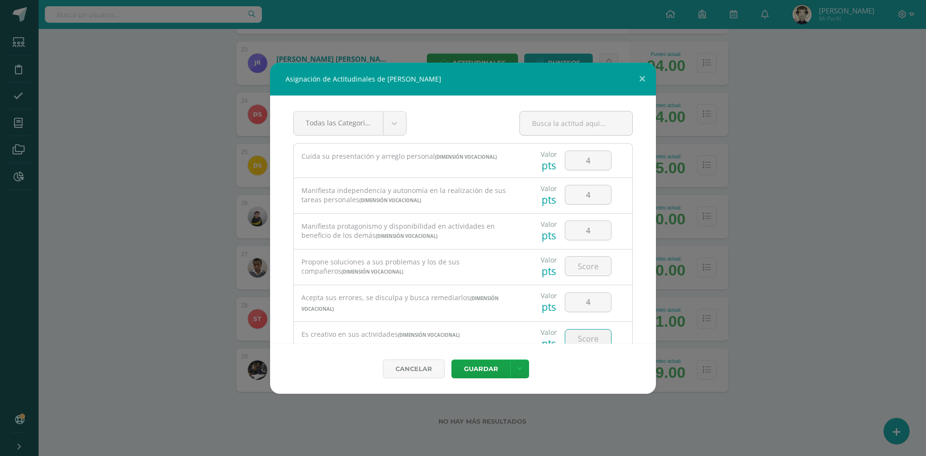
scroll to position [5, 0]
click at [574, 260] on input "number" at bounding box center [589, 261] width 46 height 19
type input "4"
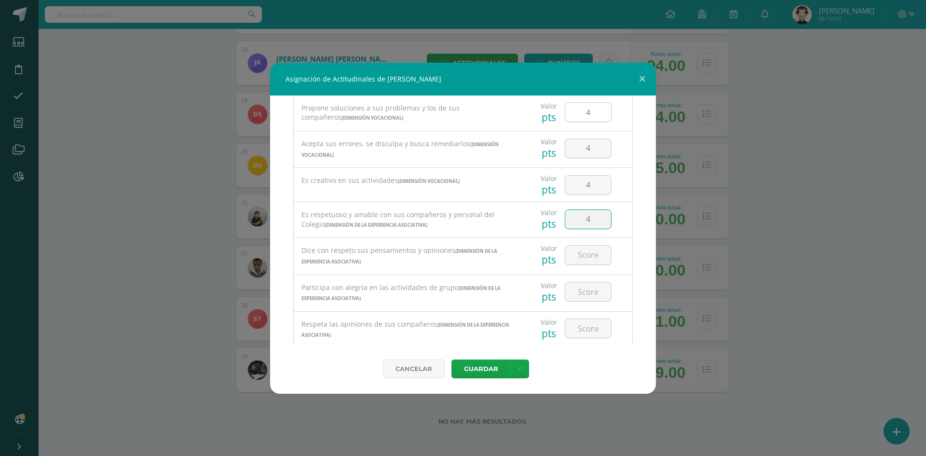
type input "4"
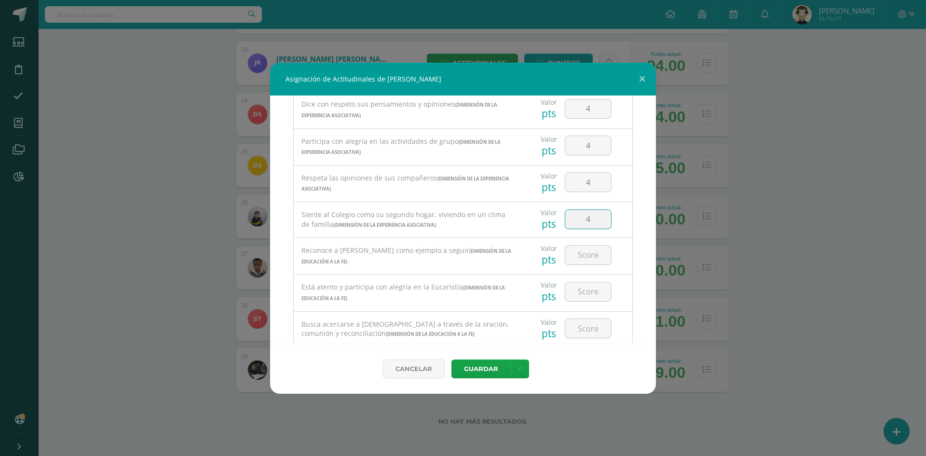
type input "4"
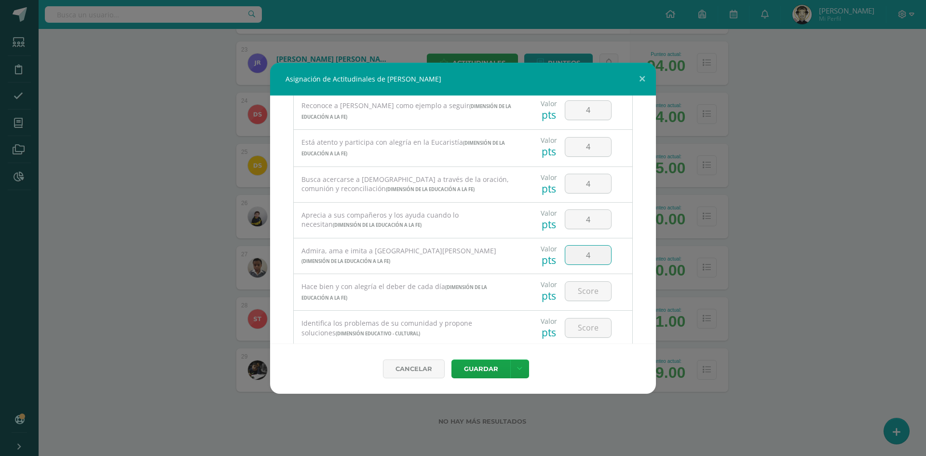
type input "4"
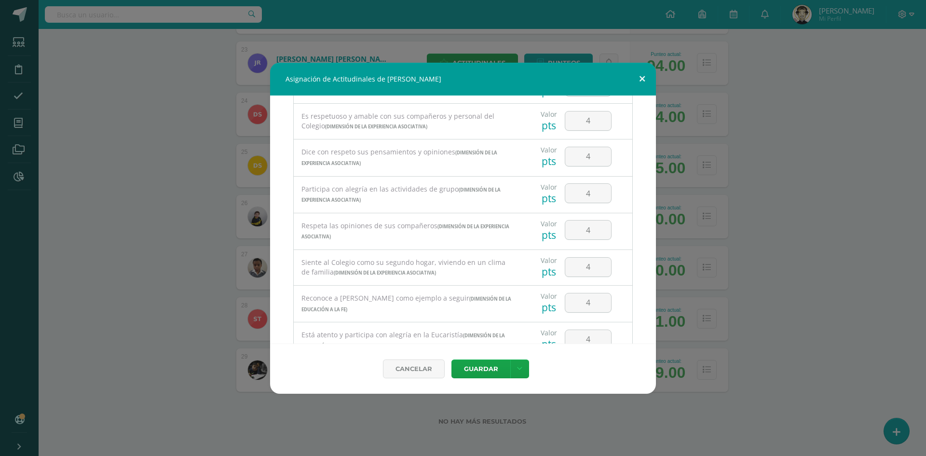
scroll to position [0, 0]
click at [587, 195] on input "4" at bounding box center [589, 194] width 46 height 19
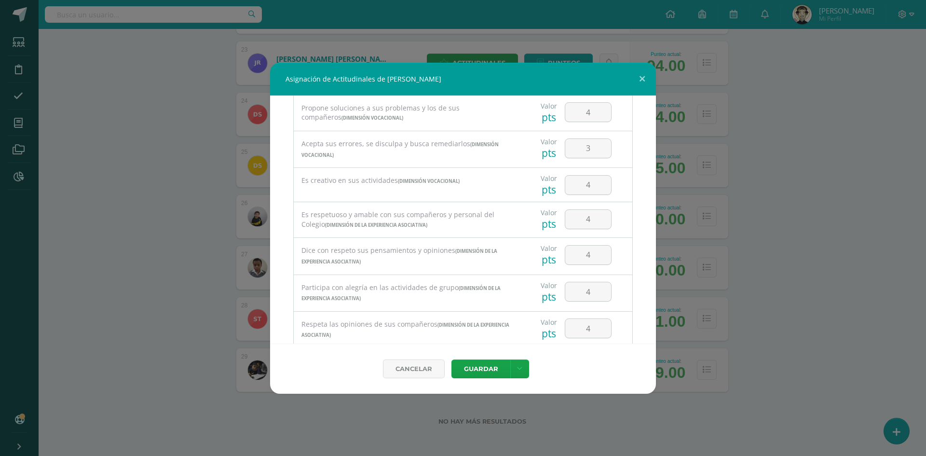
scroll to position [300, 0]
click at [585, 293] on input "4" at bounding box center [589, 291] width 46 height 19
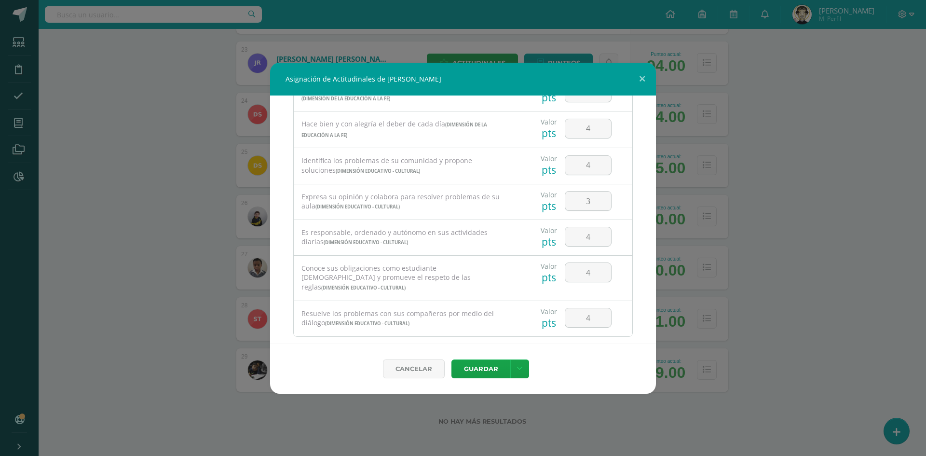
scroll to position [617, 0]
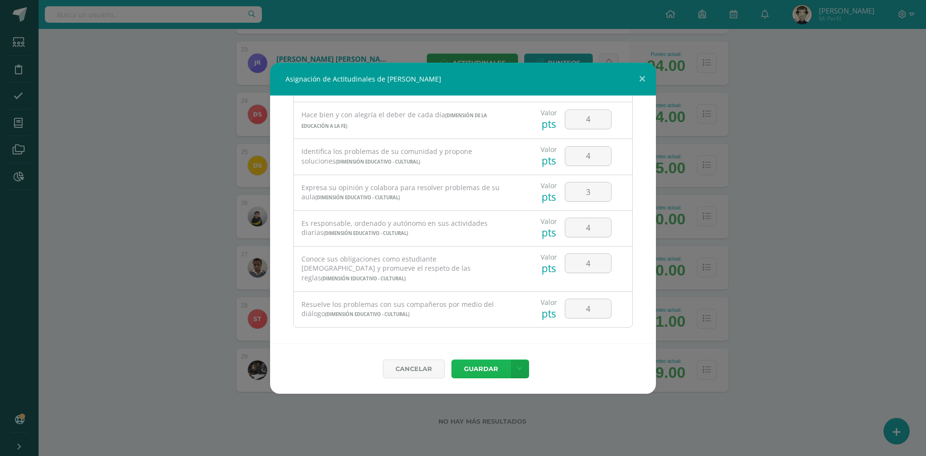
click at [478, 370] on button "Guardar" at bounding box center [481, 368] width 59 height 19
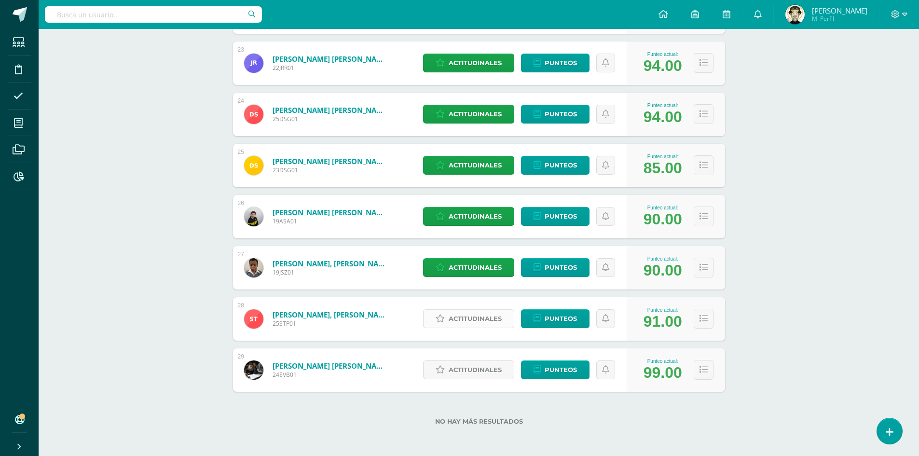
click at [483, 317] on span "Actitudinales" at bounding box center [475, 319] width 53 height 18
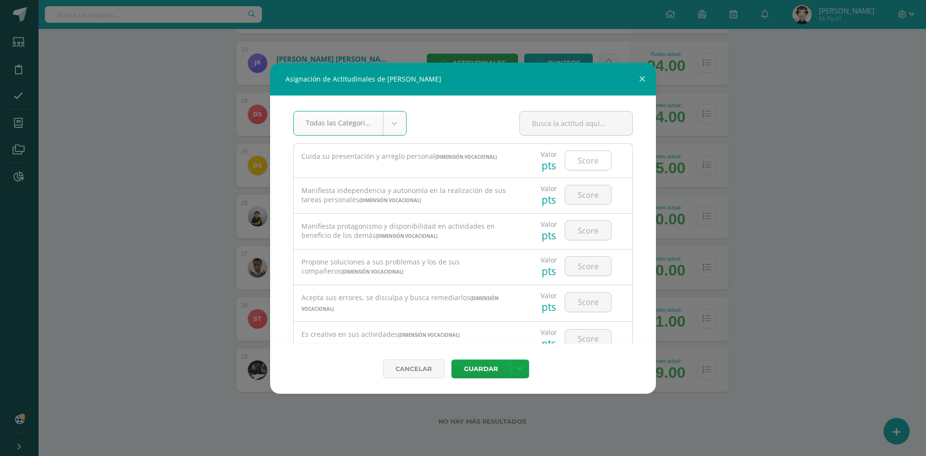
click at [593, 166] on input "number" at bounding box center [589, 160] width 46 height 19
click at [592, 163] on input "3" at bounding box center [589, 160] width 46 height 19
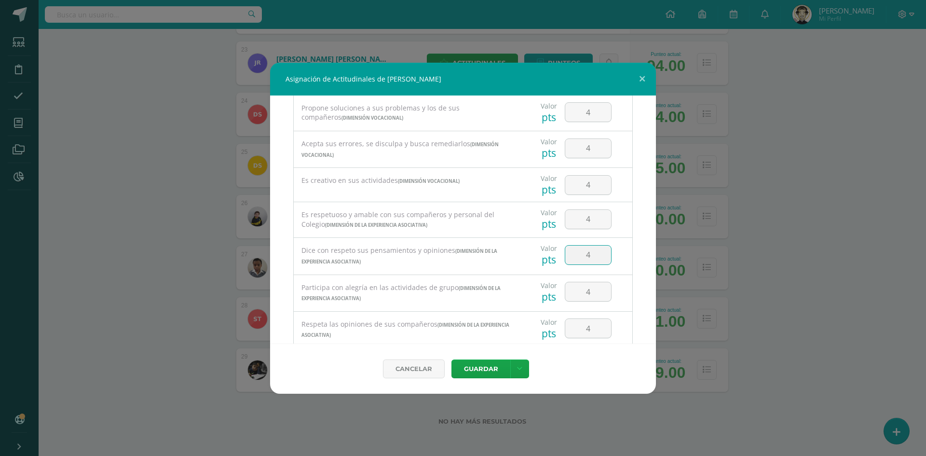
click at [593, 251] on input "4" at bounding box center [589, 255] width 46 height 19
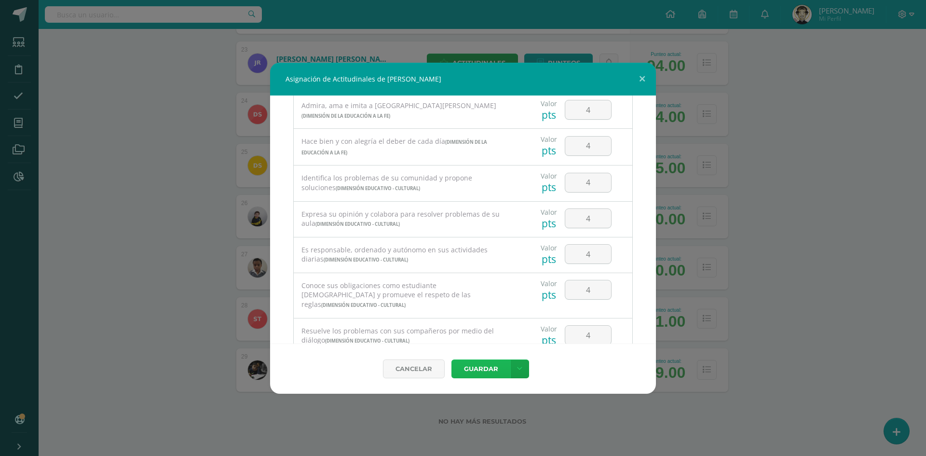
click at [469, 367] on button "Guardar" at bounding box center [481, 368] width 59 height 19
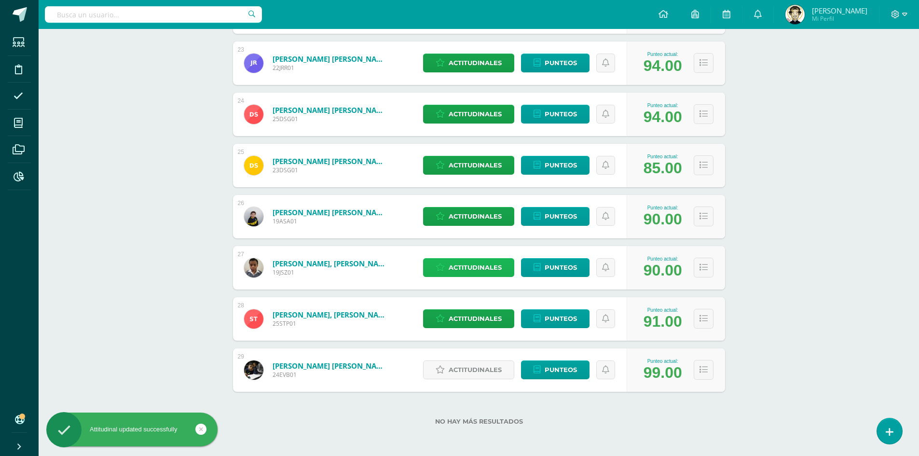
click at [476, 269] on span "Actitudinales" at bounding box center [475, 268] width 53 height 18
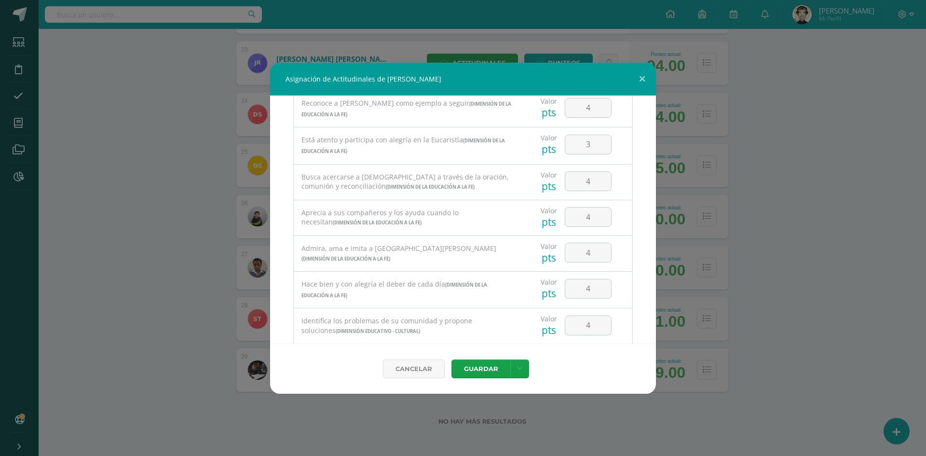
scroll to position [424, 0]
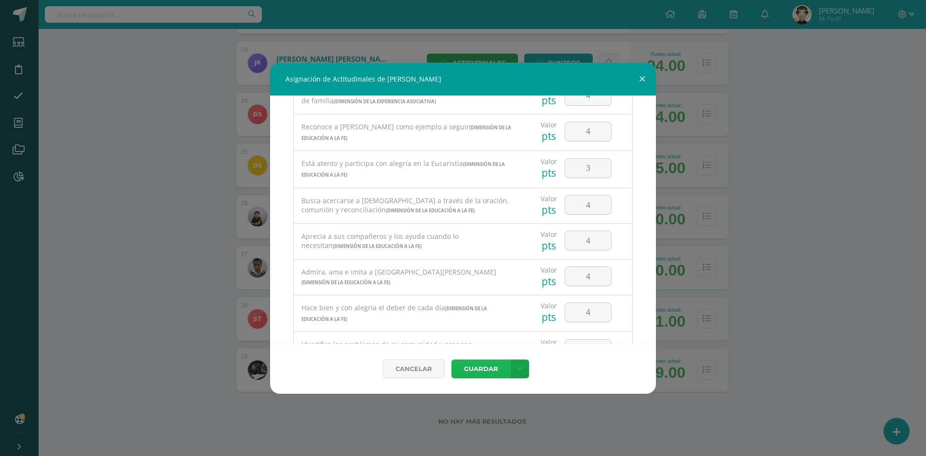
click at [491, 368] on button "Guardar" at bounding box center [481, 368] width 59 height 19
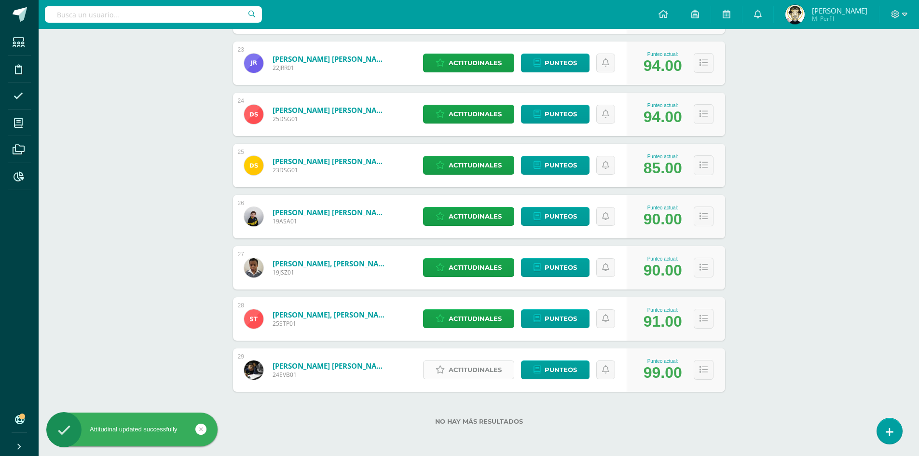
click at [476, 366] on span "Actitudinales" at bounding box center [475, 370] width 53 height 18
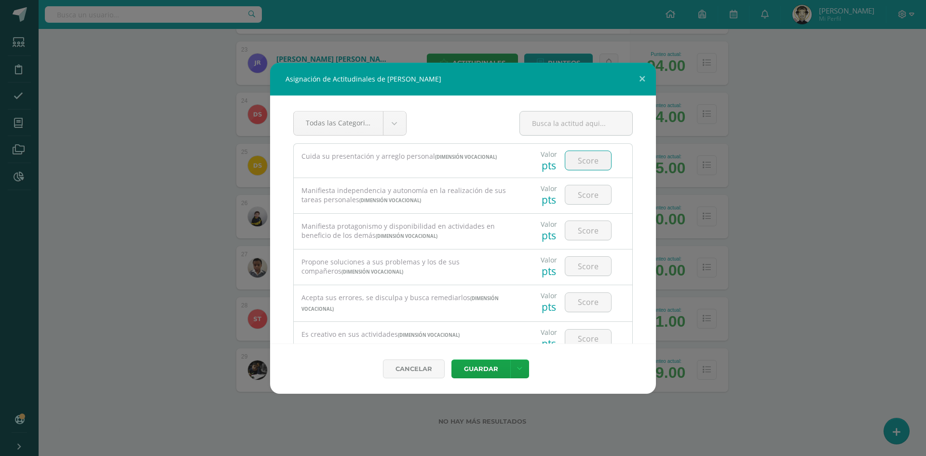
click at [576, 167] on input "number" at bounding box center [589, 160] width 46 height 19
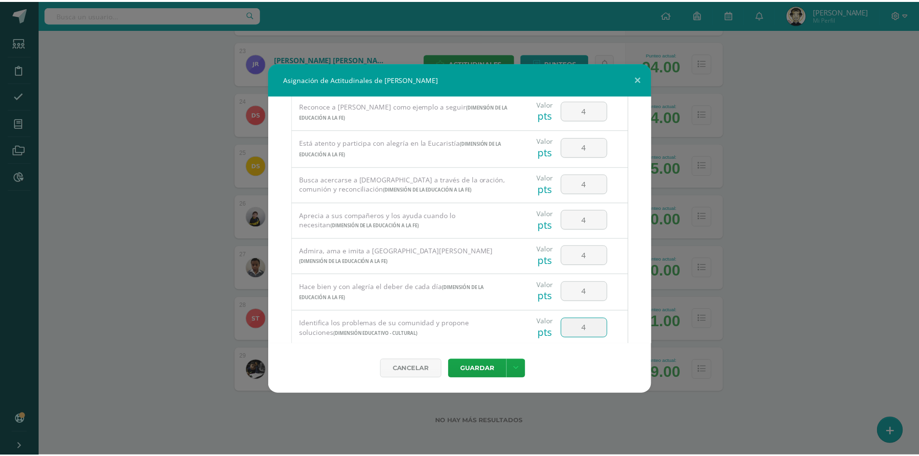
scroll to position [590, 0]
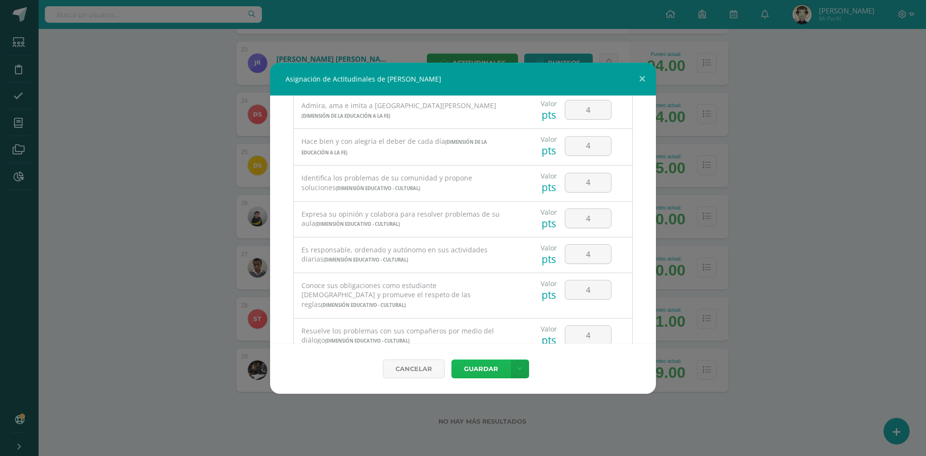
click at [466, 368] on button "Guardar" at bounding box center [481, 368] width 59 height 19
